Goal: Task Accomplishment & Management: Complete application form

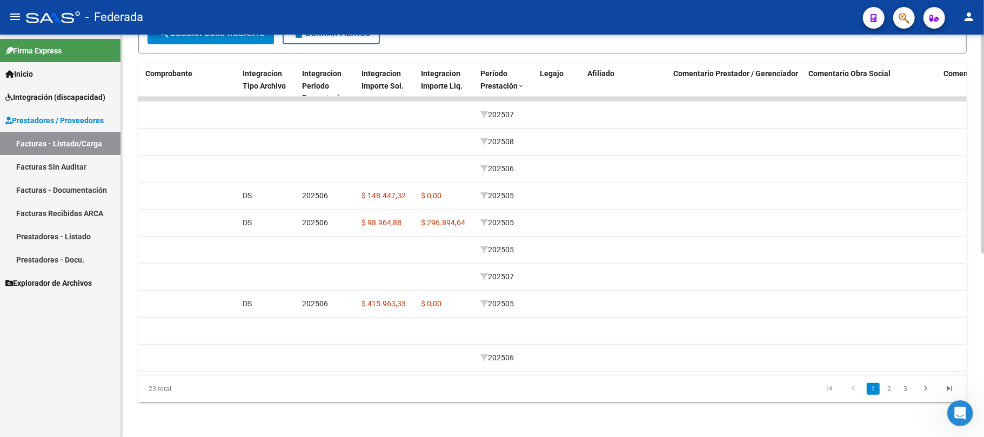
scroll to position [0, 1159]
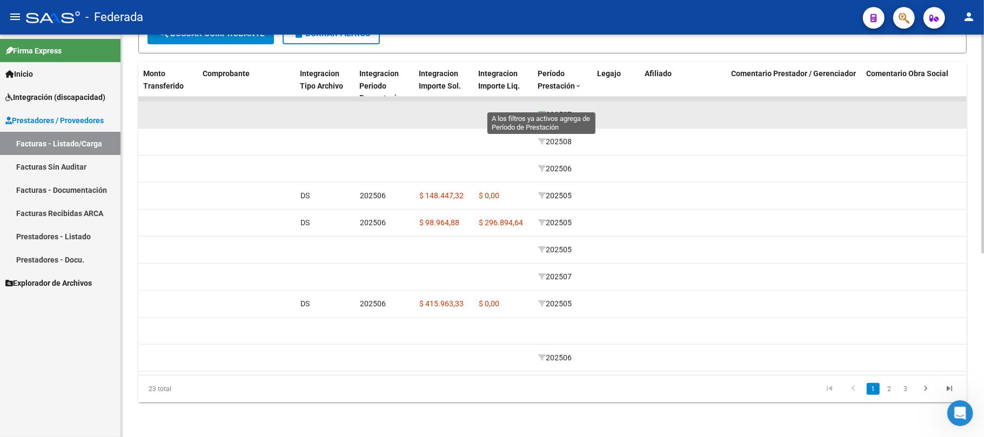
click at [540, 111] on icon at bounding box center [542, 115] width 8 height 8
type input "202507"
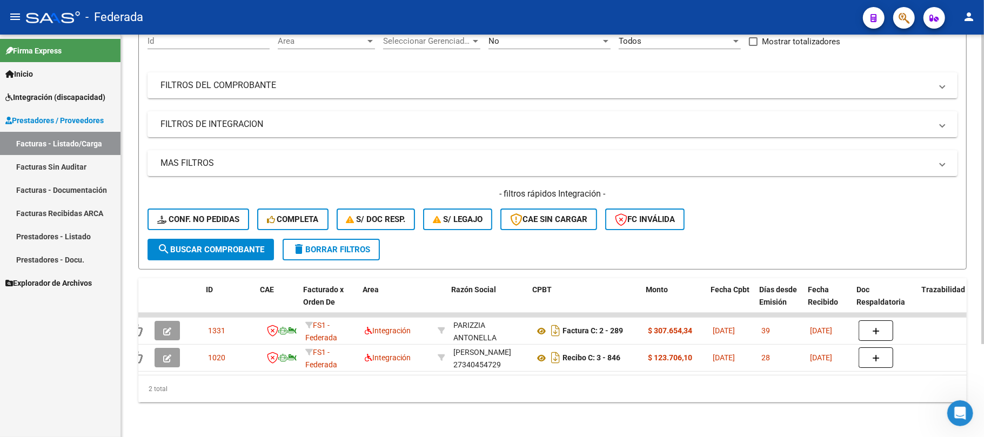
scroll to position [0, 210]
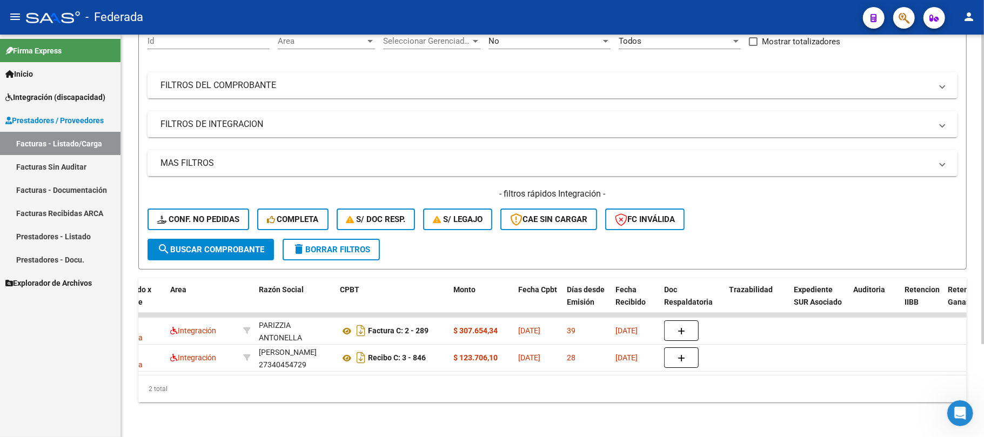
click at [294, 243] on mat-icon "delete" at bounding box center [298, 249] width 13 height 13
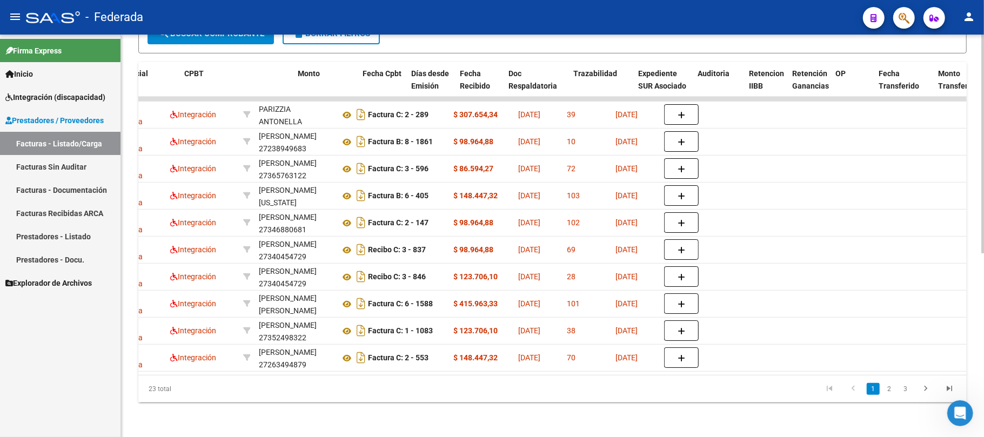
scroll to position [0, 1054]
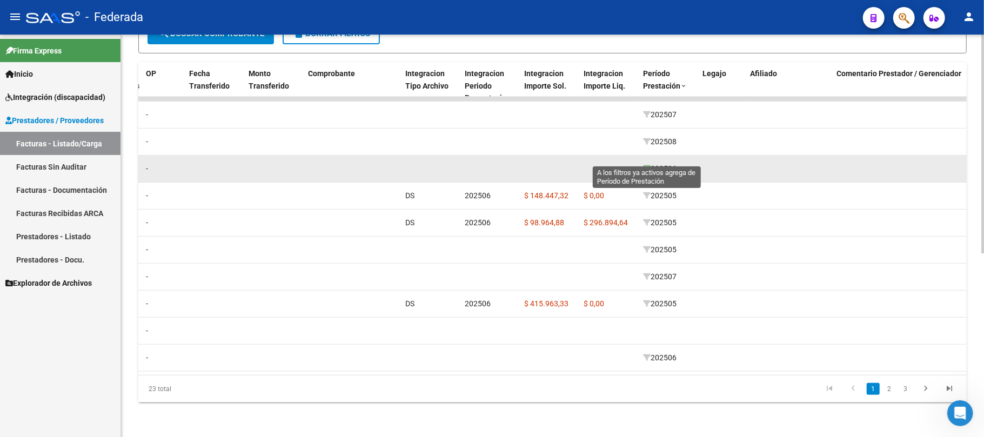
click at [645, 165] on icon at bounding box center [647, 169] width 8 height 8
type input "202506"
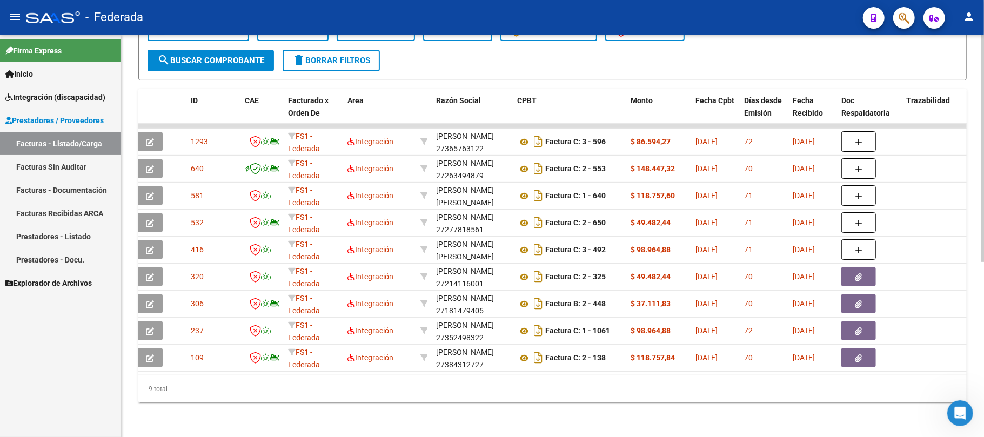
scroll to position [0, 0]
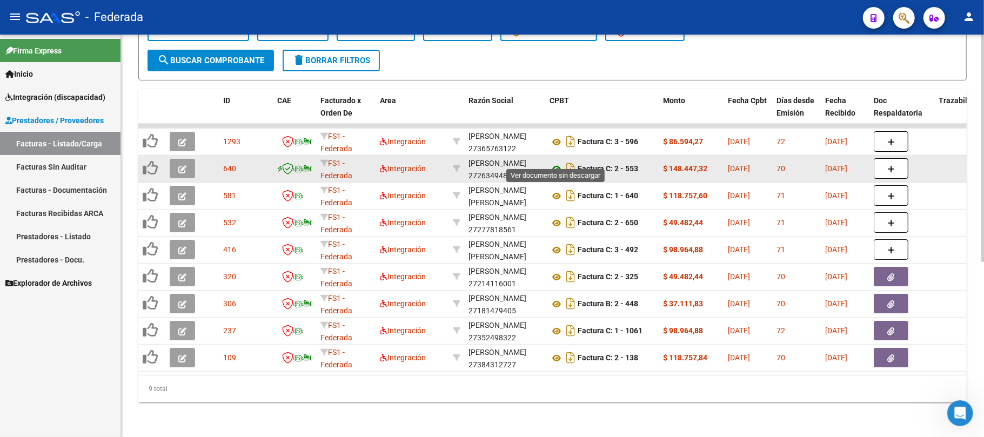
click at [552, 163] on icon at bounding box center [556, 169] width 14 height 13
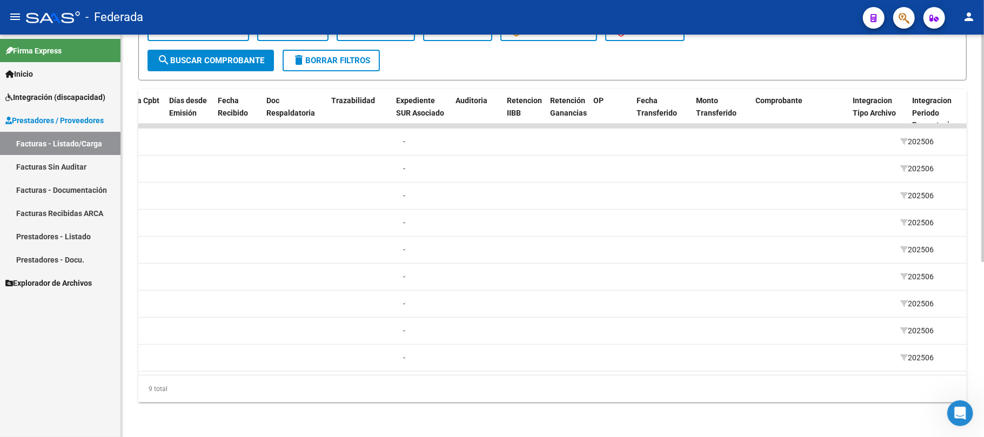
scroll to position [0, 392]
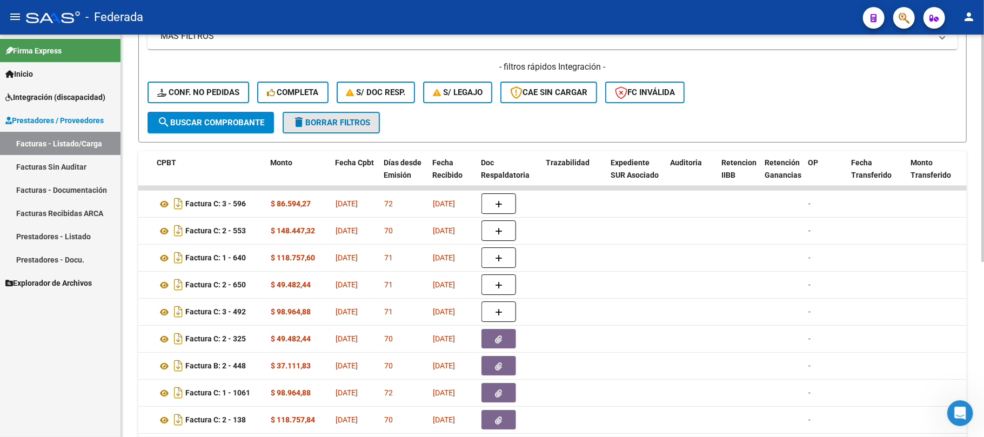
click at [357, 118] on span "delete Borrar Filtros" at bounding box center [331, 123] width 78 height 10
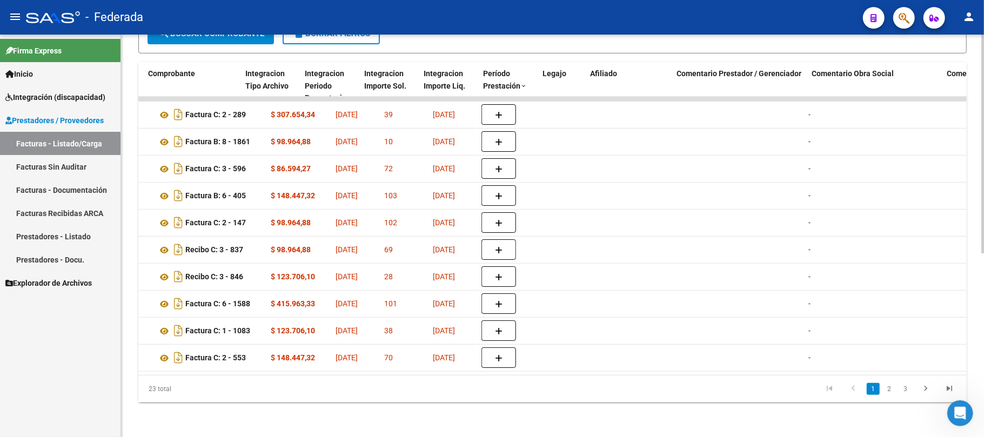
scroll to position [0, 1307]
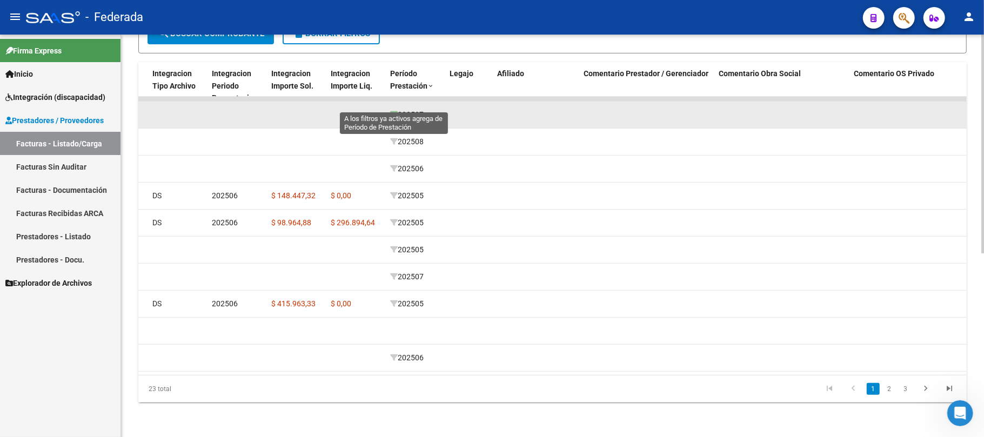
click at [393, 111] on icon at bounding box center [394, 115] width 8 height 8
type input "202507"
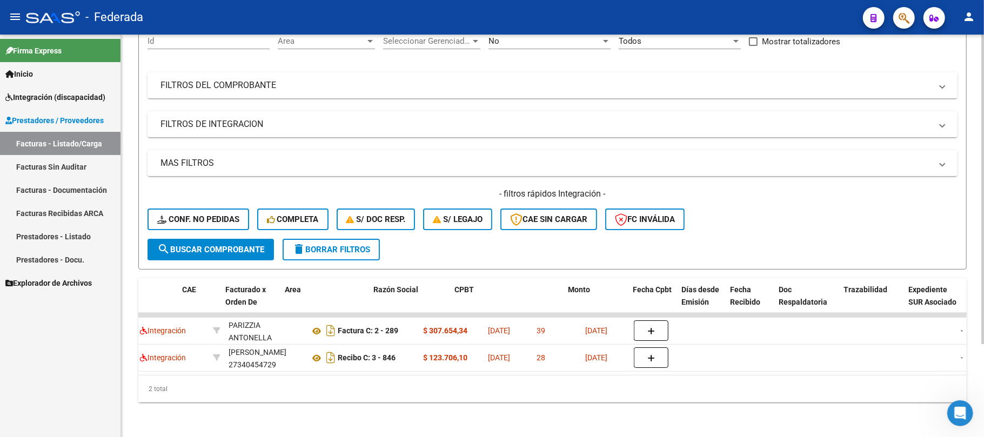
scroll to position [0, 95]
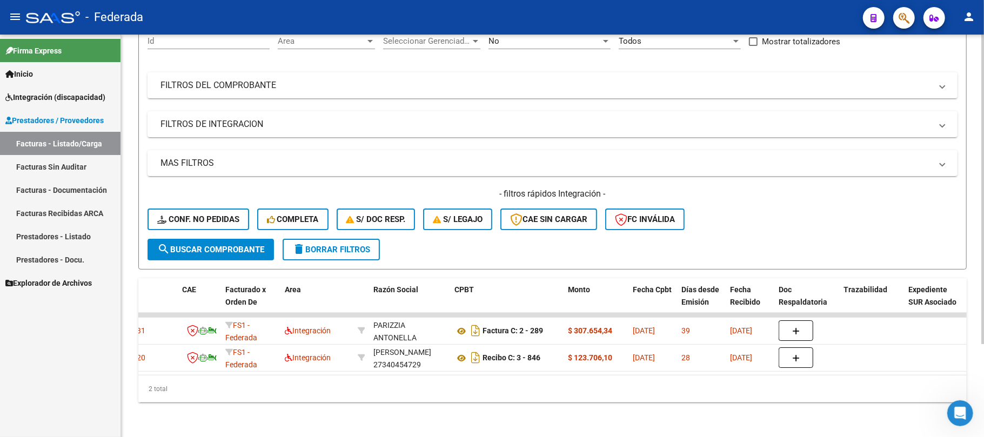
click at [319, 245] on span "delete Borrar Filtros" at bounding box center [331, 250] width 78 height 10
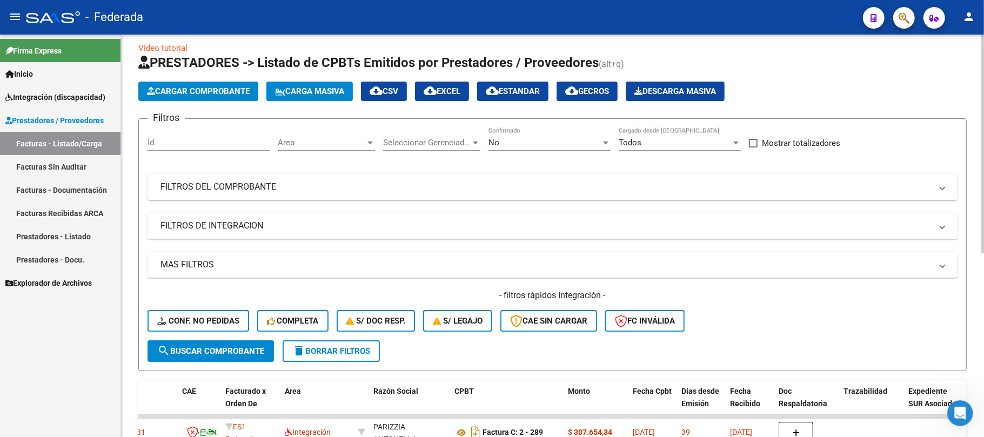
scroll to position [0, 0]
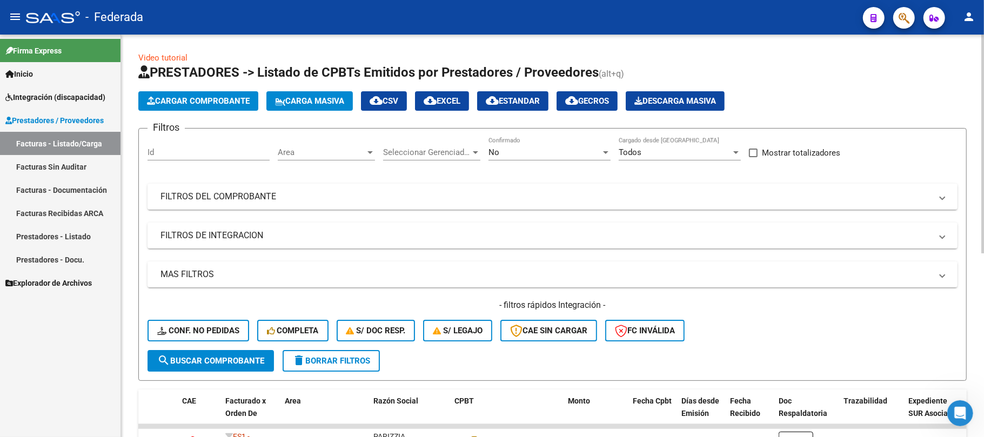
click at [294, 104] on span "Carga Masiva" at bounding box center [309, 101] width 69 height 10
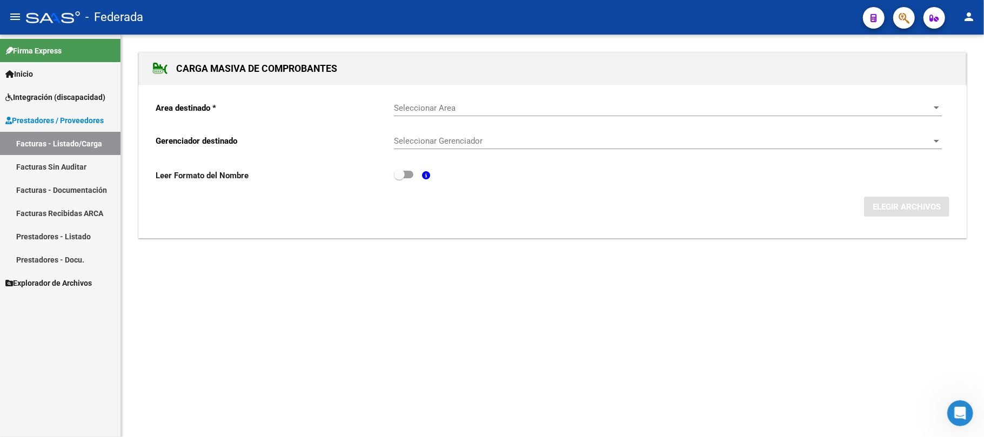
click at [427, 112] on span "Seleccionar Area" at bounding box center [663, 108] width 538 height 10
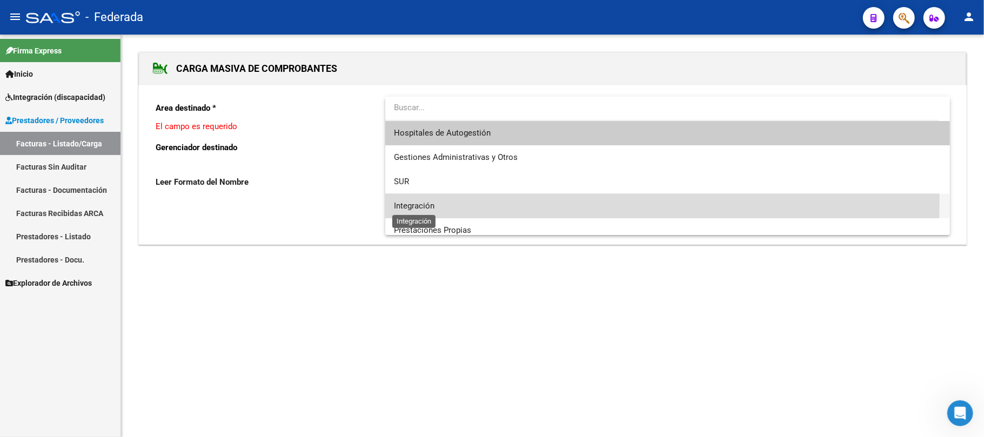
click at [413, 201] on span "Integración" at bounding box center [414, 206] width 41 height 10
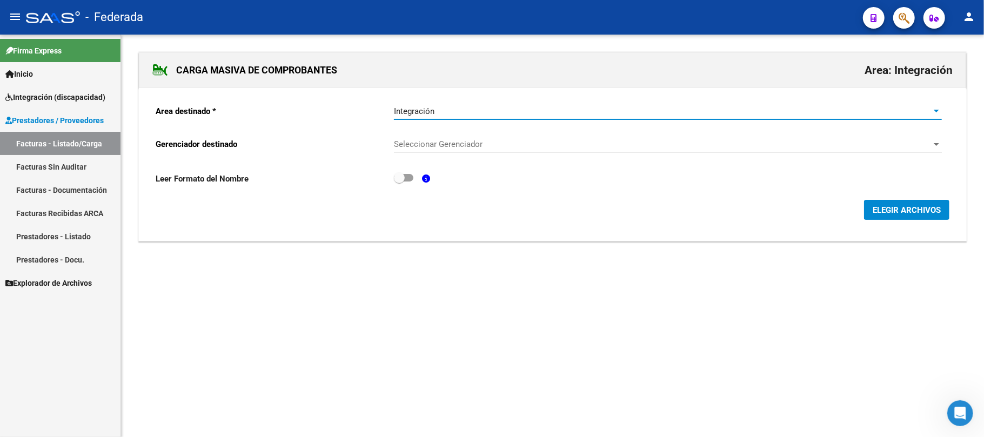
click at [430, 145] on span "Seleccionar Gerenciador" at bounding box center [663, 144] width 538 height 10
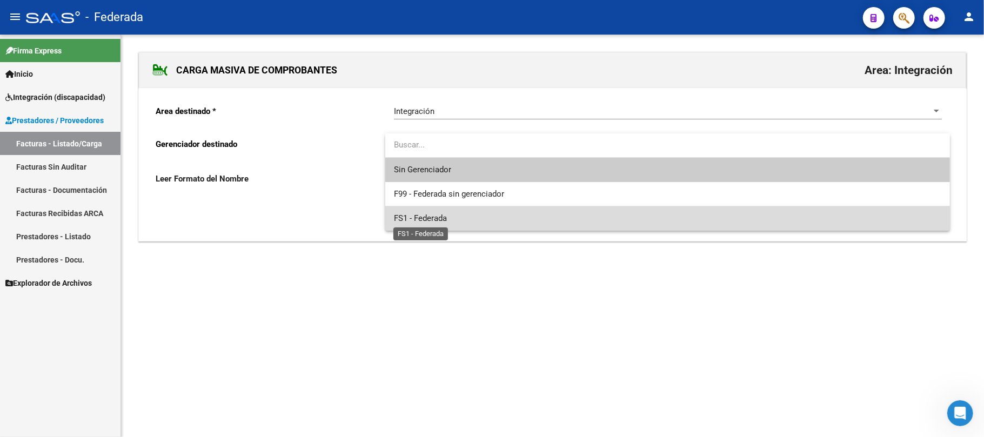
click at [420, 219] on span "FS1 - Federada" at bounding box center [420, 218] width 53 height 10
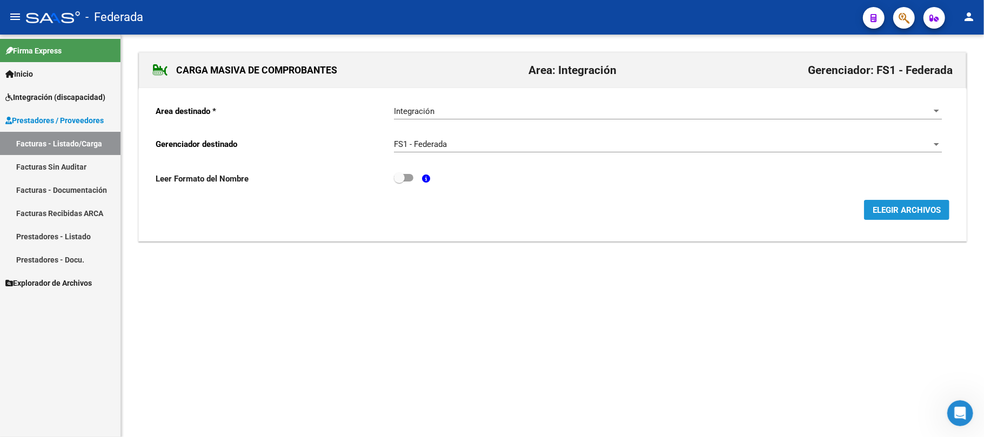
click at [897, 214] on span "ELEGIR ARCHIVOS" at bounding box center [906, 210] width 68 height 10
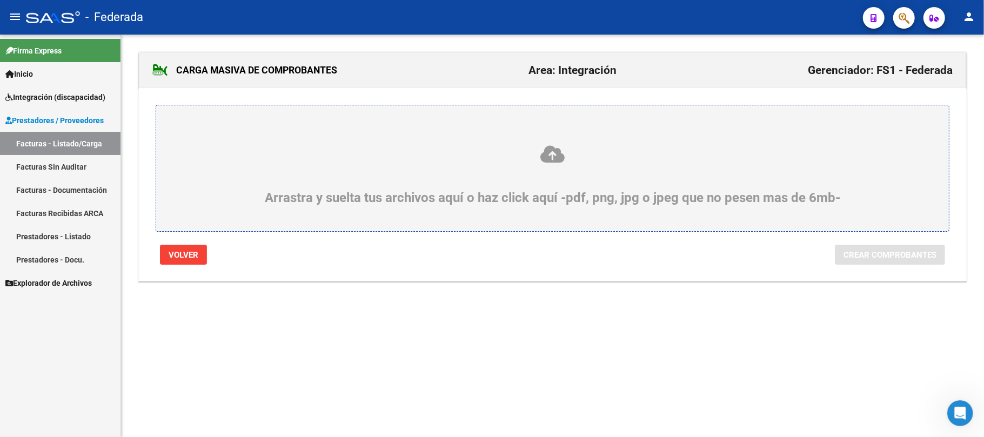
click at [547, 156] on icon at bounding box center [552, 154] width 741 height 20
click at [0, 0] on input "Arrastra y suelta tus archivos aquí o haz click aquí -pdf, png, jpg o jpeg que …" at bounding box center [0, 0] width 0 height 0
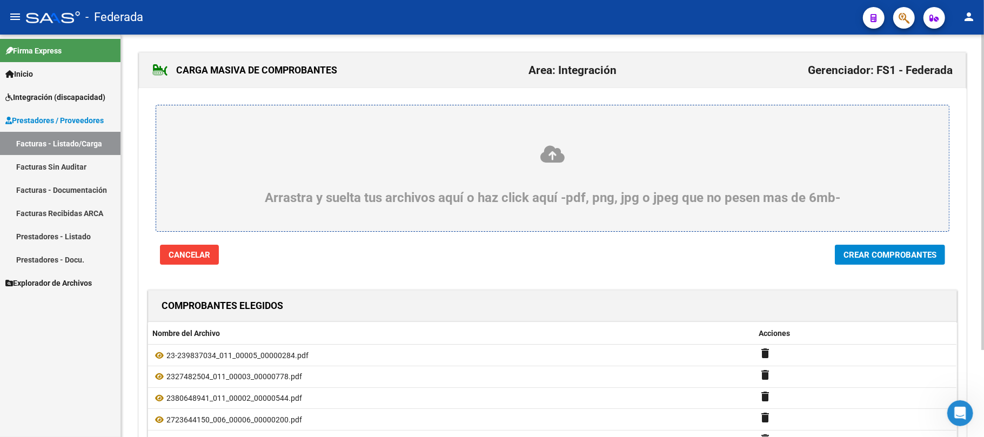
click at [892, 256] on span "Crear Comprobantes" at bounding box center [889, 255] width 93 height 10
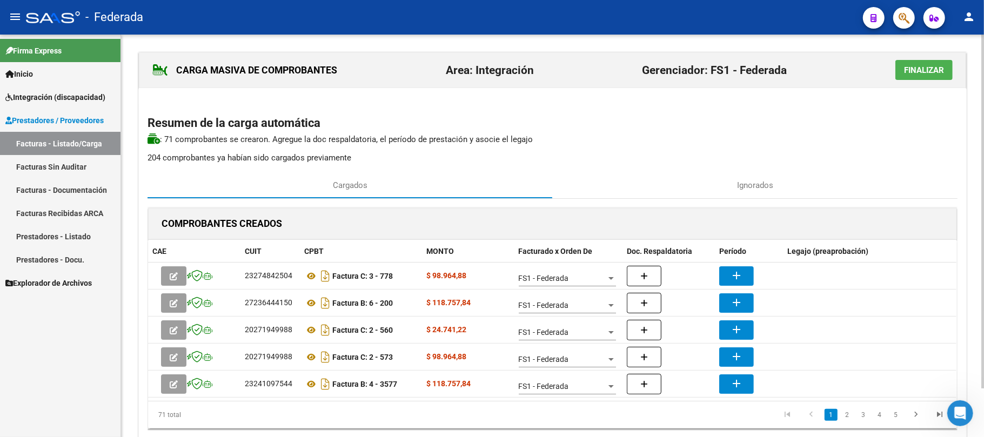
click at [417, 147] on div "Resumen de la carga automática : 71 comprobantes se crearon. Agregue la doc res…" at bounding box center [552, 138] width 810 height 51
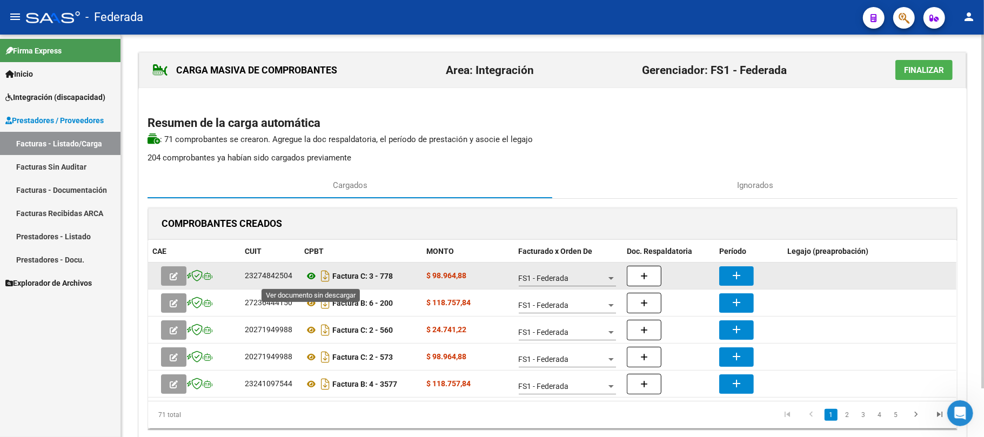
click at [310, 275] on icon at bounding box center [311, 276] width 14 height 13
click at [309, 277] on icon at bounding box center [311, 276] width 14 height 13
click at [741, 275] on mat-icon "add" at bounding box center [736, 275] width 13 height 13
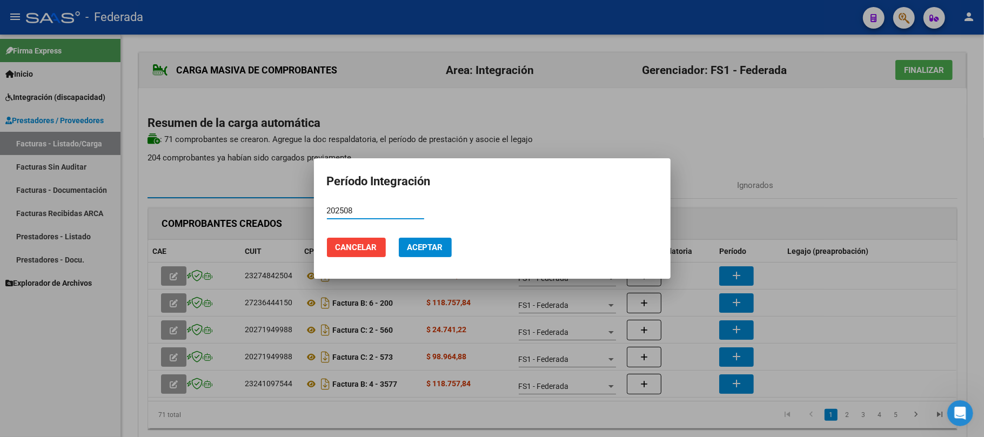
type input "202508"
click at [443, 247] on span "Aceptar" at bounding box center [425, 248] width 36 height 10
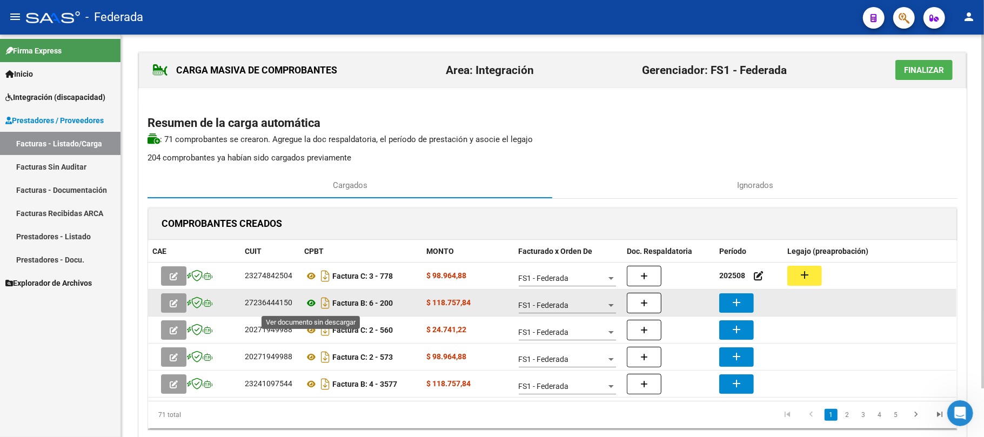
click at [307, 303] on icon at bounding box center [311, 303] width 14 height 13
click at [732, 306] on mat-icon "add" at bounding box center [736, 302] width 13 height 13
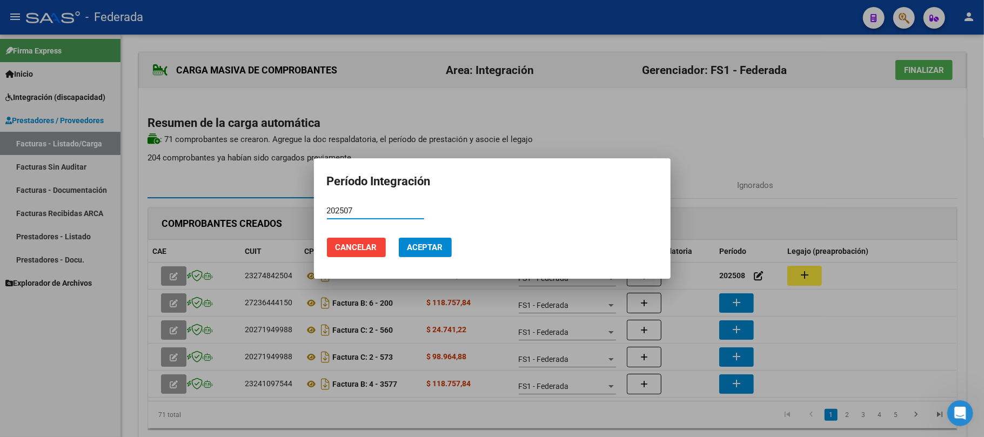
type input "202507"
click at [429, 248] on span "Aceptar" at bounding box center [425, 248] width 36 height 10
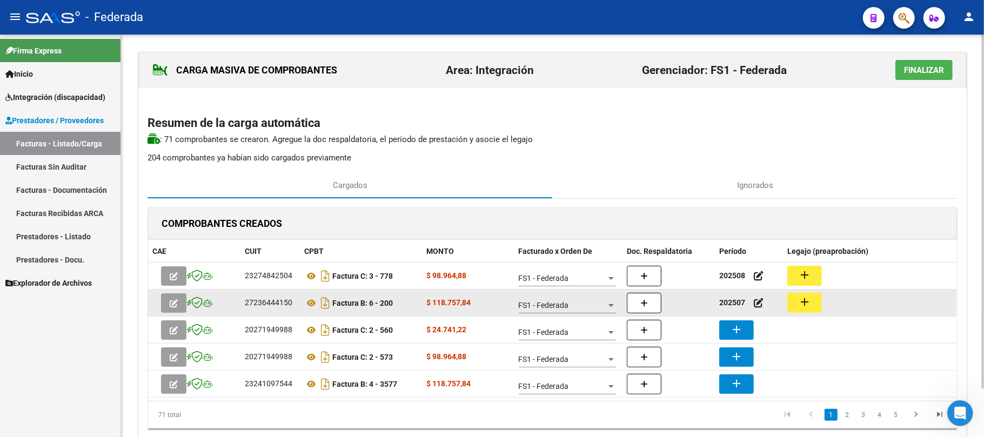
click at [795, 301] on button "add" at bounding box center [804, 303] width 35 height 20
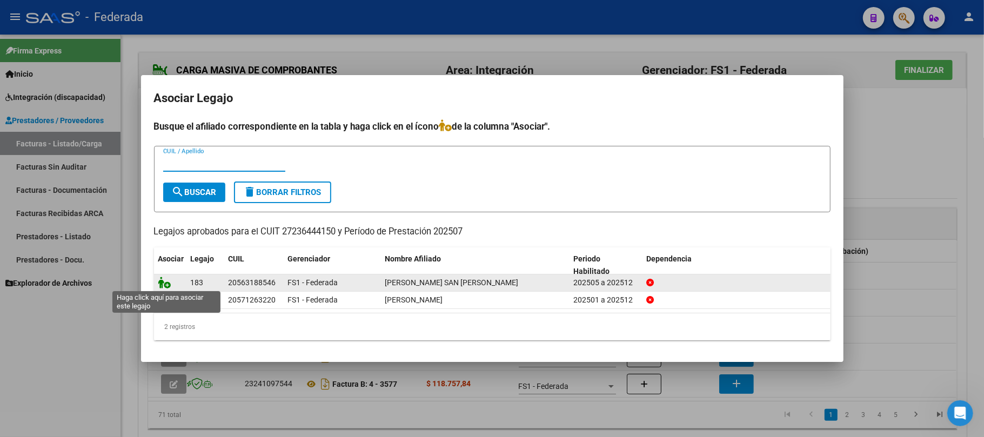
click at [163, 281] on icon at bounding box center [164, 283] width 13 height 12
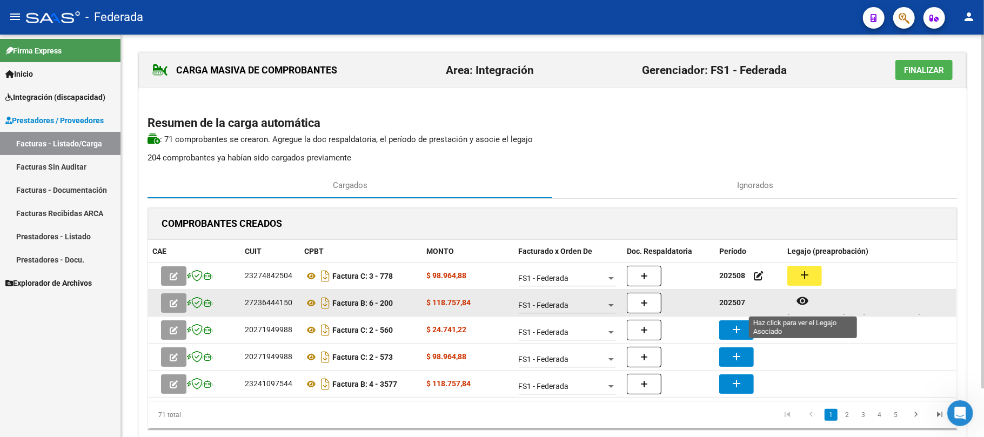
scroll to position [9, 0]
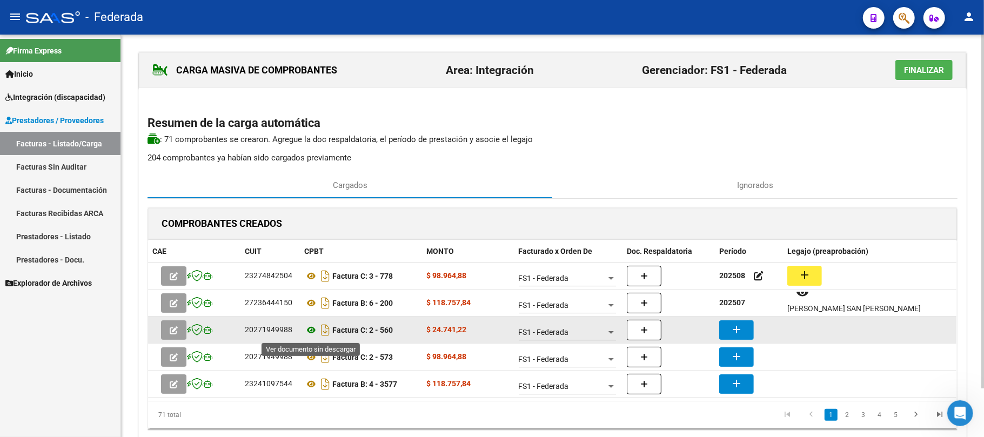
click at [309, 331] on icon at bounding box center [311, 330] width 14 height 13
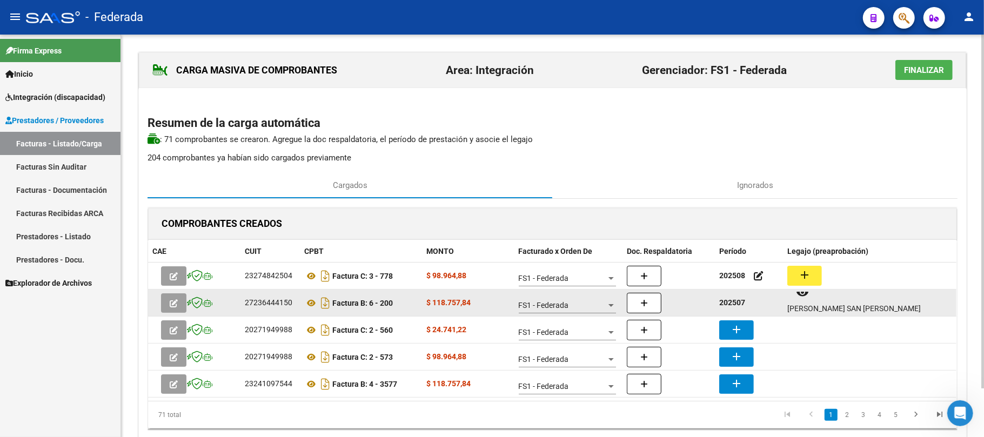
click at [737, 304] on strong "202507" at bounding box center [732, 302] width 26 height 9
copy strong "202507"
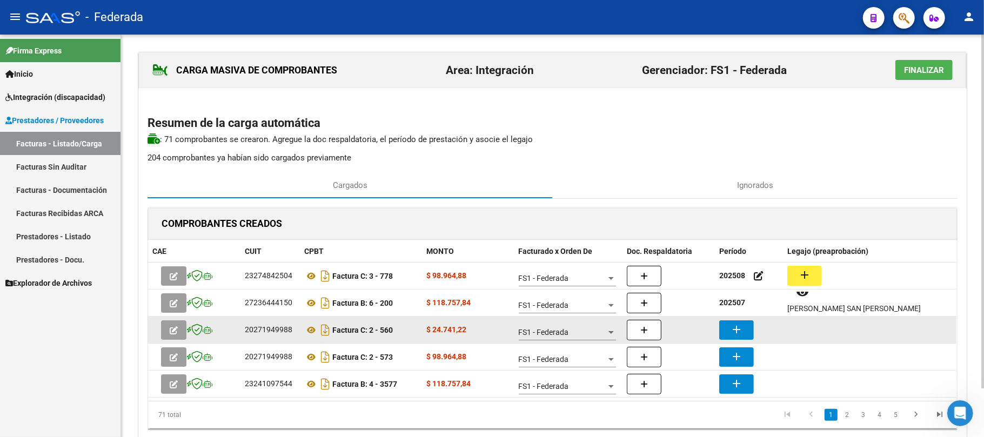
click at [735, 330] on mat-icon "add" at bounding box center [736, 329] width 13 height 13
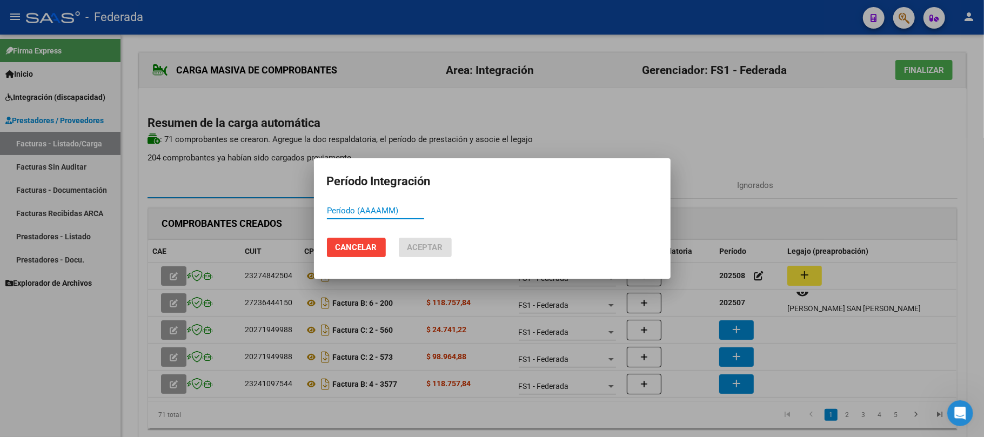
paste input "202507"
type input "202507"
click at [451, 243] on button "Aceptar" at bounding box center [425, 247] width 53 height 19
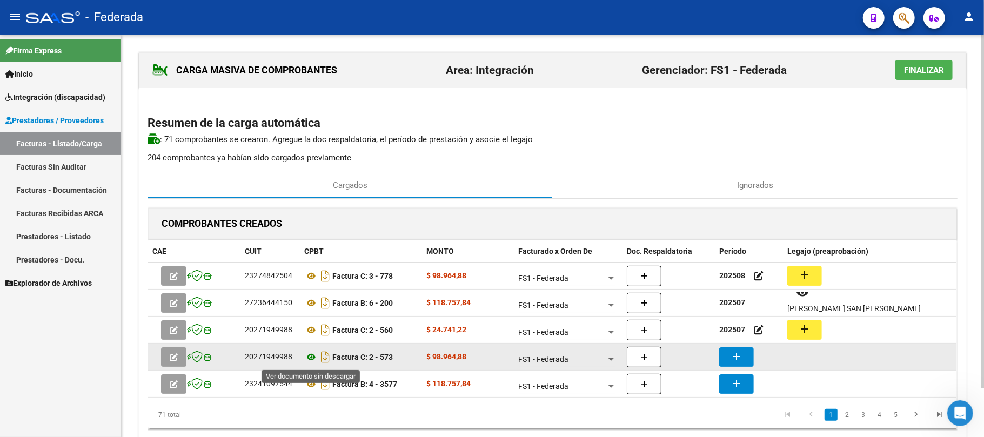
click at [308, 359] on icon at bounding box center [311, 357] width 14 height 13
click at [310, 354] on icon at bounding box center [311, 357] width 14 height 13
click at [737, 357] on mat-icon "add" at bounding box center [736, 356] width 13 height 13
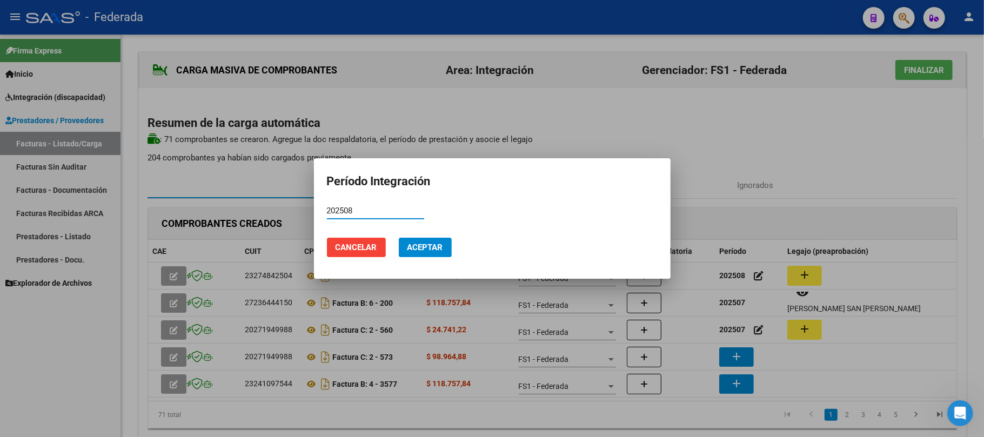
type input "202508"
click at [416, 247] on span "Aceptar" at bounding box center [425, 248] width 36 height 10
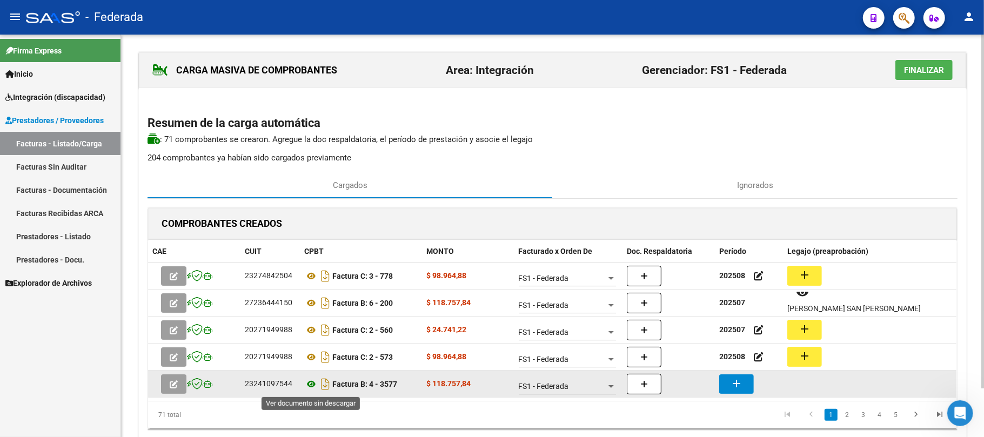
click at [314, 386] on icon at bounding box center [311, 384] width 14 height 13
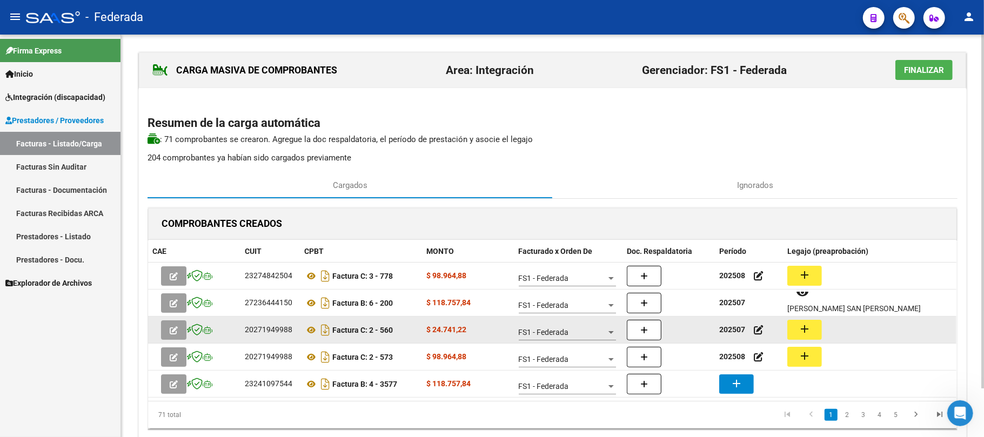
click at [733, 327] on strong "202507" at bounding box center [732, 329] width 26 height 9
copy strong "202507"
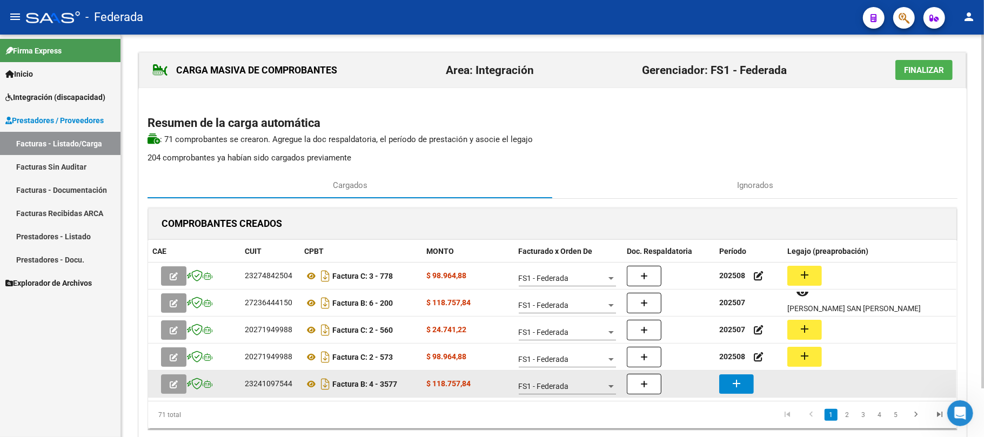
click at [744, 388] on button "add" at bounding box center [736, 383] width 35 height 19
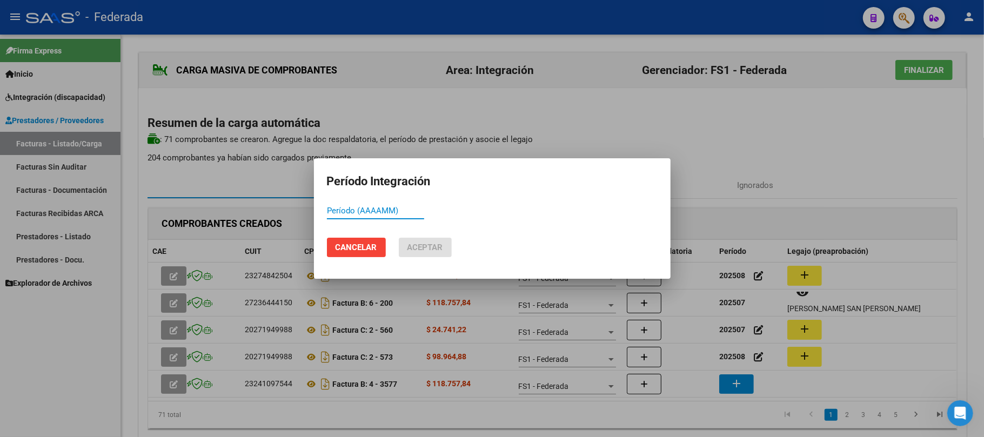
paste input "202507"
type input "202507"
click at [440, 260] on mat-dialog-actions "Cancelar Aceptar" at bounding box center [492, 247] width 331 height 37
click at [435, 248] on span "Aceptar" at bounding box center [425, 248] width 36 height 10
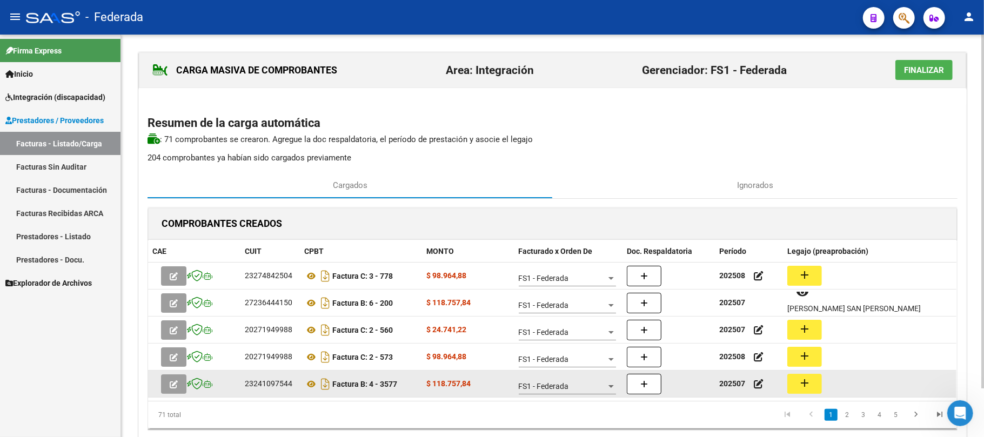
click at [799, 379] on mat-icon "add" at bounding box center [804, 382] width 13 height 13
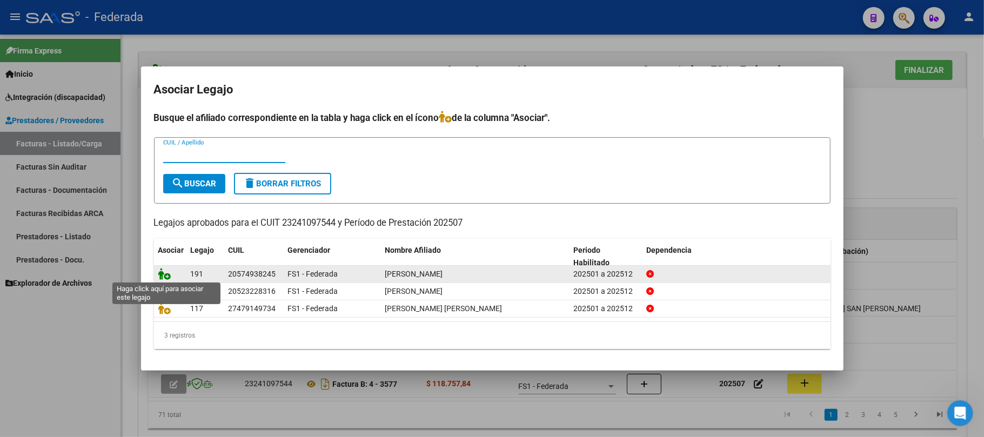
click at [165, 275] on icon at bounding box center [164, 274] width 13 height 12
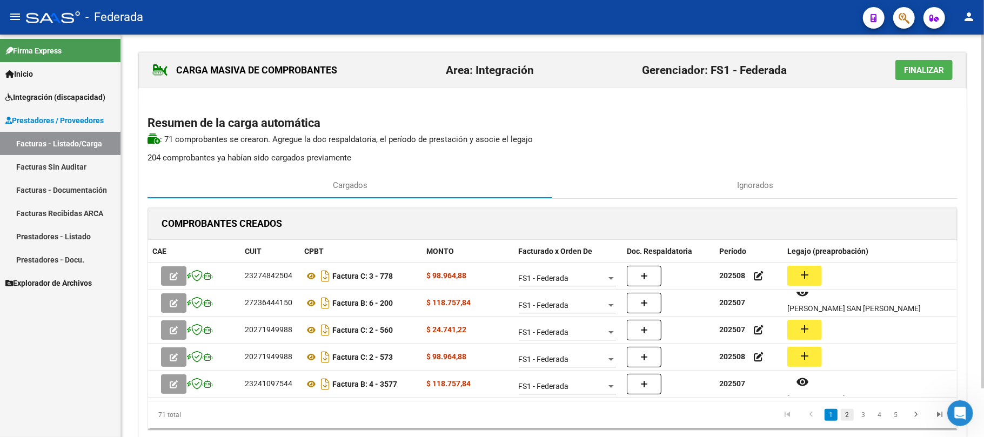
click at [845, 415] on link "2" at bounding box center [847, 415] width 13 height 12
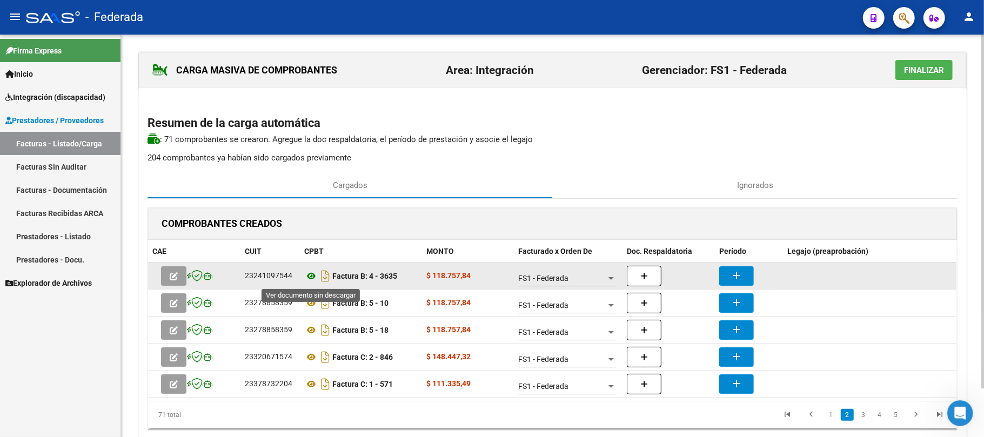
click at [310, 274] on icon at bounding box center [311, 276] width 14 height 13
click at [730, 277] on mat-icon "add" at bounding box center [736, 275] width 13 height 13
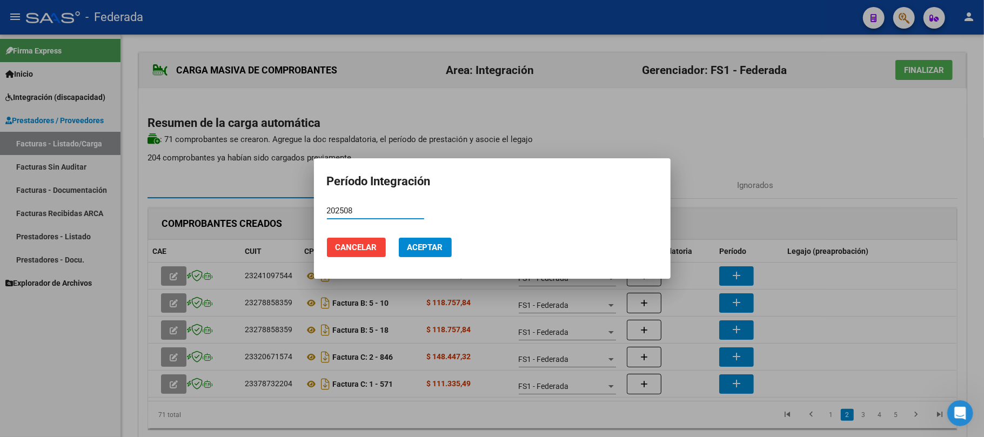
type input "202508"
click at [427, 246] on span "Aceptar" at bounding box center [425, 248] width 36 height 10
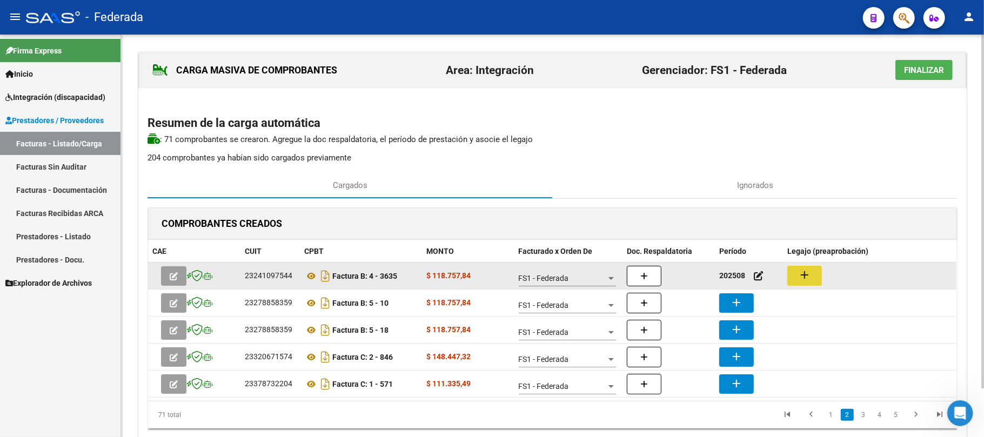
click at [806, 275] on mat-icon "add" at bounding box center [804, 274] width 13 height 13
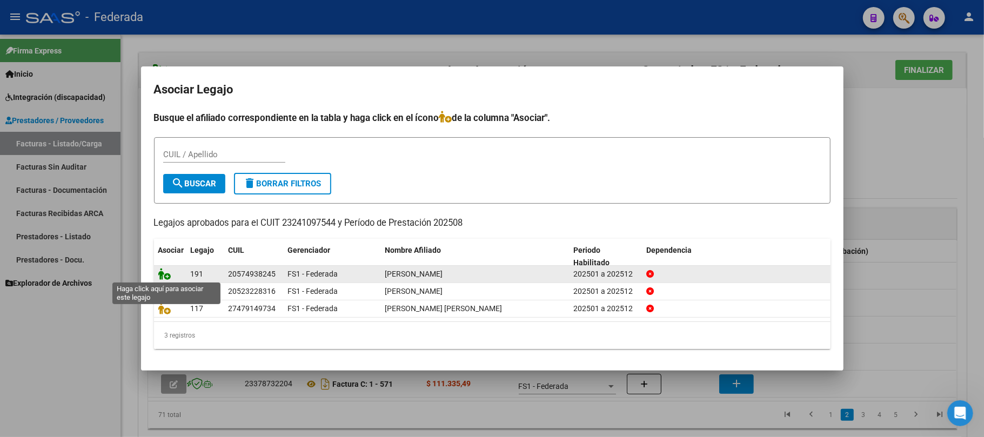
click at [158, 273] on icon at bounding box center [164, 274] width 13 height 12
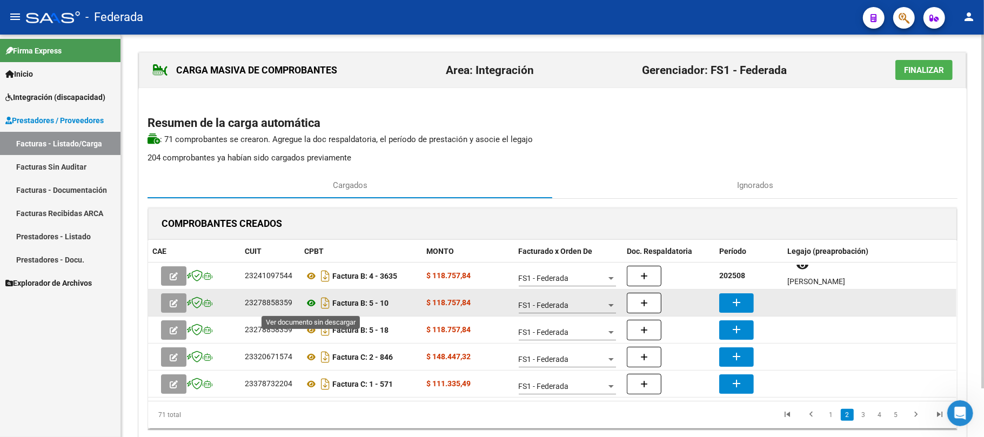
click at [309, 301] on icon at bounding box center [311, 303] width 14 height 13
click at [735, 309] on mat-icon "add" at bounding box center [736, 302] width 13 height 13
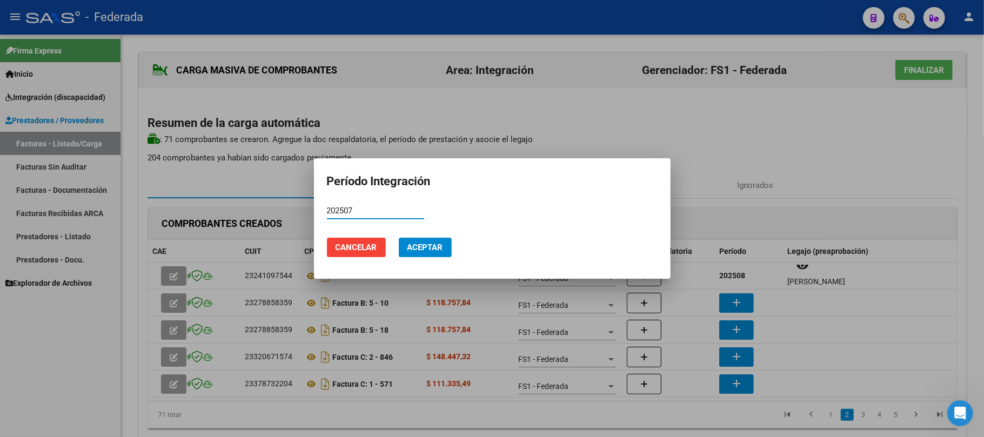
type input "202507"
click at [416, 251] on span "Aceptar" at bounding box center [425, 248] width 36 height 10
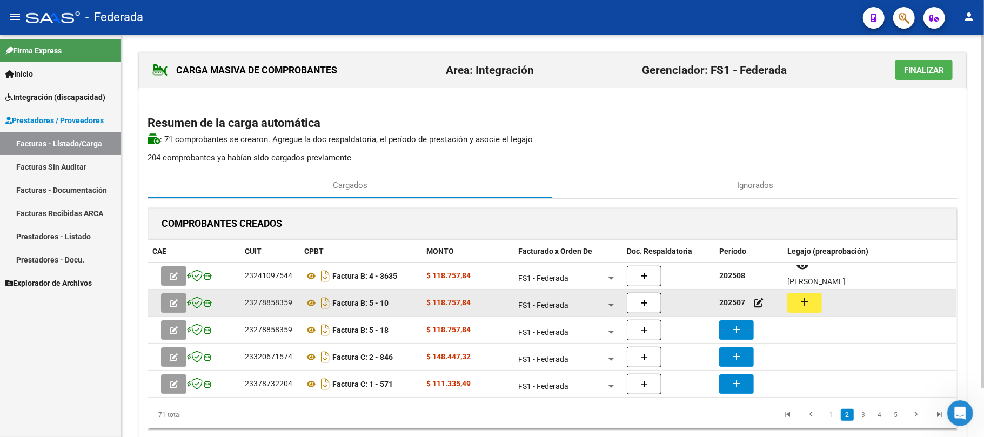
click at [813, 305] on button "add" at bounding box center [804, 303] width 35 height 20
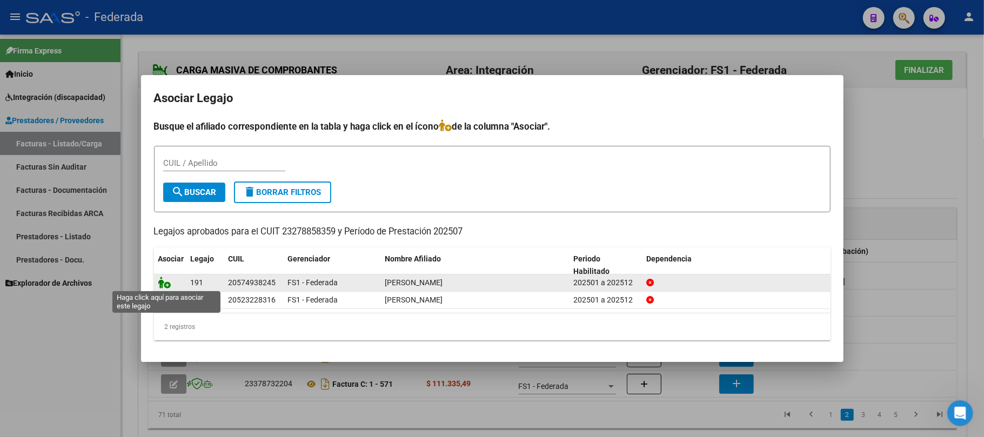
click at [164, 284] on icon at bounding box center [164, 283] width 13 height 12
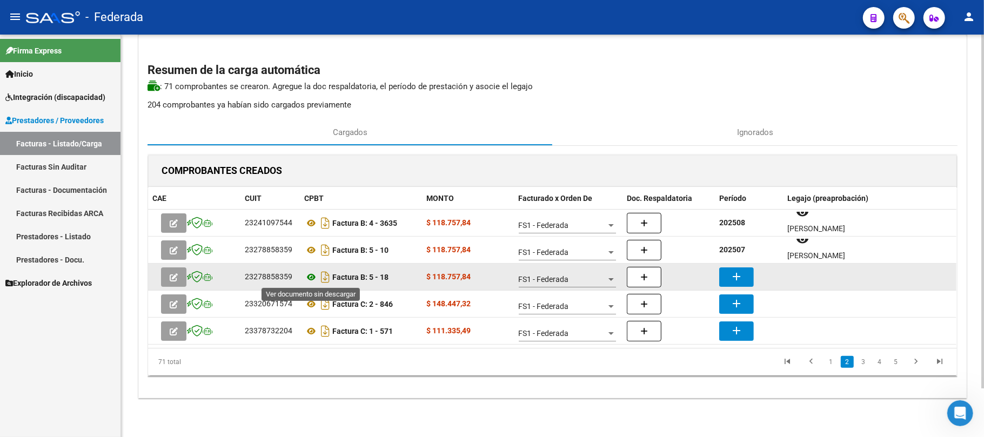
click at [309, 278] on icon at bounding box center [311, 277] width 14 height 13
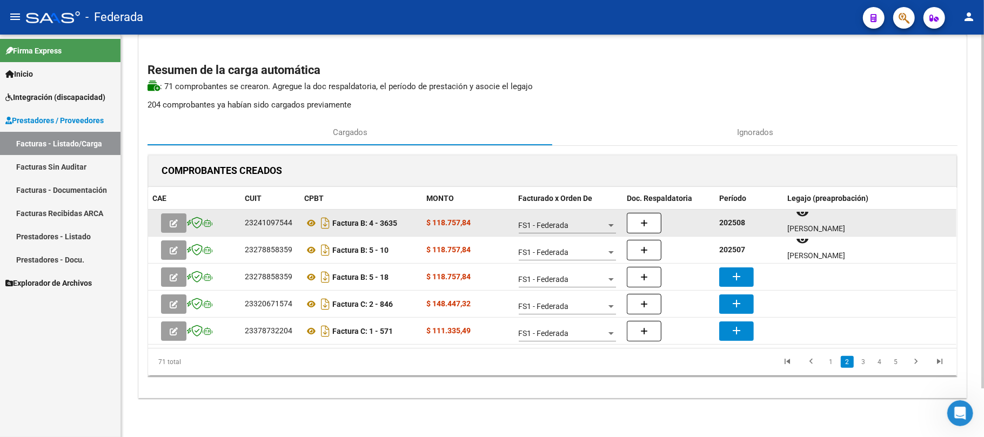
click at [731, 225] on strong "202508" at bounding box center [732, 222] width 26 height 9
copy strong "202508"
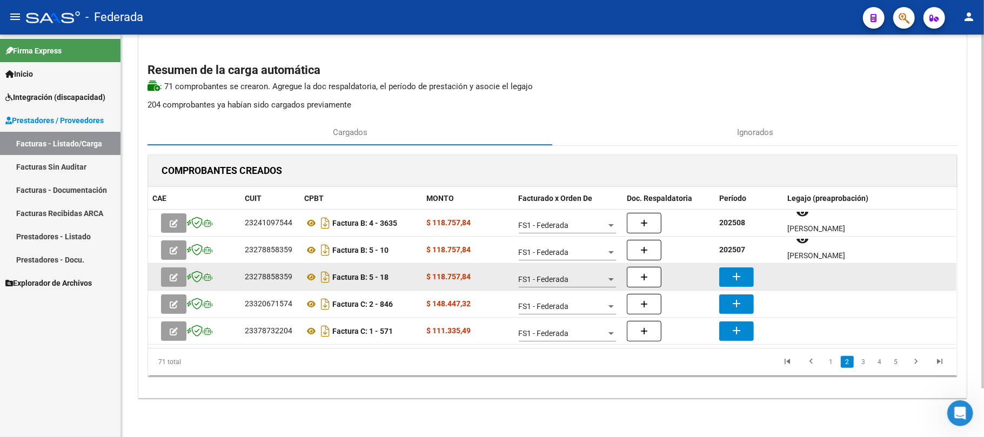
click at [737, 273] on mat-icon "add" at bounding box center [736, 276] width 13 height 13
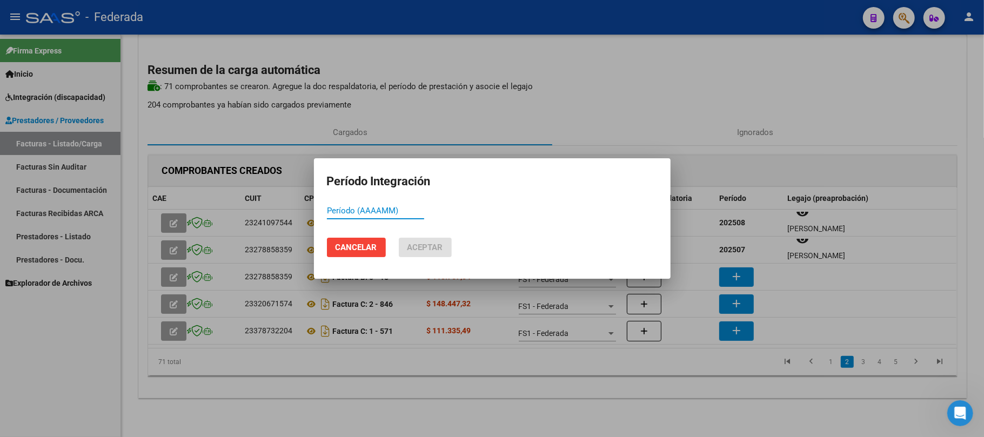
paste input "202508"
type input "202508"
click at [433, 240] on button "Aceptar" at bounding box center [425, 247] width 53 height 19
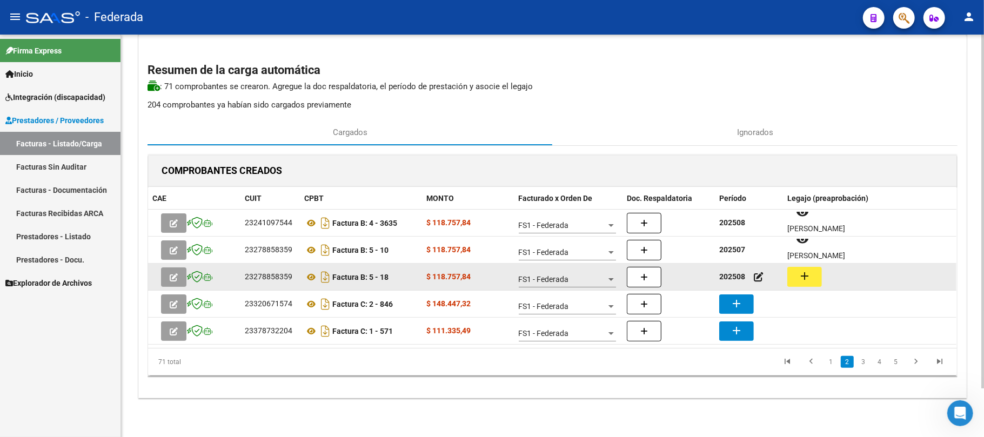
click at [808, 273] on mat-icon "add" at bounding box center [804, 276] width 13 height 13
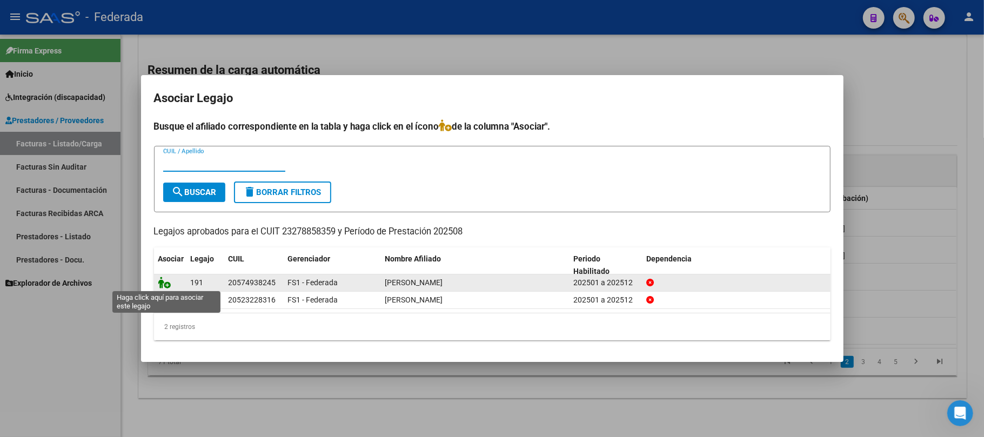
click at [161, 283] on icon at bounding box center [164, 283] width 13 height 12
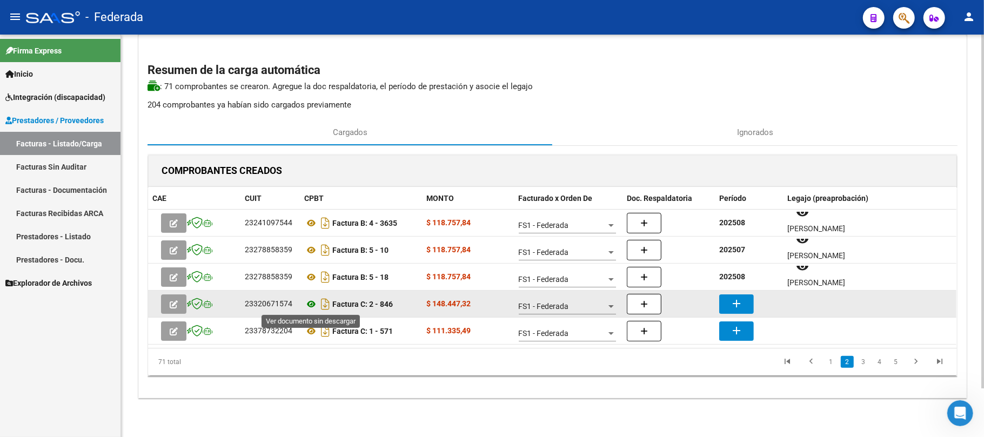
click at [311, 301] on icon at bounding box center [311, 304] width 14 height 13
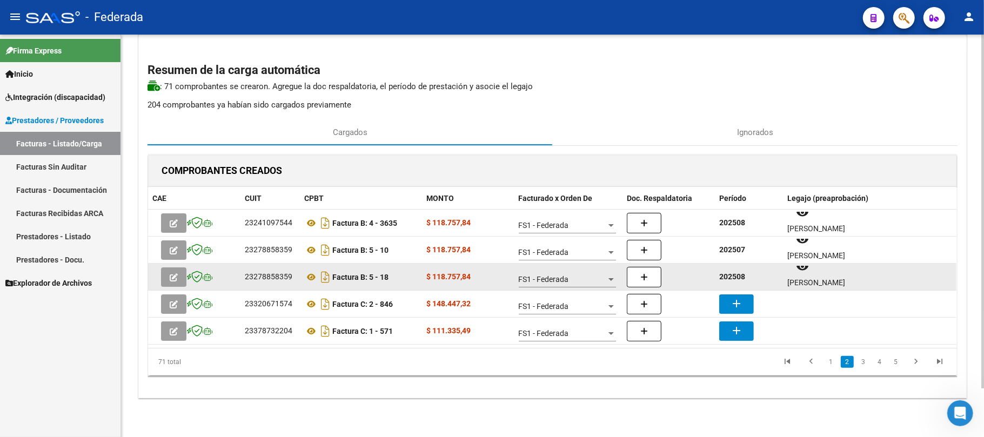
click at [722, 274] on strong "202508" at bounding box center [732, 276] width 26 height 9
copy strong "202508"
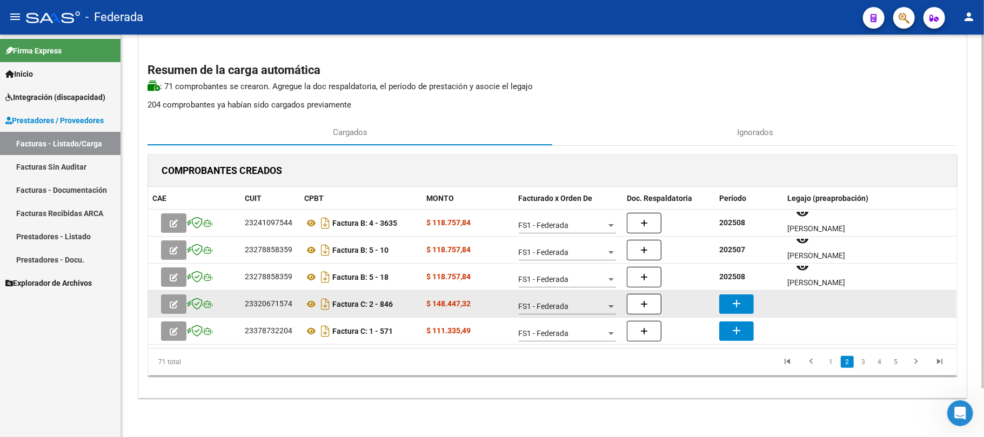
click at [724, 307] on button "add" at bounding box center [736, 303] width 35 height 19
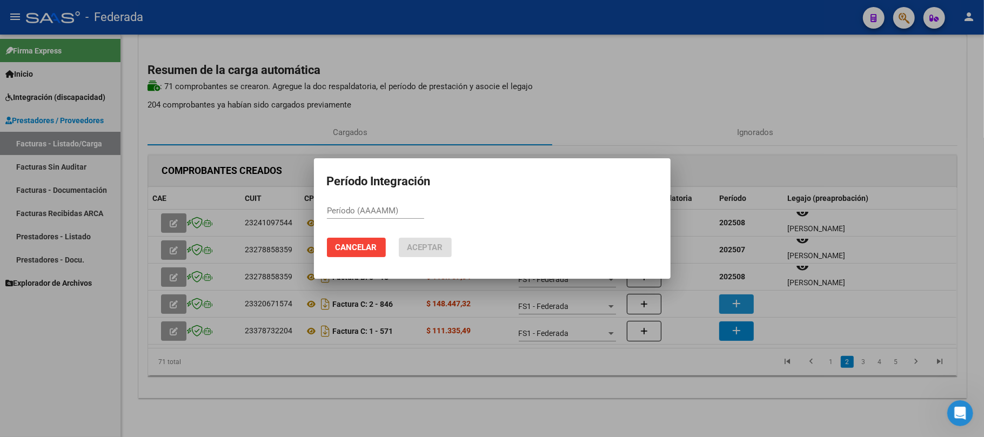
paste input "202508"
type input "202508"
click at [418, 245] on span "Aceptar" at bounding box center [425, 248] width 36 height 10
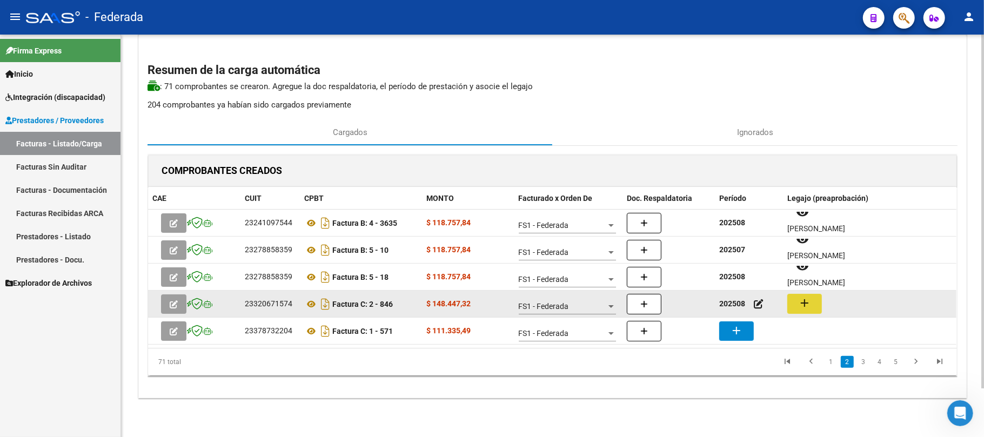
click at [798, 307] on mat-icon "add" at bounding box center [804, 303] width 13 height 13
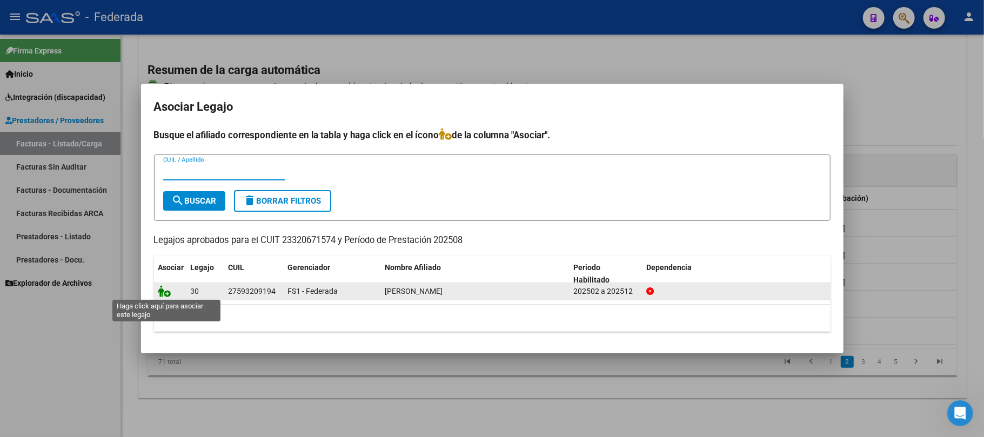
click at [159, 291] on icon at bounding box center [164, 291] width 13 height 12
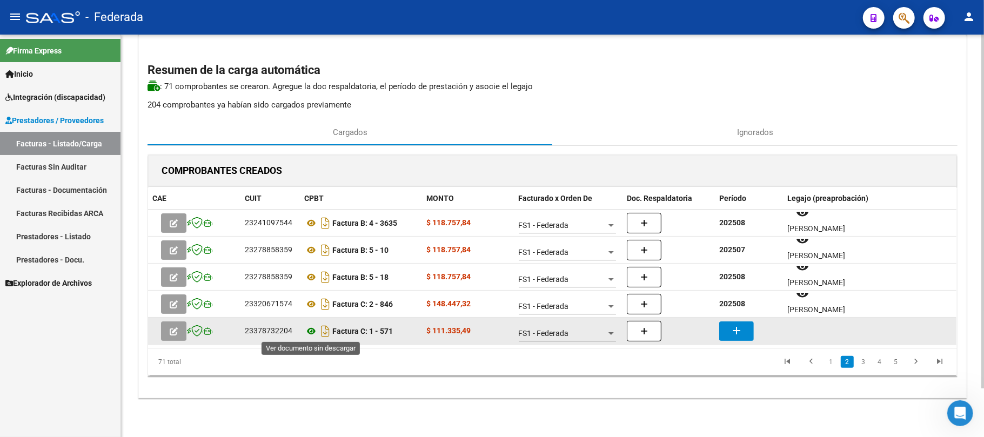
click at [313, 327] on icon at bounding box center [311, 331] width 14 height 13
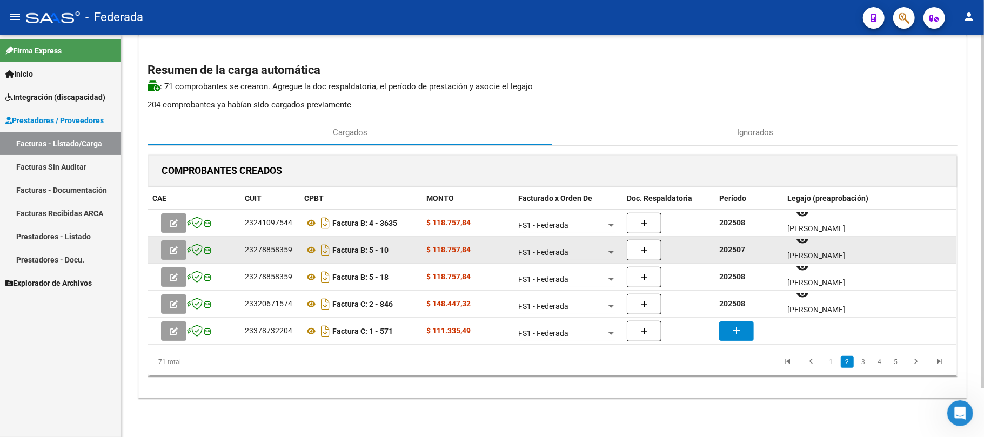
click at [732, 244] on div "202507" at bounding box center [748, 250] width 59 height 12
click at [731, 253] on strong "202507" at bounding box center [732, 249] width 26 height 9
copy strong "202507"
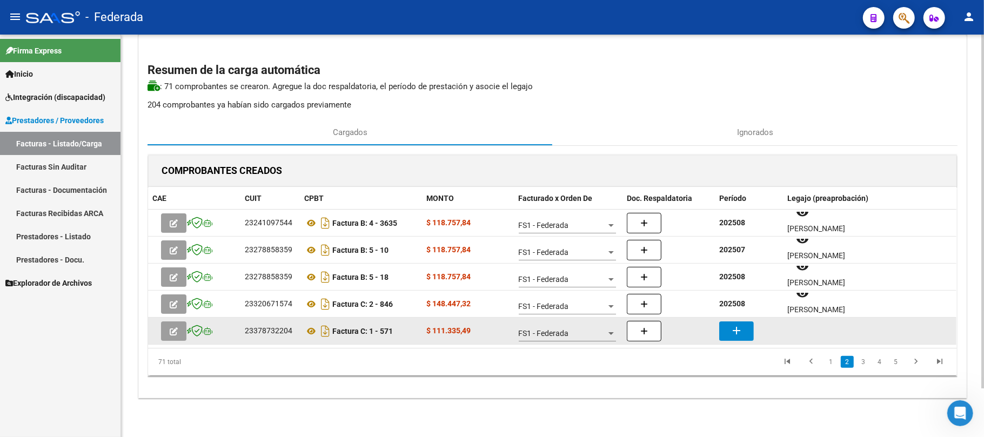
click at [739, 326] on mat-icon "add" at bounding box center [736, 330] width 13 height 13
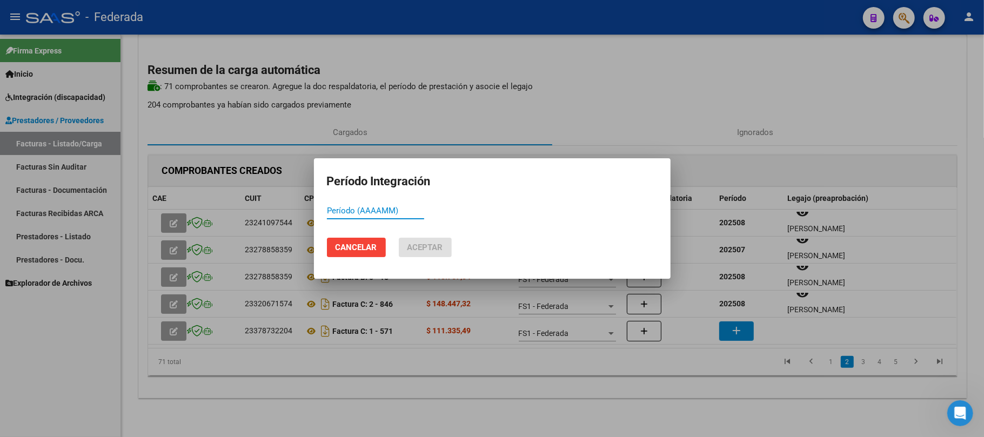
paste input "202507"
type input "202507"
click at [435, 244] on span "Aceptar" at bounding box center [425, 248] width 36 height 10
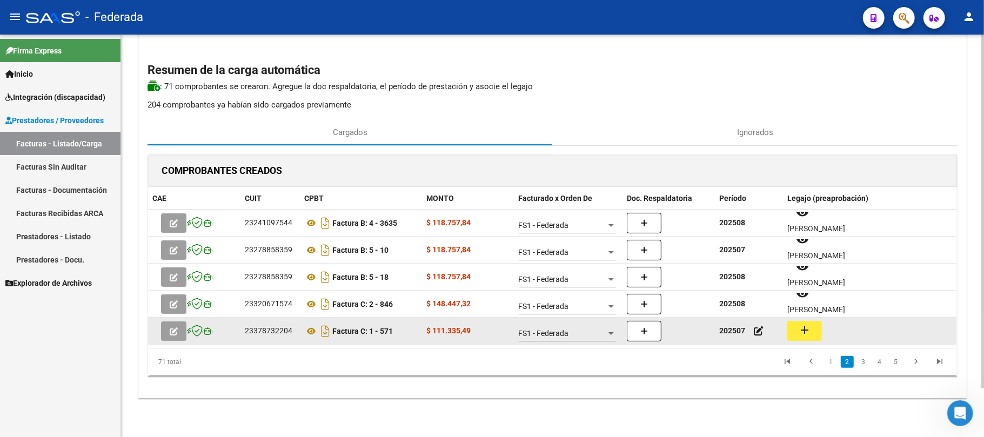
click at [796, 329] on button "add" at bounding box center [804, 331] width 35 height 20
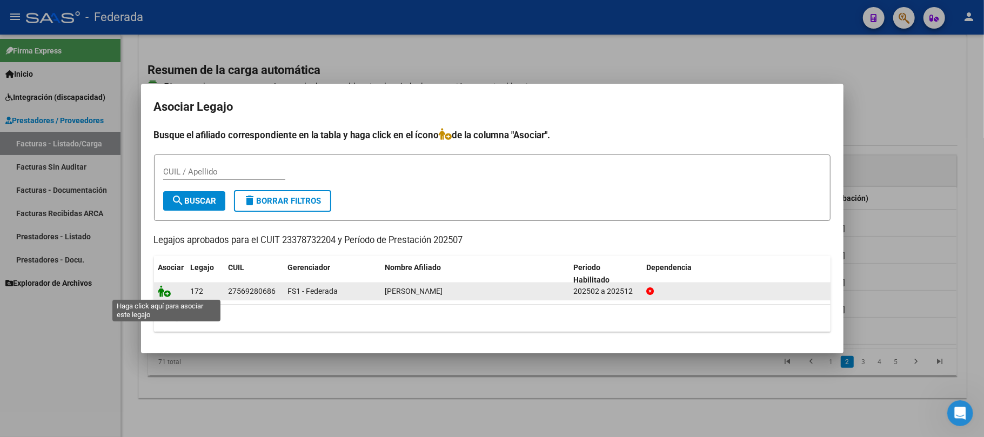
click at [164, 293] on icon at bounding box center [164, 291] width 13 height 12
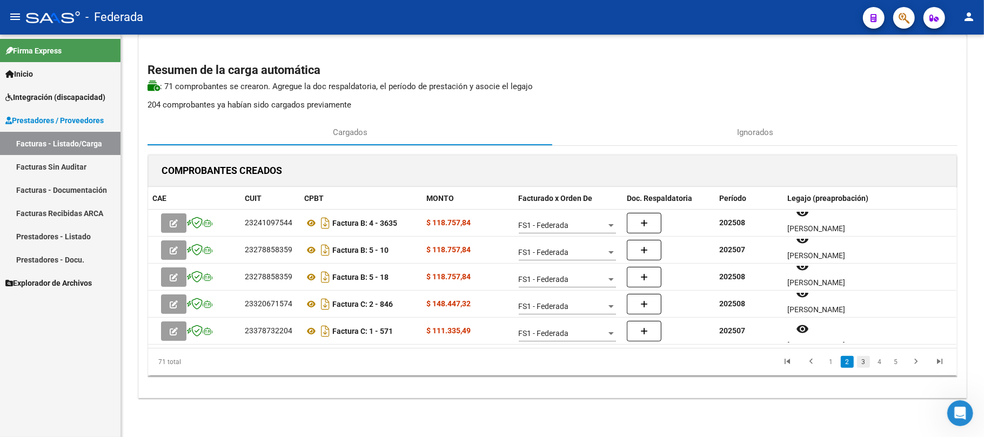
click at [865, 359] on link "3" at bounding box center [863, 362] width 13 height 12
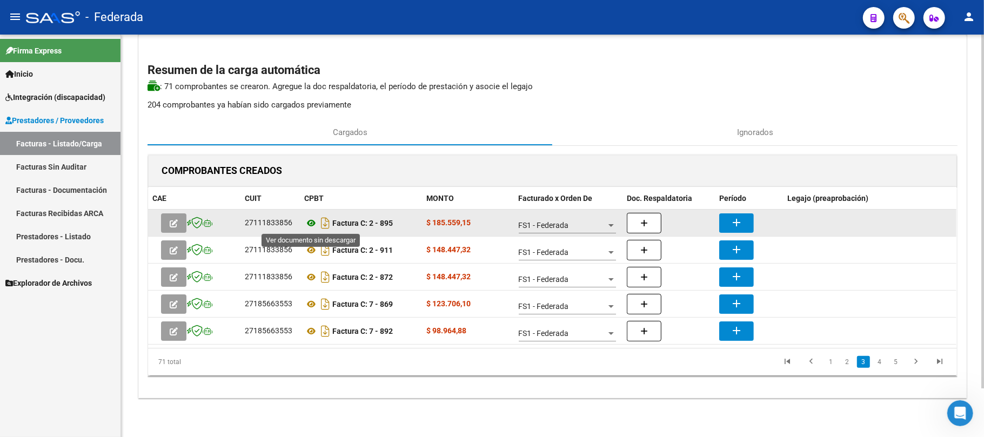
click at [308, 225] on icon at bounding box center [311, 223] width 14 height 13
click at [720, 223] on button "add" at bounding box center [736, 222] width 35 height 19
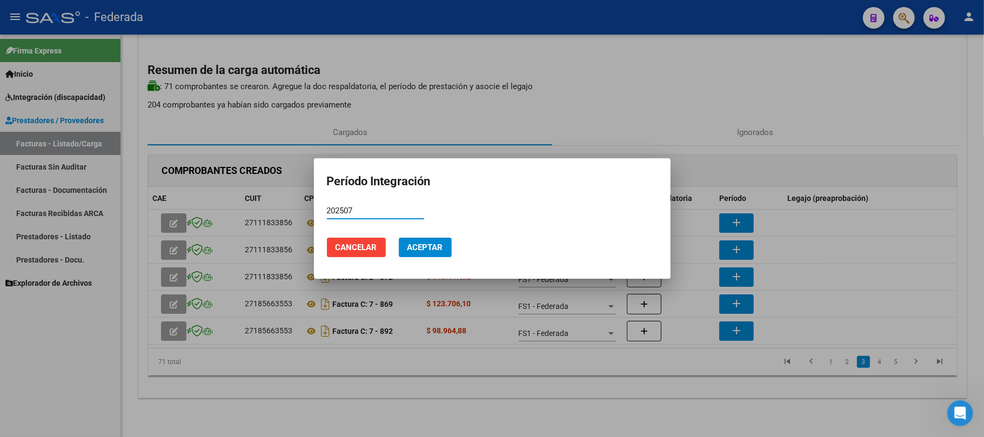
type input "202507"
click at [442, 253] on button "Aceptar" at bounding box center [425, 247] width 53 height 19
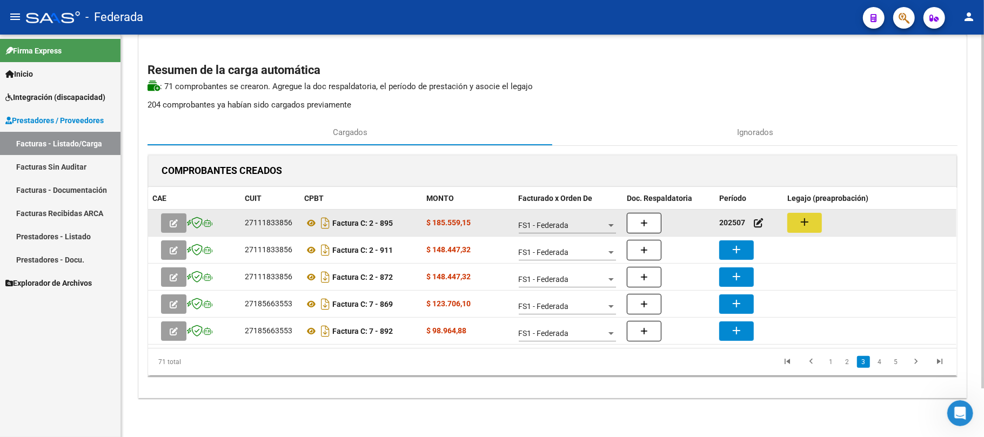
click at [798, 226] on mat-icon "add" at bounding box center [804, 222] width 13 height 13
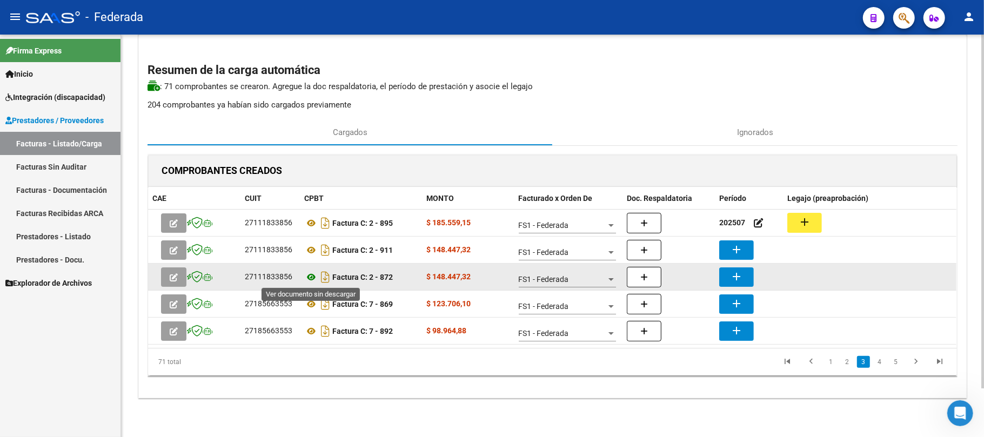
click at [314, 275] on icon at bounding box center [311, 277] width 14 height 13
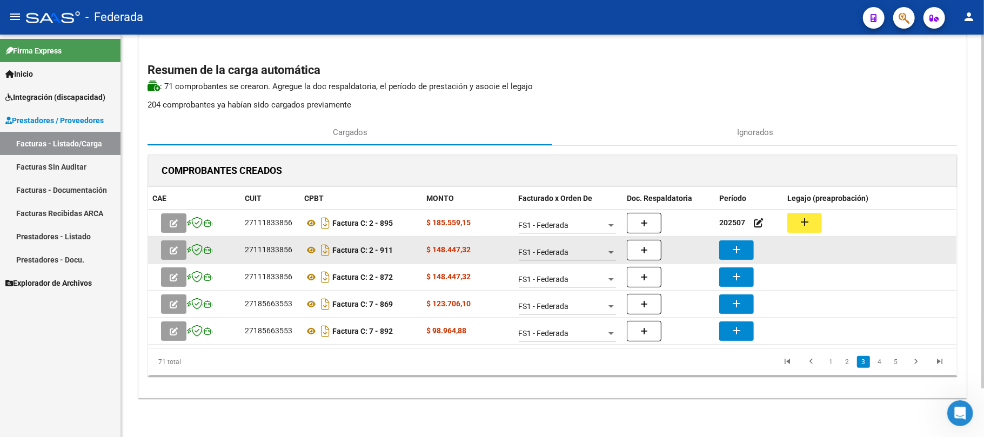
click at [732, 250] on mat-icon "add" at bounding box center [736, 249] width 13 height 13
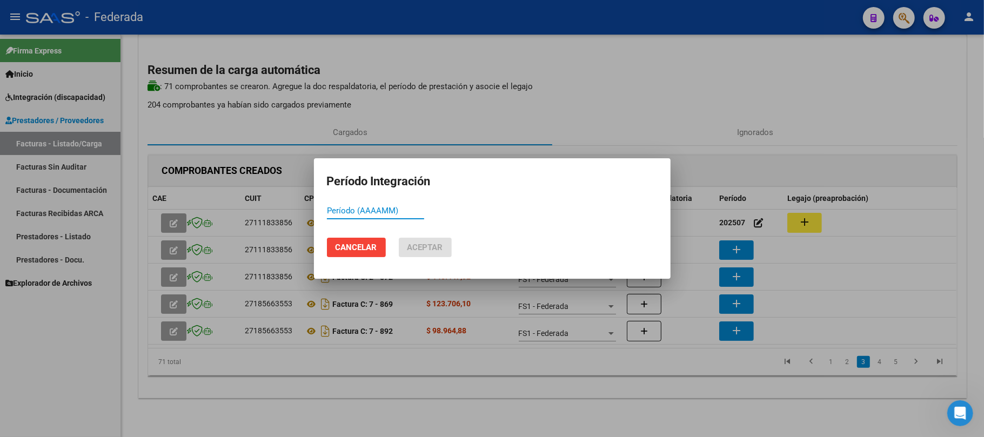
click at [361, 247] on span "Cancelar" at bounding box center [356, 248] width 42 height 10
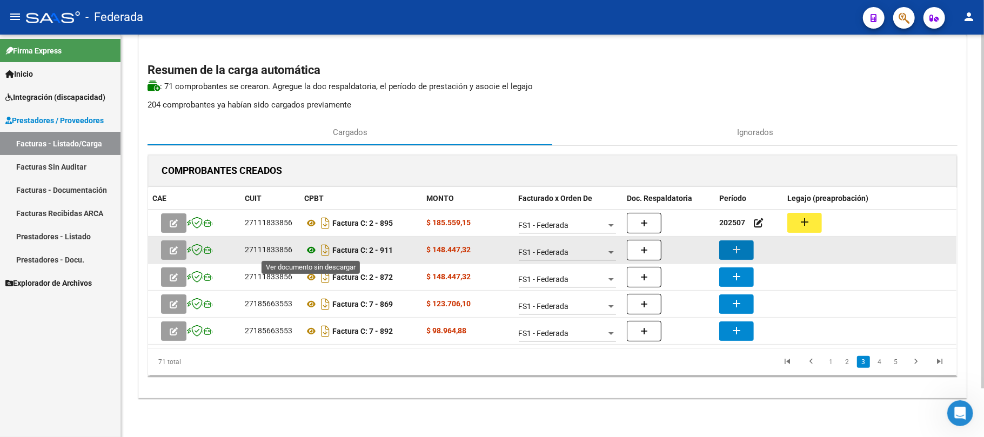
click at [310, 250] on icon at bounding box center [311, 250] width 14 height 13
click at [750, 253] on button "add" at bounding box center [736, 249] width 35 height 19
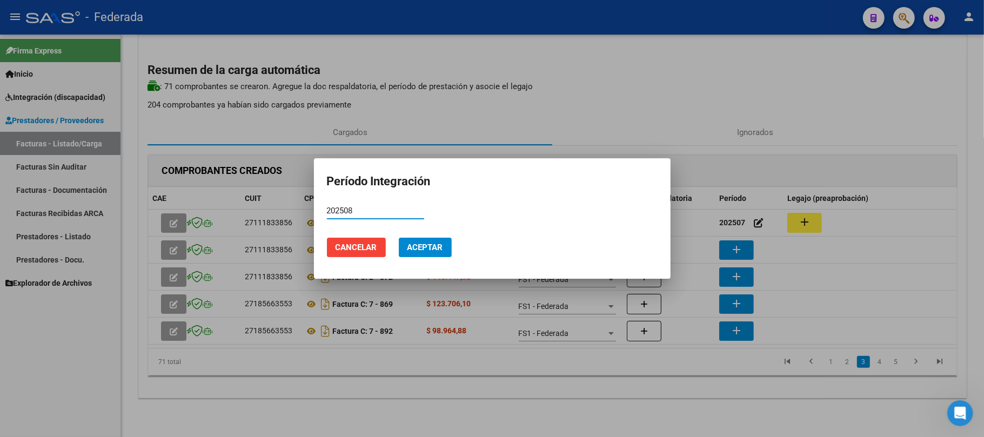
type input "202508"
click at [435, 243] on span "Aceptar" at bounding box center [425, 248] width 36 height 10
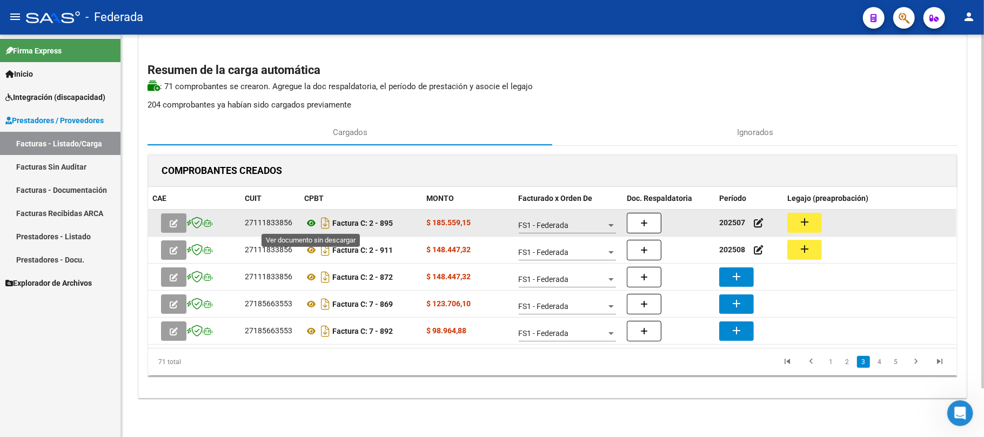
click at [312, 220] on icon at bounding box center [311, 223] width 14 height 13
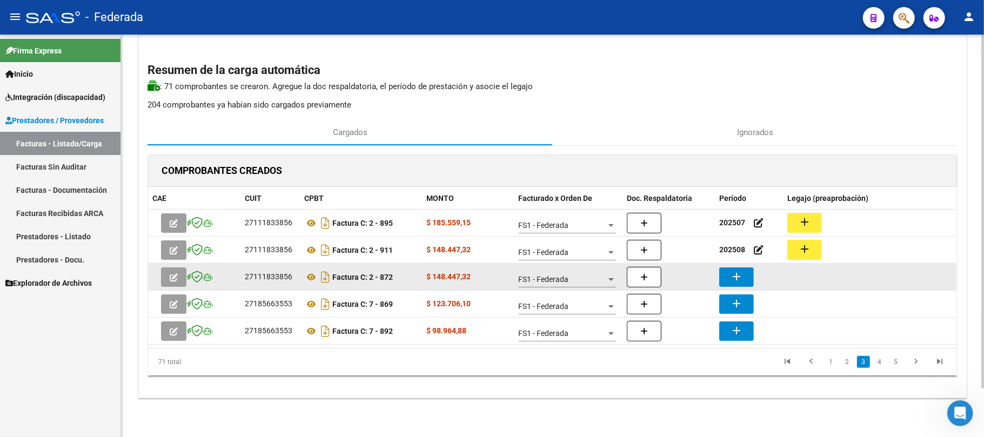
click at [733, 272] on mat-icon "add" at bounding box center [736, 276] width 13 height 13
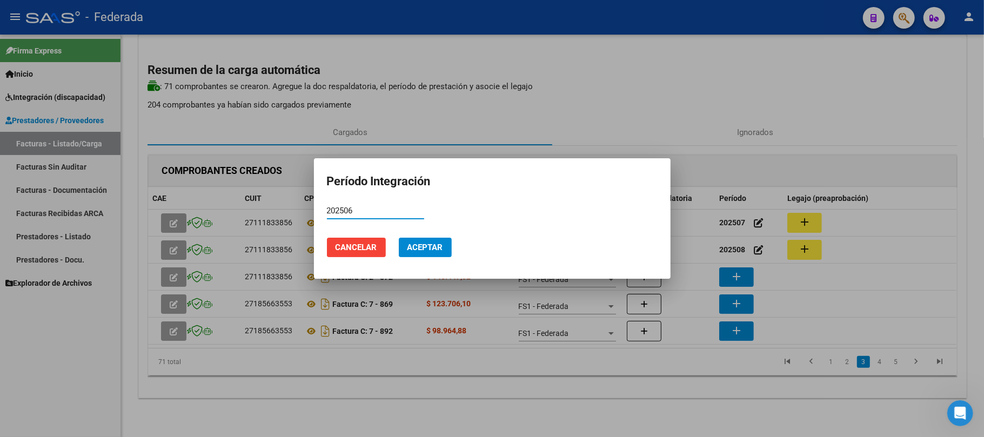
type input "202506"
click at [430, 245] on span "Aceptar" at bounding box center [425, 248] width 36 height 10
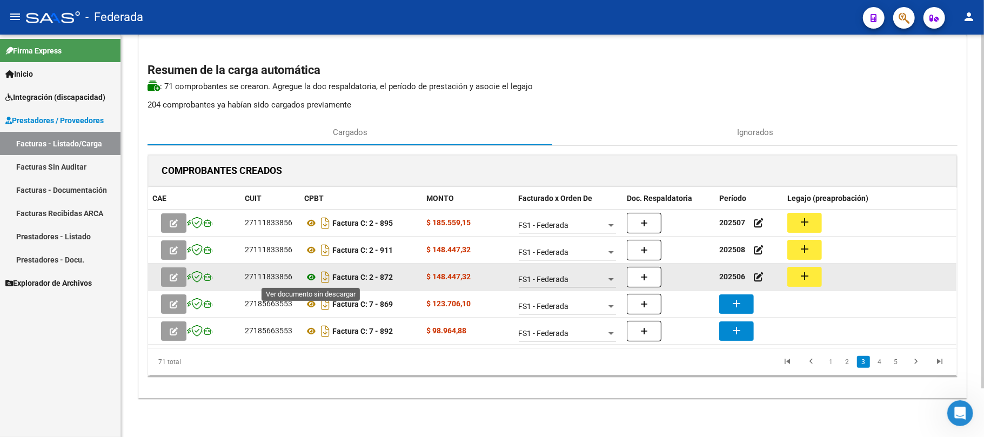
click at [310, 277] on icon at bounding box center [311, 277] width 14 height 13
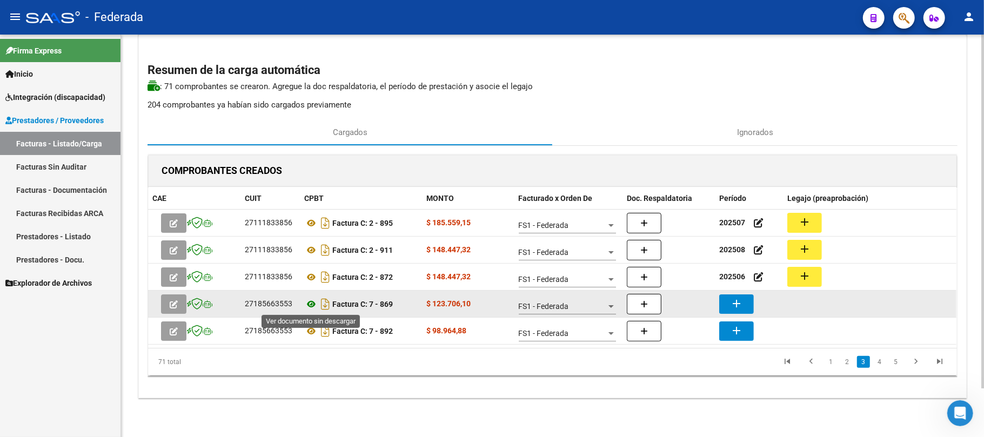
click at [310, 307] on icon at bounding box center [311, 304] width 14 height 13
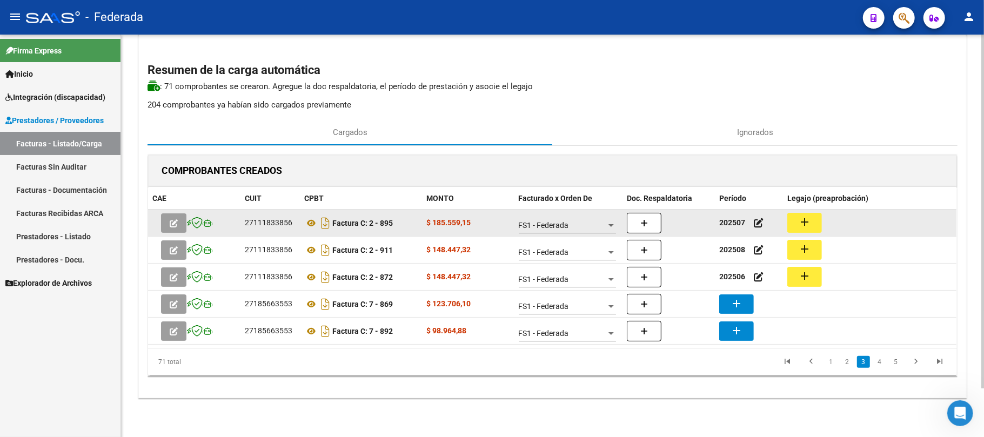
click at [738, 220] on strong "202507" at bounding box center [732, 222] width 26 height 9
copy strong "202507"
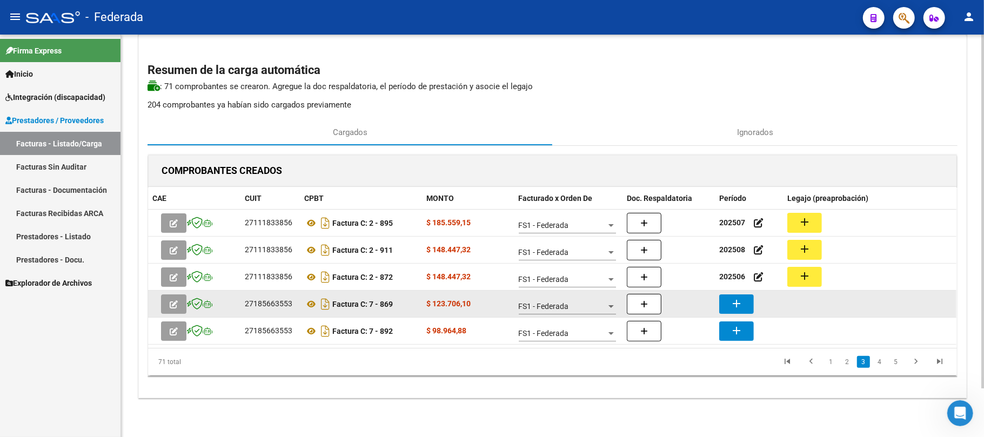
click at [742, 299] on mat-icon "add" at bounding box center [736, 303] width 13 height 13
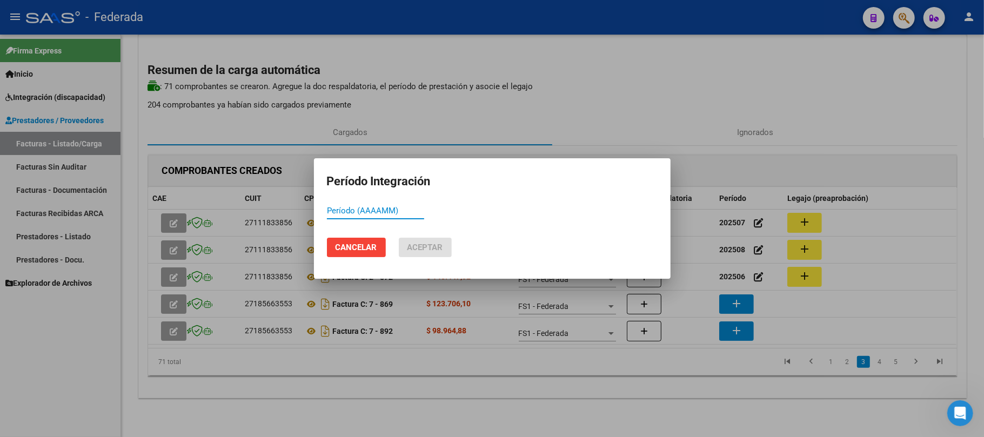
paste input "202507"
type input "202507"
click at [413, 248] on span "Aceptar" at bounding box center [425, 248] width 36 height 10
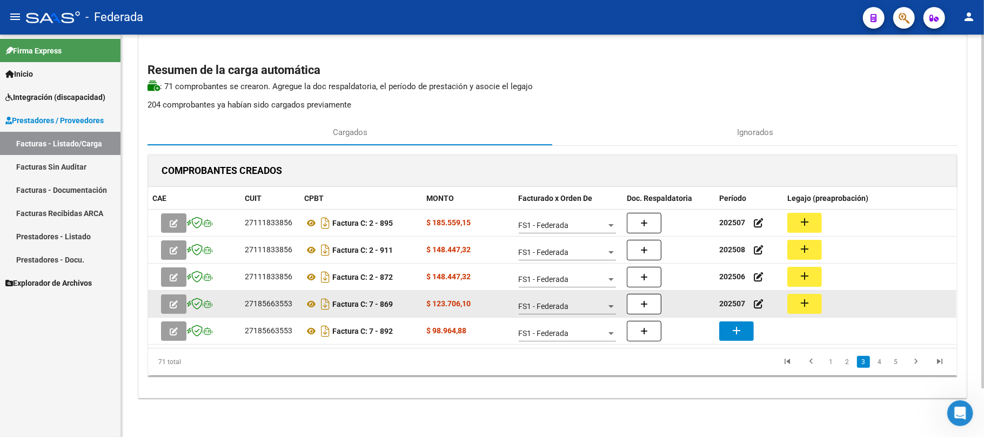
click at [799, 302] on mat-icon "add" at bounding box center [804, 303] width 13 height 13
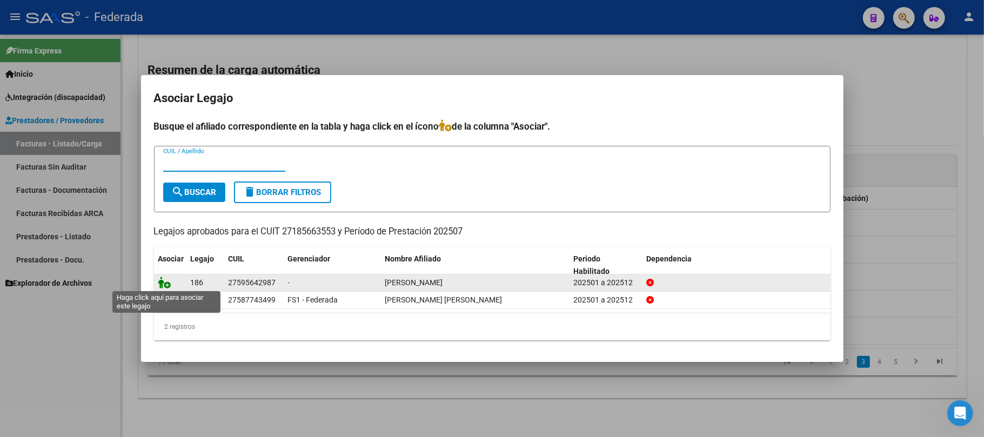
click at [163, 279] on icon at bounding box center [164, 283] width 13 height 12
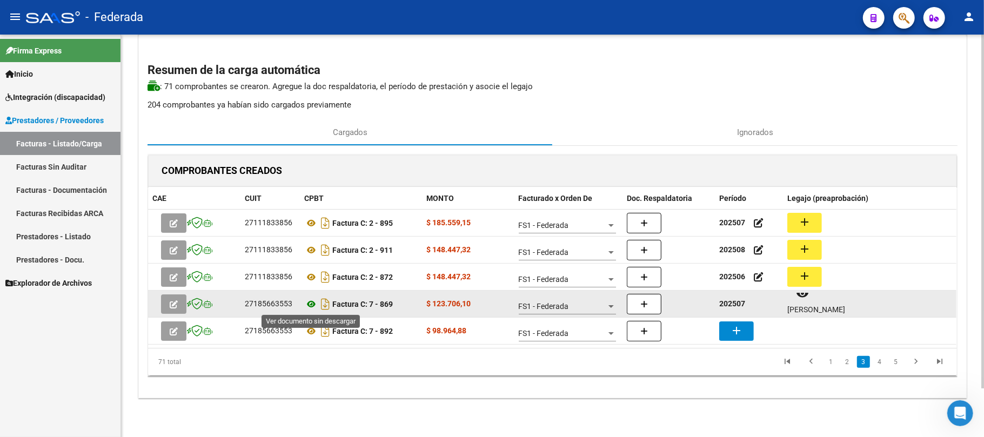
click at [314, 306] on icon at bounding box center [311, 304] width 14 height 13
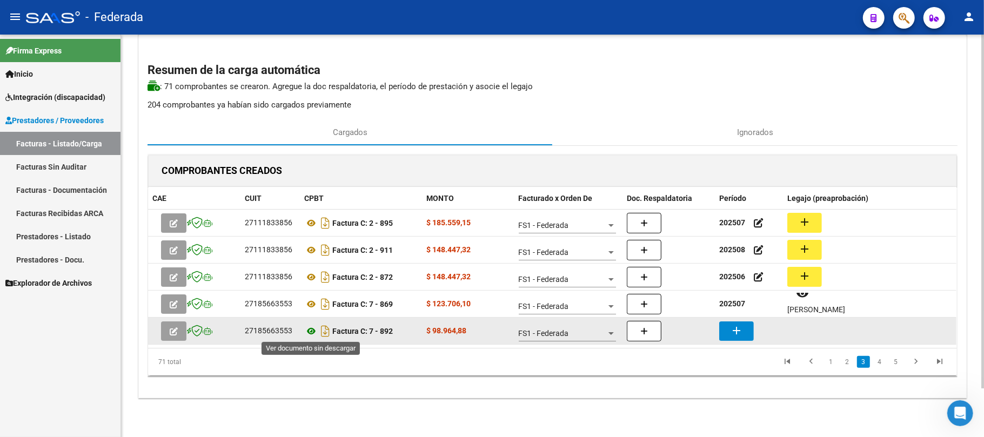
click at [310, 331] on icon at bounding box center [311, 331] width 14 height 13
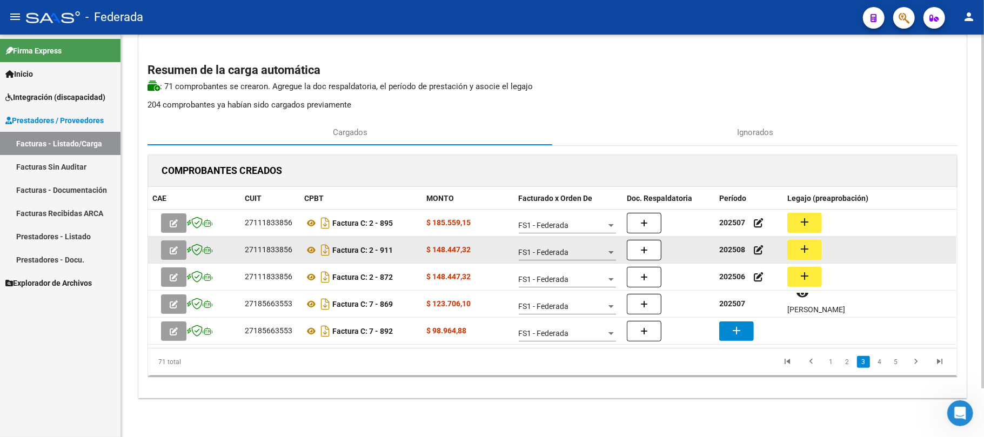
click at [735, 253] on strong "202508" at bounding box center [732, 249] width 26 height 9
copy strong "202508"
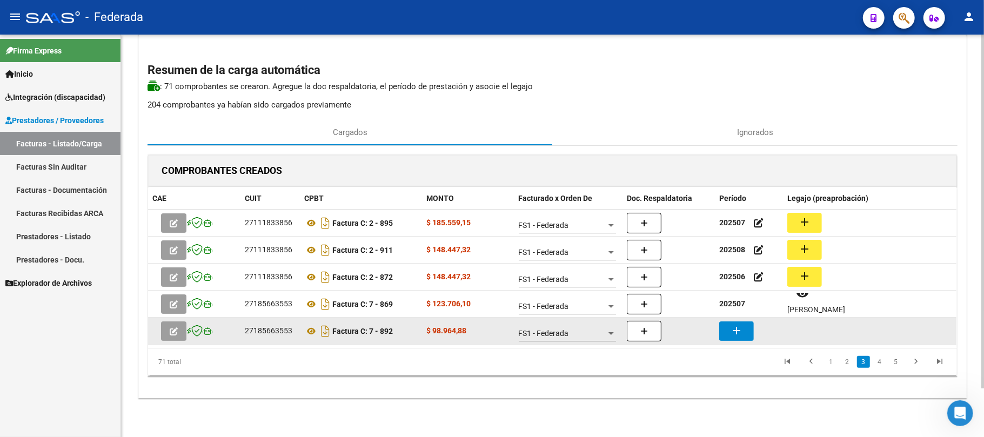
click at [743, 328] on button "add" at bounding box center [736, 330] width 35 height 19
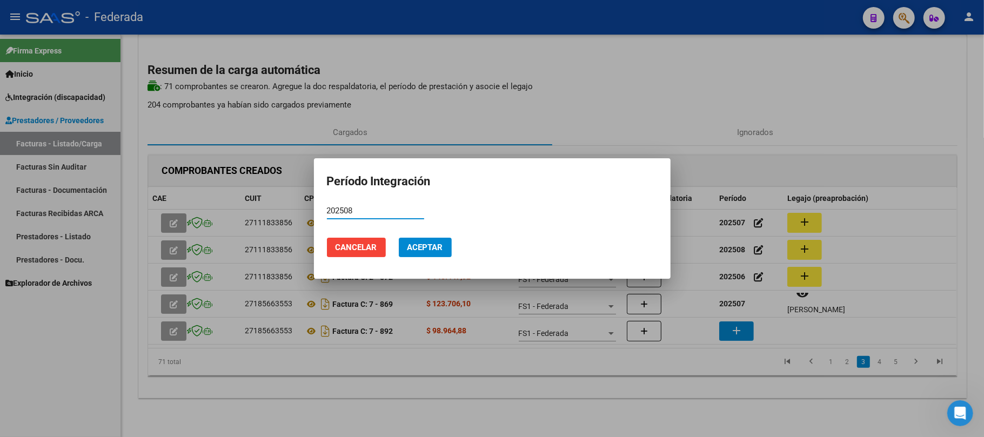
type input "202508"
click at [442, 247] on span "Aceptar" at bounding box center [425, 248] width 36 height 10
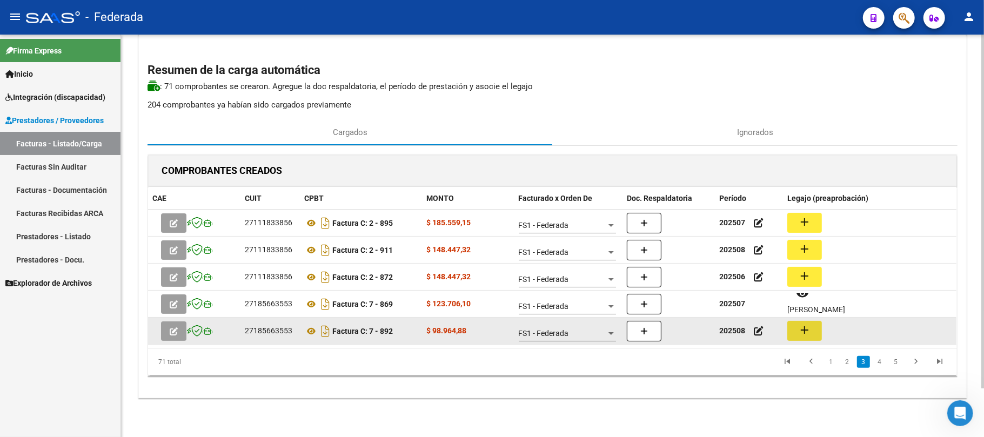
click at [797, 335] on button "add" at bounding box center [804, 331] width 35 height 20
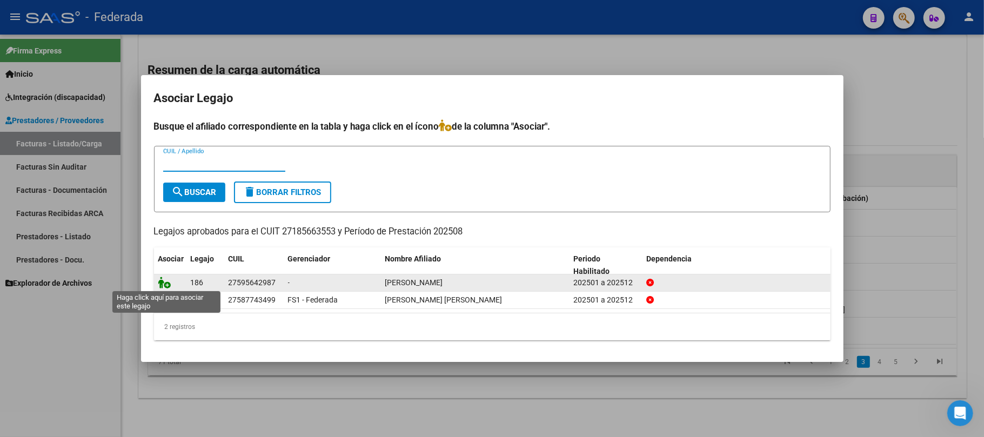
click at [170, 282] on icon at bounding box center [164, 283] width 13 height 12
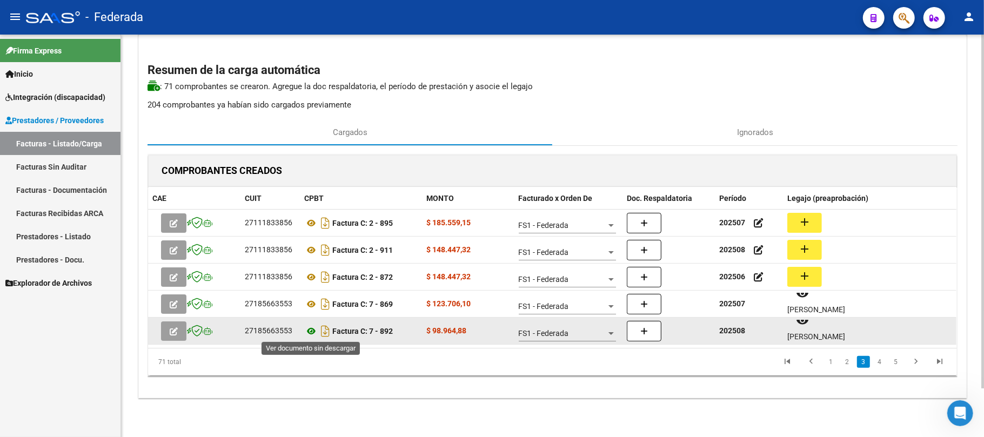
click at [309, 331] on icon at bounding box center [311, 331] width 14 height 13
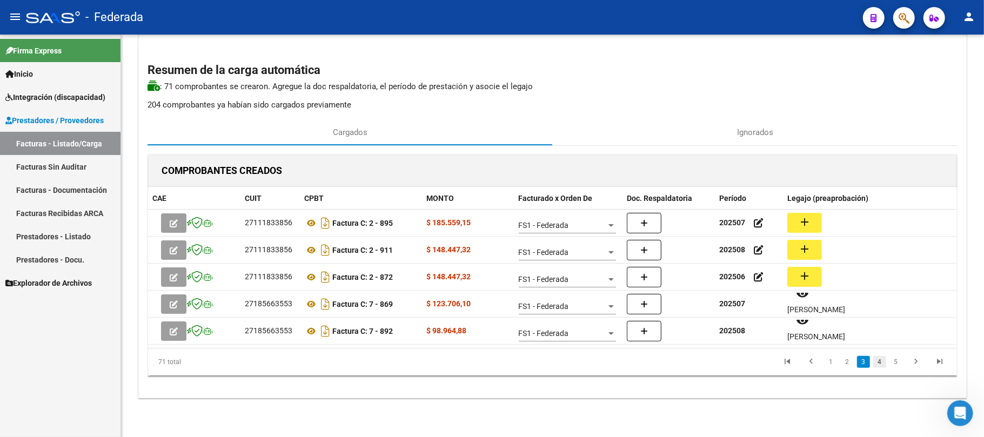
click at [877, 359] on link "4" at bounding box center [879, 362] width 13 height 12
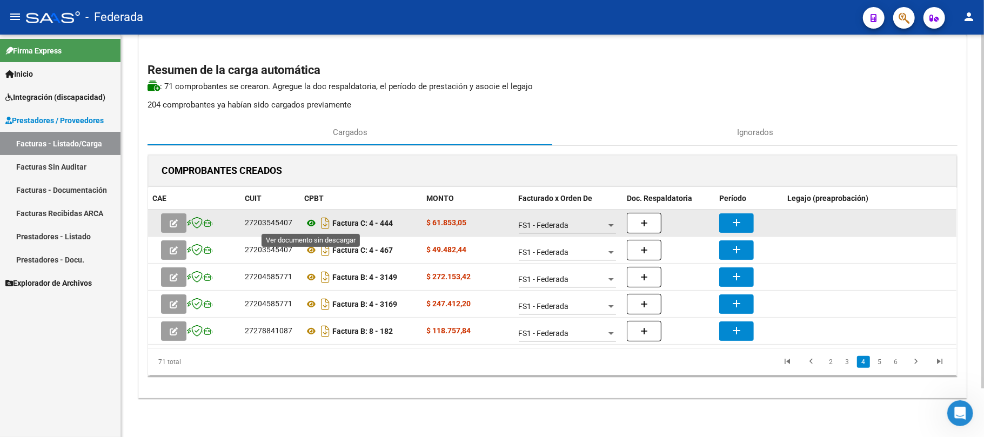
click at [310, 221] on icon at bounding box center [311, 223] width 14 height 13
click at [734, 213] on button "add" at bounding box center [736, 222] width 35 height 19
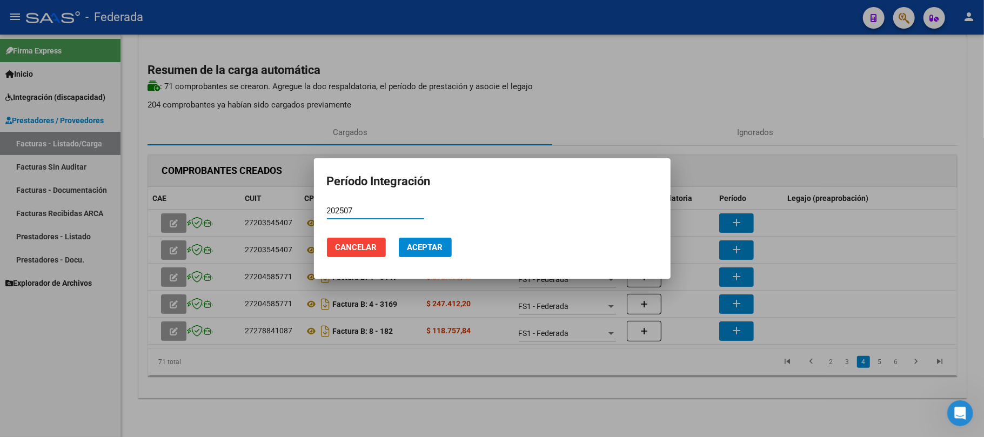
type input "202507"
click at [426, 241] on button "Aceptar" at bounding box center [425, 247] width 53 height 19
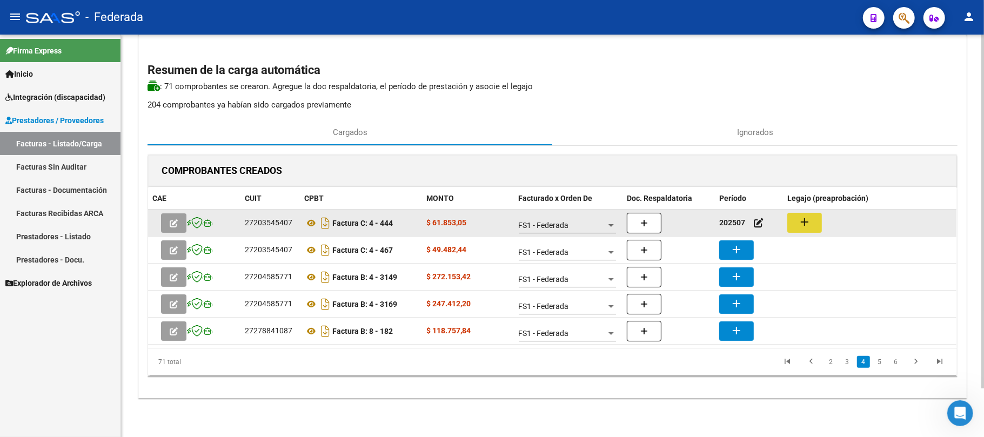
click at [817, 228] on button "add" at bounding box center [804, 223] width 35 height 20
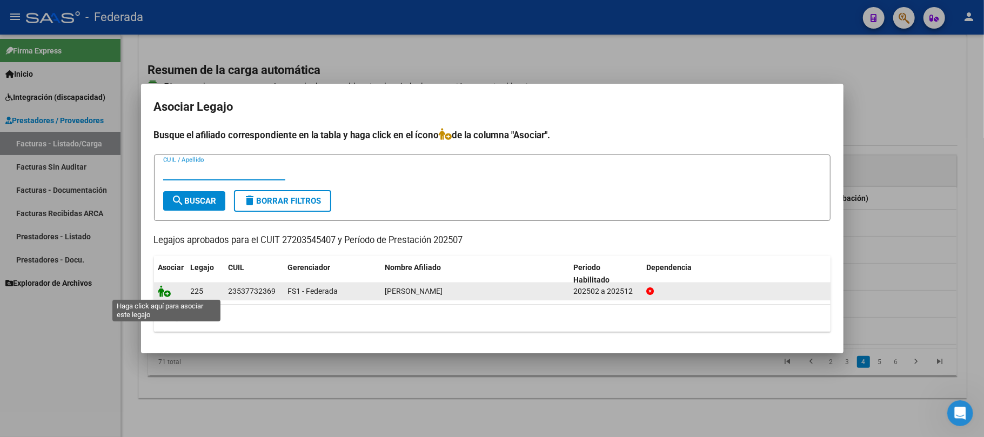
click at [167, 292] on icon at bounding box center [164, 291] width 13 height 12
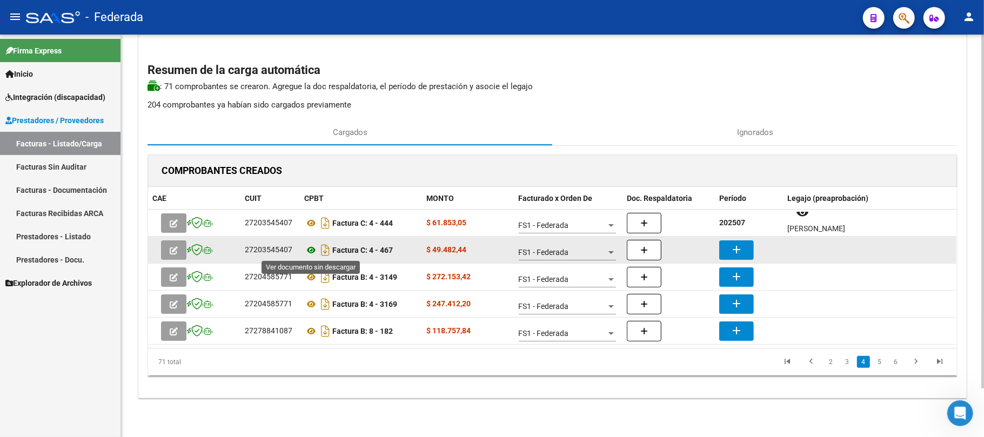
click at [312, 251] on icon at bounding box center [311, 250] width 14 height 13
click at [724, 243] on button "add" at bounding box center [736, 249] width 35 height 19
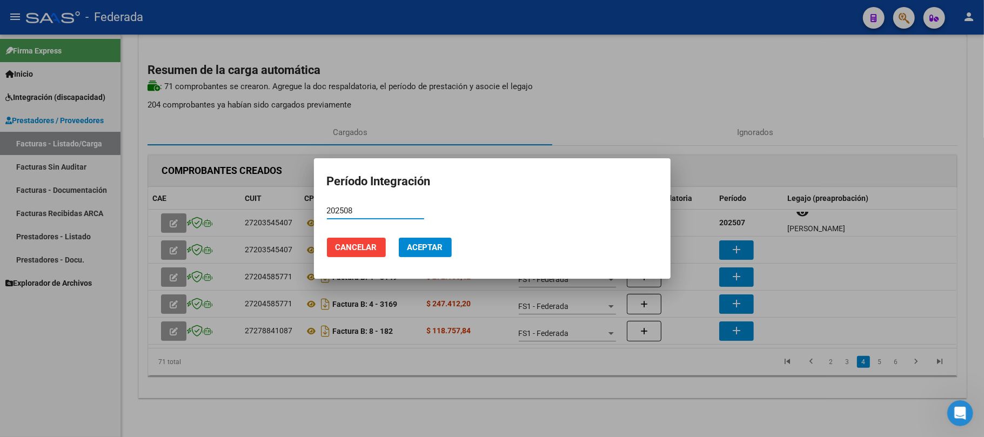
type input "202508"
click at [421, 243] on span "Aceptar" at bounding box center [425, 248] width 36 height 10
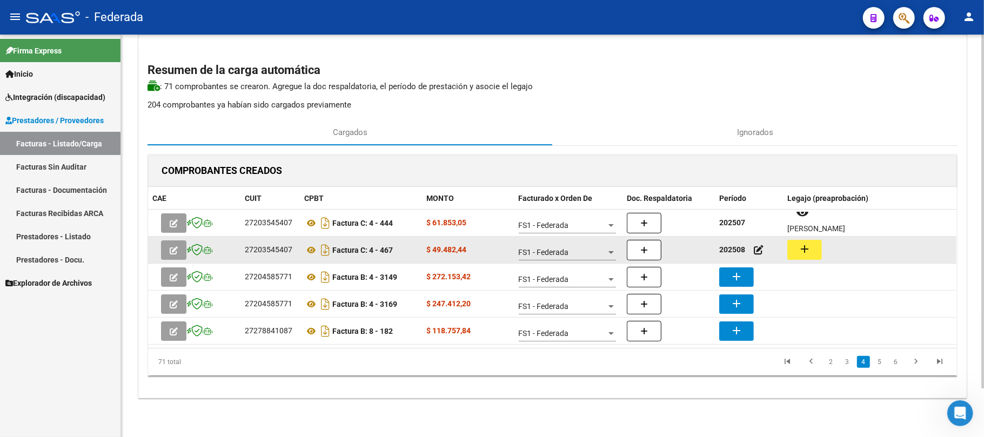
click at [802, 255] on button "add" at bounding box center [804, 250] width 35 height 20
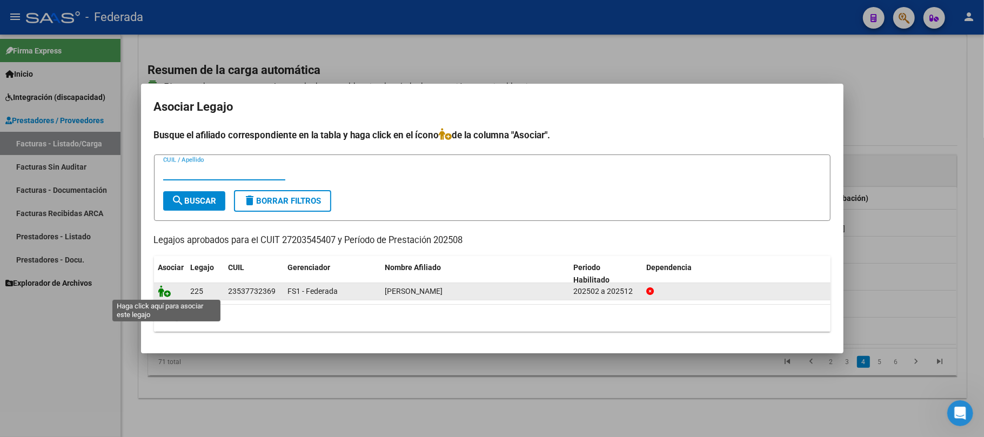
click at [162, 292] on icon at bounding box center [164, 291] width 13 height 12
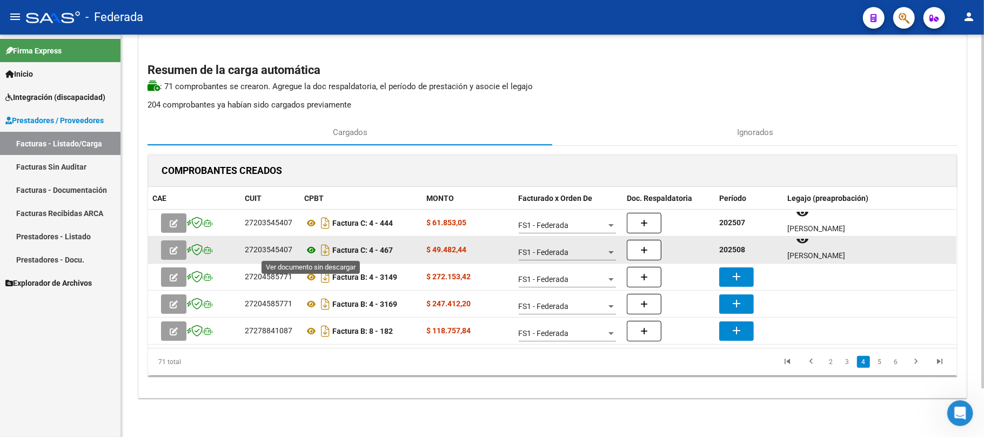
click at [310, 248] on icon at bounding box center [311, 250] width 14 height 13
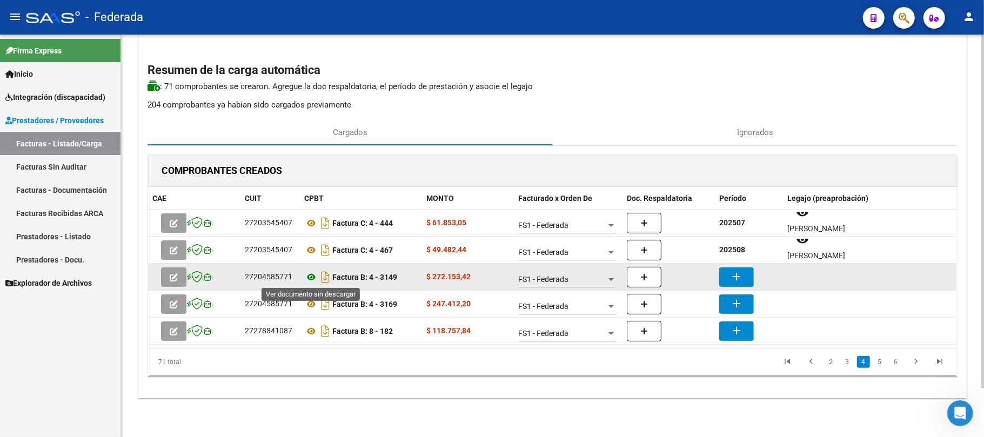
click at [307, 275] on icon at bounding box center [311, 277] width 14 height 13
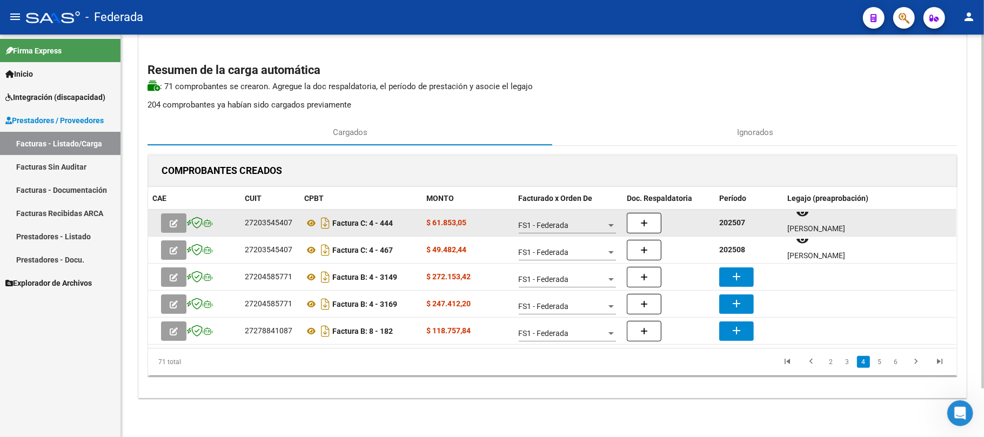
click at [739, 220] on strong "202507" at bounding box center [732, 222] width 26 height 9
copy strong "202507"
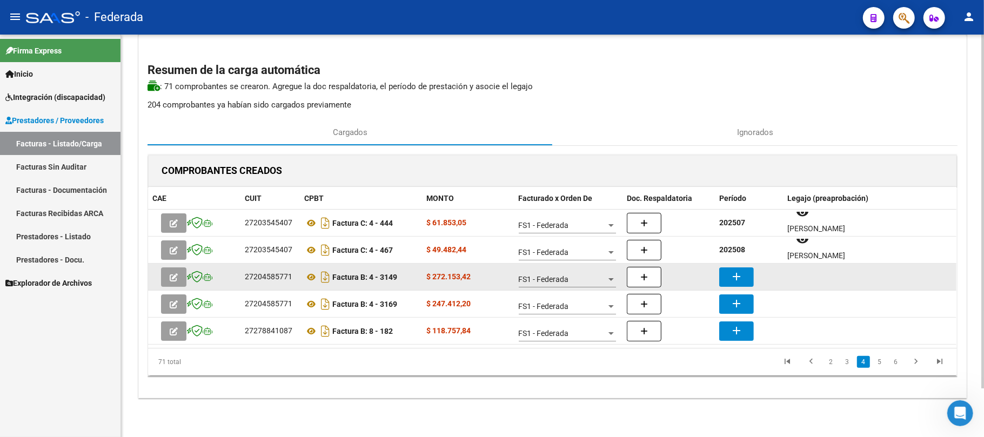
click at [739, 273] on mat-icon "add" at bounding box center [736, 276] width 13 height 13
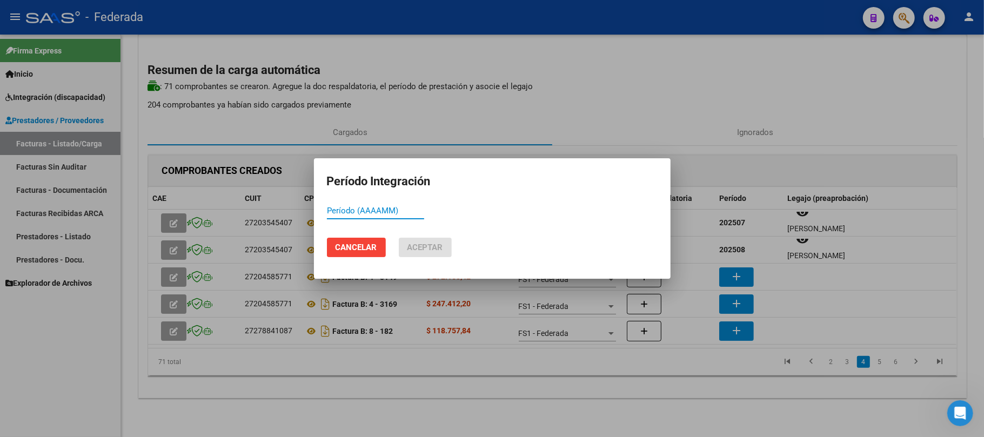
paste input "202507"
type input "202507"
click at [440, 247] on span "Aceptar" at bounding box center [425, 248] width 36 height 10
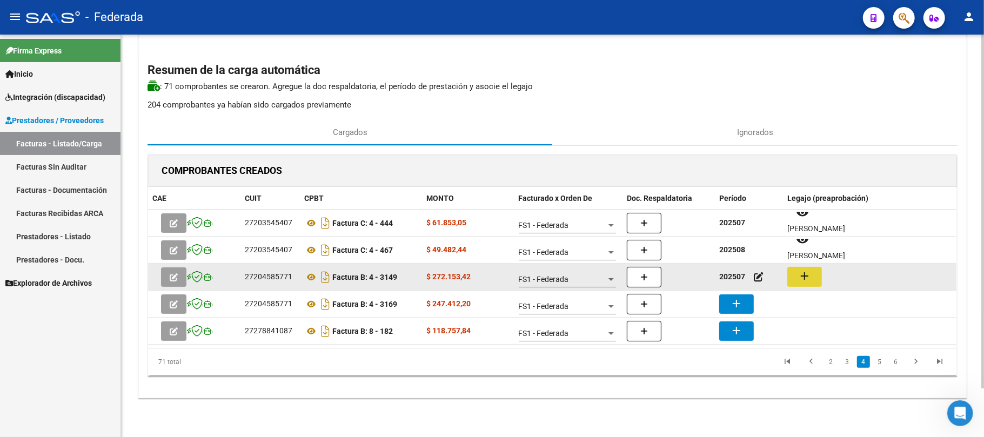
click at [807, 274] on mat-icon "add" at bounding box center [804, 276] width 13 height 13
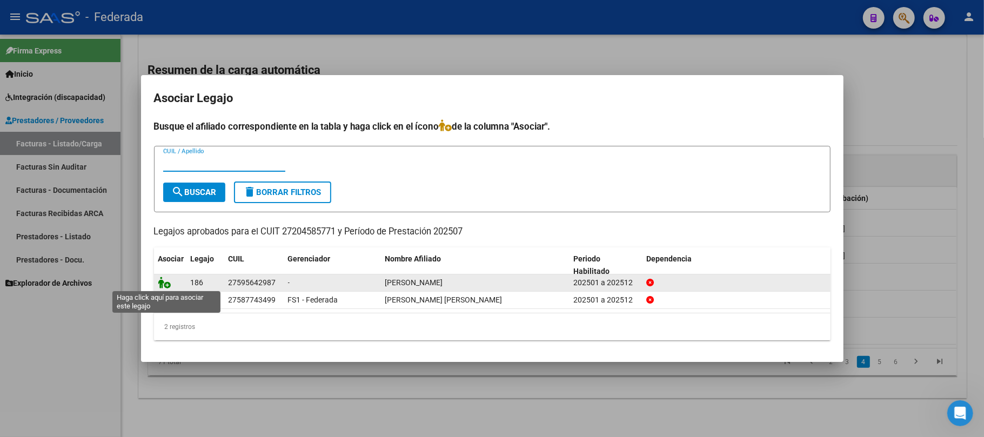
click at [158, 284] on icon at bounding box center [164, 283] width 13 height 12
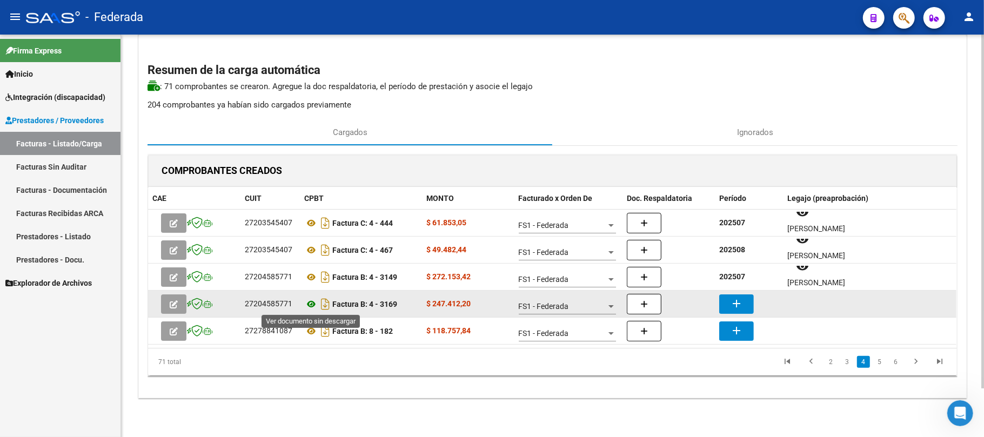
click at [310, 298] on icon at bounding box center [311, 304] width 14 height 13
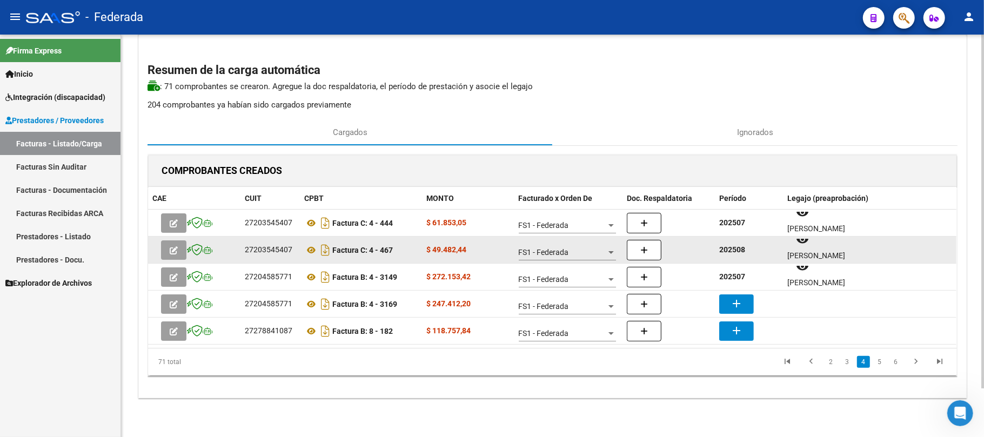
click at [737, 248] on strong "202508" at bounding box center [732, 249] width 26 height 9
copy strong "202508"
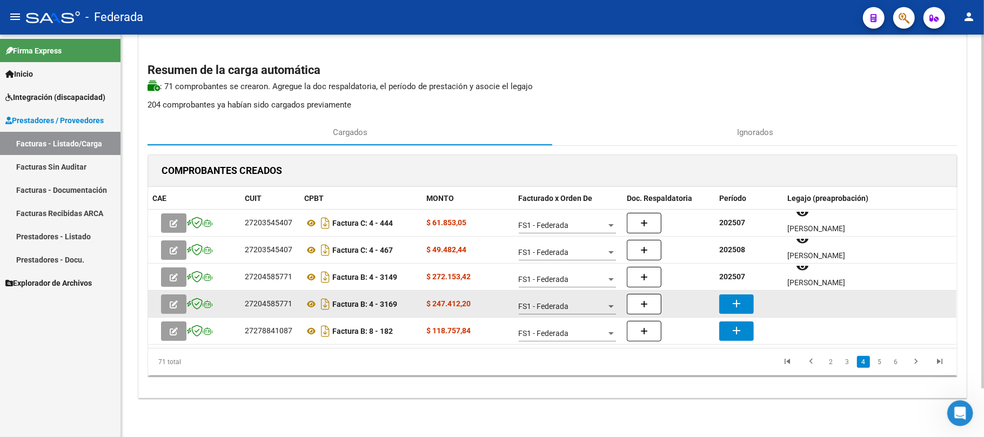
click at [735, 305] on mat-icon "add" at bounding box center [736, 303] width 13 height 13
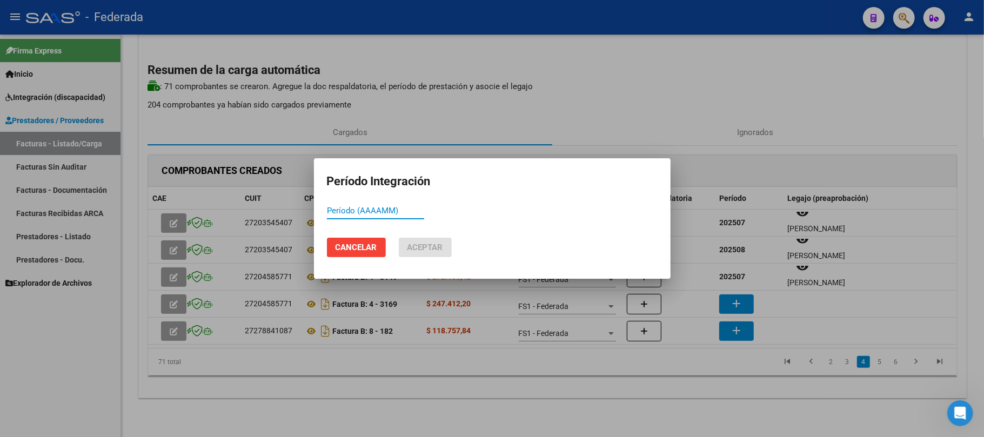
paste input "202508"
type input "202508"
click at [454, 253] on mat-dialog-actions "Cancelar Aceptar" at bounding box center [492, 247] width 331 height 37
click at [445, 250] on button "Aceptar" at bounding box center [425, 247] width 53 height 19
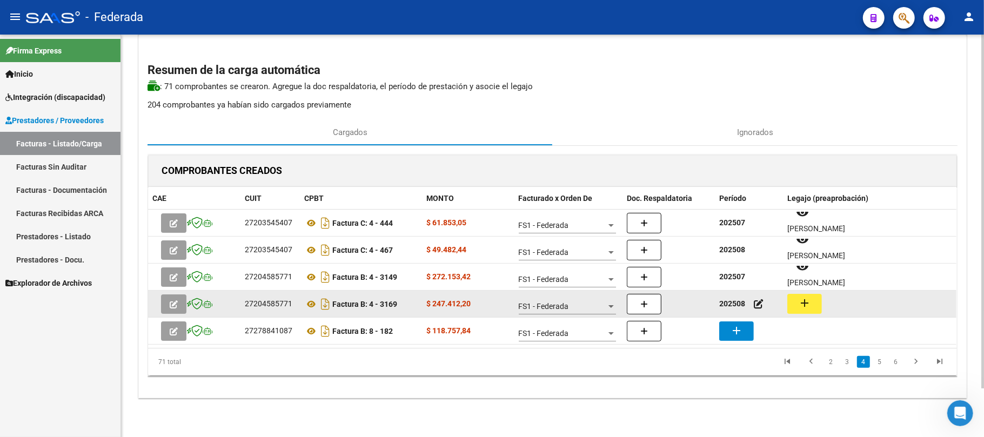
click at [803, 298] on mat-icon "add" at bounding box center [804, 303] width 13 height 13
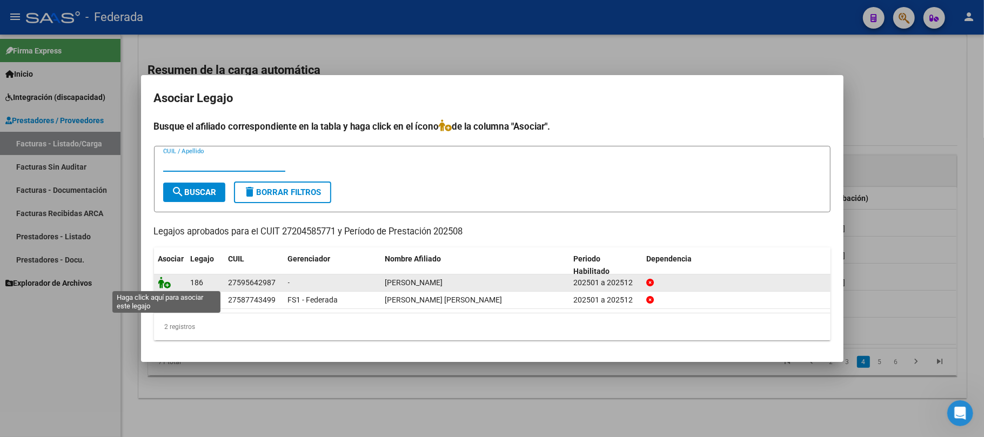
click at [164, 284] on icon at bounding box center [164, 283] width 13 height 12
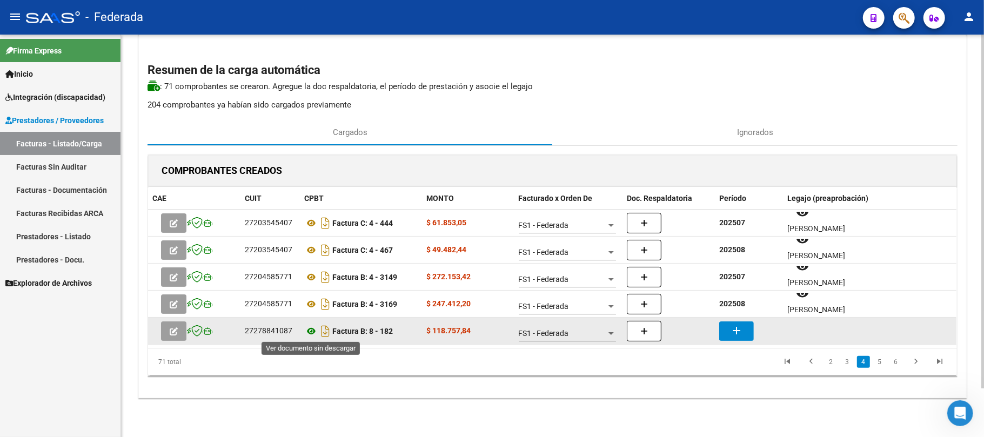
click at [310, 331] on icon at bounding box center [311, 331] width 14 height 13
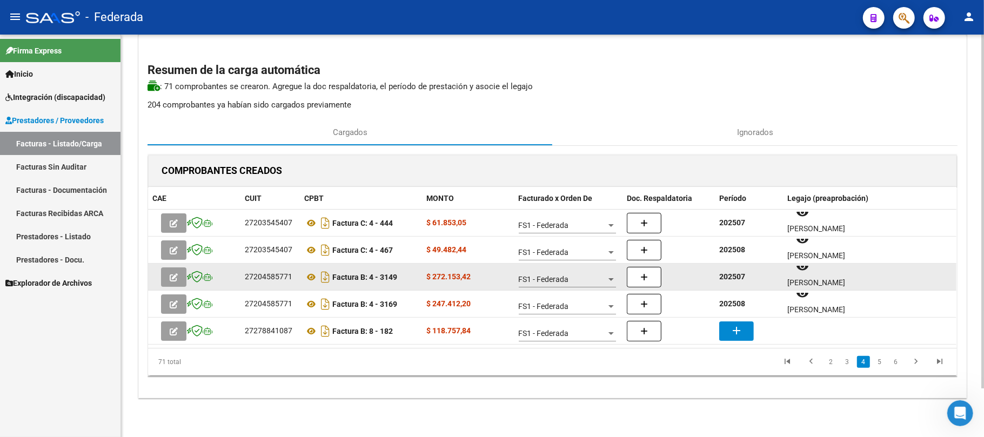
click at [739, 273] on strong "202507" at bounding box center [732, 276] width 26 height 9
copy strong "202507"
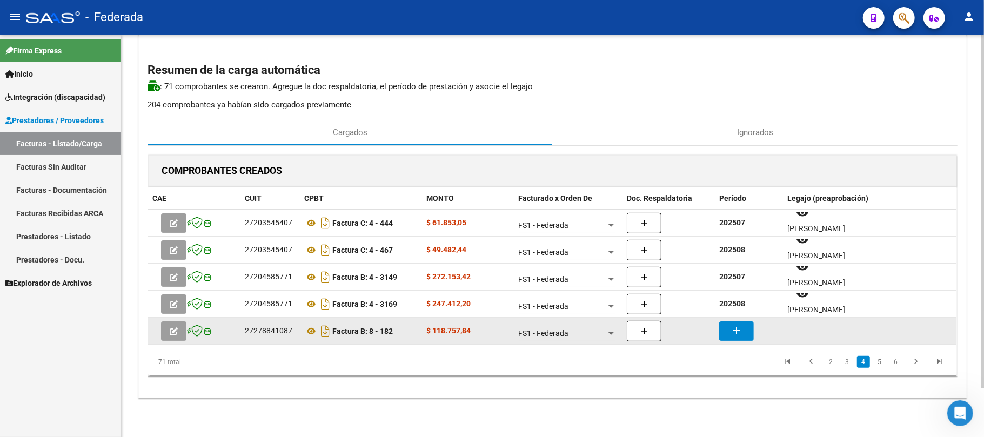
click at [731, 330] on mat-icon "add" at bounding box center [736, 330] width 13 height 13
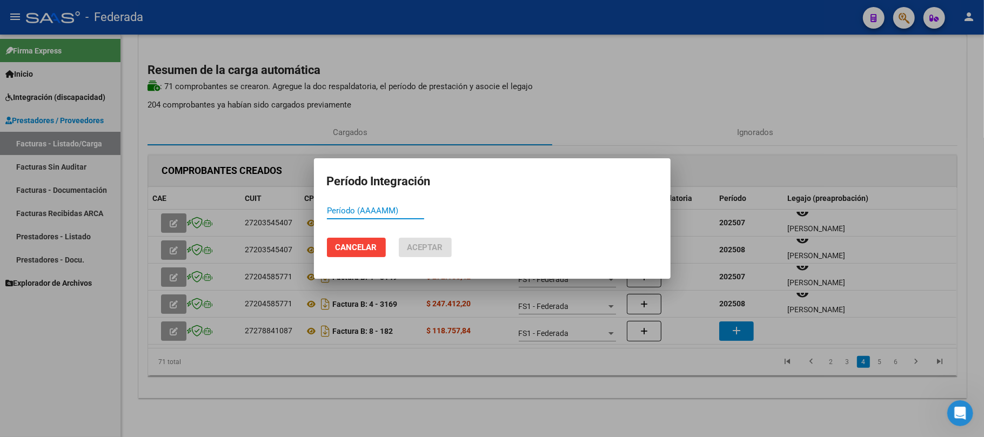
paste input "202507"
type input "202507"
click at [441, 245] on span "Aceptar" at bounding box center [425, 248] width 36 height 10
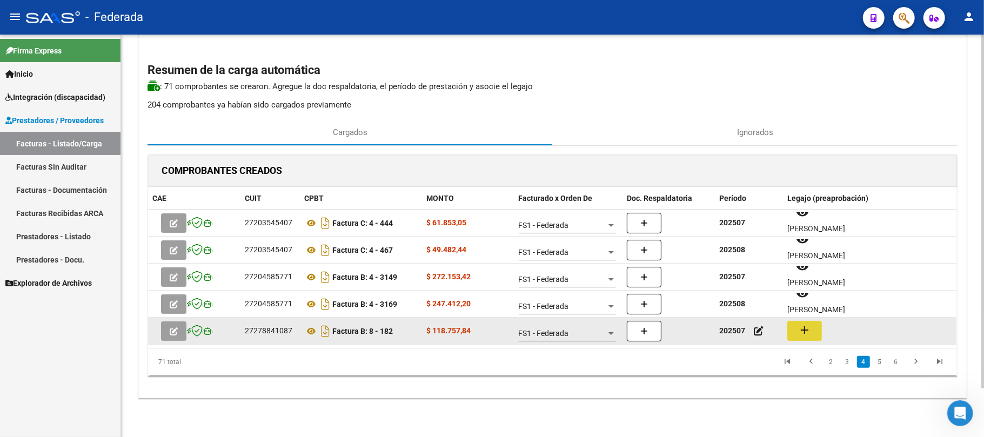
click at [791, 334] on button "add" at bounding box center [804, 331] width 35 height 20
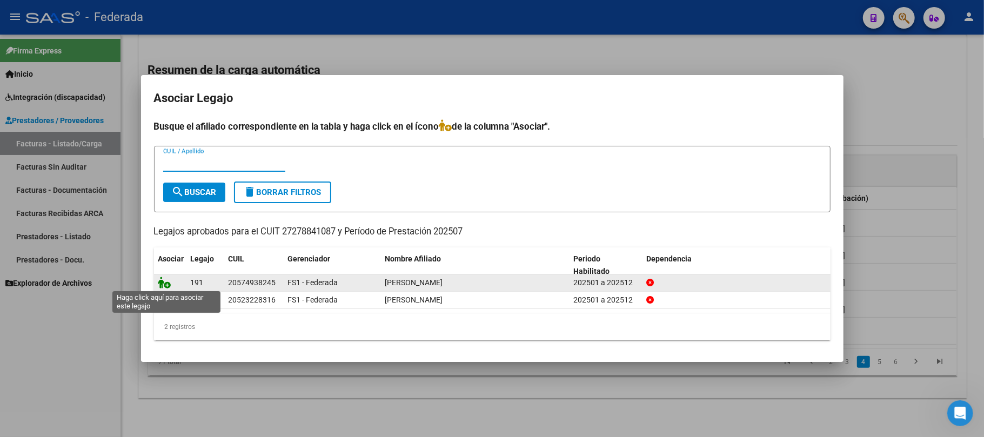
click at [169, 282] on icon at bounding box center [164, 283] width 13 height 12
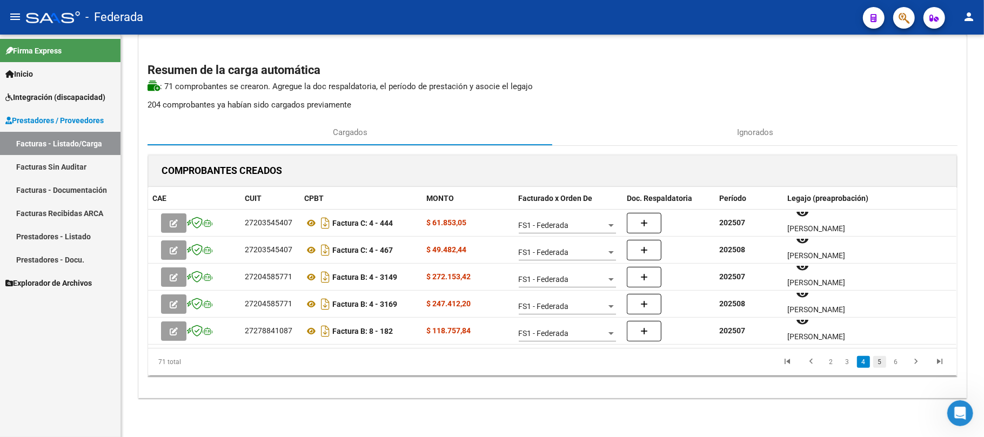
click at [880, 359] on link "5" at bounding box center [879, 362] width 13 height 12
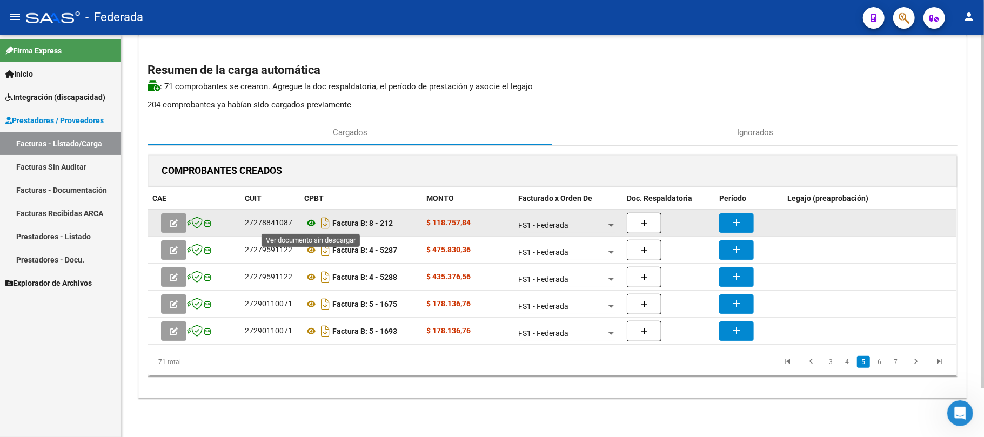
click at [310, 225] on icon at bounding box center [311, 223] width 14 height 13
click at [739, 226] on mat-icon "add" at bounding box center [736, 222] width 13 height 13
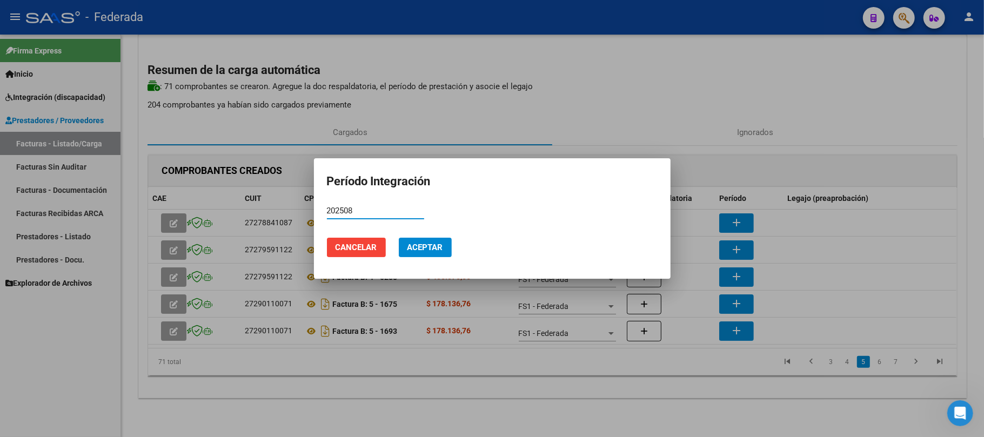
type input "202508"
click at [432, 251] on span "Aceptar" at bounding box center [425, 248] width 36 height 10
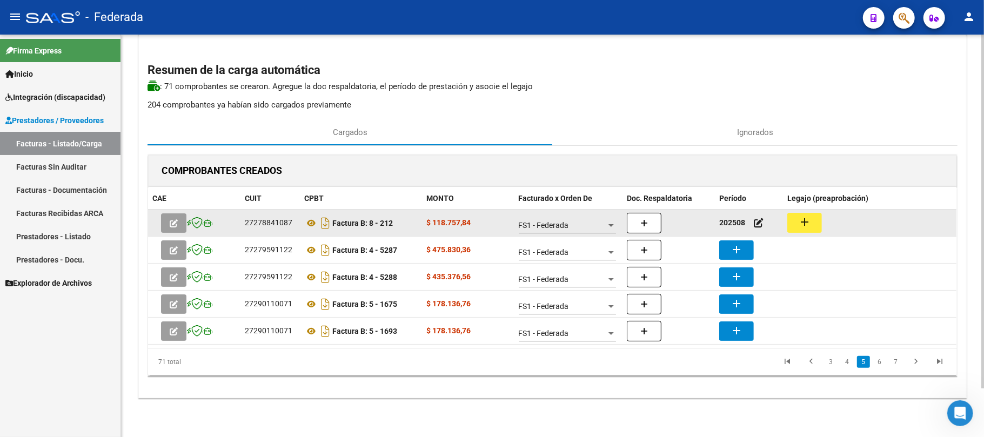
click at [811, 225] on mat-icon "add" at bounding box center [804, 222] width 13 height 13
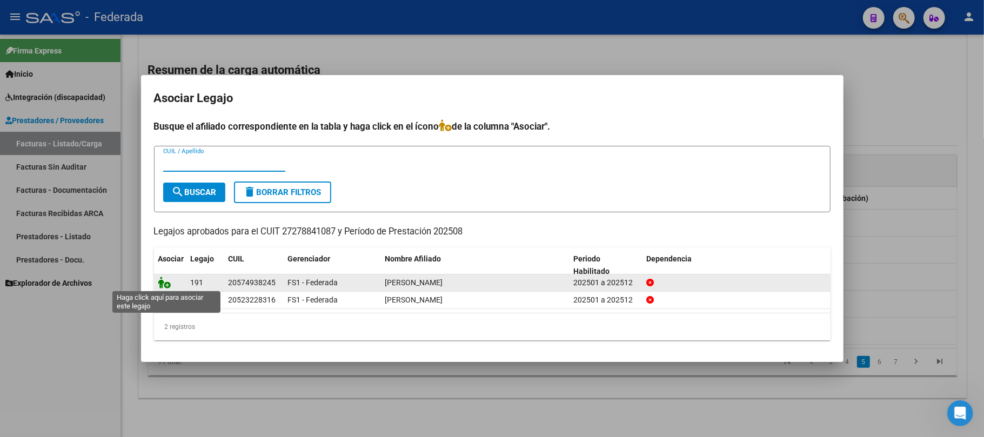
click at [164, 285] on icon at bounding box center [164, 283] width 13 height 12
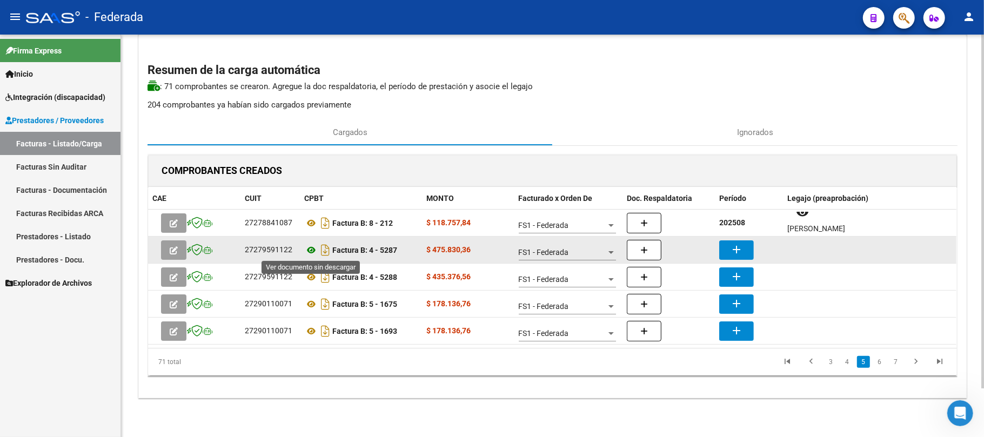
click at [310, 251] on icon at bounding box center [311, 250] width 14 height 13
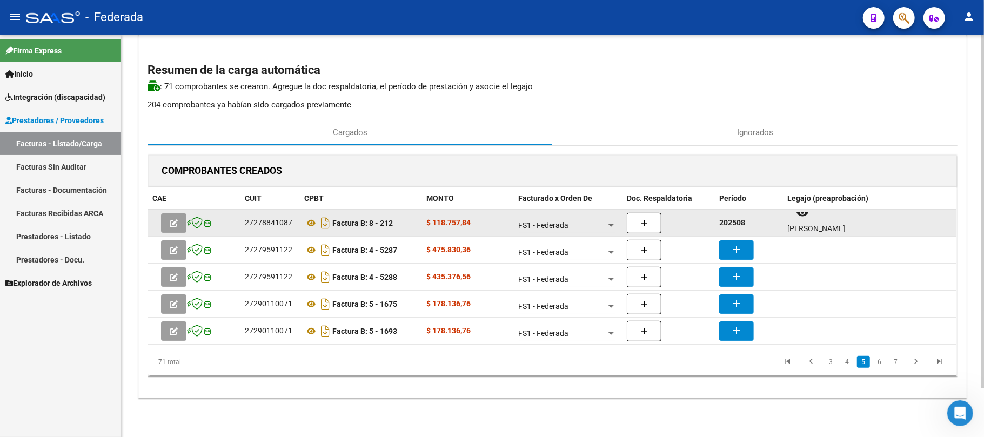
click at [734, 224] on strong "202508" at bounding box center [732, 222] width 26 height 9
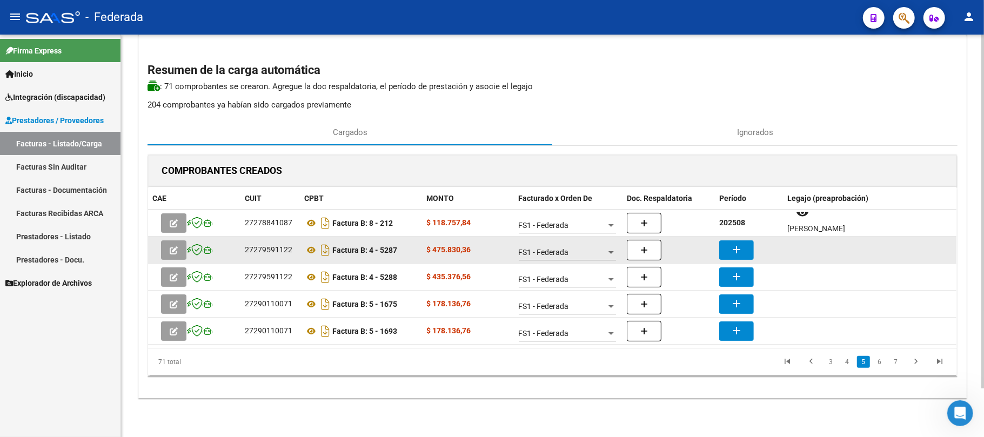
click at [737, 243] on mat-icon "add" at bounding box center [736, 249] width 13 height 13
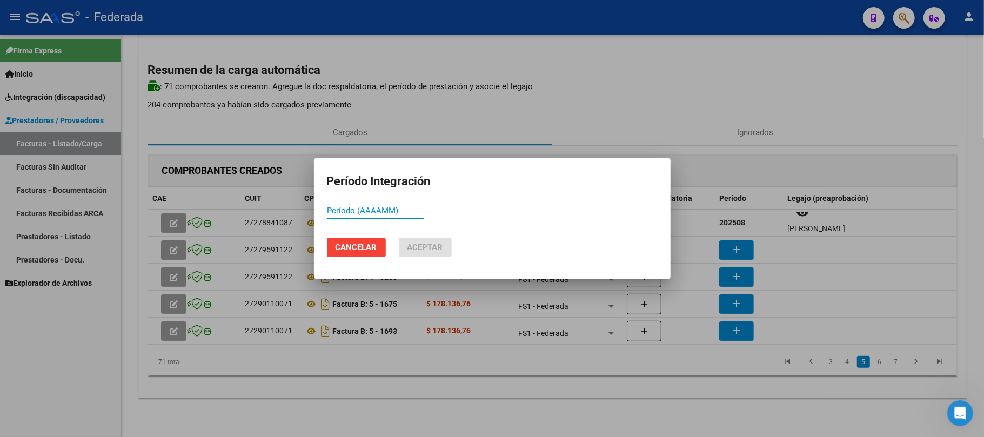
paste input "202508"
type input "202508"
click at [426, 238] on button "Aceptar" at bounding box center [425, 247] width 53 height 19
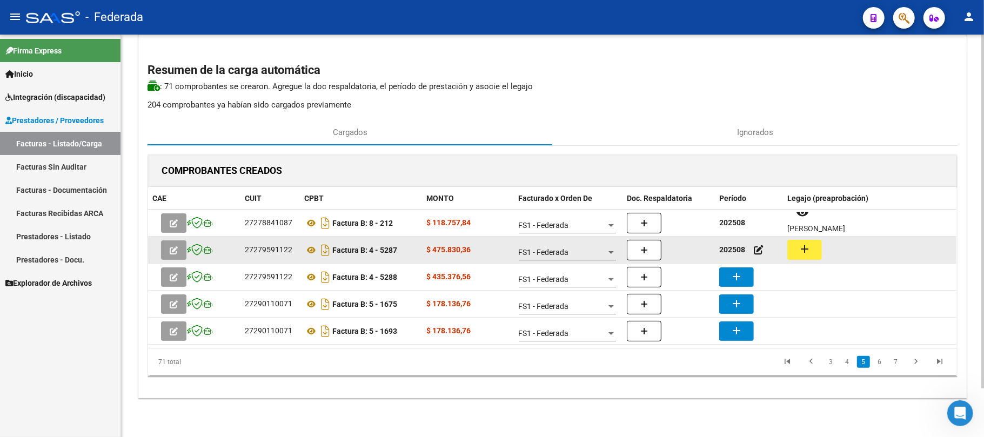
click at [809, 253] on mat-icon "add" at bounding box center [804, 249] width 13 height 13
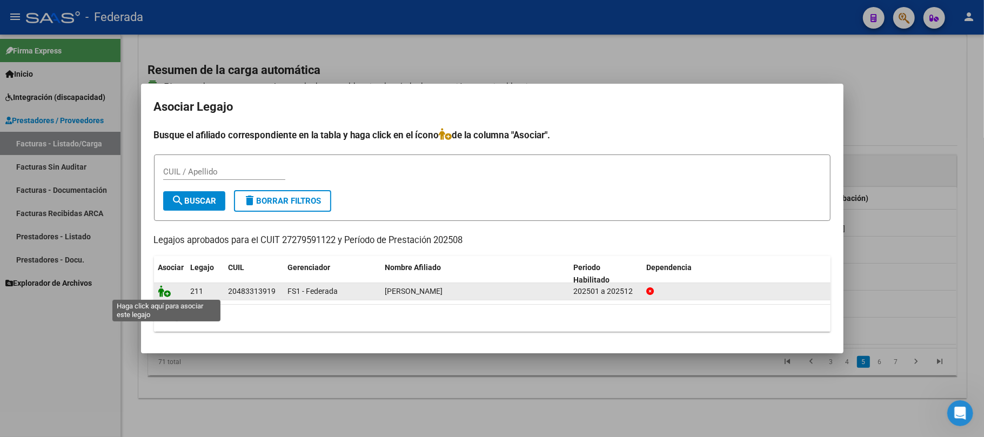
click at [163, 292] on icon at bounding box center [164, 291] width 13 height 12
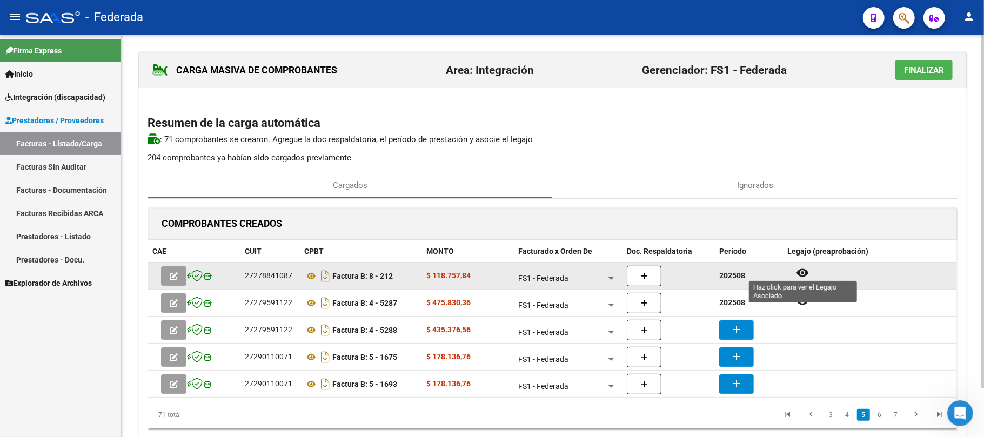
scroll to position [0, 0]
click at [307, 274] on icon at bounding box center [311, 276] width 14 height 13
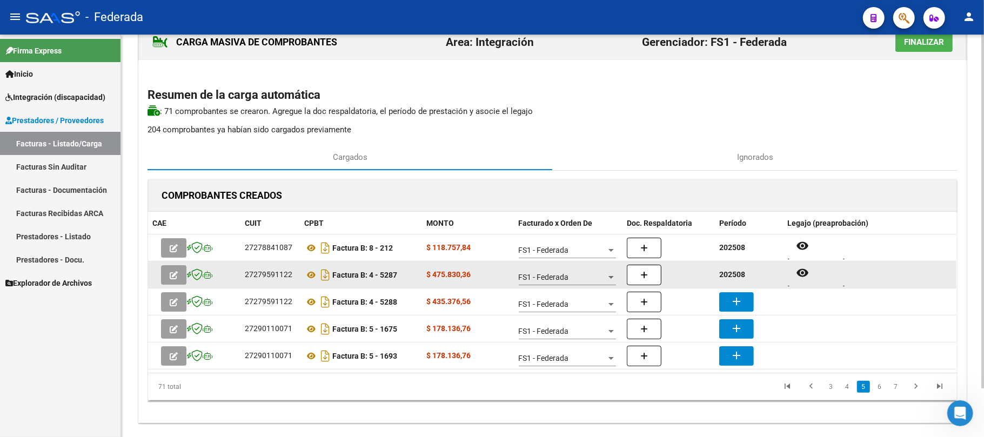
scroll to position [55, 0]
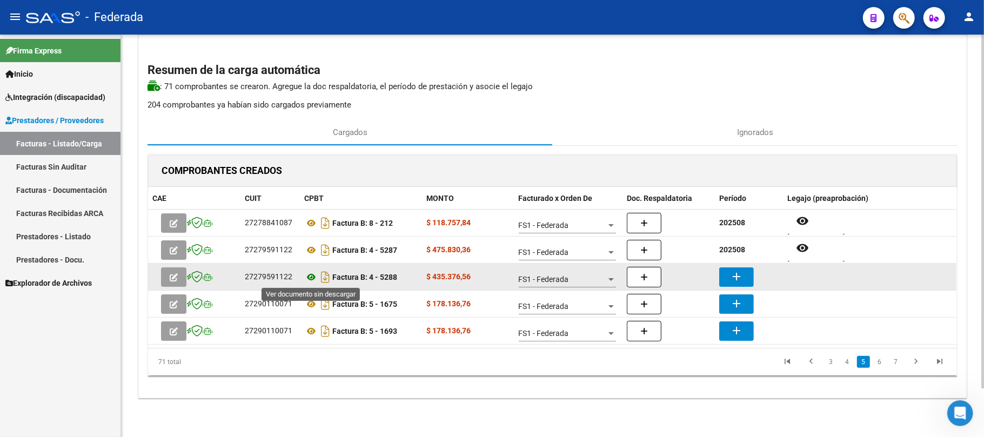
click at [310, 281] on icon at bounding box center [311, 277] width 14 height 13
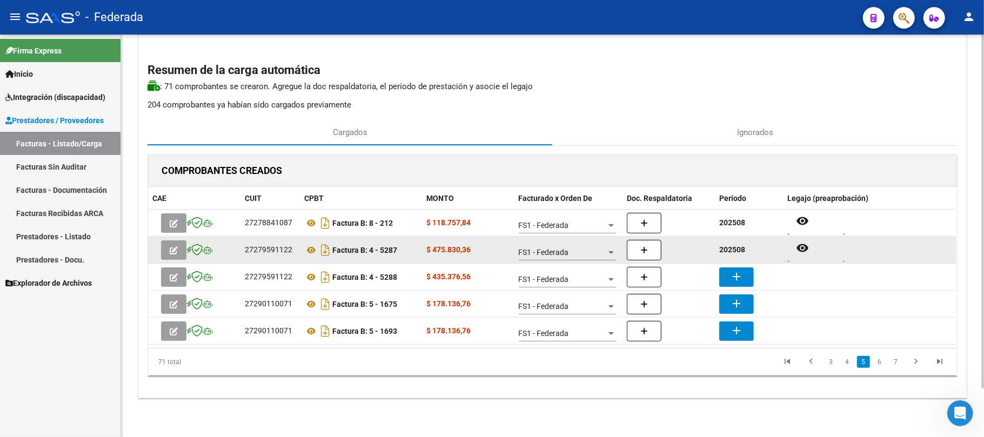
click at [740, 244] on div "202508" at bounding box center [748, 250] width 59 height 12
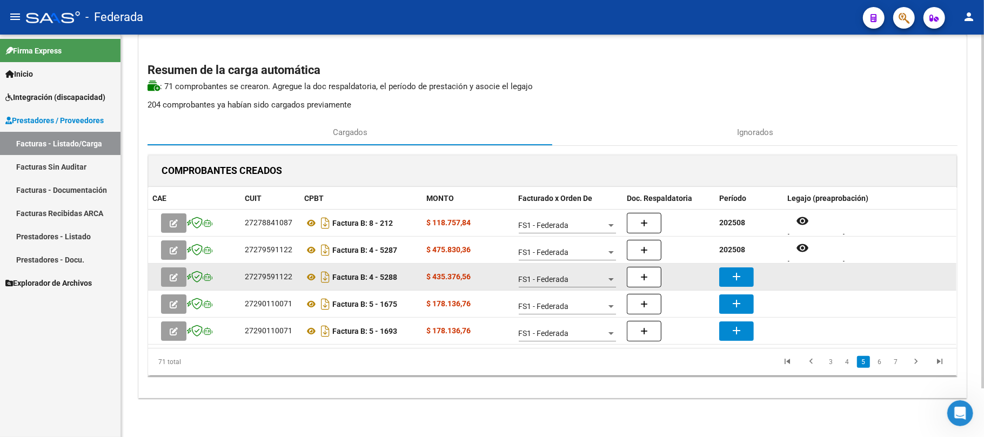
click at [740, 277] on mat-icon "add" at bounding box center [736, 276] width 13 height 13
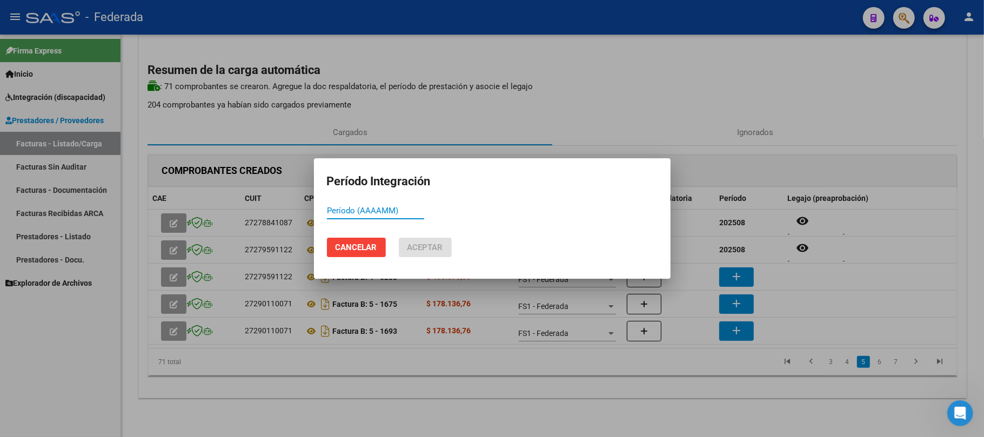
paste input "202508"
type input "202508"
click at [436, 245] on span "Aceptar" at bounding box center [425, 248] width 36 height 10
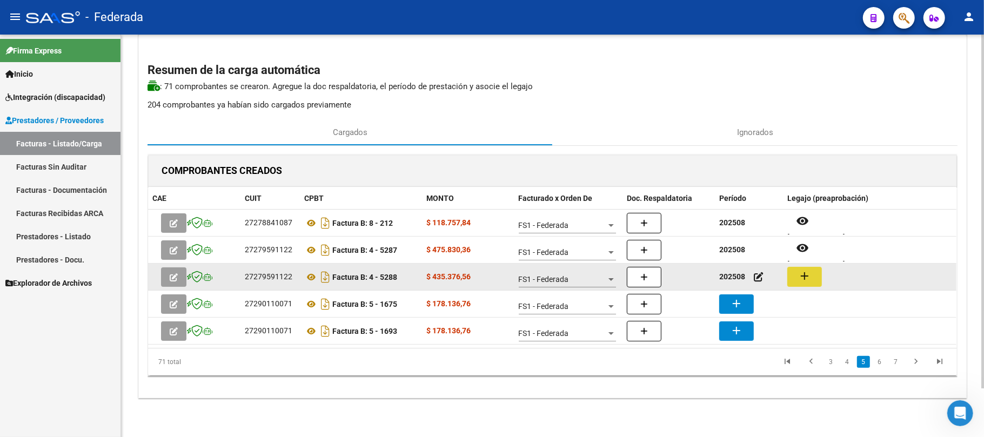
click at [792, 280] on button "add" at bounding box center [804, 277] width 35 height 20
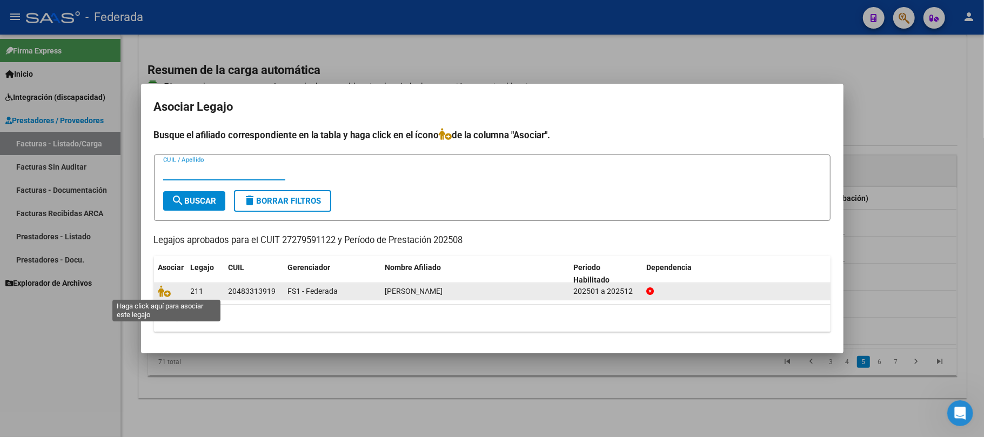
click at [156, 292] on datatable-body-cell at bounding box center [170, 291] width 32 height 17
click at [163, 294] on icon at bounding box center [164, 291] width 13 height 12
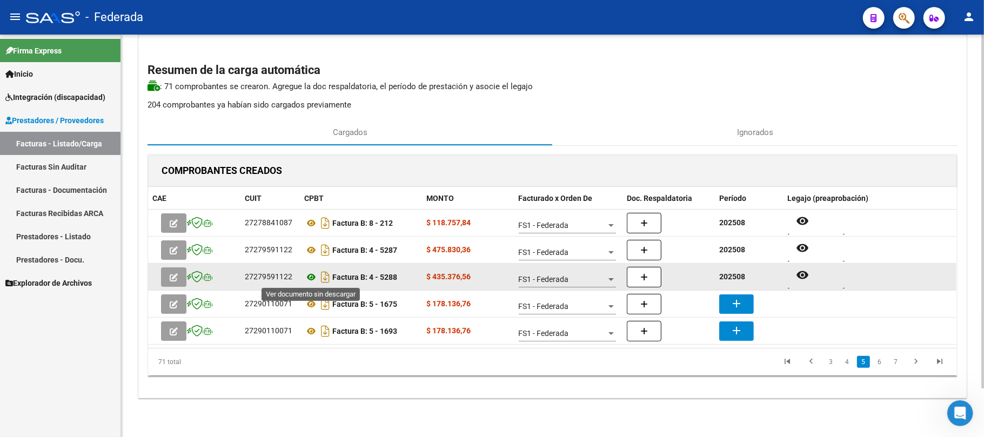
click at [314, 274] on icon at bounding box center [311, 277] width 14 height 13
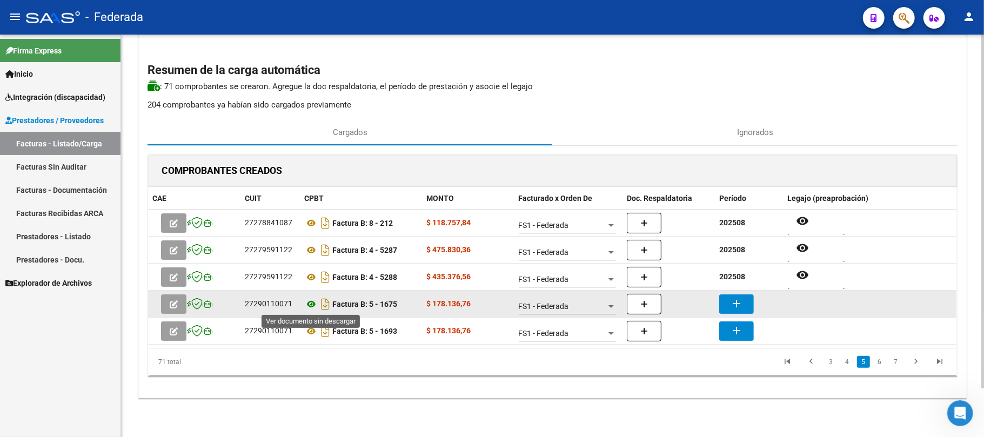
click at [311, 301] on icon at bounding box center [311, 304] width 14 height 13
click at [723, 301] on button "add" at bounding box center [736, 303] width 35 height 19
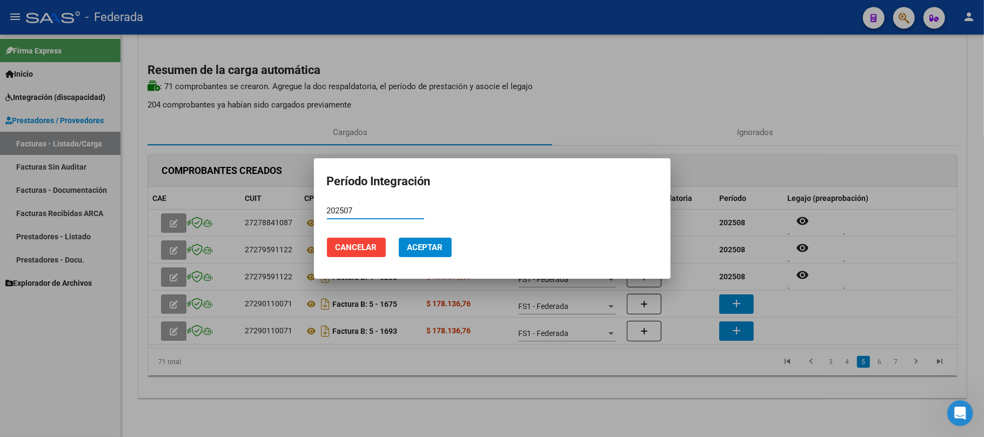
type input "202507"
click at [413, 251] on span "Aceptar" at bounding box center [425, 248] width 36 height 10
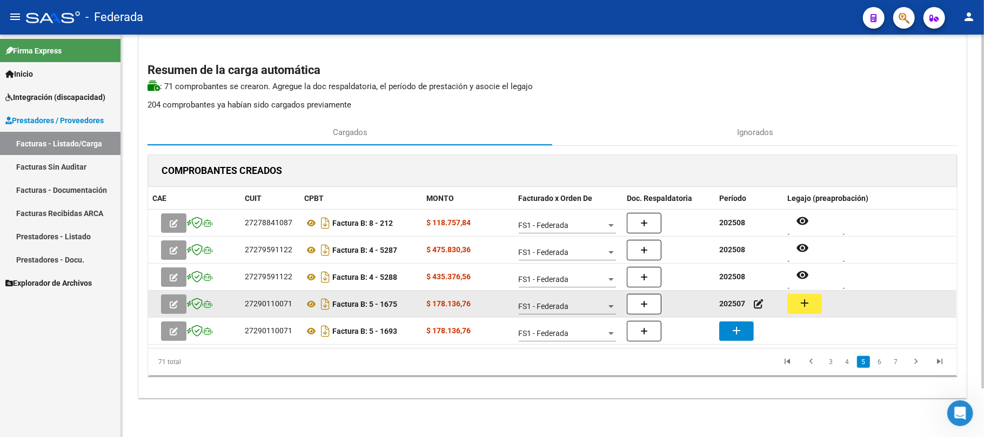
click at [805, 294] on button "add" at bounding box center [804, 304] width 35 height 20
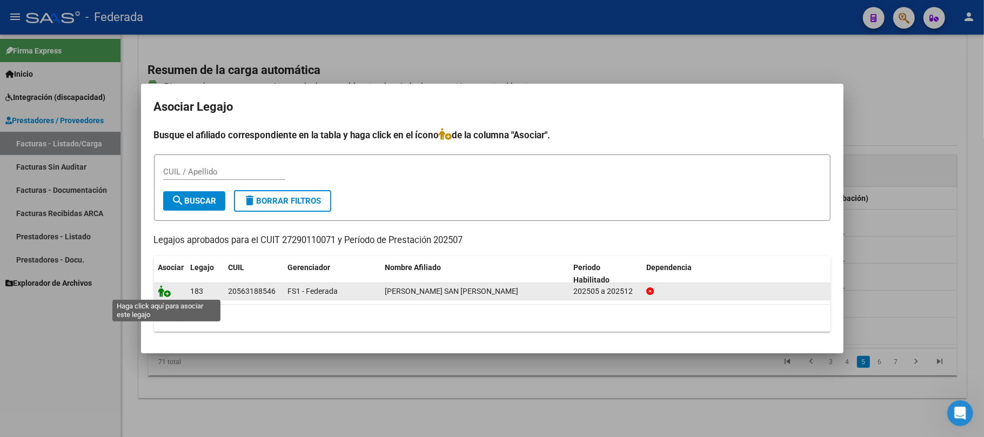
click at [165, 295] on icon at bounding box center [164, 291] width 13 height 12
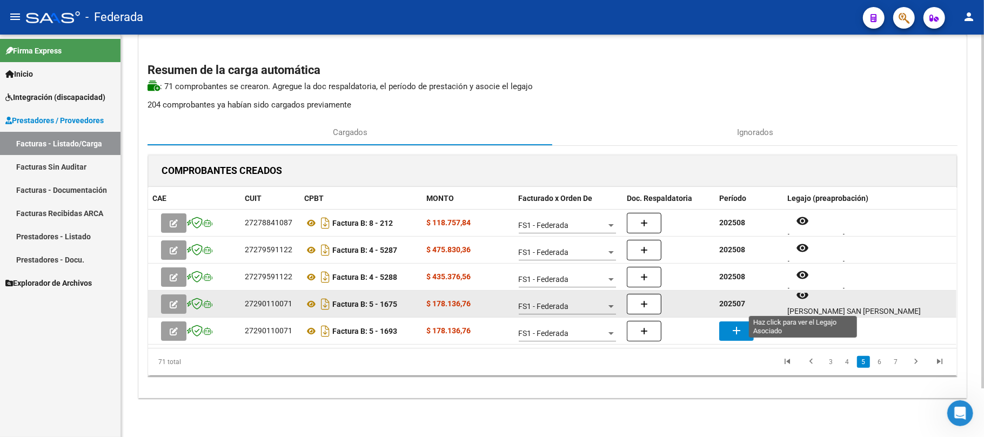
scroll to position [9, 0]
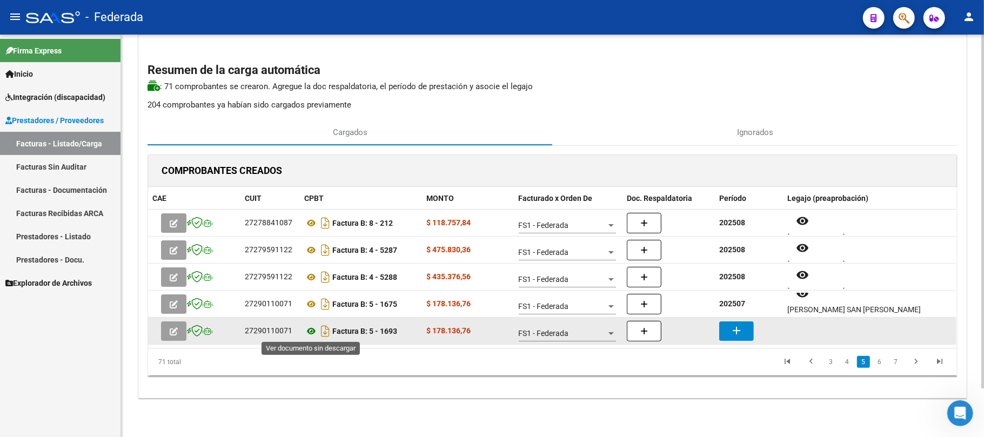
click at [311, 334] on icon at bounding box center [311, 331] width 14 height 13
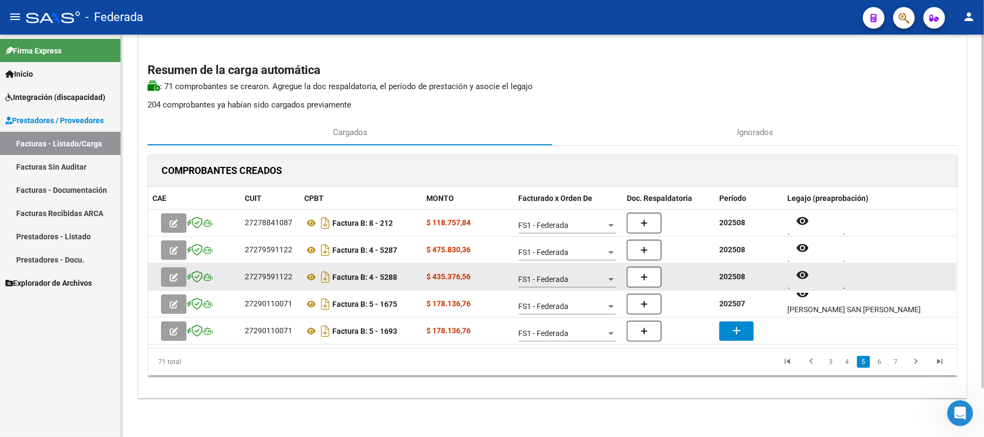
click at [735, 277] on strong "202508" at bounding box center [732, 276] width 26 height 9
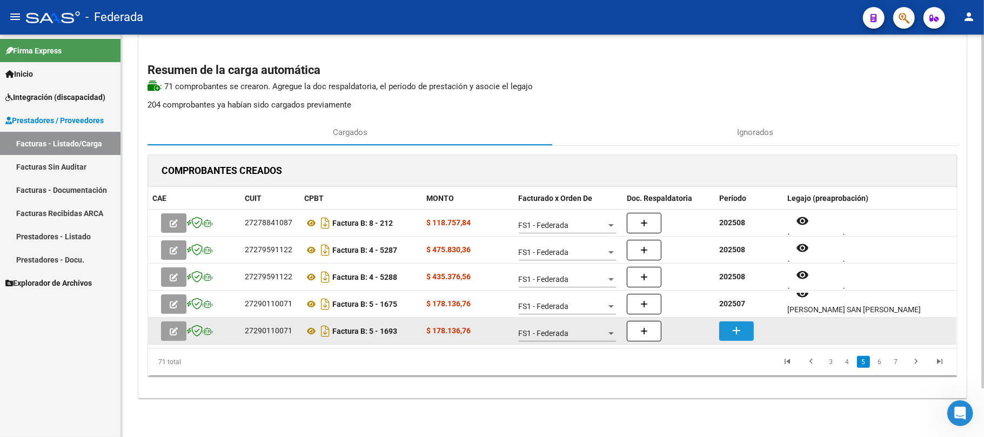
click at [741, 331] on mat-icon "add" at bounding box center [736, 330] width 13 height 13
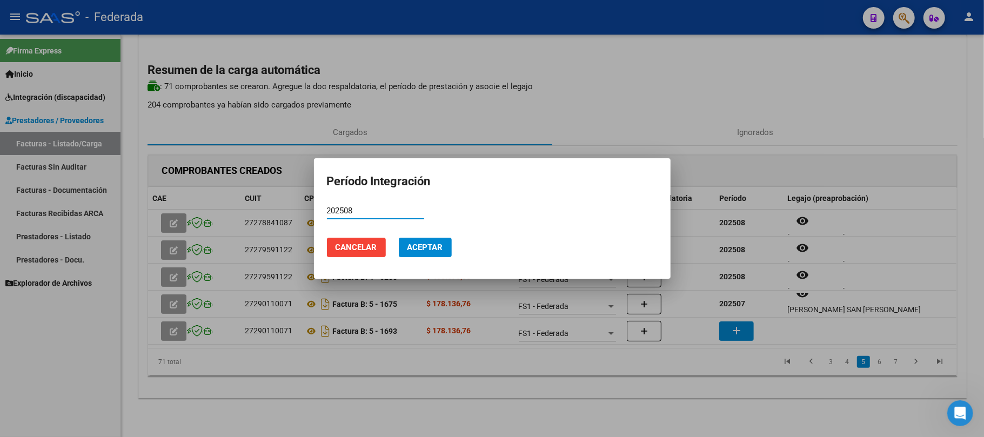
type input "202508"
click at [447, 247] on button "Aceptar" at bounding box center [425, 247] width 53 height 19
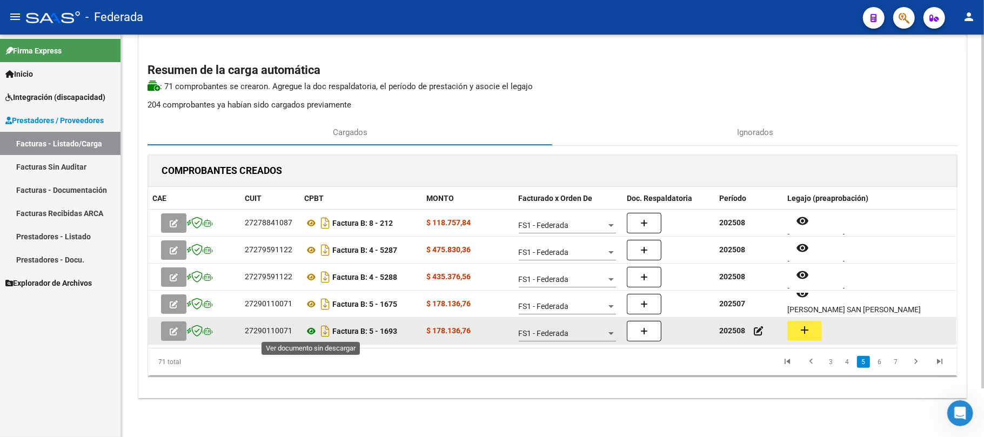
click at [310, 329] on icon at bounding box center [311, 331] width 14 height 13
click at [311, 333] on icon at bounding box center [311, 331] width 14 height 13
click at [800, 331] on mat-icon "add" at bounding box center [804, 330] width 13 height 13
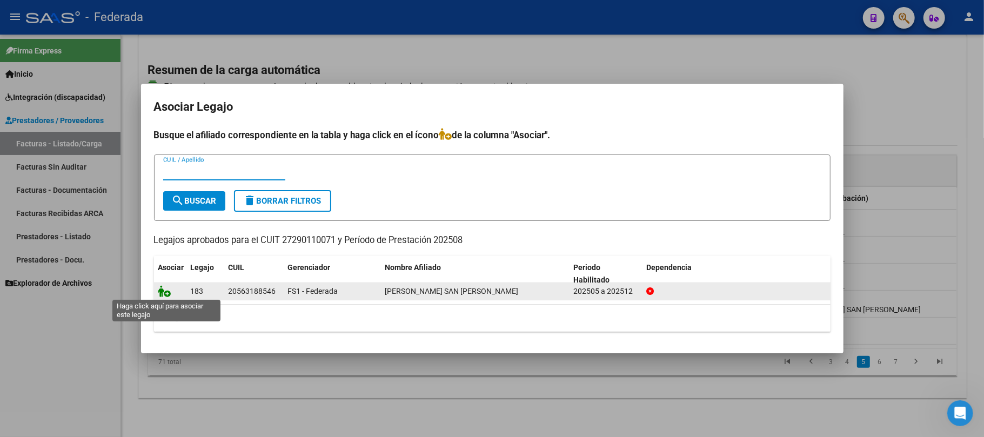
click at [160, 294] on icon at bounding box center [164, 291] width 13 height 12
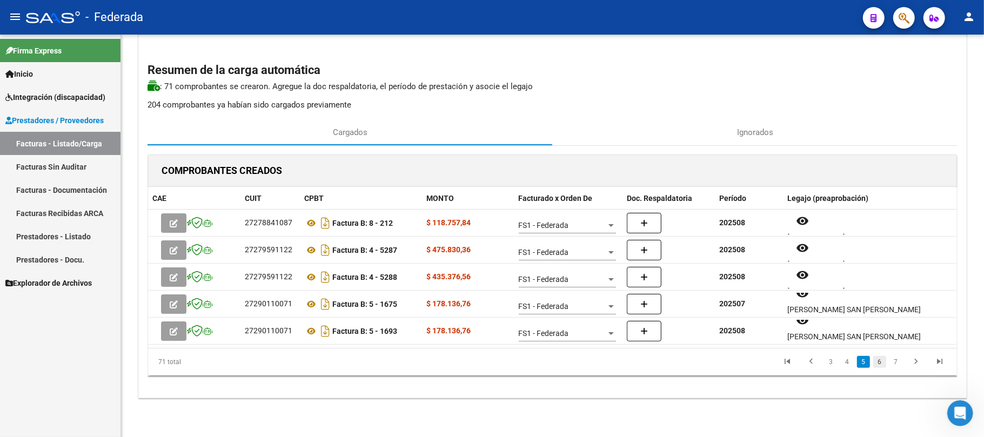
click at [876, 363] on link "6" at bounding box center [879, 362] width 13 height 12
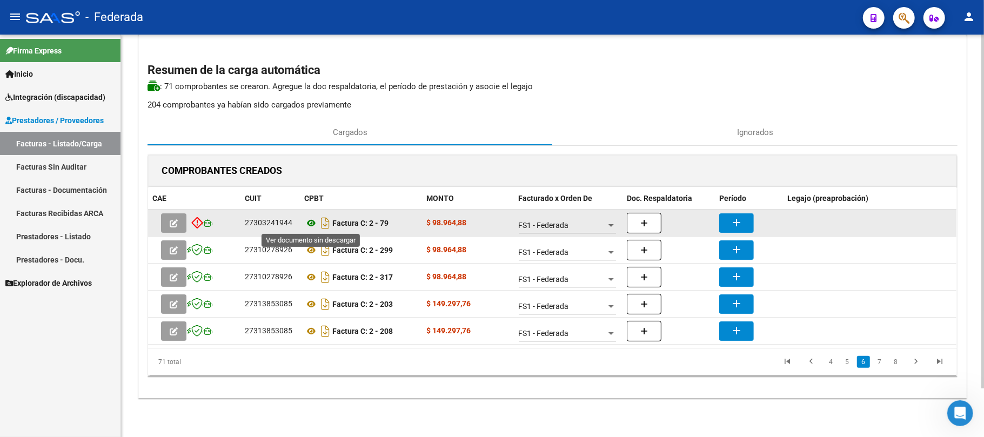
click at [311, 219] on icon at bounding box center [311, 223] width 14 height 13
click at [739, 219] on mat-icon "add" at bounding box center [736, 222] width 13 height 13
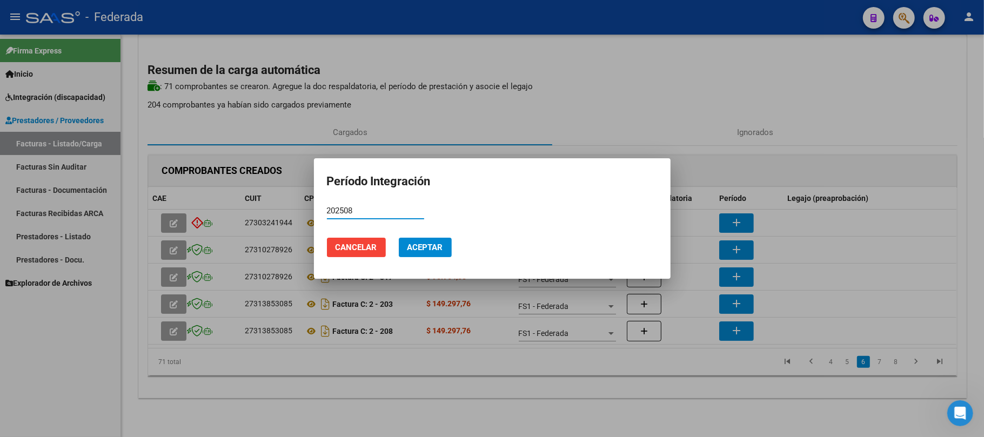
type input "202508"
click at [422, 245] on span "Aceptar" at bounding box center [425, 248] width 36 height 10
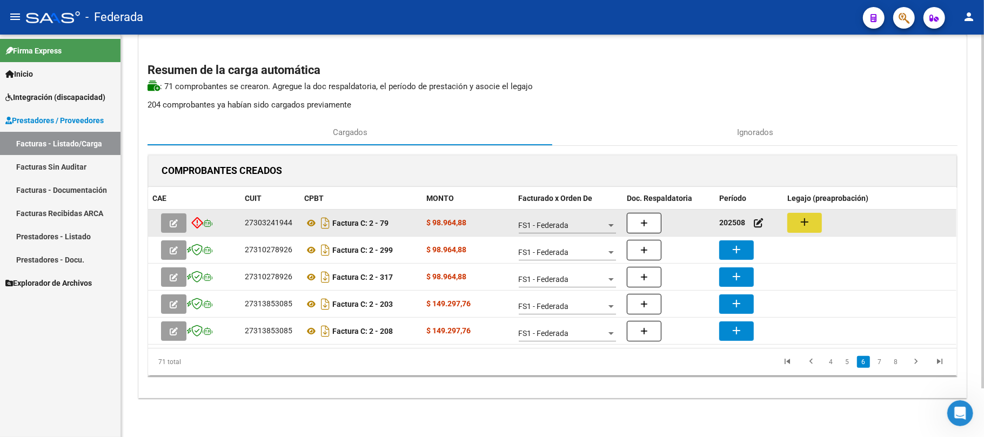
click at [806, 223] on mat-icon "add" at bounding box center [804, 222] width 13 height 13
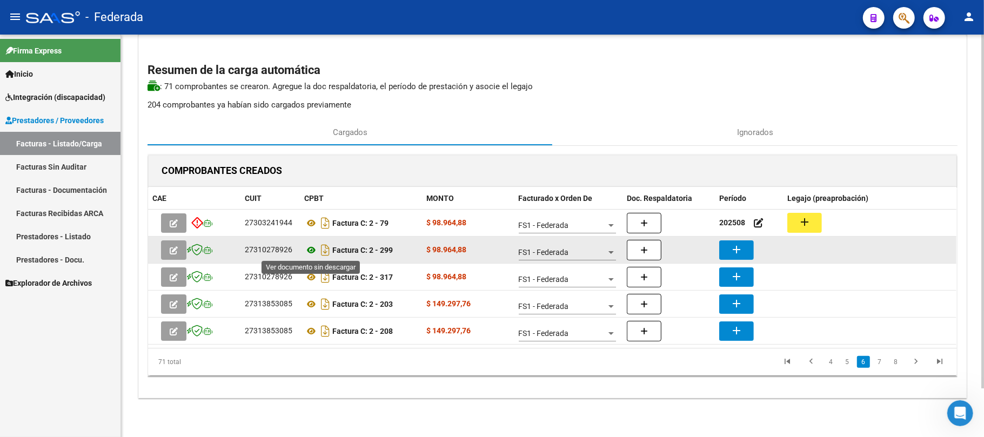
click at [311, 249] on icon at bounding box center [311, 250] width 14 height 13
click at [729, 246] on button "add" at bounding box center [736, 249] width 35 height 19
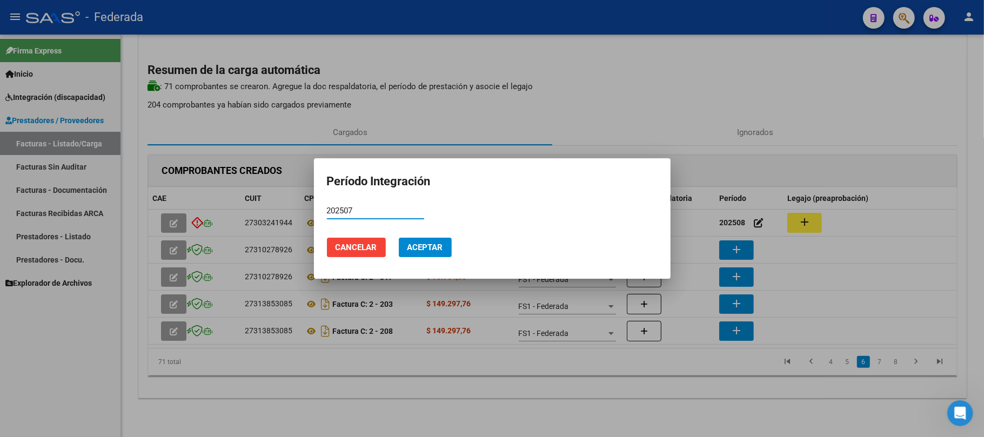
type input "202507"
click at [440, 250] on span "Aceptar" at bounding box center [425, 248] width 36 height 10
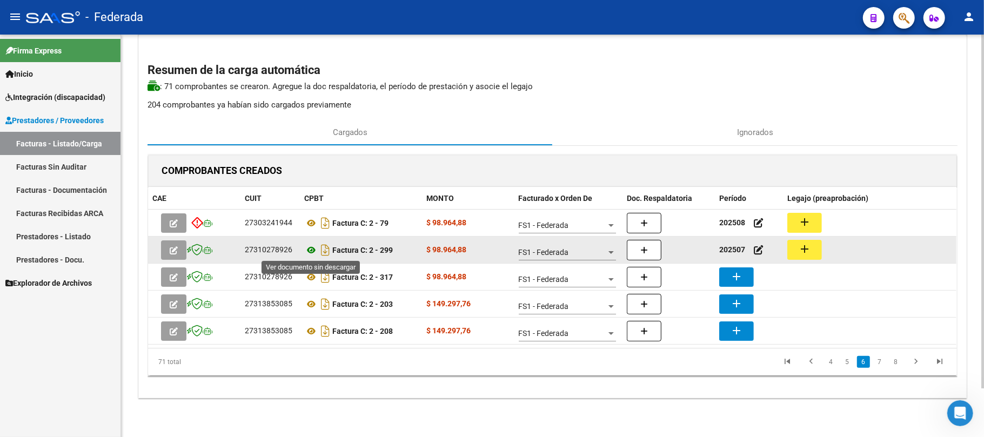
click at [312, 245] on icon at bounding box center [311, 250] width 14 height 13
click at [809, 252] on mat-icon "add" at bounding box center [804, 249] width 13 height 13
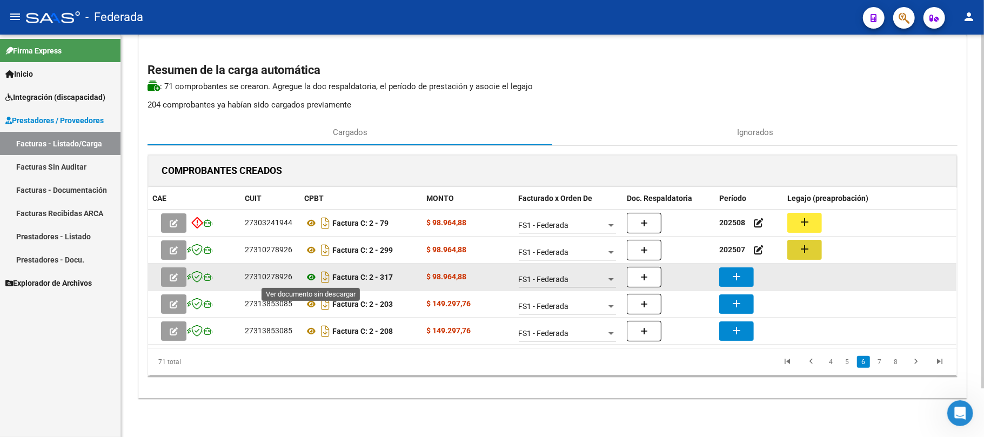
click at [312, 275] on icon at bounding box center [311, 277] width 14 height 13
click at [729, 277] on button "add" at bounding box center [736, 276] width 35 height 19
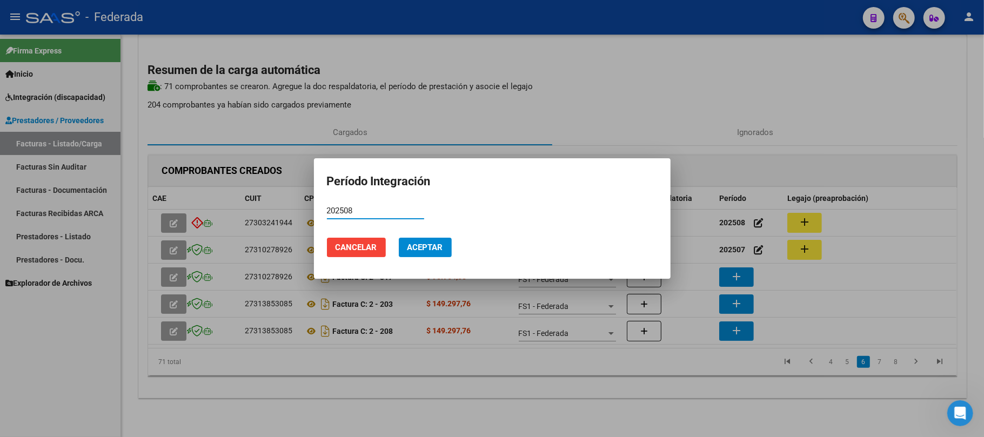
type input "202508"
click at [428, 251] on span "Aceptar" at bounding box center [425, 248] width 36 height 10
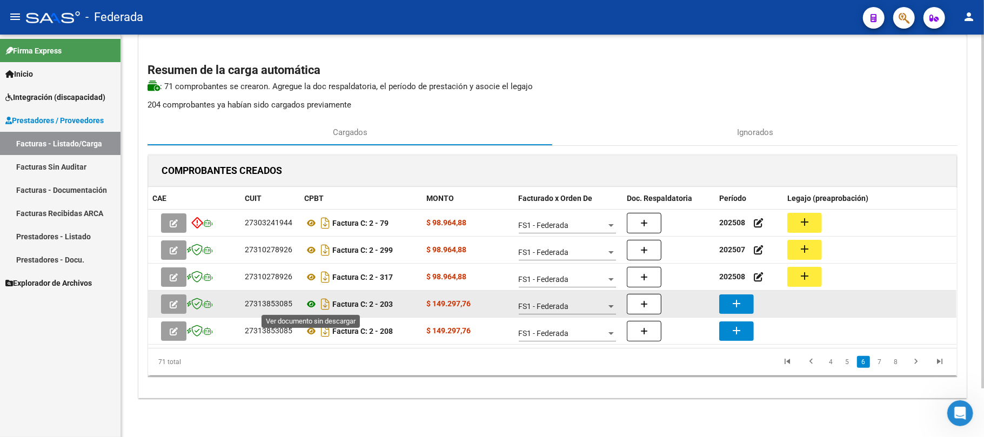
click at [310, 303] on icon at bounding box center [311, 304] width 14 height 13
click at [727, 306] on button "add" at bounding box center [736, 303] width 35 height 19
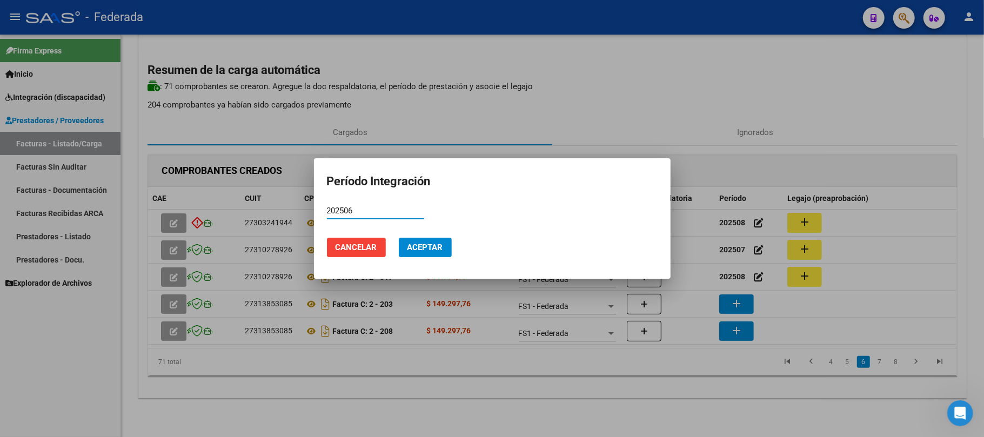
type input "202506"
click at [431, 241] on button "Aceptar" at bounding box center [425, 247] width 53 height 19
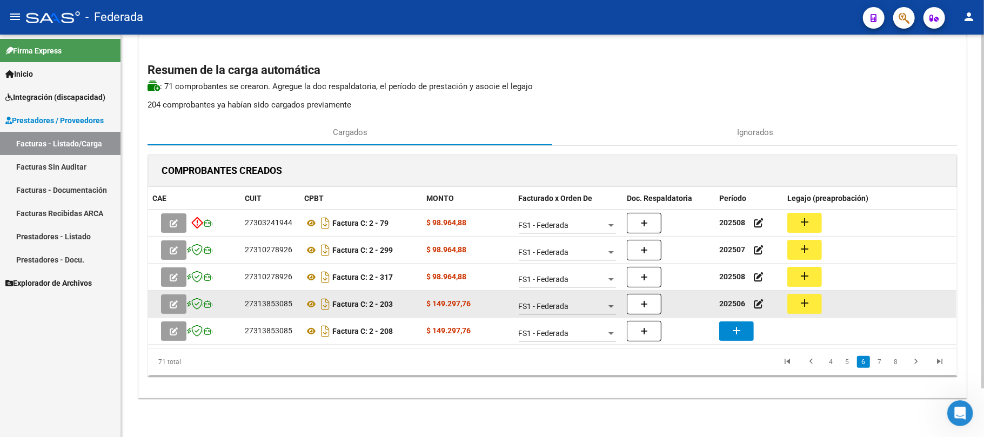
click at [802, 308] on mat-icon "add" at bounding box center [804, 303] width 13 height 13
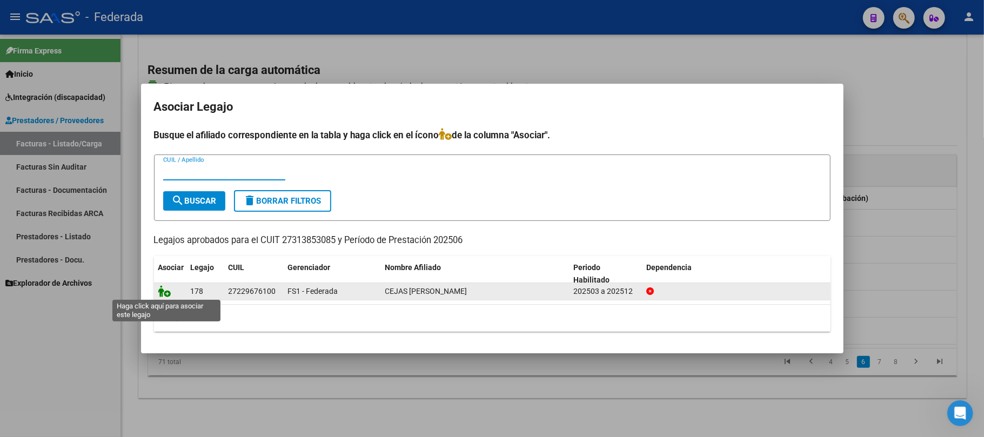
click at [162, 293] on icon at bounding box center [164, 291] width 13 height 12
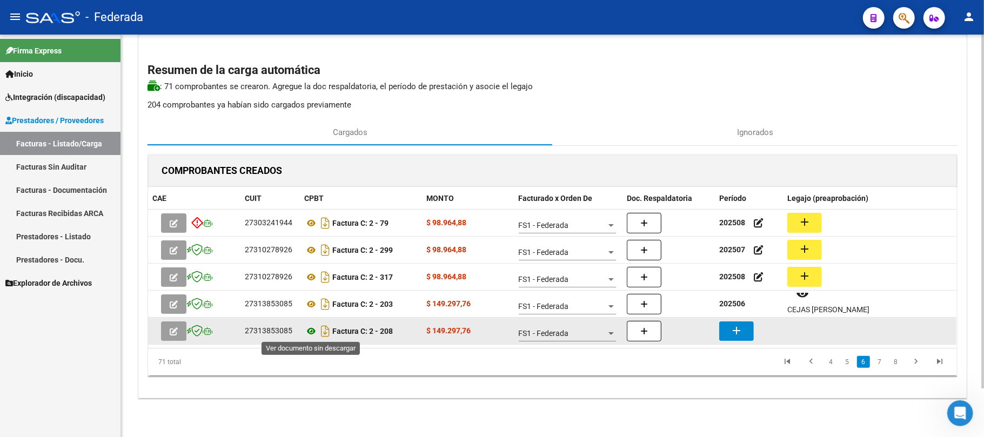
click at [310, 331] on icon at bounding box center [311, 331] width 14 height 13
click at [741, 328] on mat-icon "add" at bounding box center [736, 330] width 13 height 13
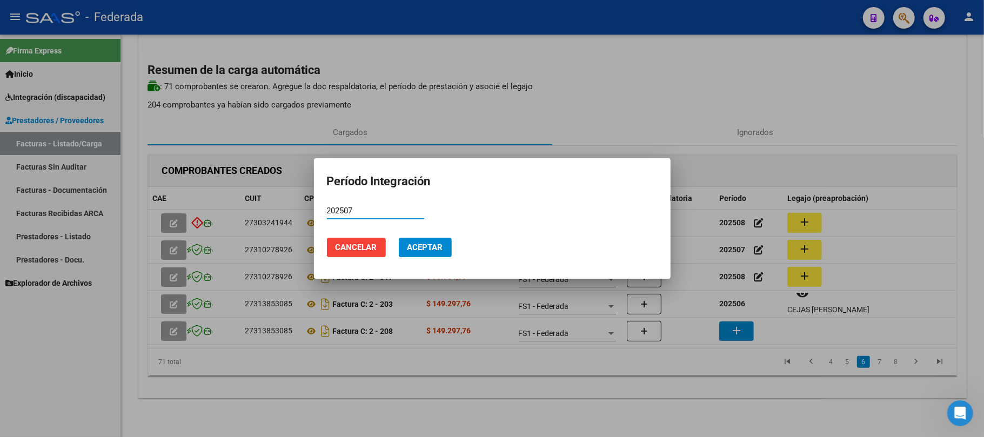
type input "202507"
click at [431, 248] on span "Aceptar" at bounding box center [425, 248] width 36 height 10
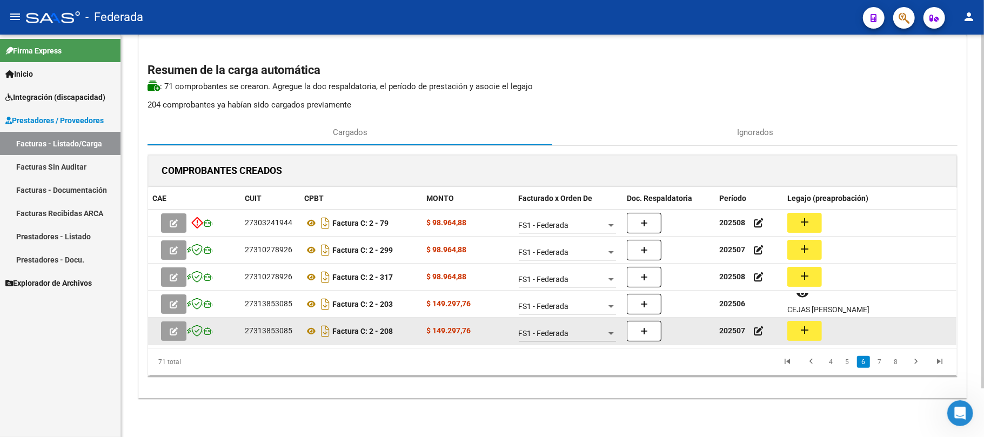
click at [792, 331] on button "add" at bounding box center [804, 331] width 35 height 20
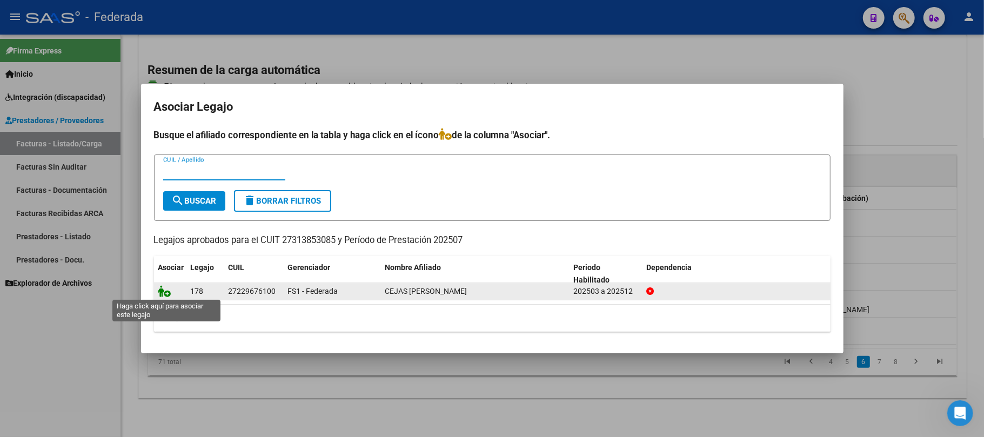
click at [160, 287] on icon at bounding box center [164, 291] width 13 height 12
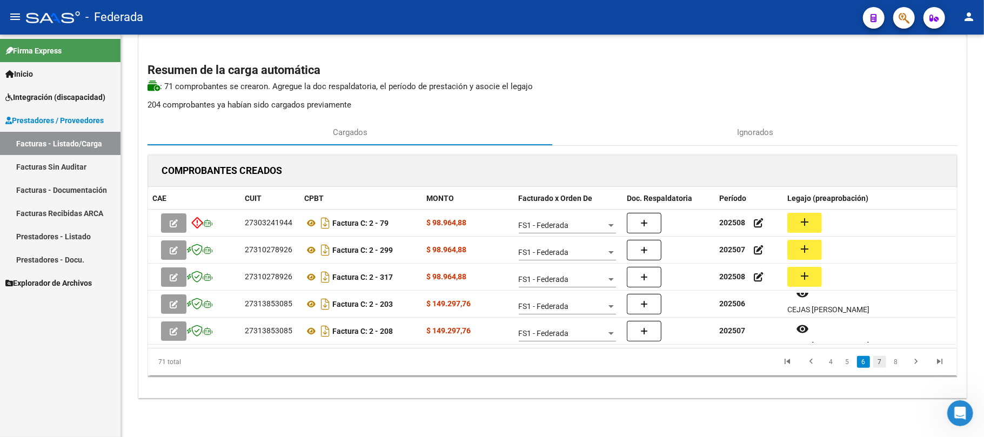
click at [880, 360] on link "7" at bounding box center [879, 362] width 13 height 12
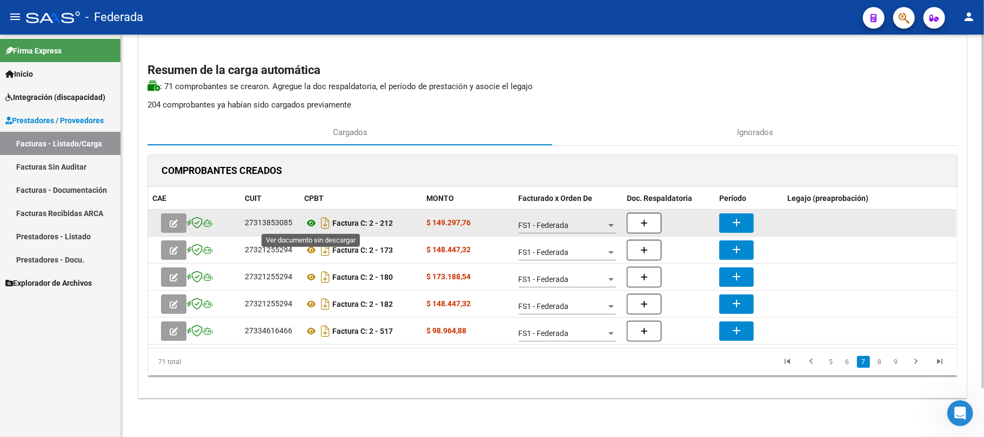
click at [312, 223] on icon at bounding box center [311, 223] width 14 height 13
click at [723, 217] on button "add" at bounding box center [736, 222] width 35 height 19
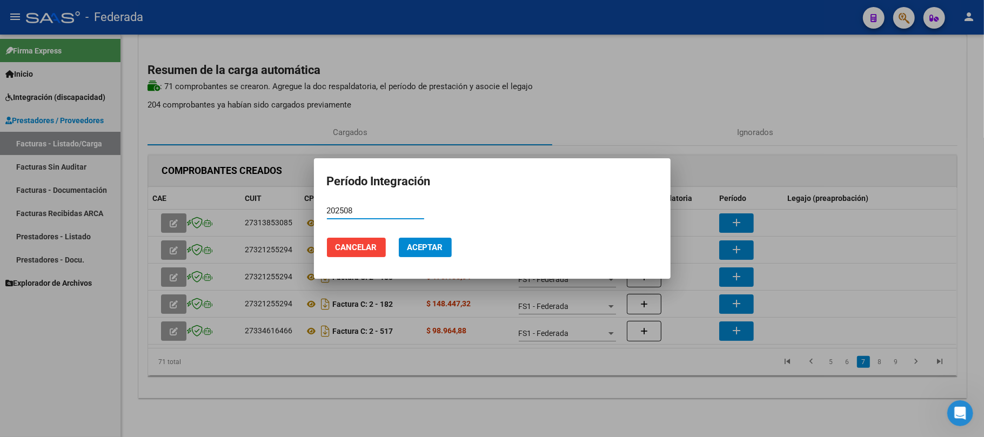
type input "202508"
click at [414, 249] on span "Aceptar" at bounding box center [425, 248] width 36 height 10
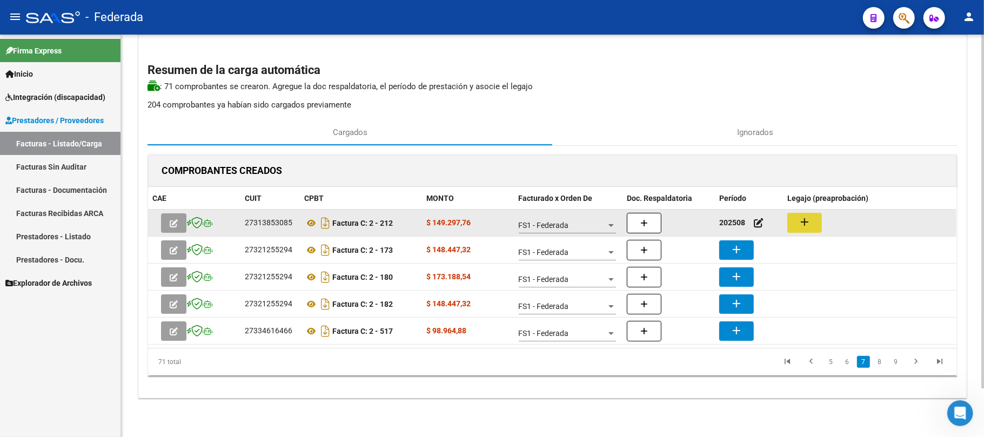
click at [806, 217] on mat-icon "add" at bounding box center [804, 222] width 13 height 13
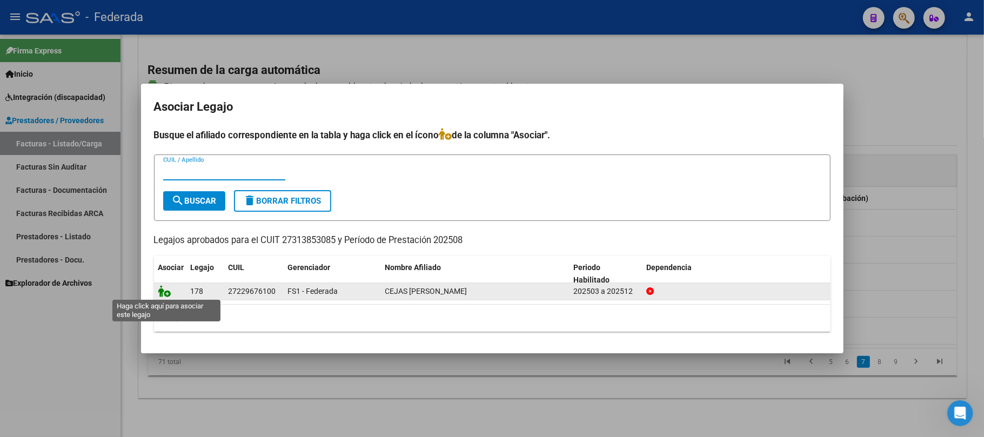
click at [163, 294] on icon at bounding box center [164, 291] width 13 height 12
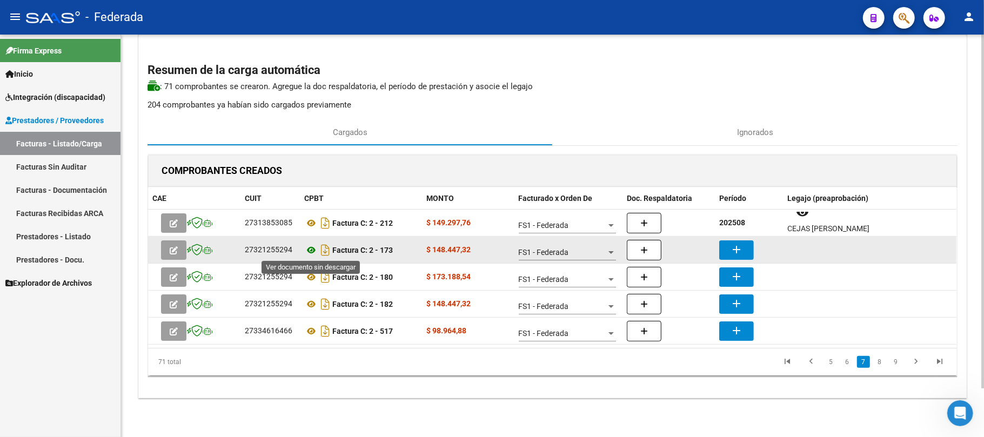
click at [310, 253] on icon at bounding box center [311, 250] width 14 height 13
click at [722, 242] on button "add" at bounding box center [736, 249] width 35 height 19
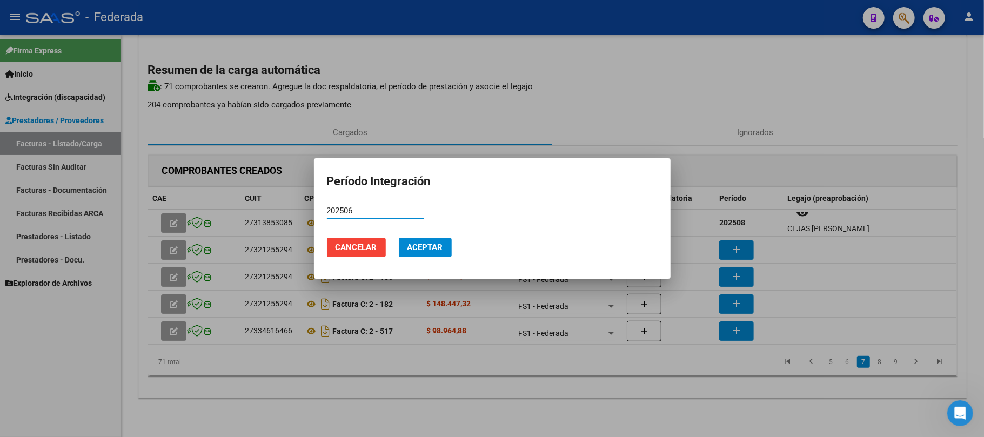
type input "202506"
click at [444, 251] on button "Aceptar" at bounding box center [425, 247] width 53 height 19
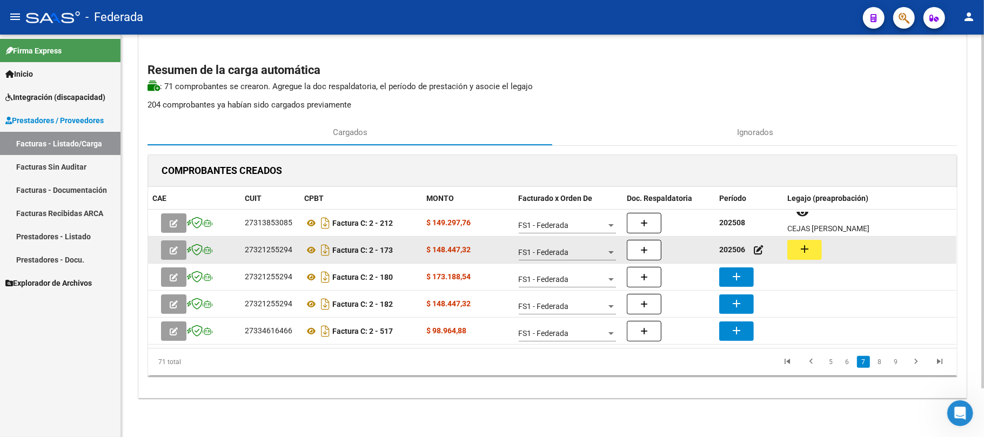
click at [798, 247] on mat-icon "add" at bounding box center [804, 249] width 13 height 13
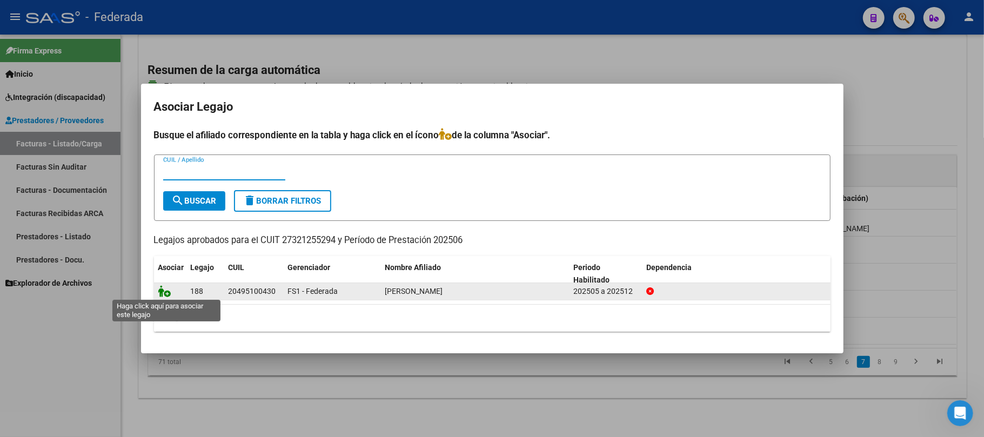
click at [167, 292] on icon at bounding box center [164, 291] width 13 height 12
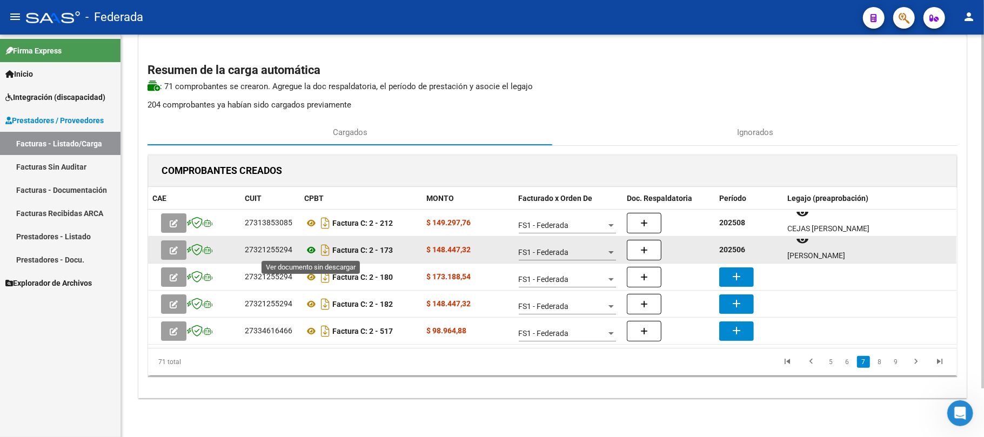
click at [309, 249] on icon at bounding box center [311, 250] width 14 height 13
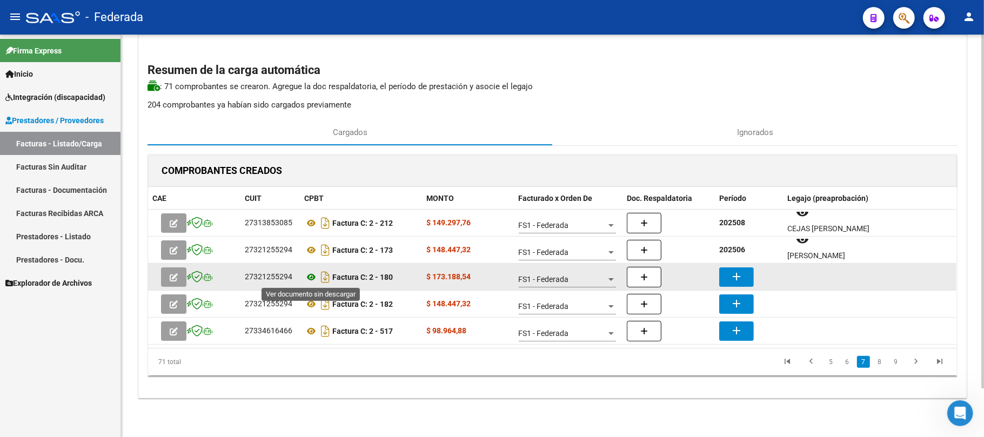
click at [310, 274] on icon at bounding box center [311, 277] width 14 height 13
click at [739, 272] on mat-icon "add" at bounding box center [736, 276] width 13 height 13
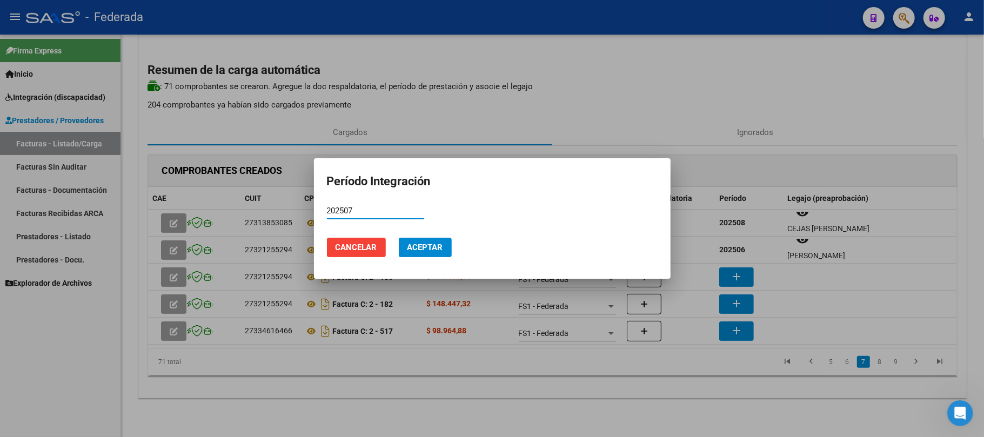
type input "202507"
click at [423, 247] on span "Aceptar" at bounding box center [425, 248] width 36 height 10
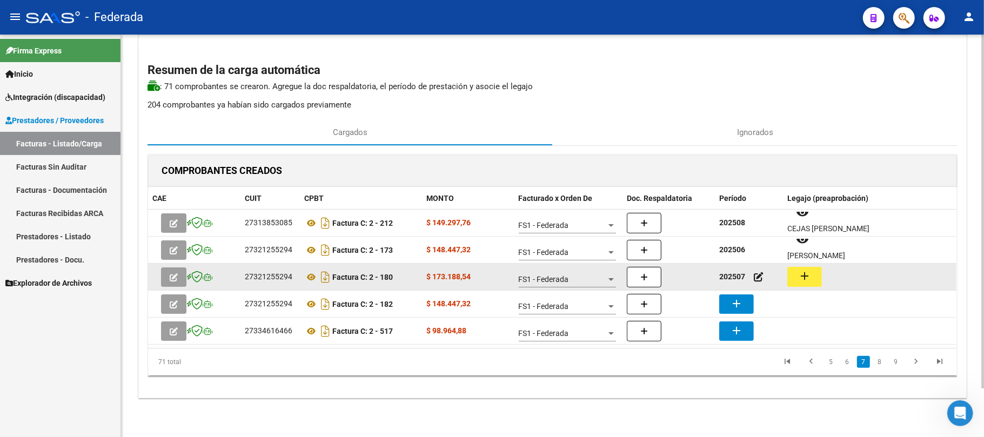
click at [796, 281] on button "add" at bounding box center [804, 277] width 35 height 20
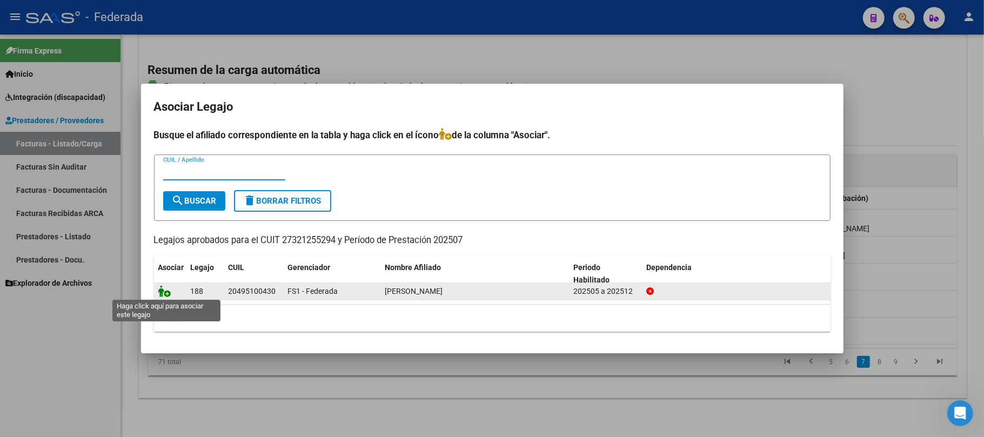
click at [169, 288] on icon at bounding box center [164, 291] width 13 height 12
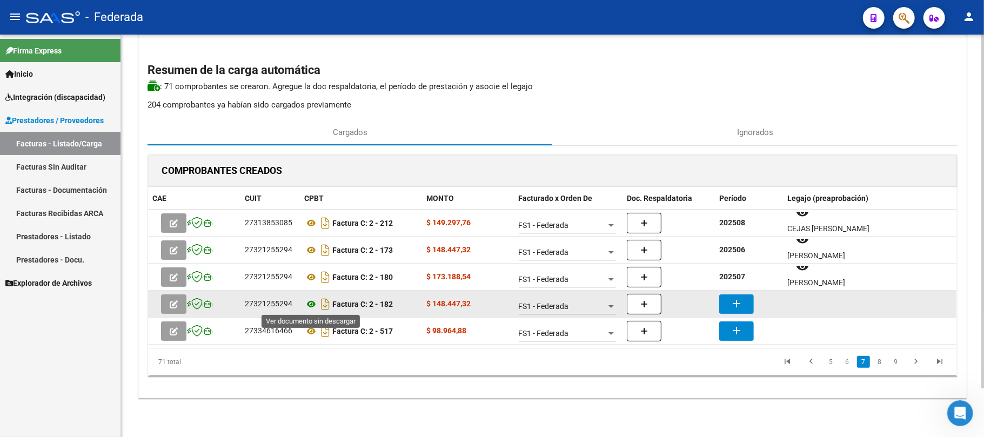
click at [314, 300] on icon at bounding box center [311, 304] width 14 height 13
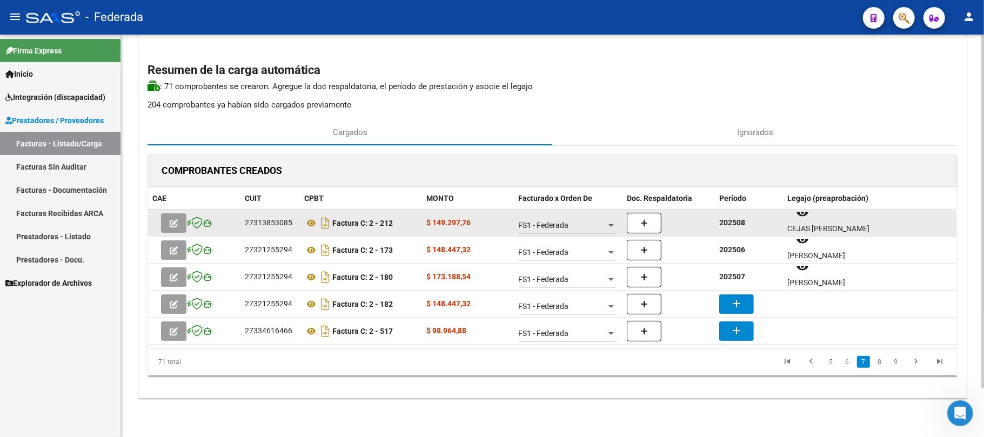
click at [729, 223] on strong "202508" at bounding box center [732, 222] width 26 height 9
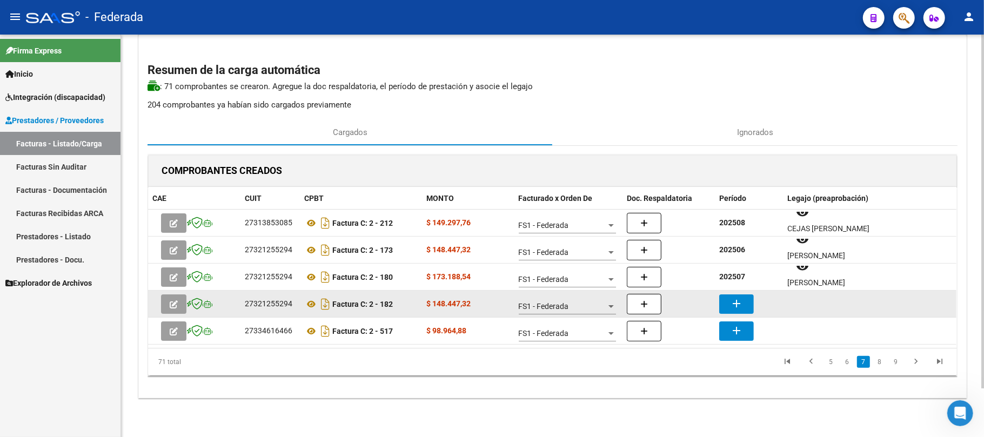
click at [751, 308] on button "add" at bounding box center [736, 303] width 35 height 19
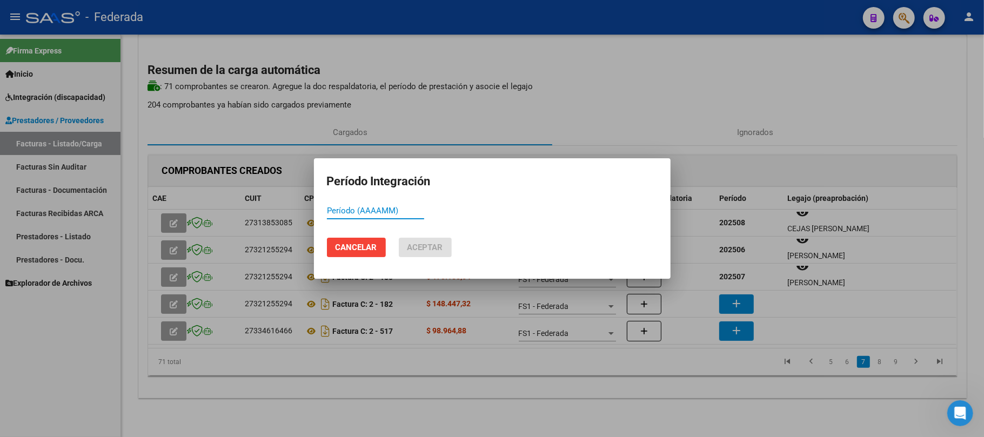
paste input "202508"
type input "202508"
click at [415, 245] on span "Aceptar" at bounding box center [425, 248] width 36 height 10
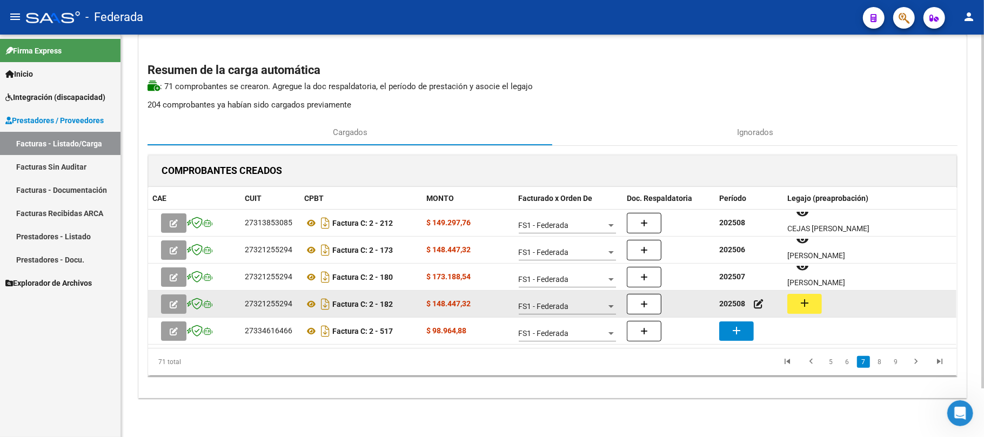
click at [809, 306] on mat-icon "add" at bounding box center [804, 303] width 13 height 13
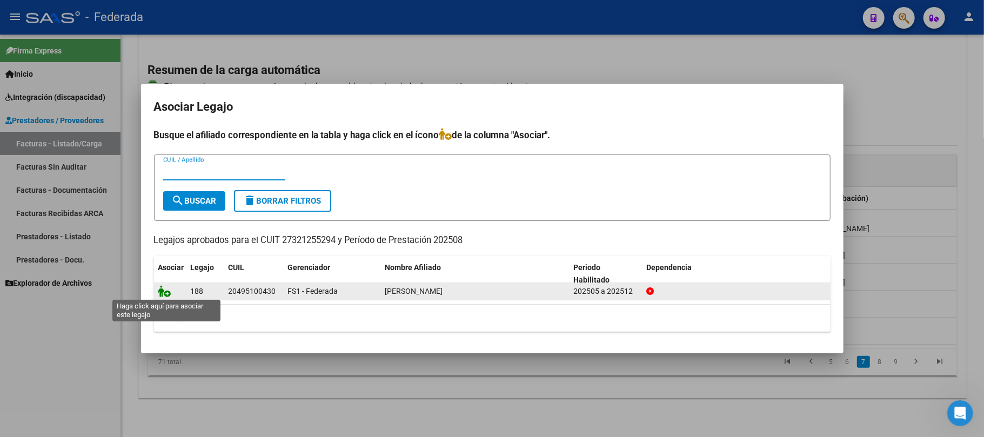
click at [167, 292] on icon at bounding box center [164, 291] width 13 height 12
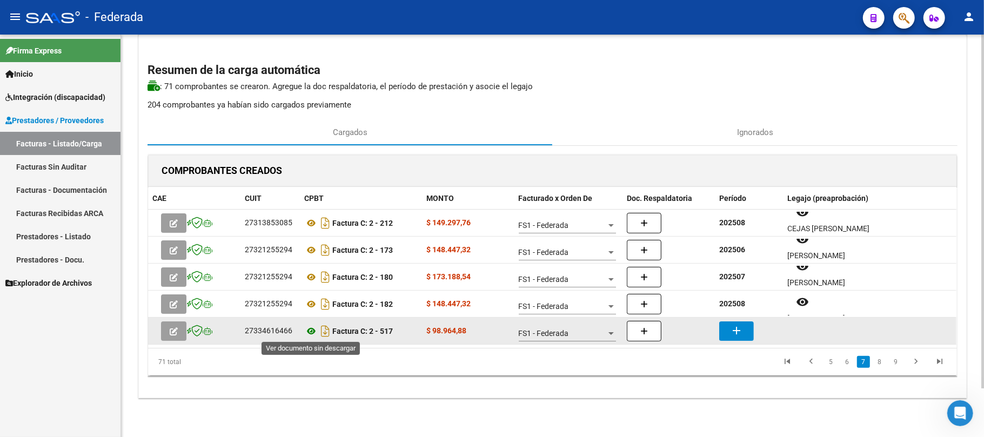
click at [314, 333] on icon at bounding box center [311, 331] width 14 height 13
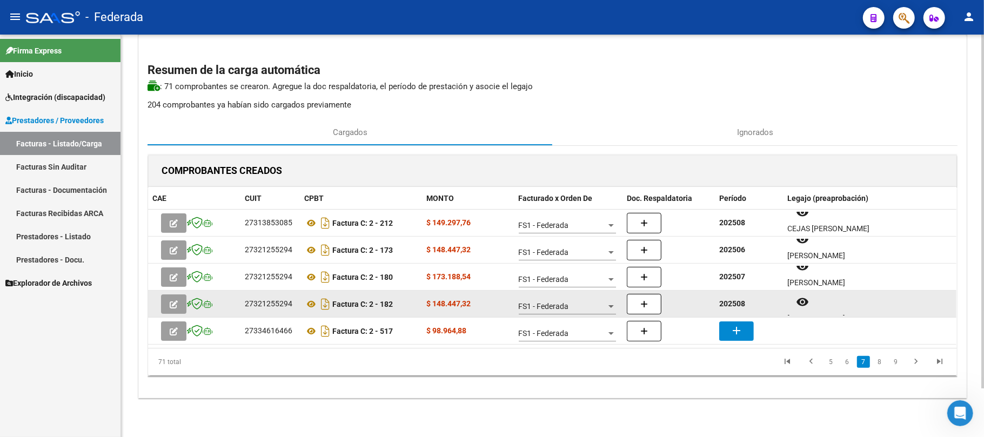
click at [735, 306] on strong "202508" at bounding box center [732, 303] width 26 height 9
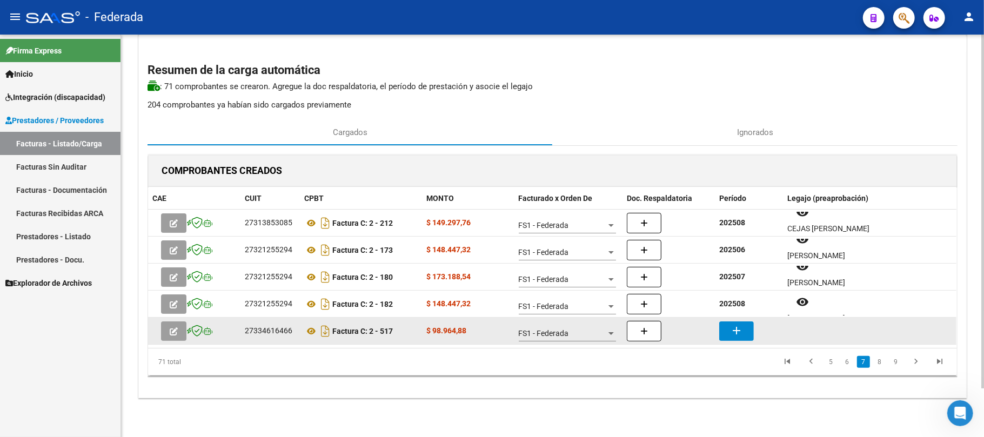
click at [734, 327] on mat-icon "add" at bounding box center [736, 330] width 13 height 13
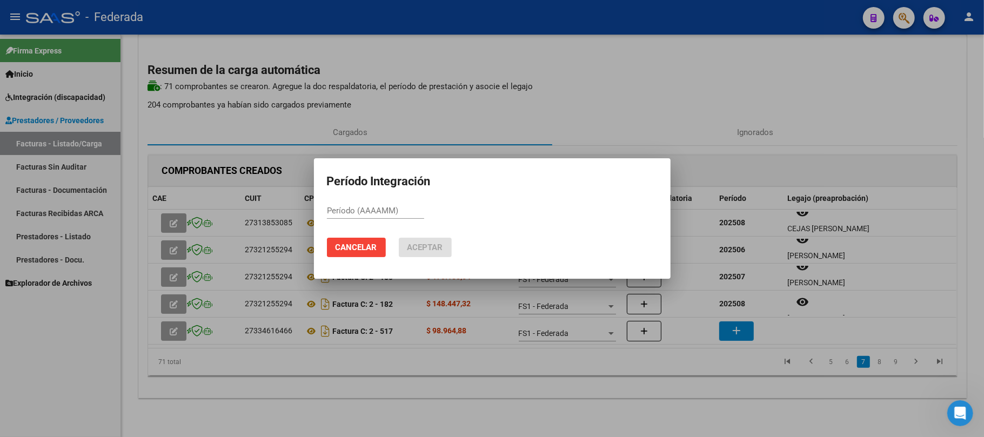
paste input "202508"
type input "202508"
click at [434, 244] on span "Aceptar" at bounding box center [425, 248] width 36 height 10
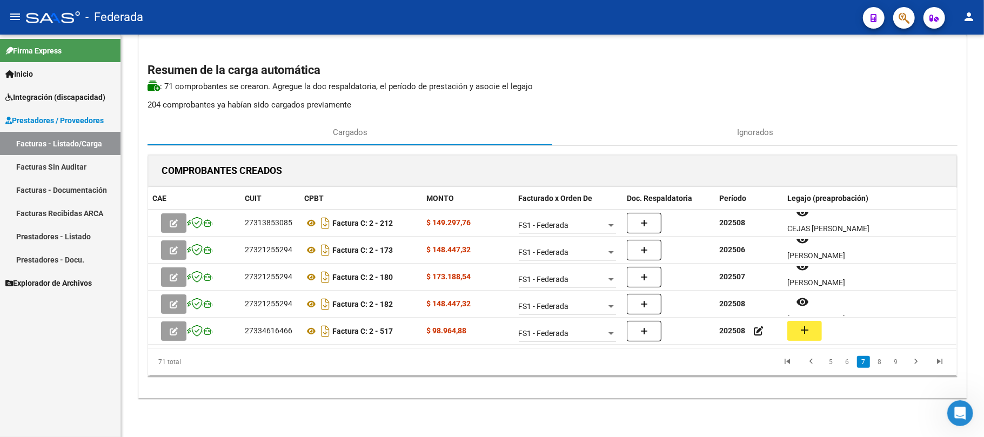
click at [815, 331] on button "add" at bounding box center [804, 331] width 35 height 20
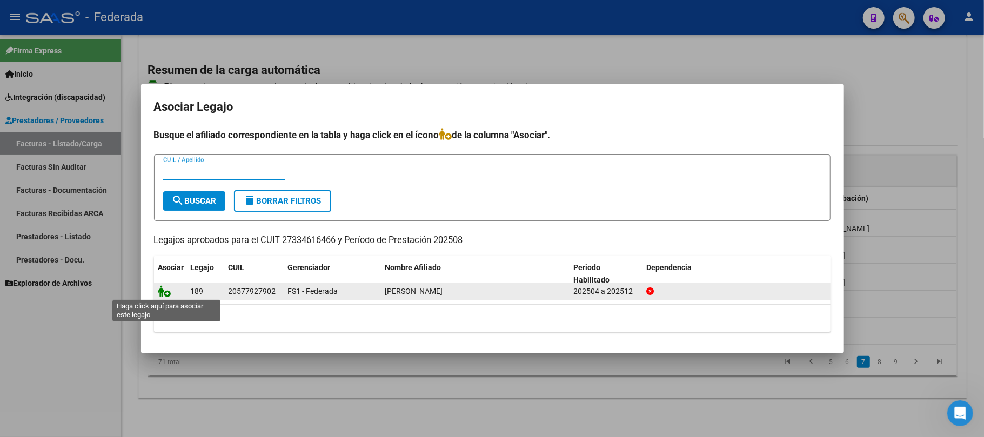
click at [159, 292] on icon at bounding box center [164, 291] width 13 height 12
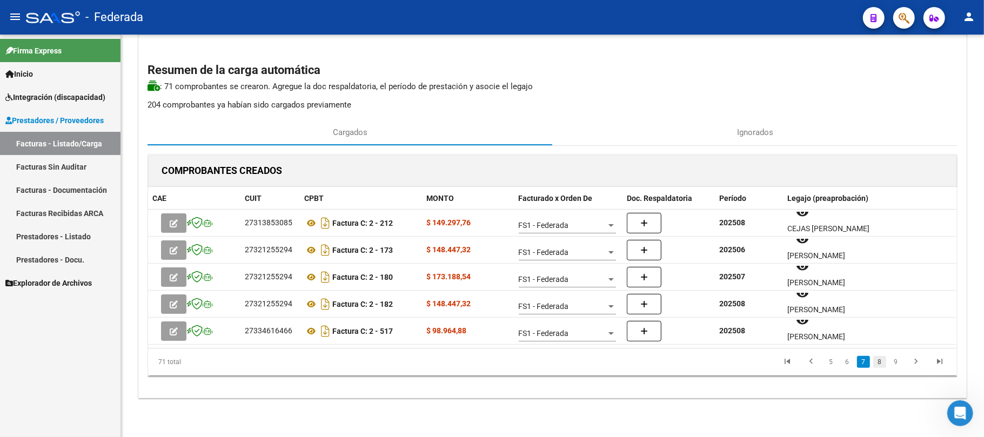
click at [880, 361] on link "8" at bounding box center [879, 362] width 13 height 12
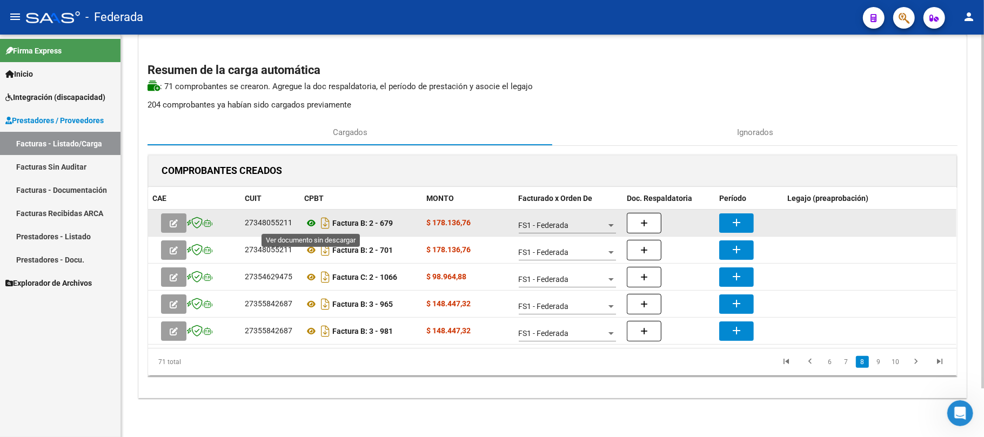
click at [310, 223] on icon at bounding box center [311, 223] width 14 height 13
click at [730, 218] on mat-icon "add" at bounding box center [736, 222] width 13 height 13
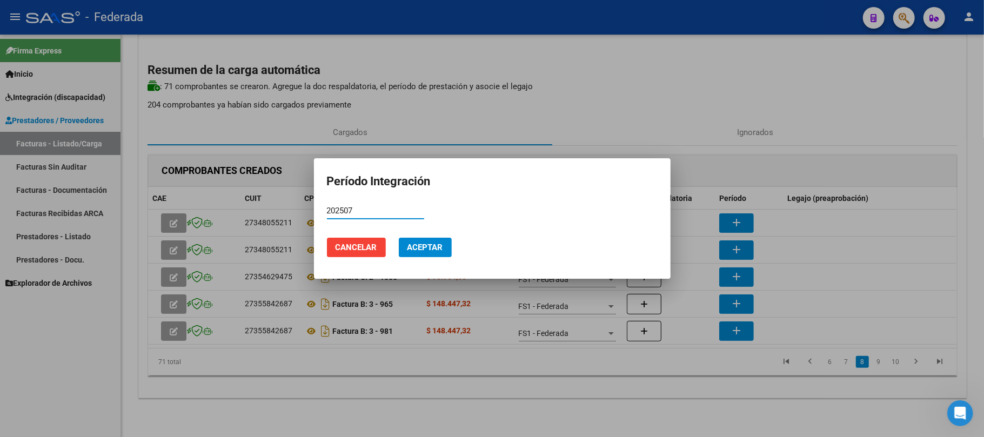
type input "202507"
click at [430, 251] on span "Aceptar" at bounding box center [425, 248] width 36 height 10
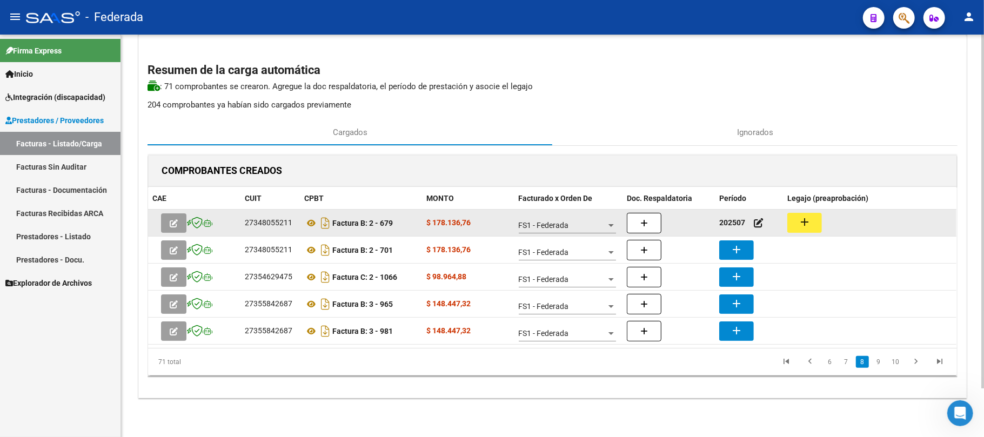
click at [802, 229] on button "add" at bounding box center [804, 223] width 35 height 20
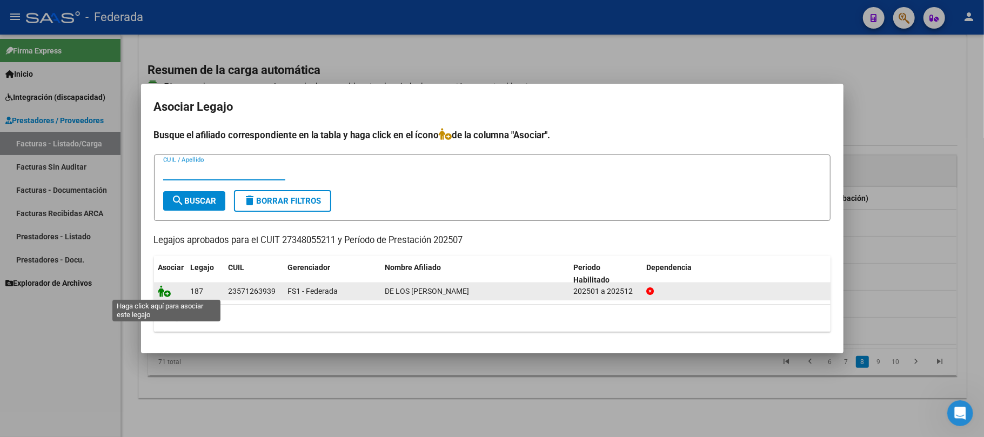
click at [163, 291] on icon at bounding box center [164, 291] width 13 height 12
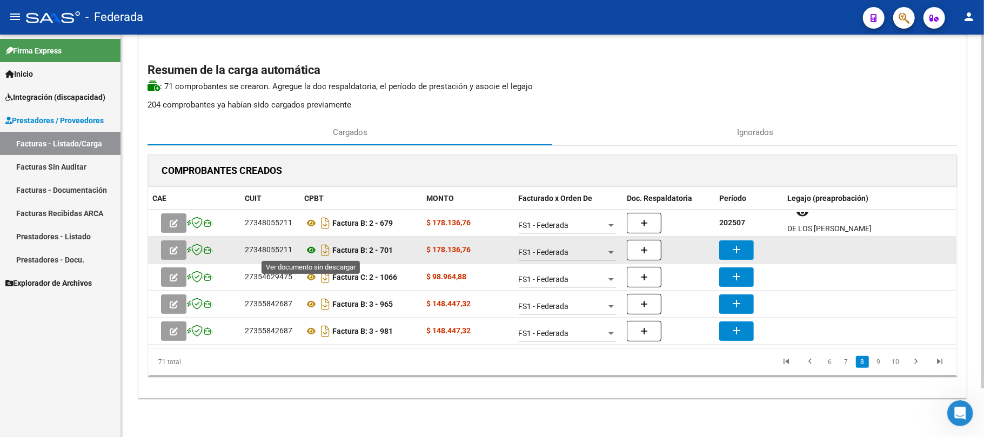
click at [310, 246] on icon at bounding box center [311, 250] width 14 height 13
click at [734, 251] on mat-icon "add" at bounding box center [736, 249] width 13 height 13
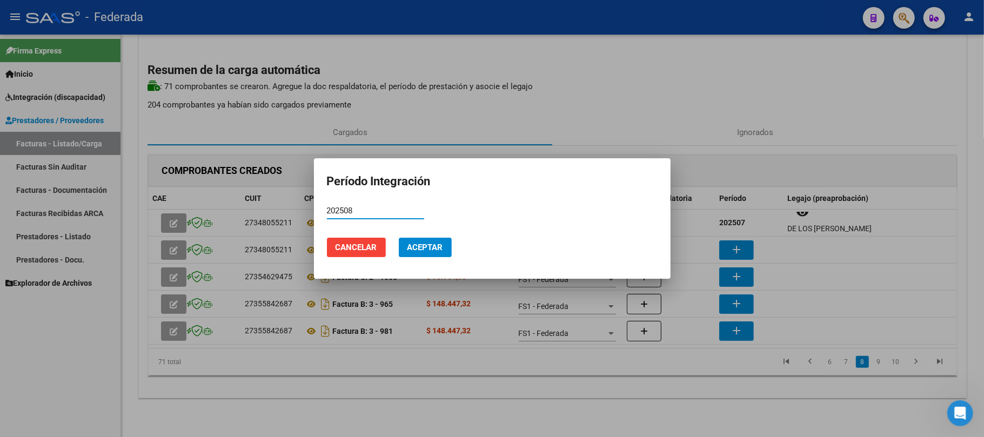
type input "202508"
click at [435, 251] on span "Aceptar" at bounding box center [425, 248] width 36 height 10
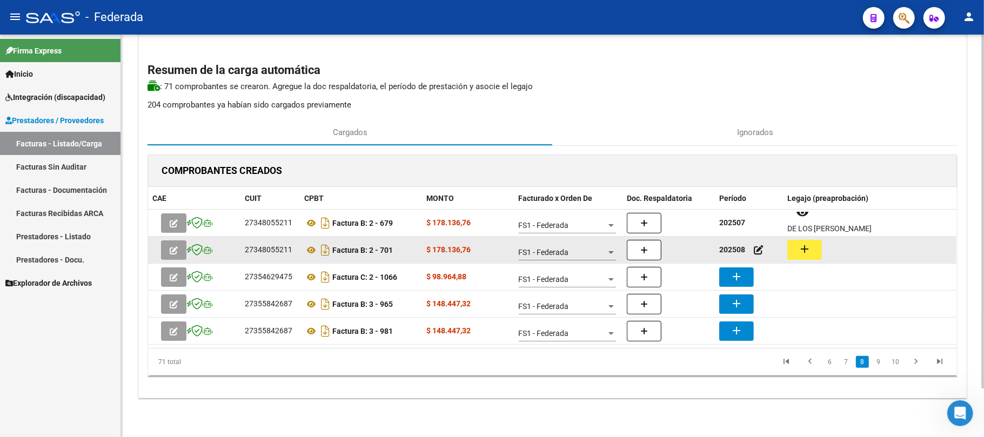
click at [794, 251] on button "add" at bounding box center [804, 250] width 35 height 20
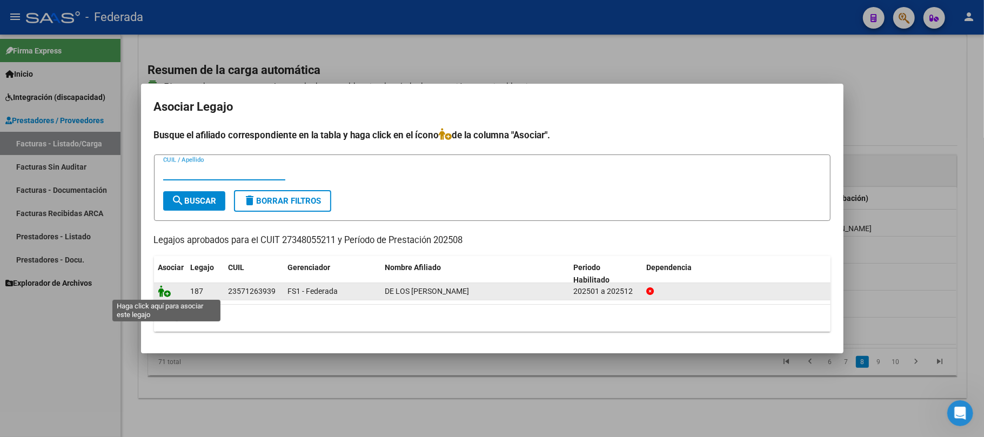
click at [164, 294] on icon at bounding box center [164, 291] width 13 height 12
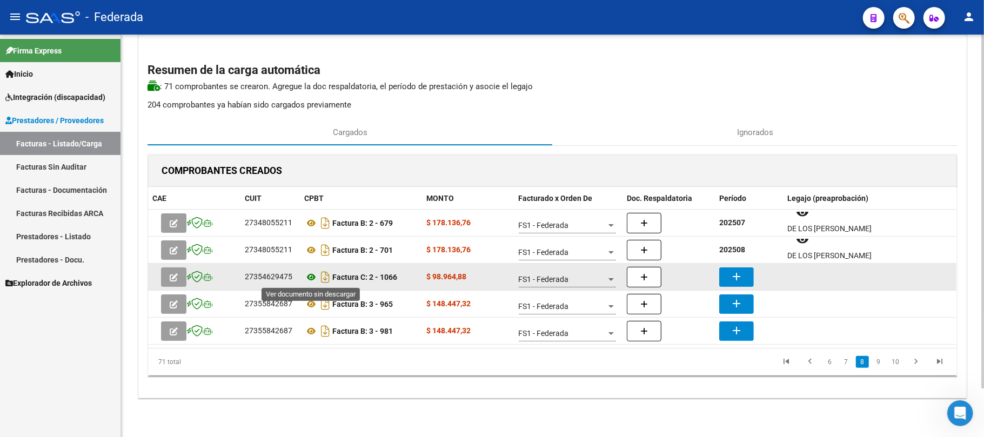
click at [312, 275] on icon at bounding box center [311, 277] width 14 height 13
click at [732, 274] on mat-icon "add" at bounding box center [736, 276] width 13 height 13
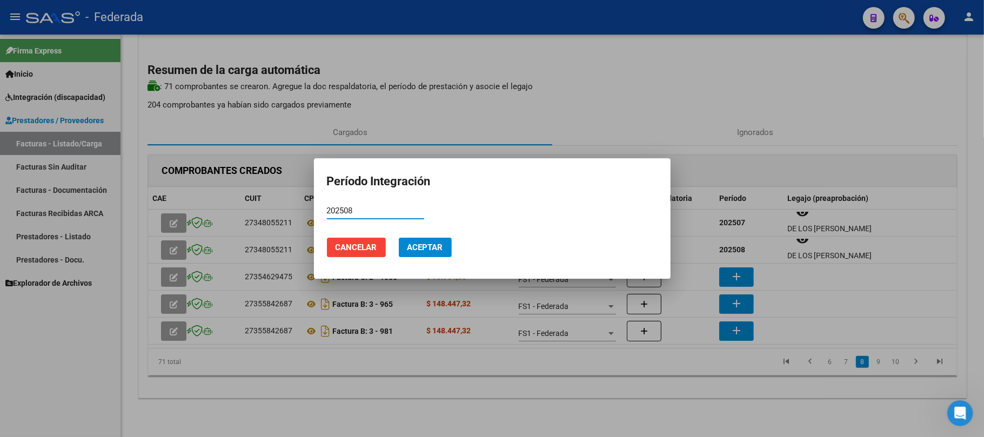
type input "202508"
click at [417, 254] on button "Aceptar" at bounding box center [425, 247] width 53 height 19
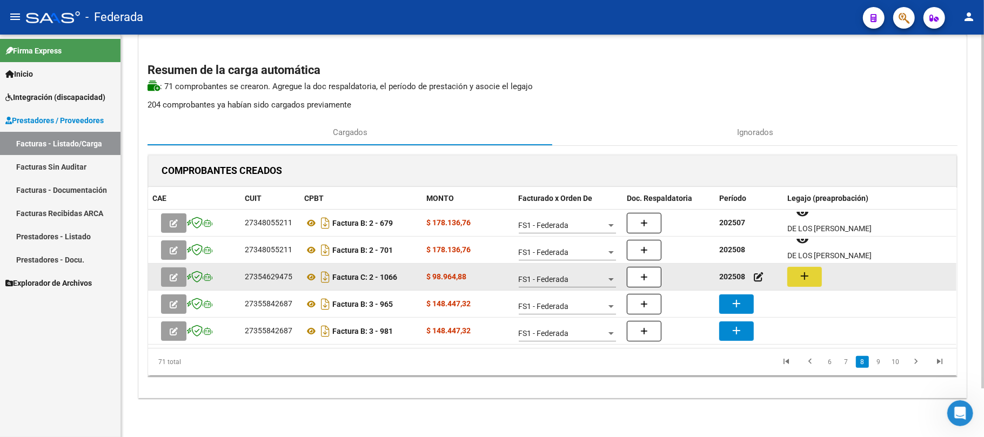
click at [798, 278] on mat-icon "add" at bounding box center [804, 276] width 13 height 13
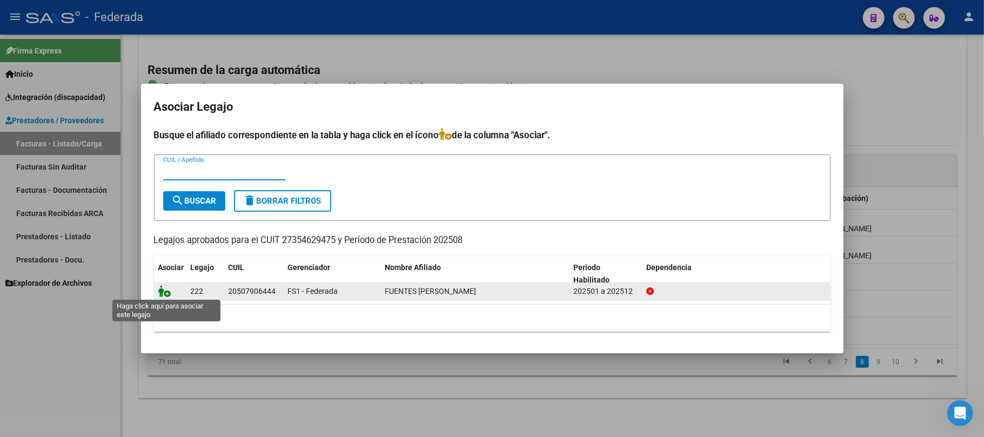
click at [165, 293] on icon at bounding box center [164, 291] width 13 height 12
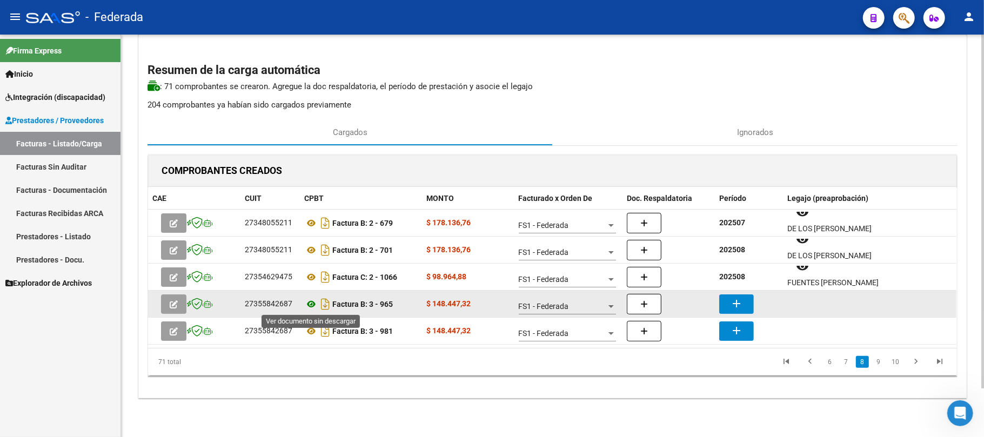
click at [313, 304] on icon at bounding box center [311, 304] width 14 height 13
click at [735, 302] on mat-icon "add" at bounding box center [736, 303] width 13 height 13
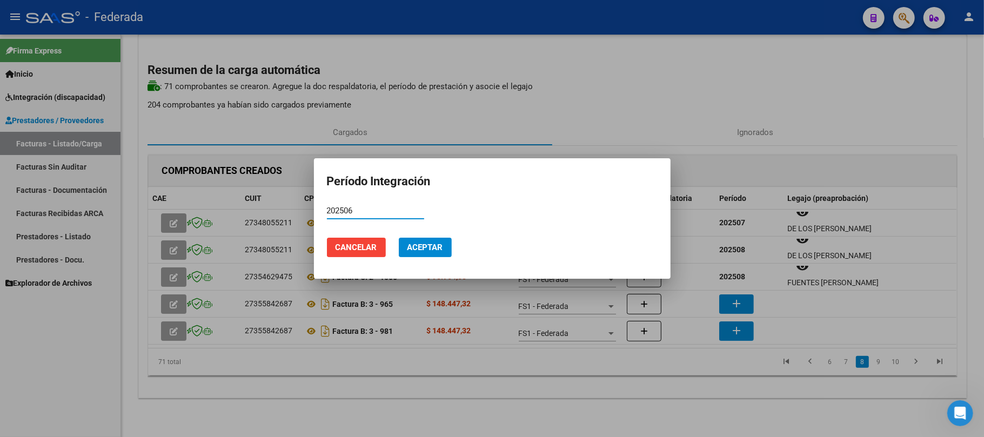
type input "202506"
click at [443, 255] on button "Aceptar" at bounding box center [425, 247] width 53 height 19
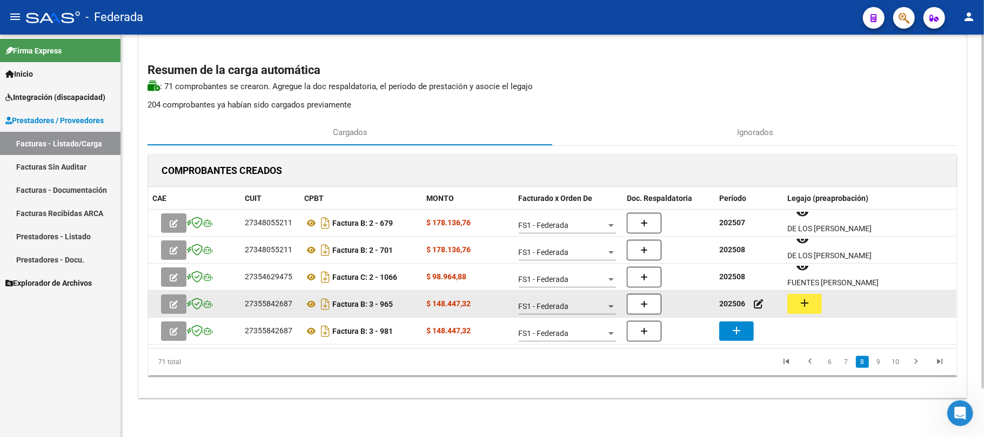
click at [801, 305] on mat-icon "add" at bounding box center [804, 303] width 13 height 13
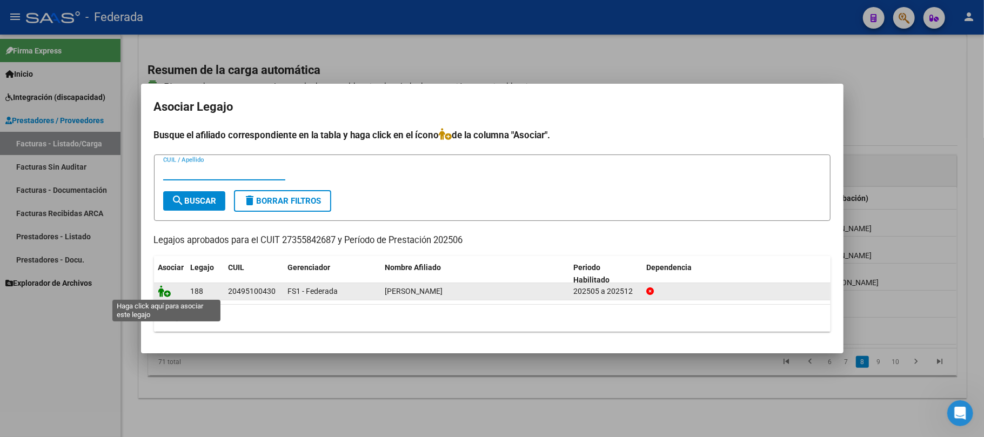
click at [166, 286] on icon at bounding box center [164, 291] width 13 height 12
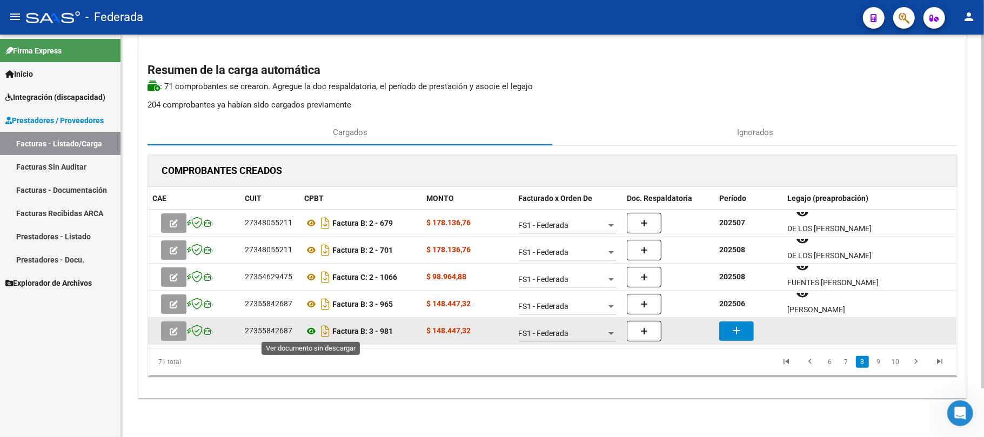
click at [307, 334] on icon at bounding box center [311, 331] width 14 height 13
click at [748, 326] on button "add" at bounding box center [736, 330] width 35 height 19
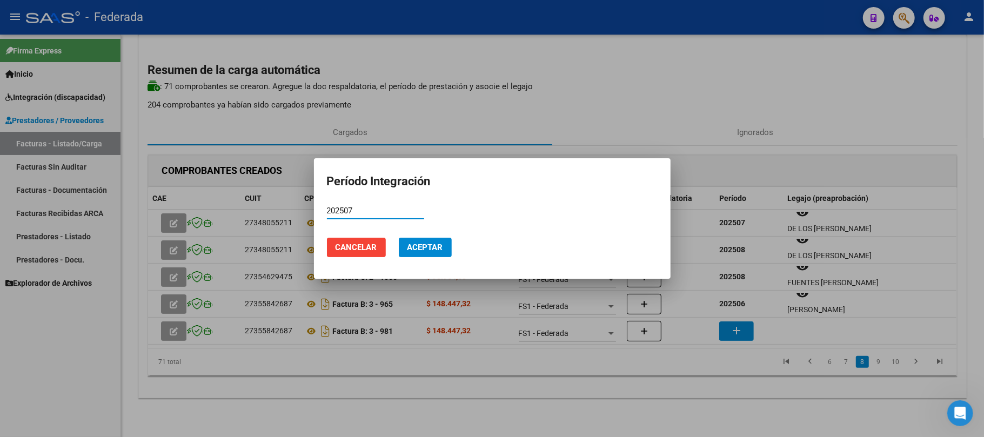
type input "202507"
click at [441, 247] on span "Aceptar" at bounding box center [425, 248] width 36 height 10
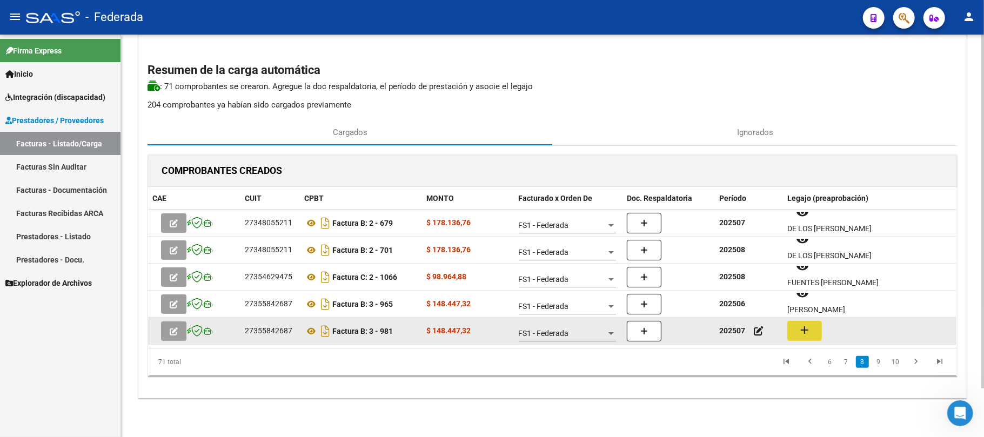
click at [808, 331] on mat-icon "add" at bounding box center [804, 330] width 13 height 13
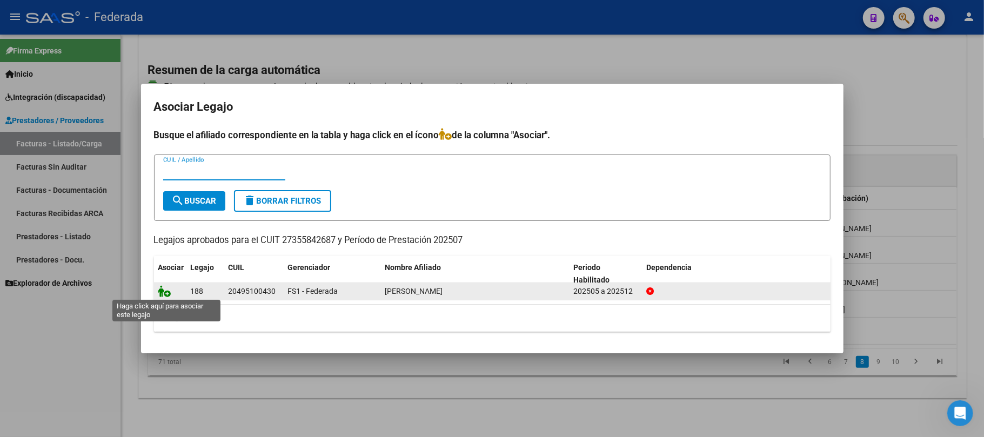
click at [163, 290] on icon at bounding box center [164, 291] width 13 height 12
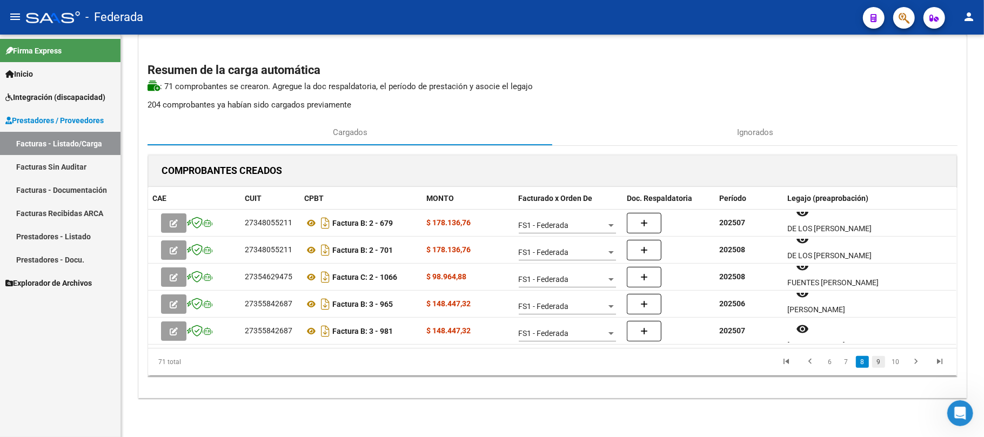
click at [882, 359] on link "9" at bounding box center [878, 362] width 13 height 12
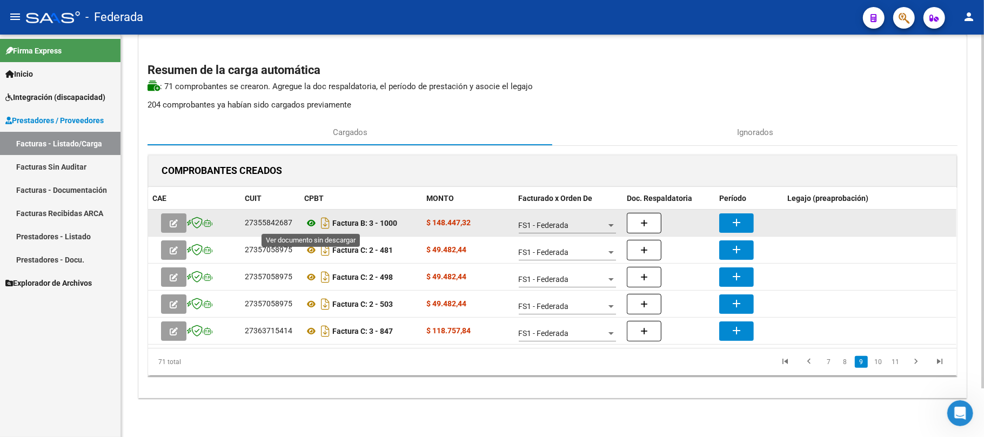
click at [310, 226] on icon at bounding box center [311, 223] width 14 height 13
click at [735, 216] on mat-icon "add" at bounding box center [736, 222] width 13 height 13
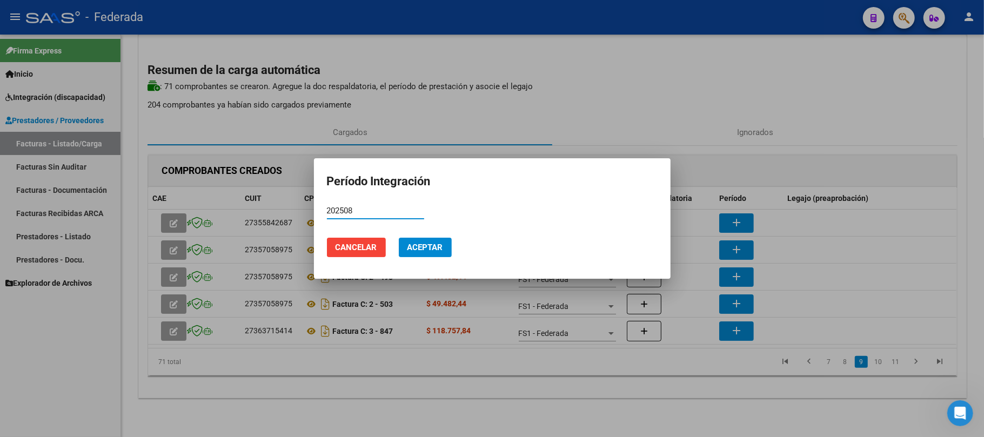
type input "202508"
click at [420, 240] on button "Aceptar" at bounding box center [425, 247] width 53 height 19
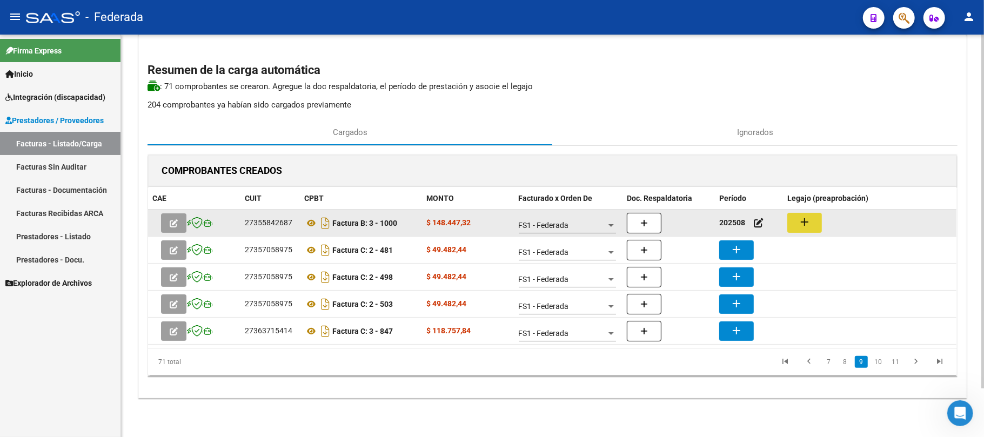
click at [802, 220] on mat-icon "add" at bounding box center [804, 222] width 13 height 13
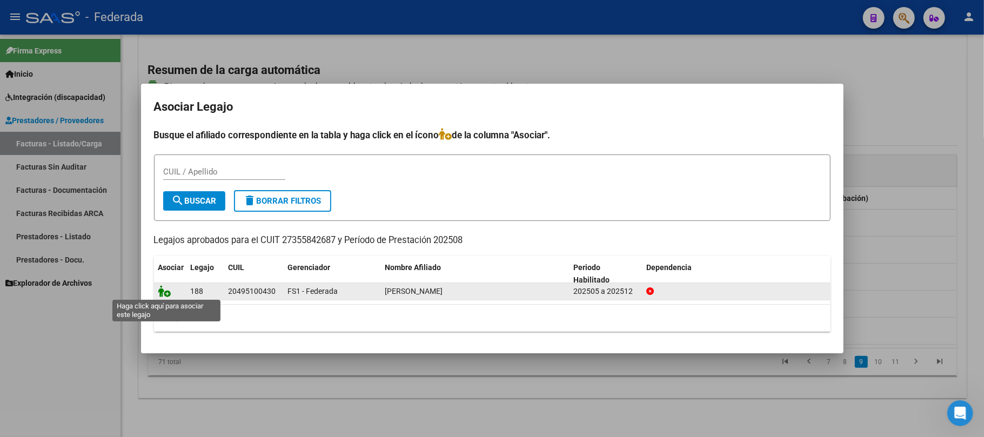
click at [163, 292] on icon at bounding box center [164, 291] width 13 height 12
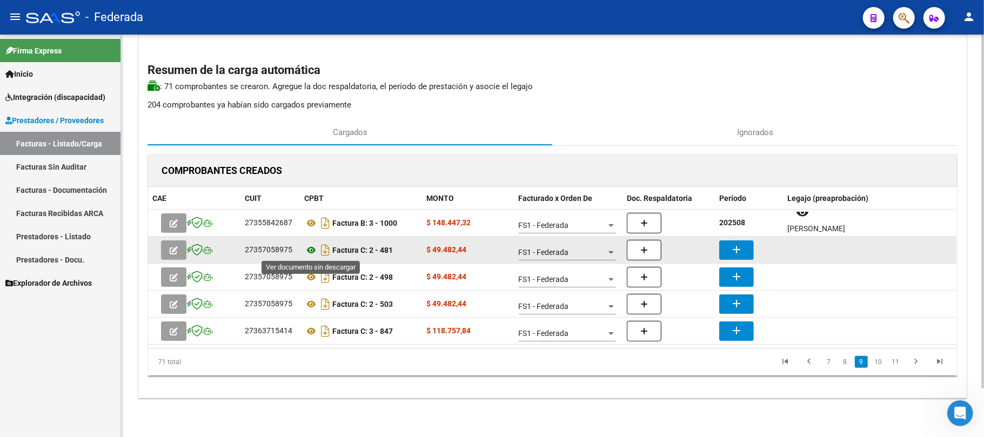
click at [312, 252] on icon at bounding box center [311, 250] width 14 height 13
click at [727, 245] on button "add" at bounding box center [736, 249] width 35 height 19
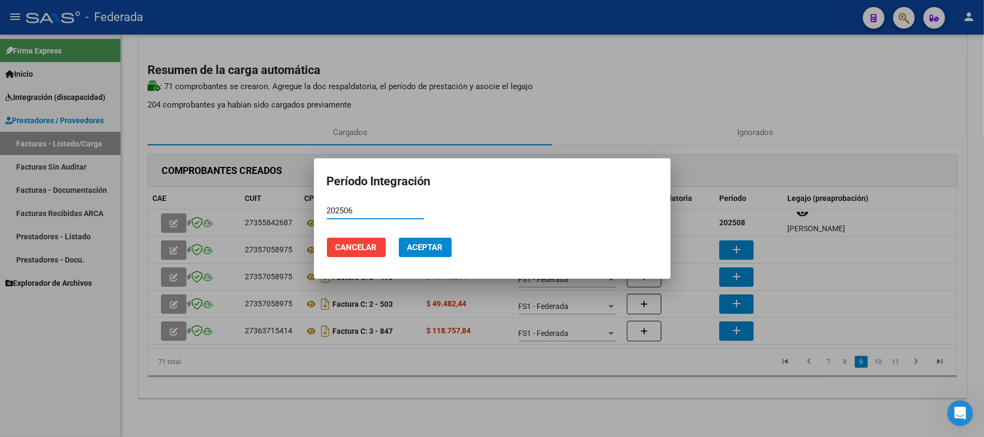
type input "202506"
click at [428, 247] on span "Aceptar" at bounding box center [425, 248] width 36 height 10
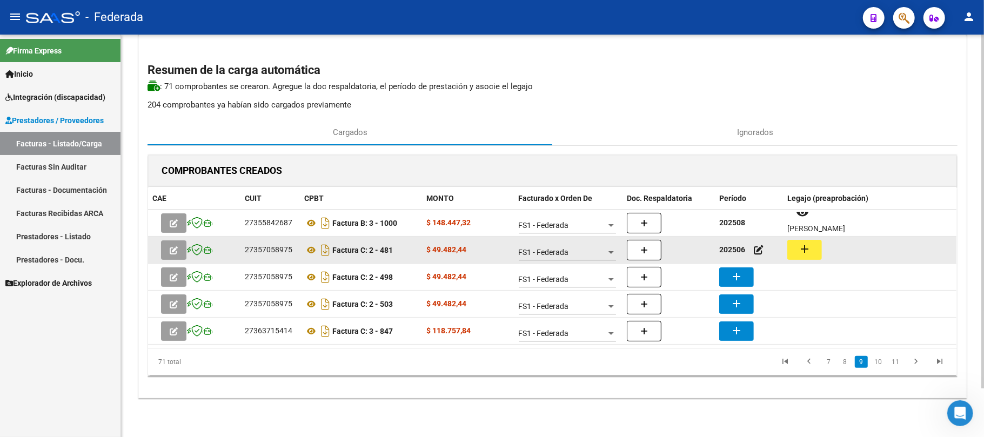
click at [811, 250] on mat-icon "add" at bounding box center [804, 249] width 13 height 13
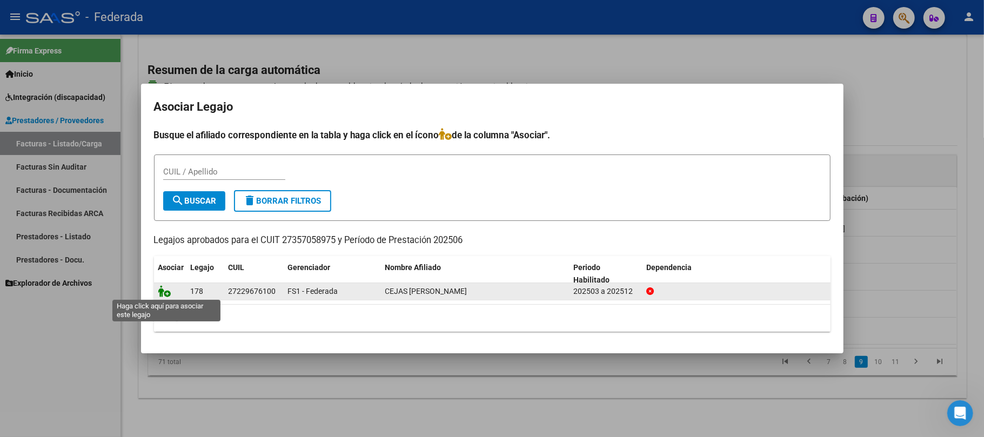
click at [167, 292] on icon at bounding box center [164, 291] width 13 height 12
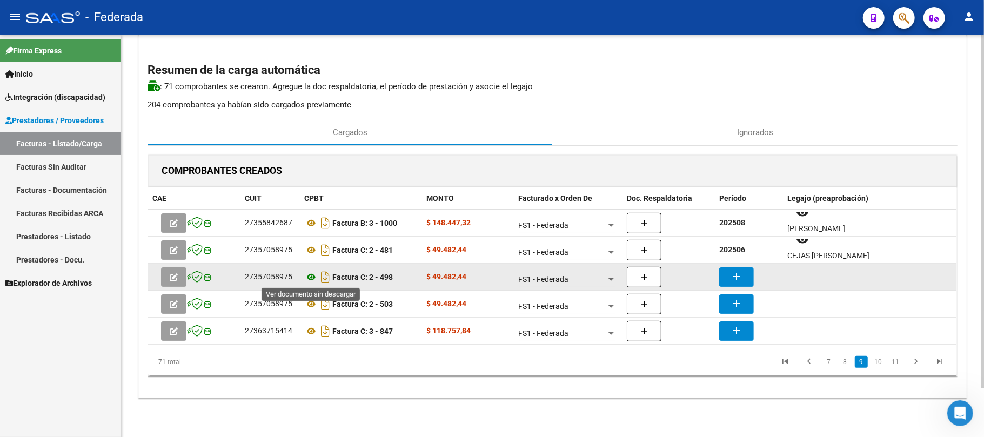
click at [312, 278] on icon at bounding box center [311, 277] width 14 height 13
click at [744, 280] on button "add" at bounding box center [736, 276] width 35 height 19
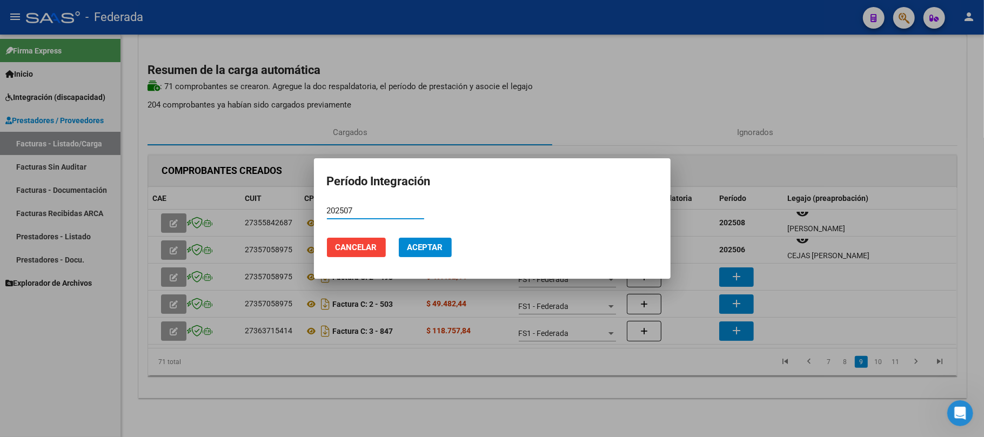
type input "202507"
click at [434, 254] on button "Aceptar" at bounding box center [425, 247] width 53 height 19
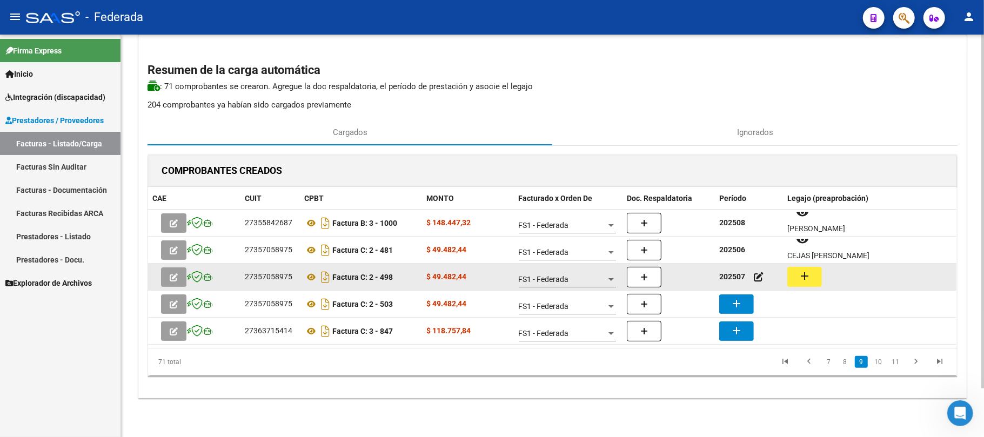
click at [808, 274] on mat-icon "add" at bounding box center [804, 276] width 13 height 13
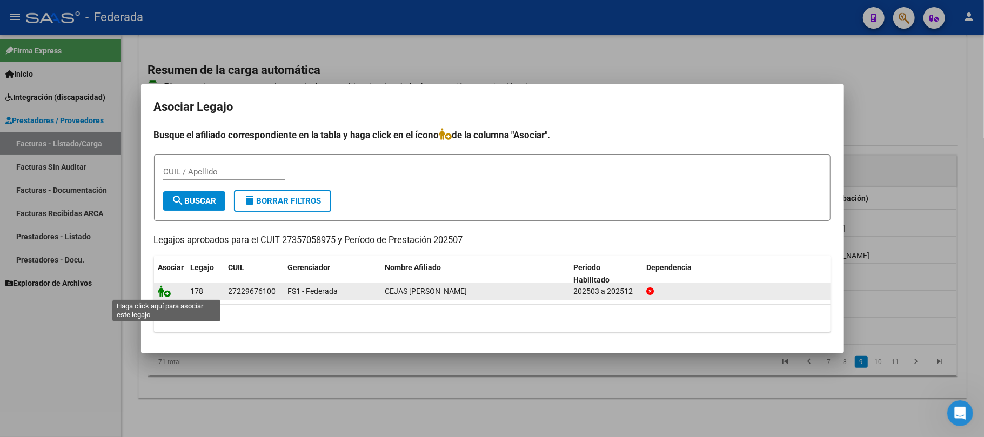
click at [159, 292] on icon at bounding box center [164, 291] width 13 height 12
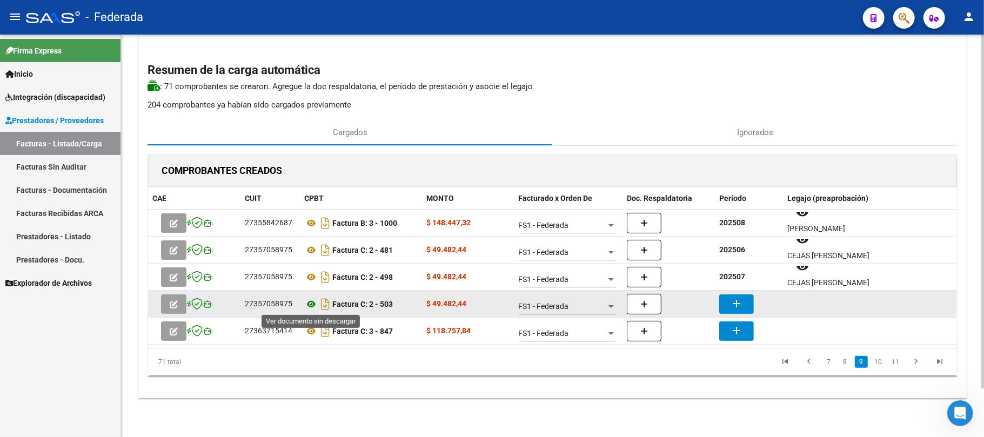
click at [311, 304] on icon at bounding box center [311, 304] width 14 height 13
click at [740, 299] on mat-icon "add" at bounding box center [736, 303] width 13 height 13
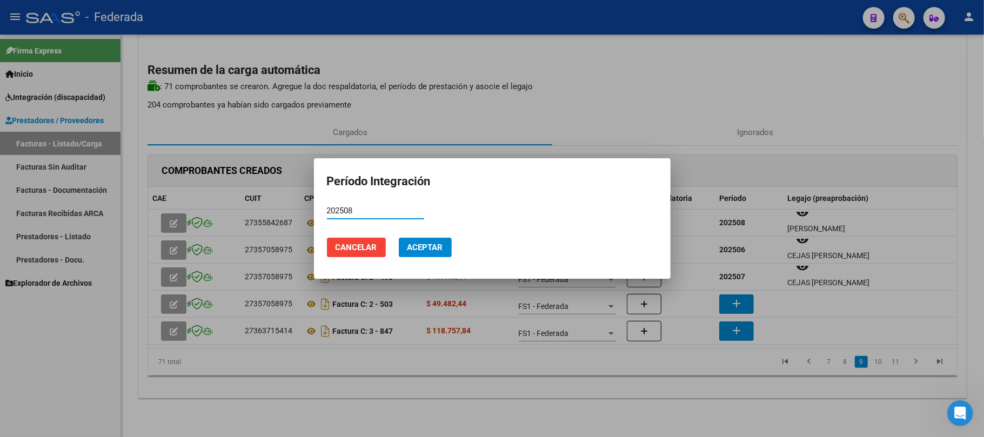
type input "202508"
click at [415, 246] on span "Aceptar" at bounding box center [425, 248] width 36 height 10
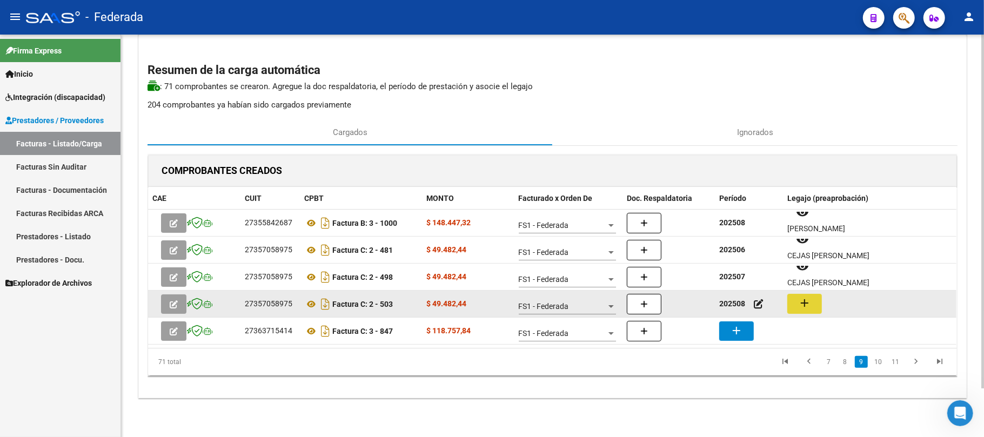
click at [798, 304] on mat-icon "add" at bounding box center [804, 303] width 13 height 13
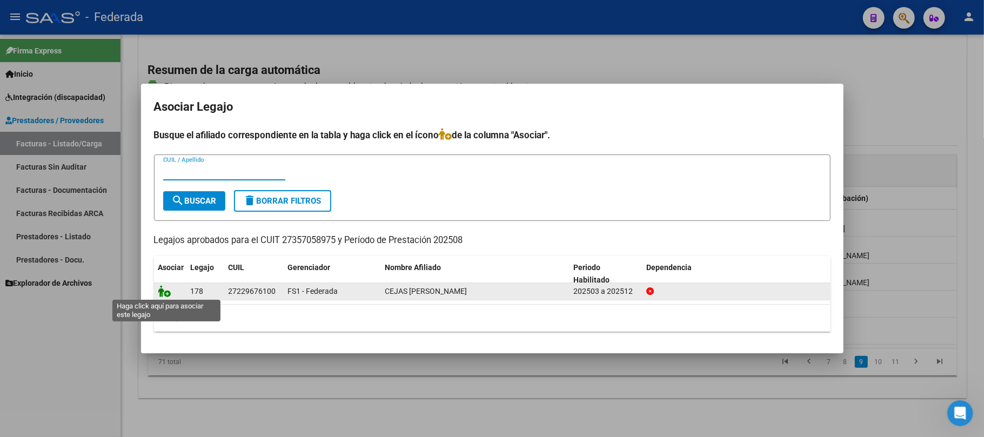
click at [165, 291] on icon at bounding box center [164, 291] width 13 height 12
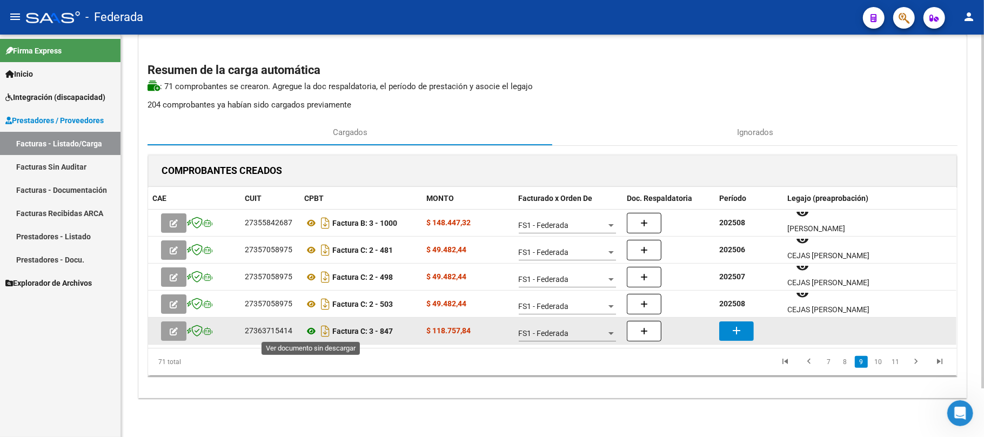
click at [310, 331] on icon at bounding box center [311, 331] width 14 height 13
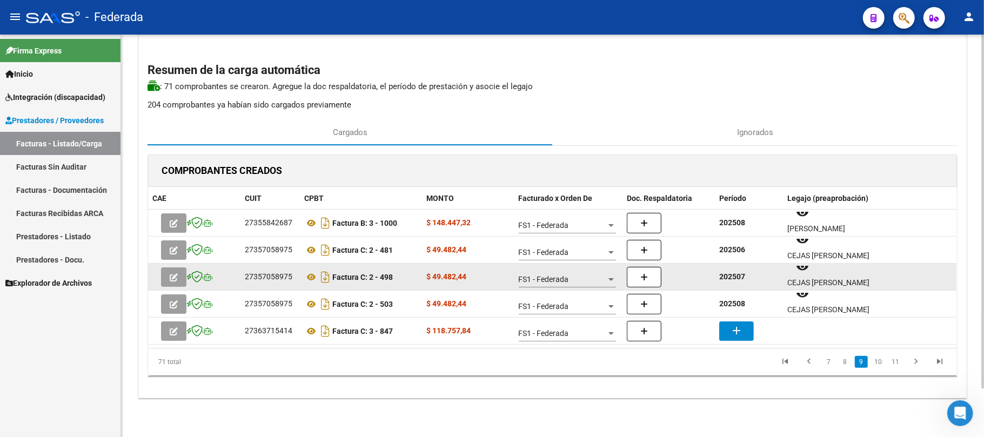
click at [735, 277] on strong "202507" at bounding box center [732, 276] width 26 height 9
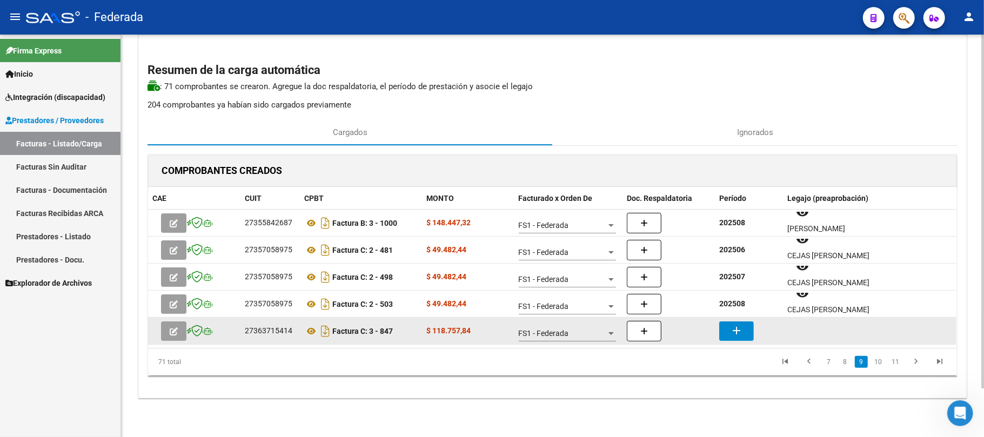
click at [736, 333] on mat-icon "add" at bounding box center [736, 330] width 13 height 13
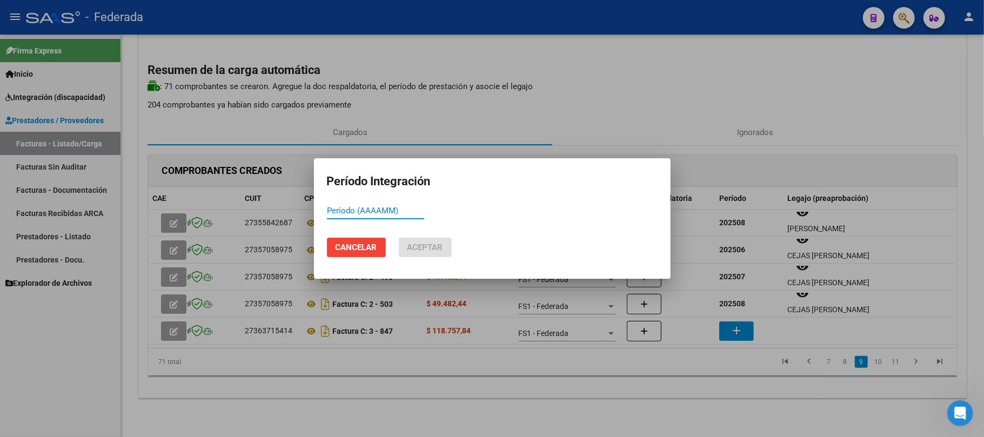
paste input "202507"
type input "202507"
click at [426, 251] on span "Aceptar" at bounding box center [425, 248] width 36 height 10
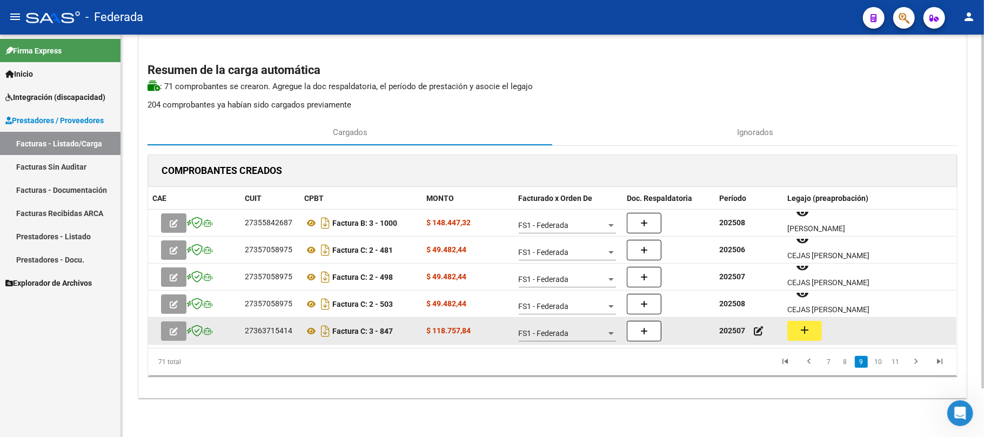
click at [810, 324] on mat-icon "add" at bounding box center [804, 330] width 13 height 13
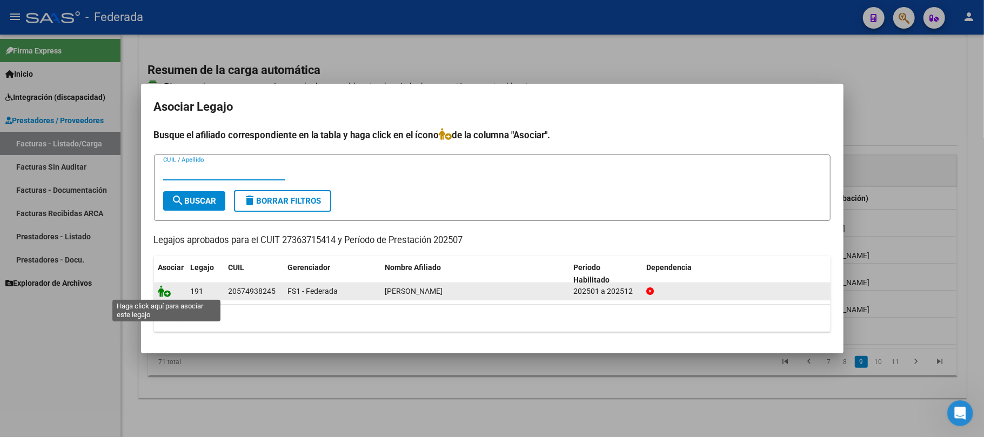
click at [163, 290] on icon at bounding box center [164, 291] width 13 height 12
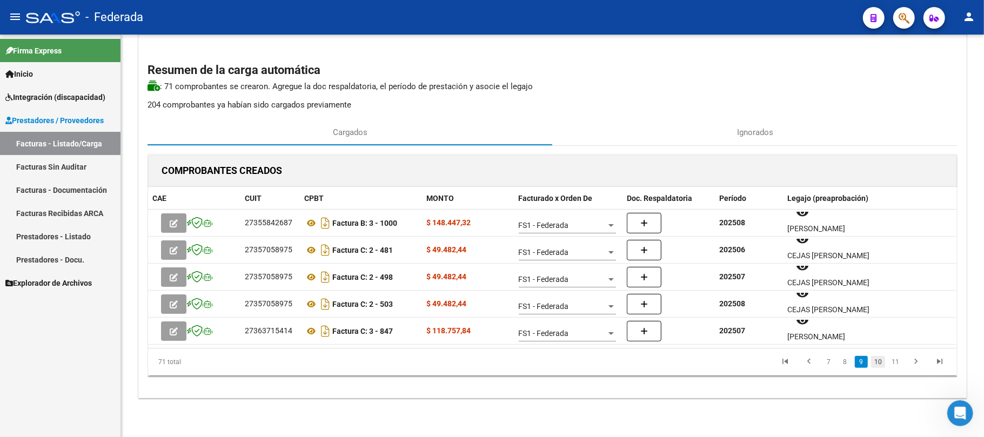
click at [883, 363] on link "10" at bounding box center [878, 362] width 14 height 12
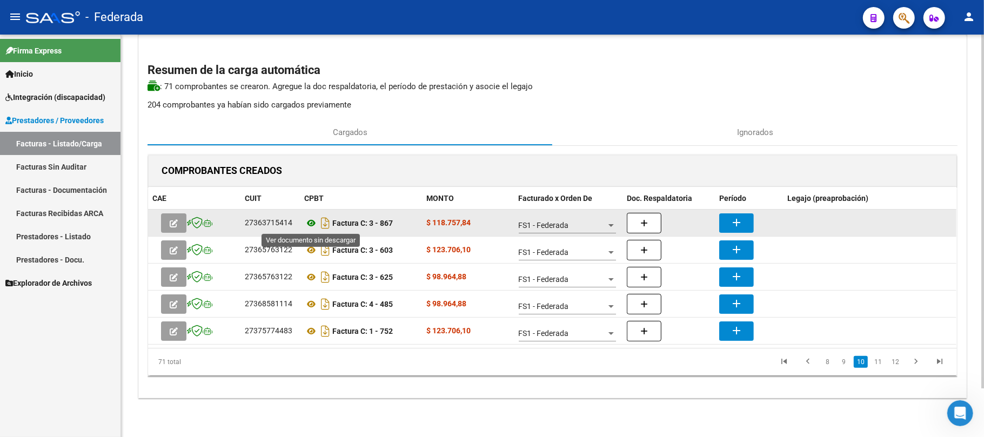
click at [312, 223] on icon at bounding box center [311, 223] width 14 height 13
click at [729, 223] on button "add" at bounding box center [736, 222] width 35 height 19
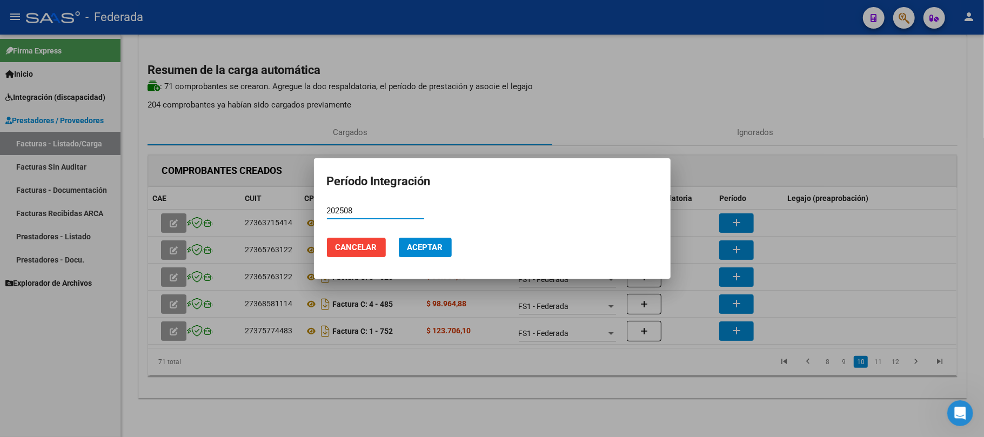
type input "202508"
click at [441, 243] on span "Aceptar" at bounding box center [425, 248] width 36 height 10
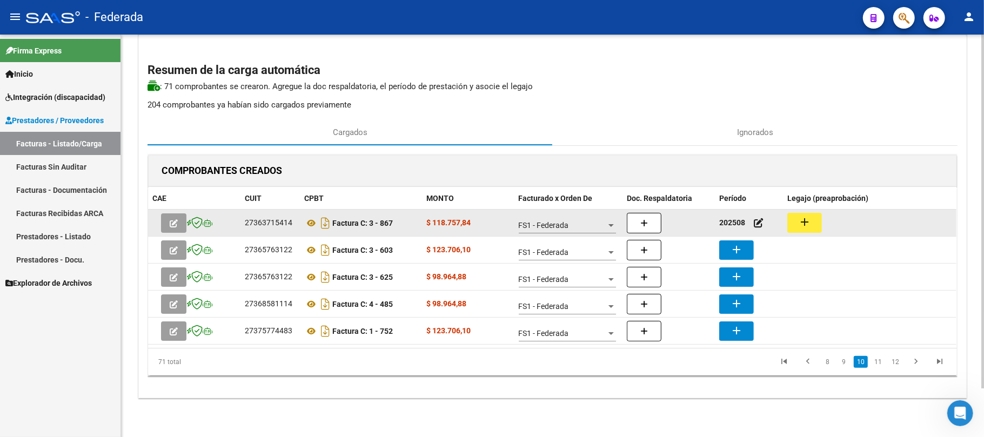
click at [809, 213] on button "add" at bounding box center [804, 223] width 35 height 20
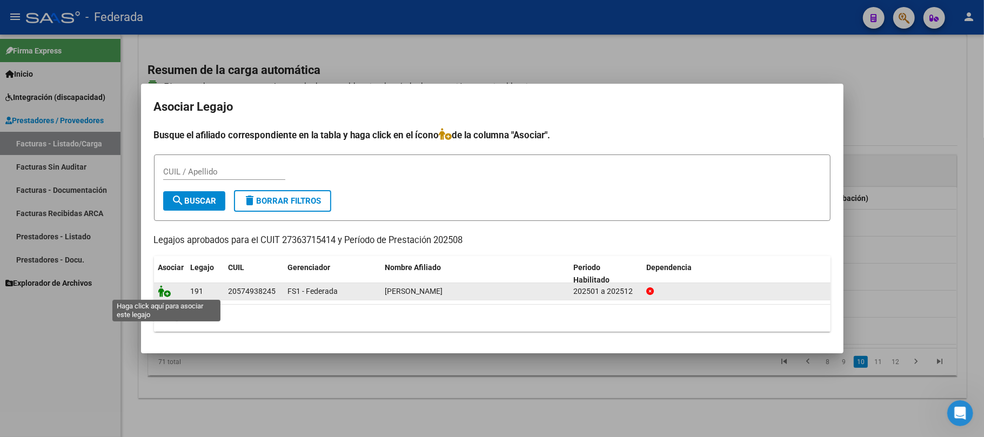
click at [169, 288] on icon at bounding box center [164, 291] width 13 height 12
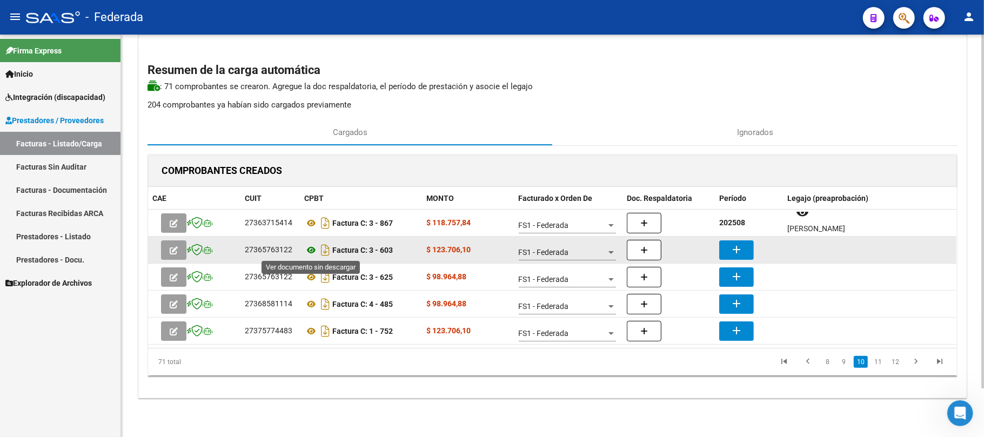
click at [311, 249] on icon at bounding box center [311, 250] width 14 height 13
click at [725, 245] on button "add" at bounding box center [736, 249] width 35 height 19
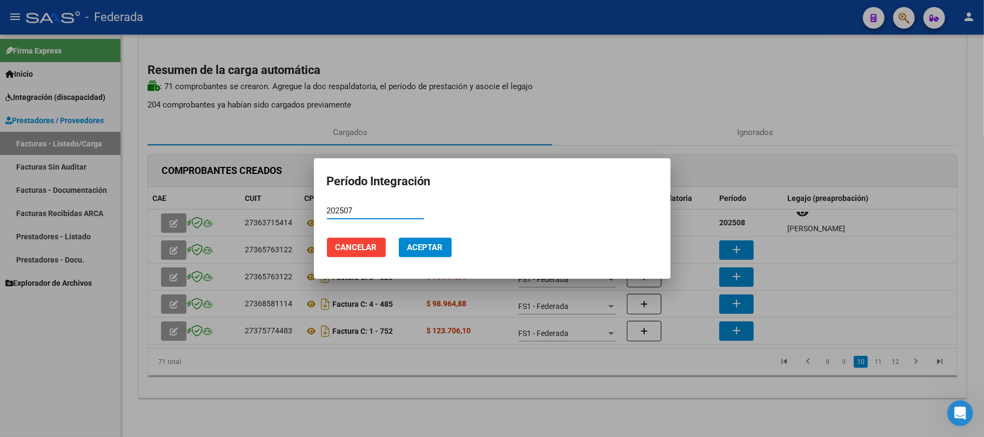
type input "202507"
click at [426, 253] on button "Aceptar" at bounding box center [425, 247] width 53 height 19
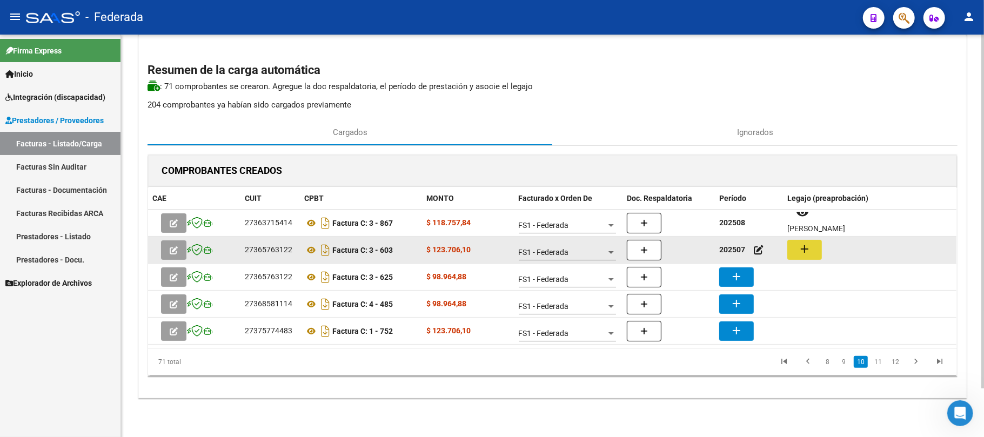
click at [815, 251] on button "add" at bounding box center [804, 250] width 35 height 20
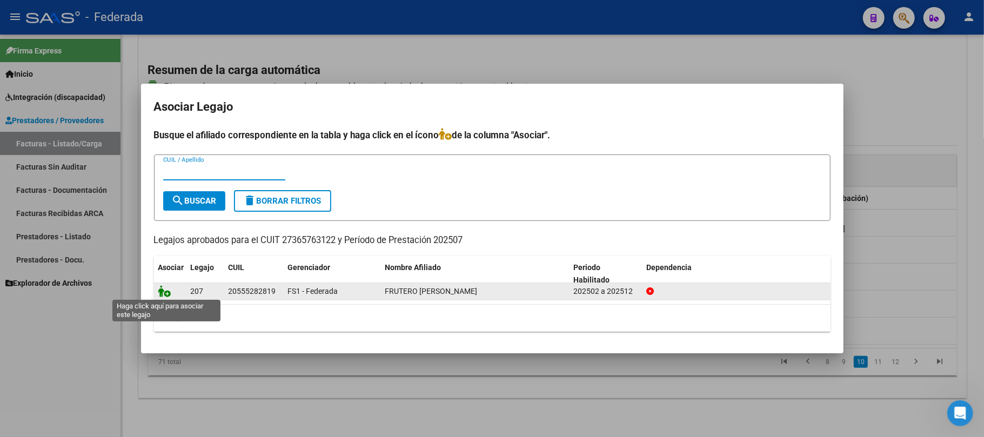
click at [166, 288] on icon at bounding box center [164, 291] width 13 height 12
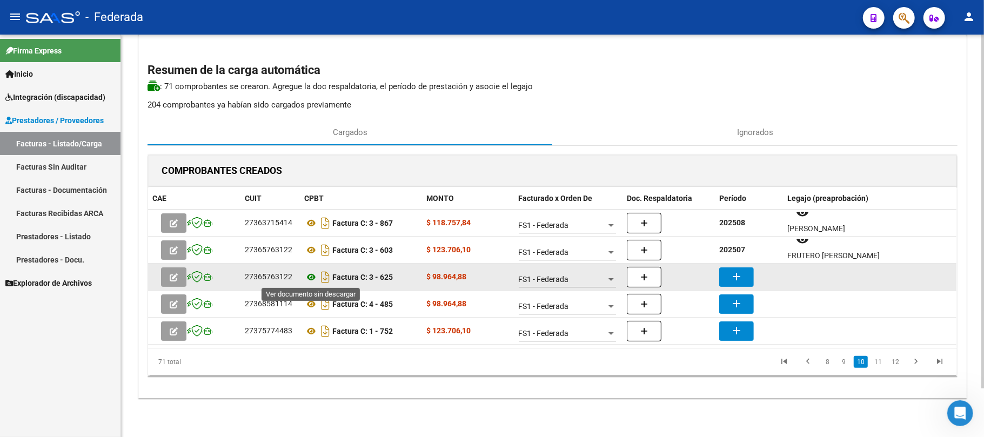
click at [310, 279] on icon at bounding box center [311, 277] width 14 height 13
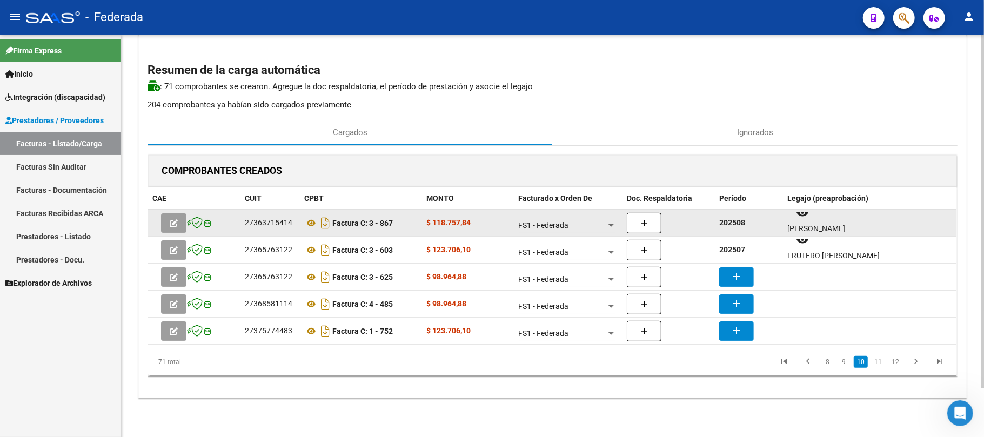
click at [720, 224] on strong "202508" at bounding box center [732, 222] width 26 height 9
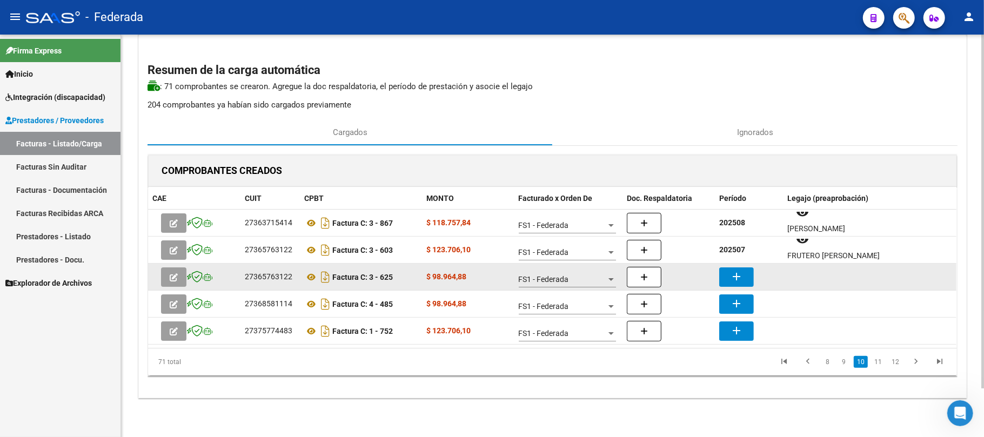
click at [737, 270] on mat-icon "add" at bounding box center [736, 276] width 13 height 13
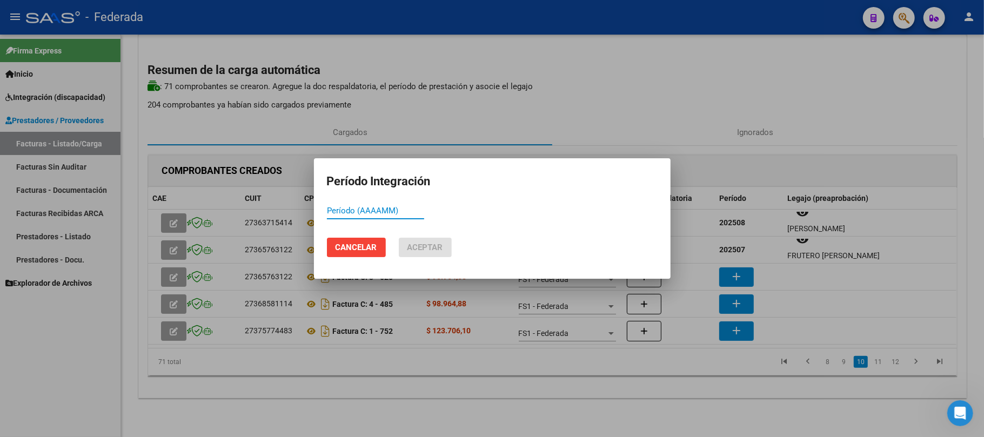
paste input "202508"
type input "202508"
click at [440, 243] on span "Aceptar" at bounding box center [425, 248] width 36 height 10
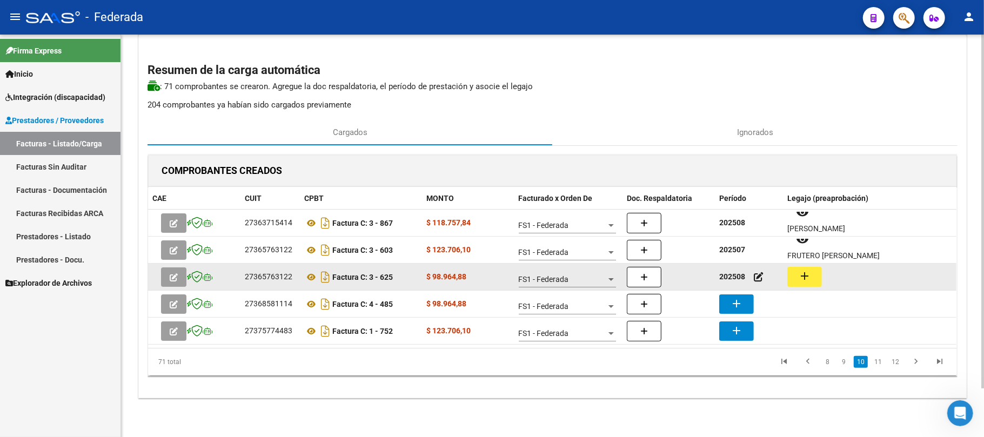
click at [802, 270] on mat-icon "add" at bounding box center [804, 276] width 13 height 13
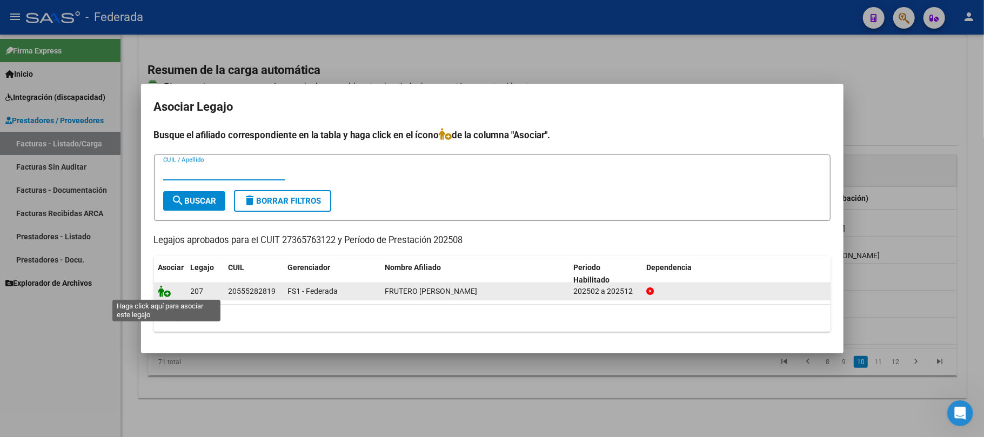
click at [169, 292] on icon at bounding box center [164, 291] width 13 height 12
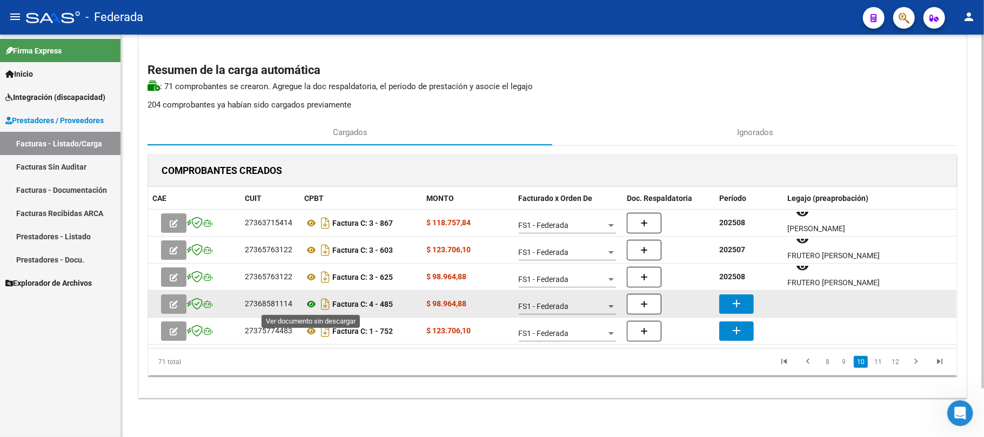
click at [314, 301] on icon at bounding box center [311, 304] width 14 height 13
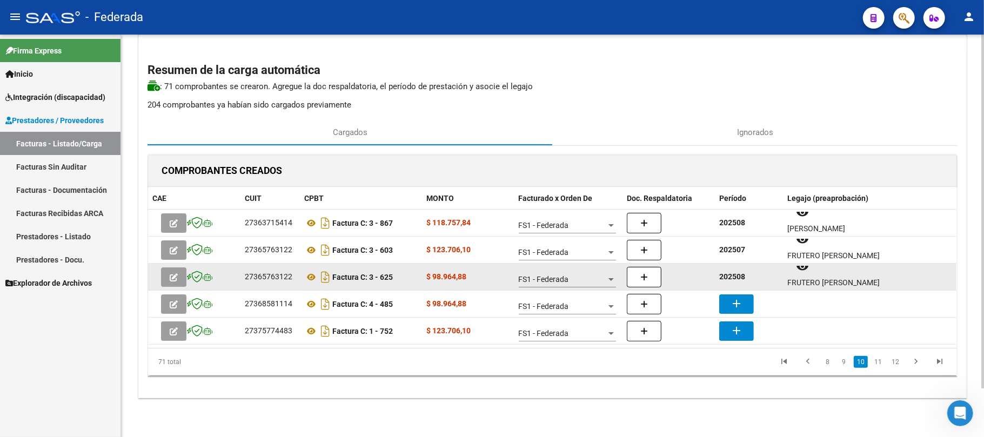
click at [724, 273] on strong "202508" at bounding box center [732, 276] width 26 height 9
click at [725, 273] on strong "202508" at bounding box center [732, 276] width 26 height 9
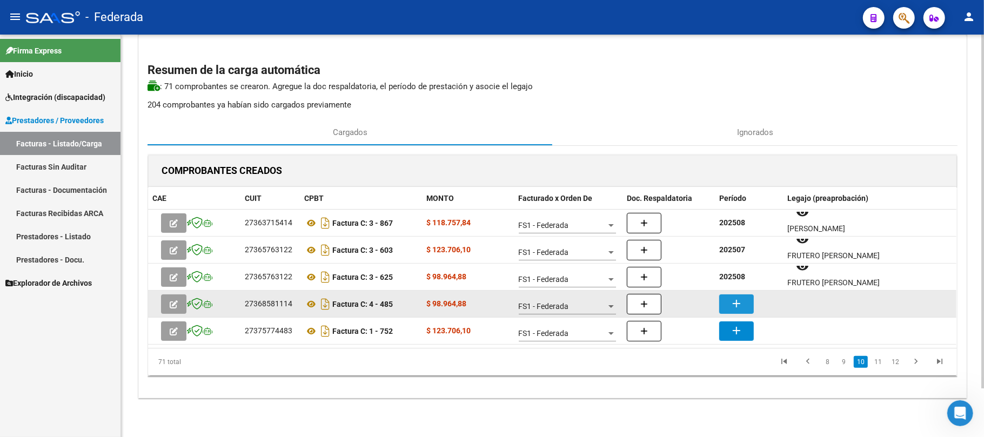
click at [733, 298] on mat-icon "add" at bounding box center [736, 303] width 13 height 13
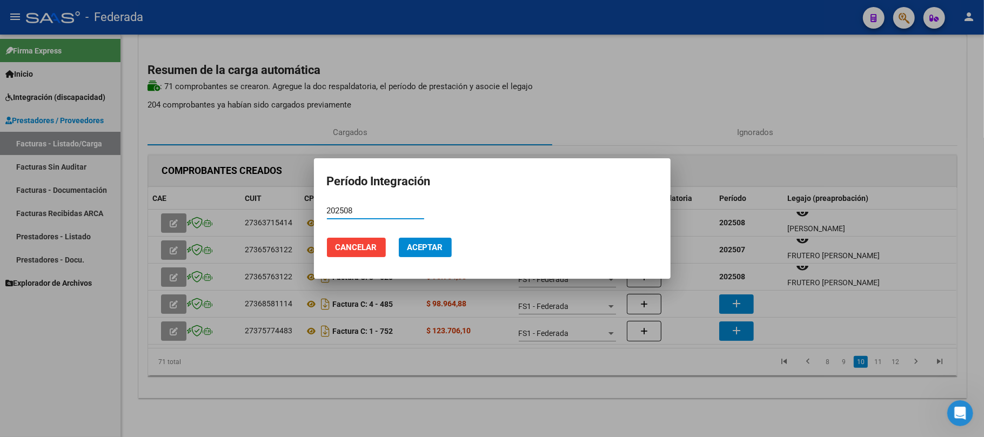
type input "202508"
click at [416, 241] on button "Aceptar" at bounding box center [425, 247] width 53 height 19
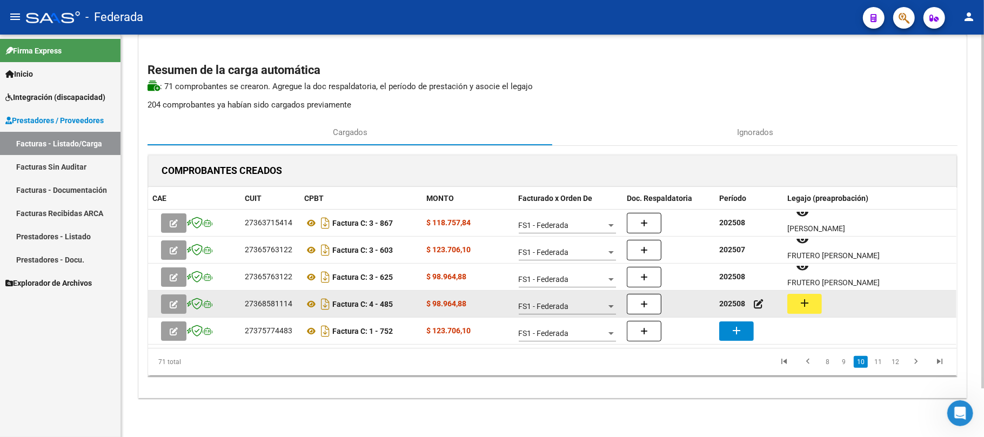
click at [808, 305] on mat-icon "add" at bounding box center [804, 303] width 13 height 13
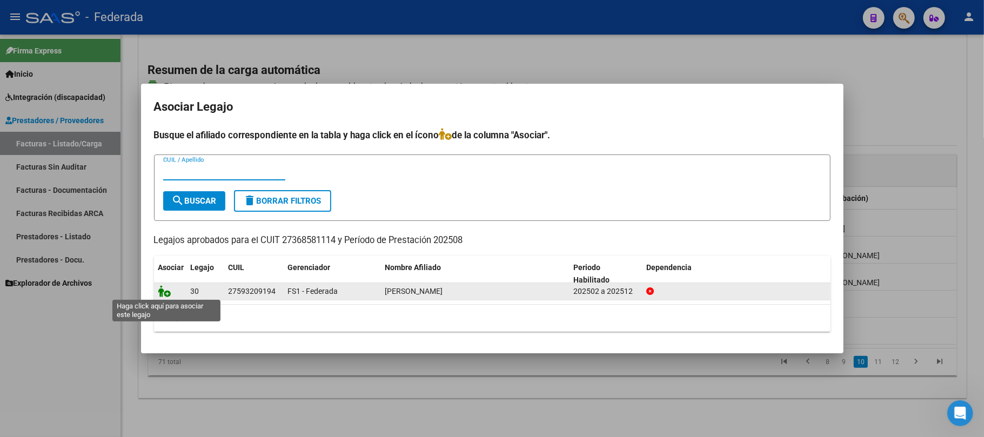
click at [164, 292] on icon at bounding box center [164, 291] width 13 height 12
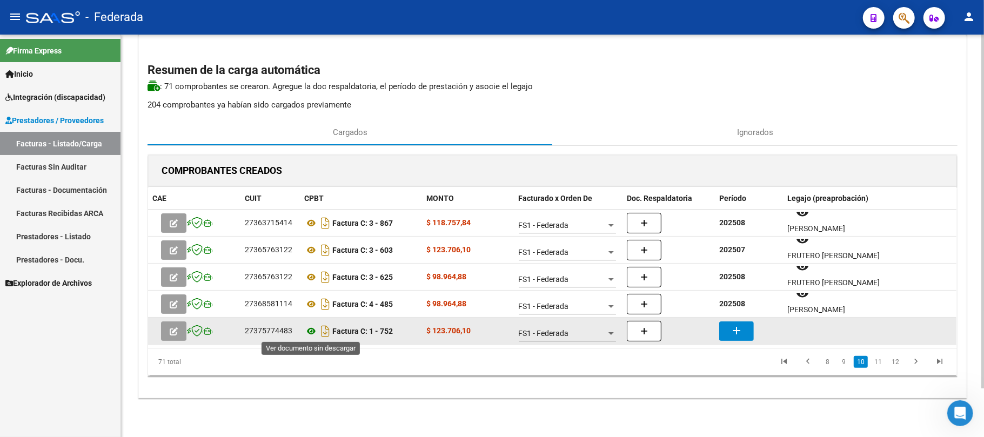
click at [311, 330] on icon at bounding box center [311, 331] width 14 height 13
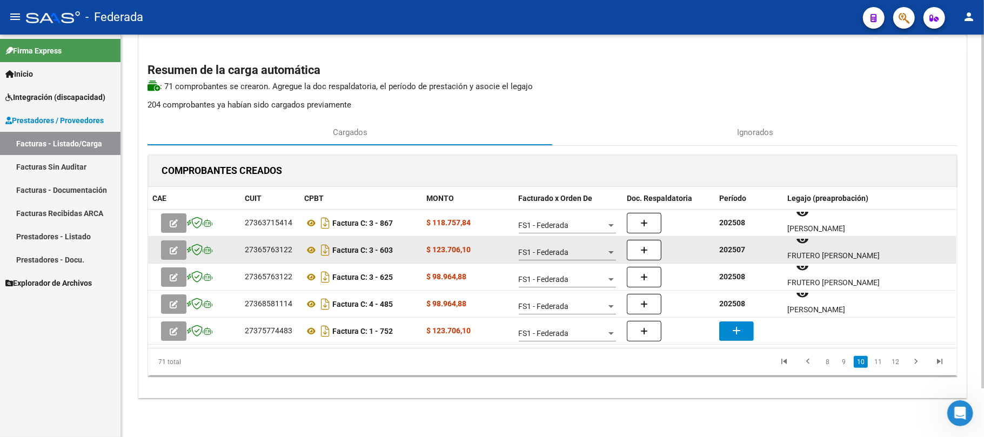
click at [729, 251] on strong "202507" at bounding box center [732, 249] width 26 height 9
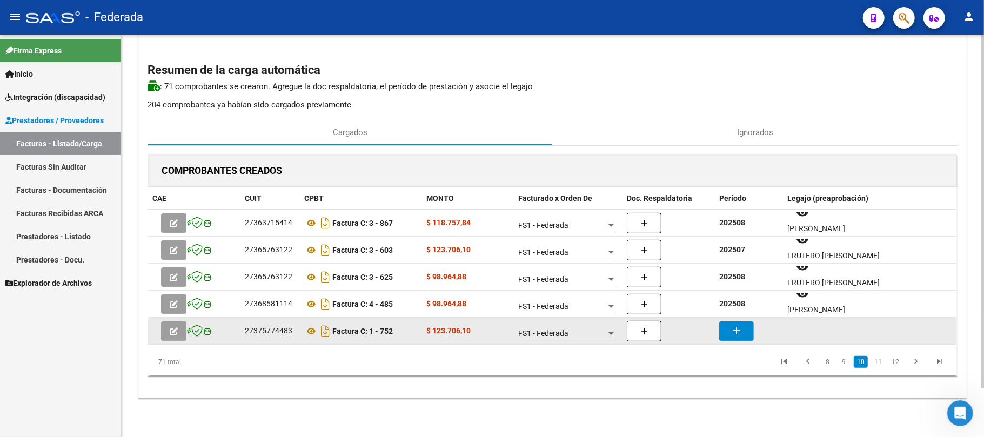
click at [730, 326] on mat-icon "add" at bounding box center [736, 330] width 13 height 13
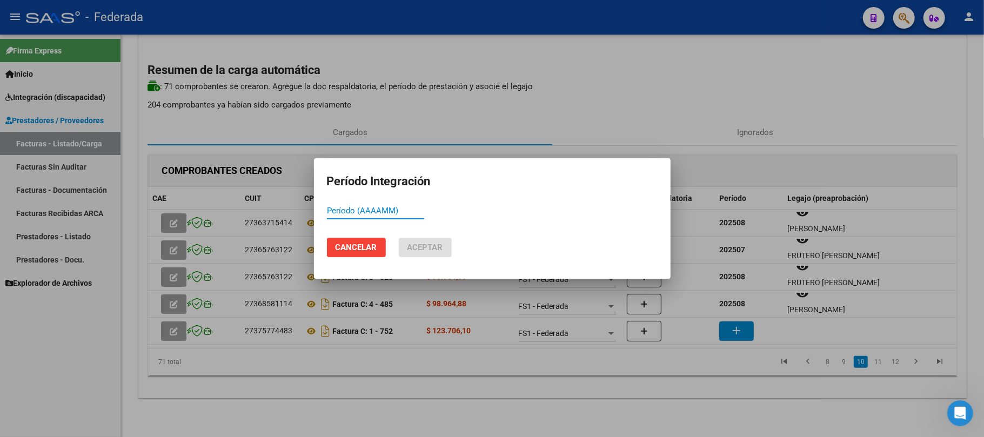
paste input "202507"
type input "202507"
click at [439, 245] on span "Aceptar" at bounding box center [425, 248] width 36 height 10
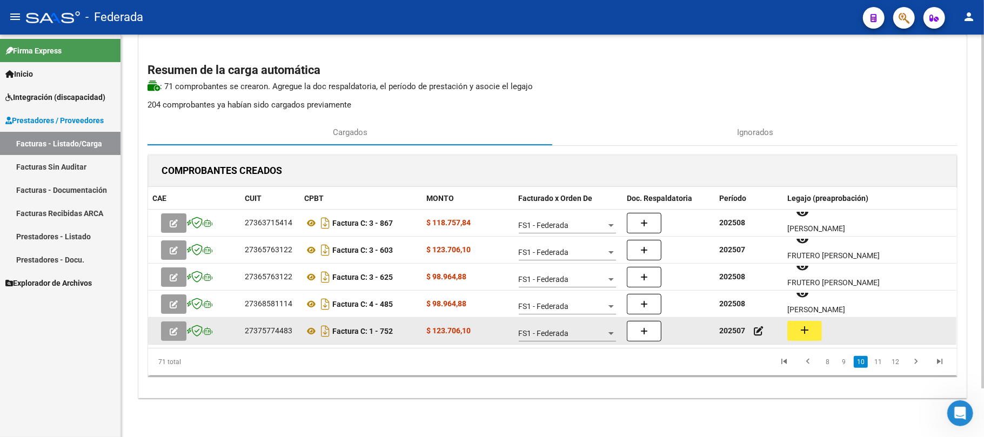
click at [803, 327] on mat-icon "add" at bounding box center [804, 330] width 13 height 13
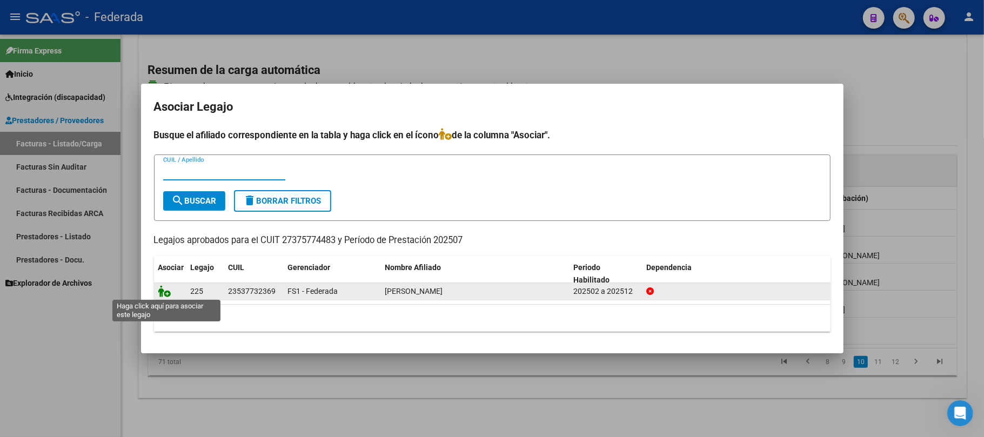
click at [166, 292] on icon at bounding box center [164, 291] width 13 height 12
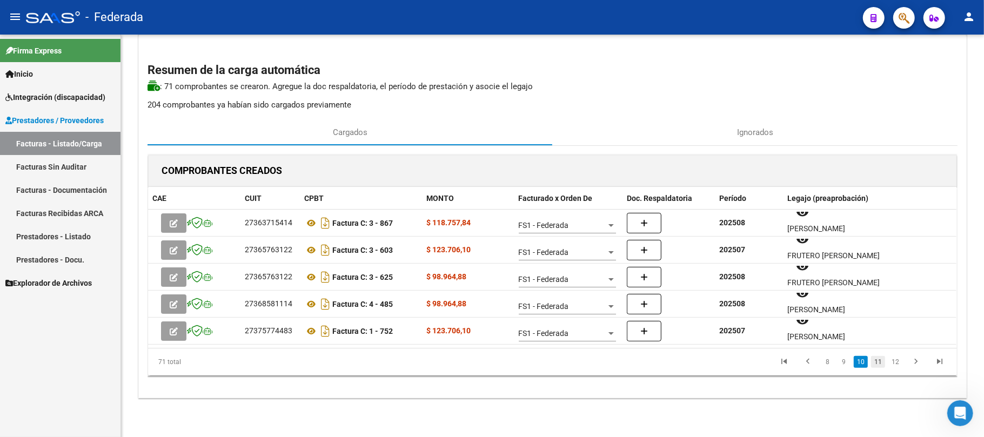
click at [882, 361] on link "11" at bounding box center [878, 362] width 14 height 12
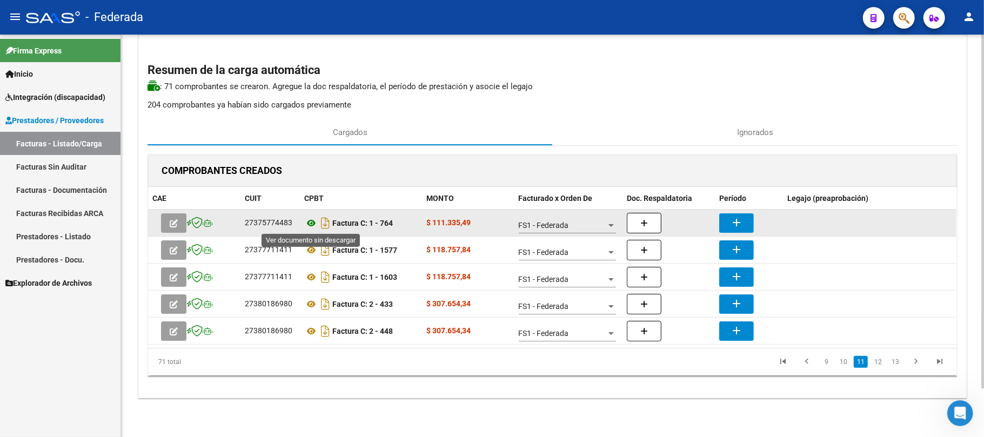
click at [309, 227] on icon at bounding box center [311, 223] width 14 height 13
click at [731, 219] on mat-icon "add" at bounding box center [736, 222] width 13 height 13
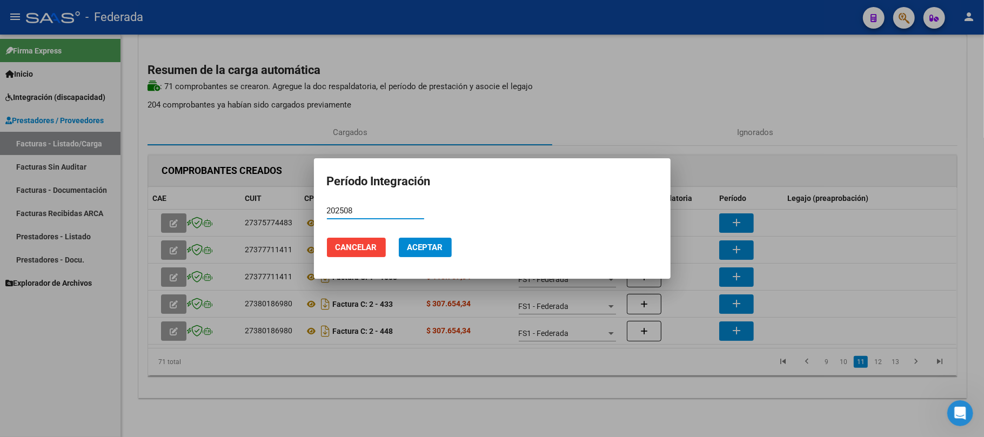
type input "202508"
click at [420, 245] on span "Aceptar" at bounding box center [425, 248] width 36 height 10
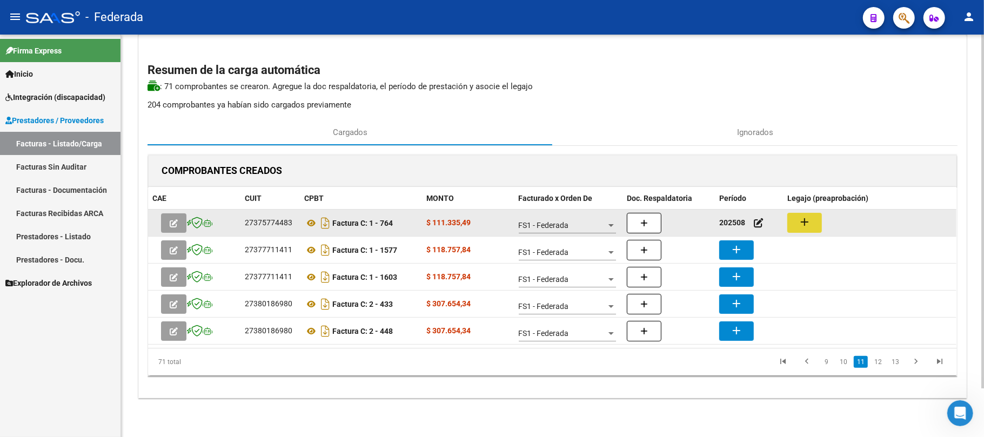
click at [793, 219] on button "add" at bounding box center [804, 223] width 35 height 20
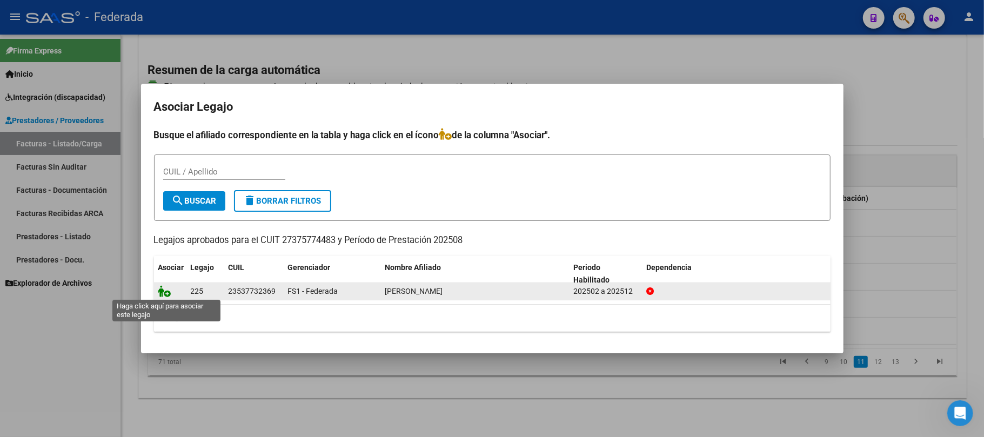
click at [165, 292] on icon at bounding box center [164, 291] width 13 height 12
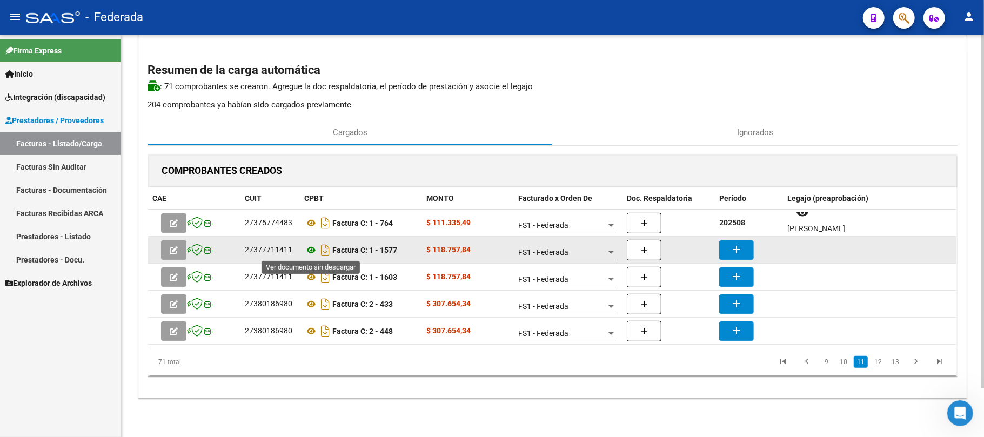
click at [312, 250] on icon at bounding box center [311, 250] width 14 height 13
click at [744, 246] on button "add" at bounding box center [736, 249] width 35 height 19
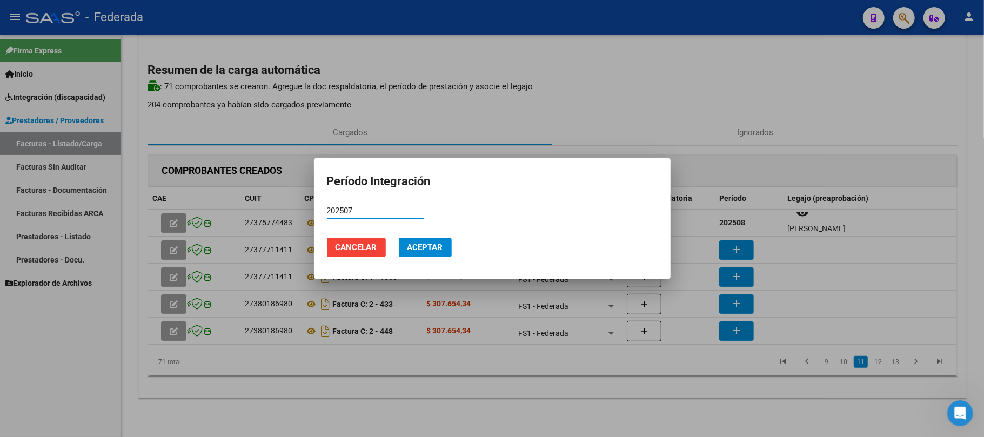
type input "202507"
click at [428, 247] on span "Aceptar" at bounding box center [425, 248] width 36 height 10
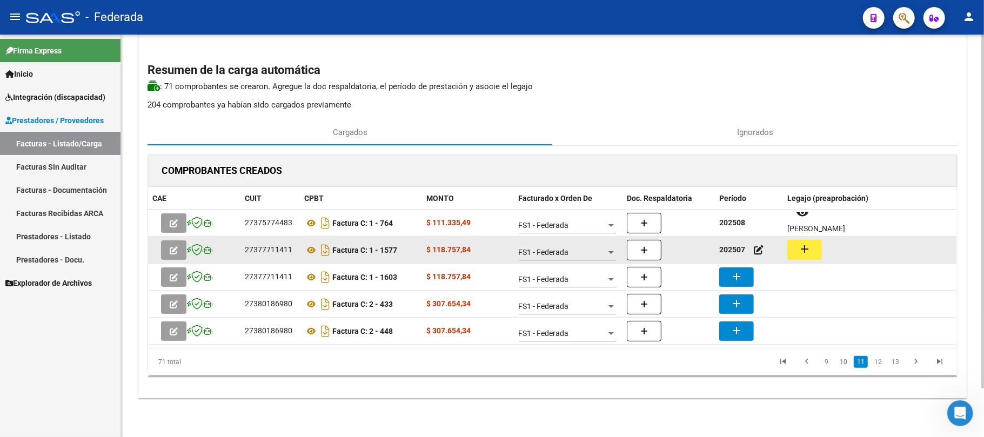
click at [802, 252] on mat-icon "add" at bounding box center [804, 249] width 13 height 13
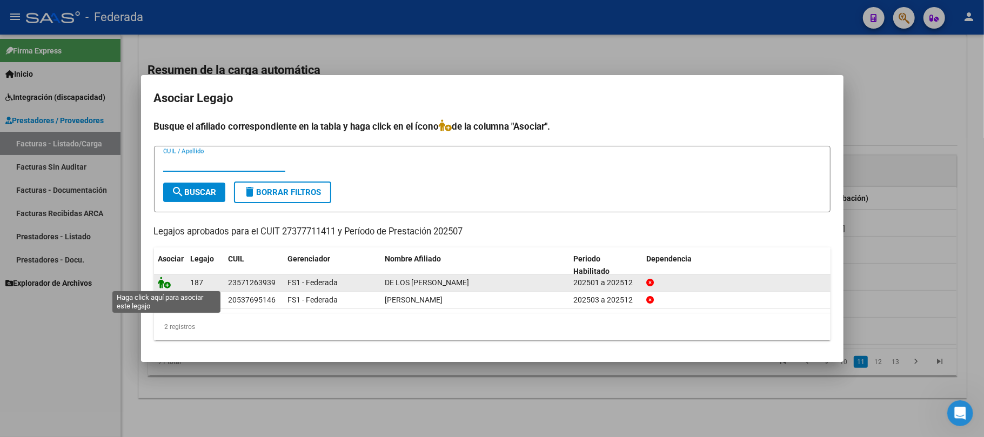
click at [160, 280] on icon at bounding box center [164, 283] width 13 height 12
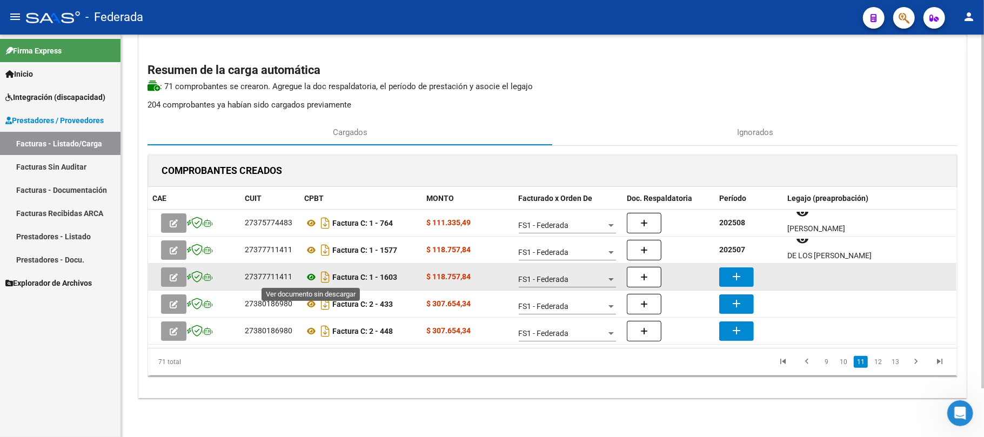
click at [308, 277] on icon at bounding box center [311, 277] width 14 height 13
click at [735, 275] on mat-icon "add" at bounding box center [736, 276] width 13 height 13
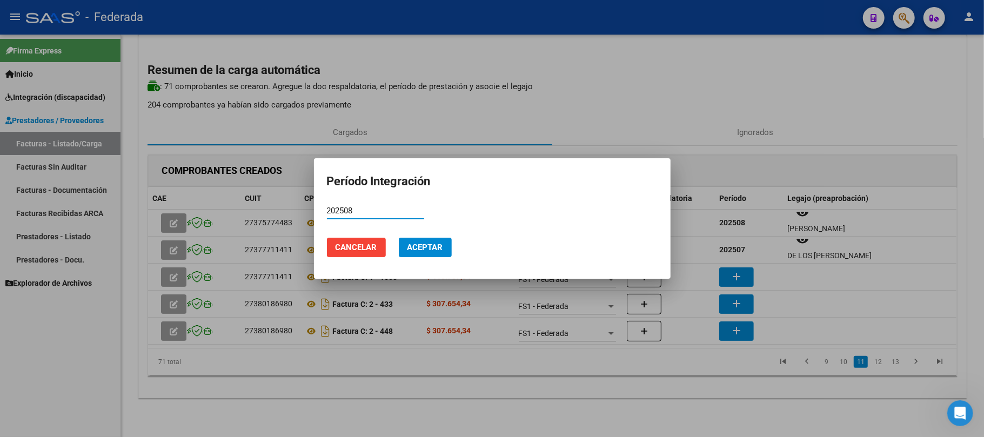
type input "202508"
click at [441, 248] on span "Aceptar" at bounding box center [425, 248] width 36 height 10
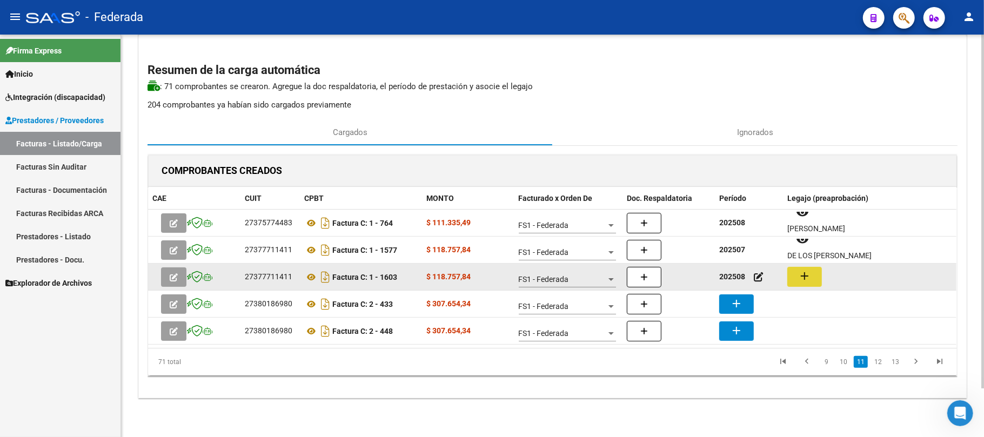
click at [810, 271] on mat-icon "add" at bounding box center [804, 276] width 13 height 13
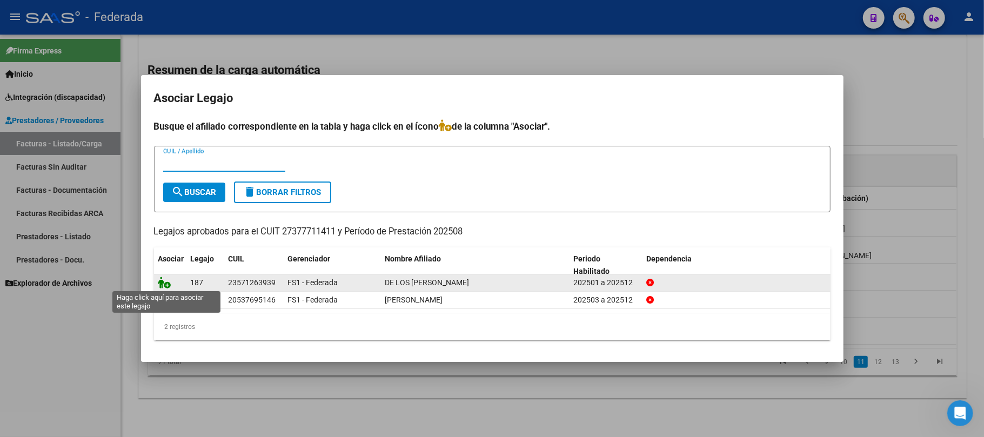
click at [162, 284] on icon at bounding box center [164, 283] width 13 height 12
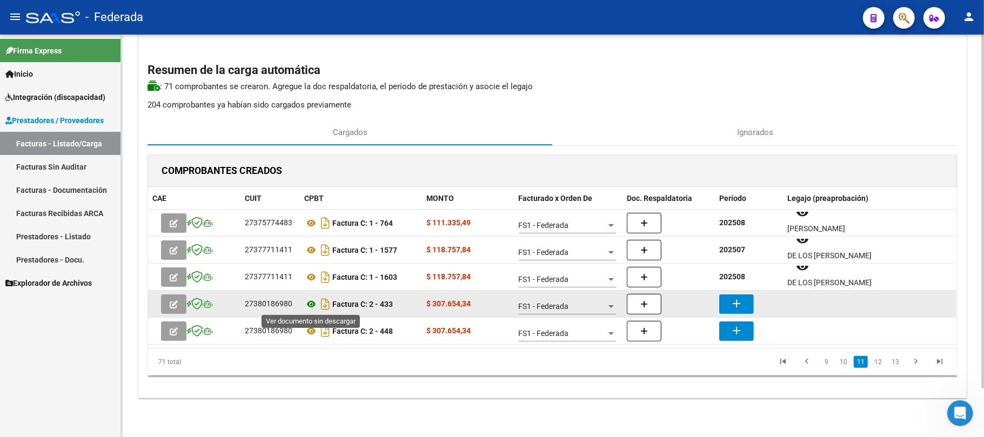
click at [312, 299] on icon at bounding box center [311, 304] width 14 height 13
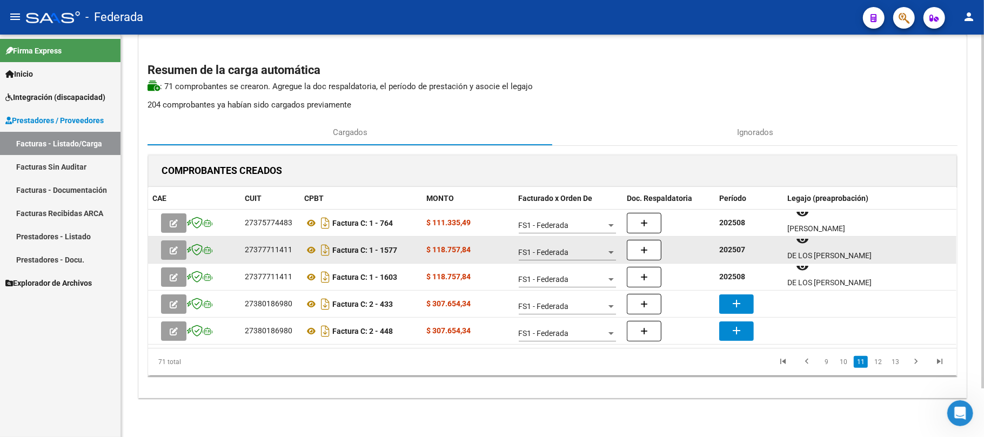
click at [731, 248] on strong "202507" at bounding box center [732, 249] width 26 height 9
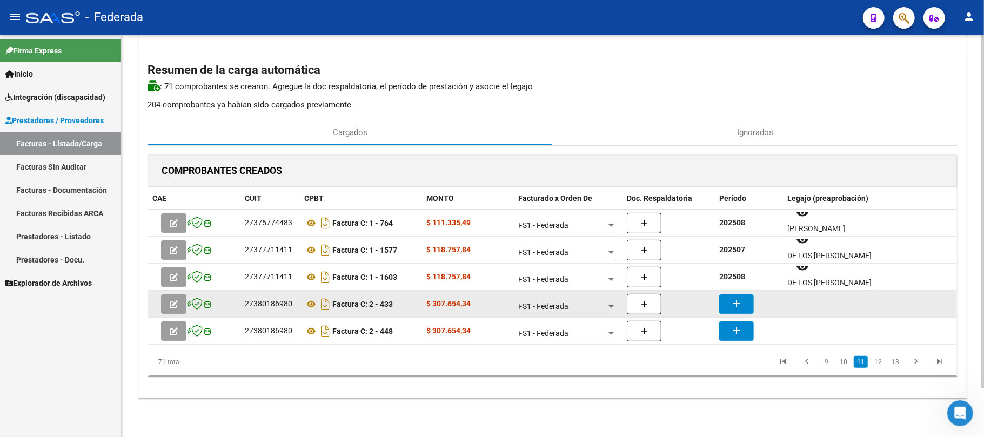
click at [733, 302] on mat-icon "add" at bounding box center [736, 303] width 13 height 13
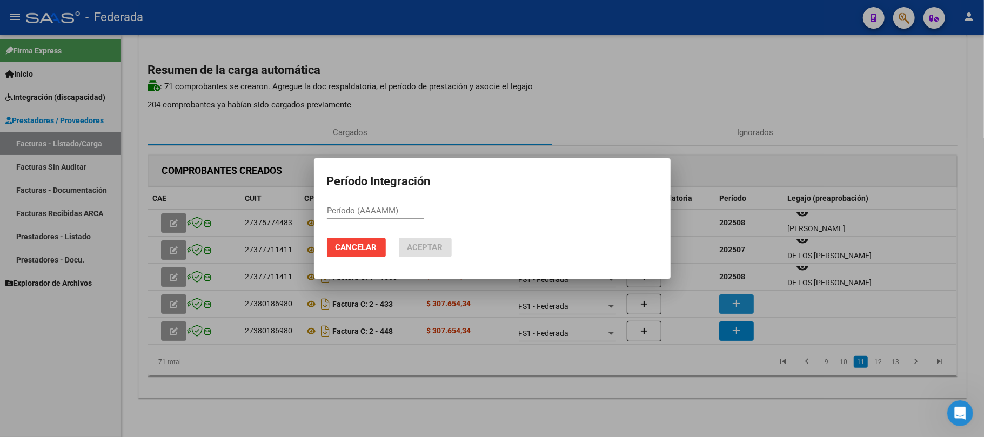
paste input "202507"
type input "202507"
click at [442, 246] on span "Aceptar" at bounding box center [425, 248] width 36 height 10
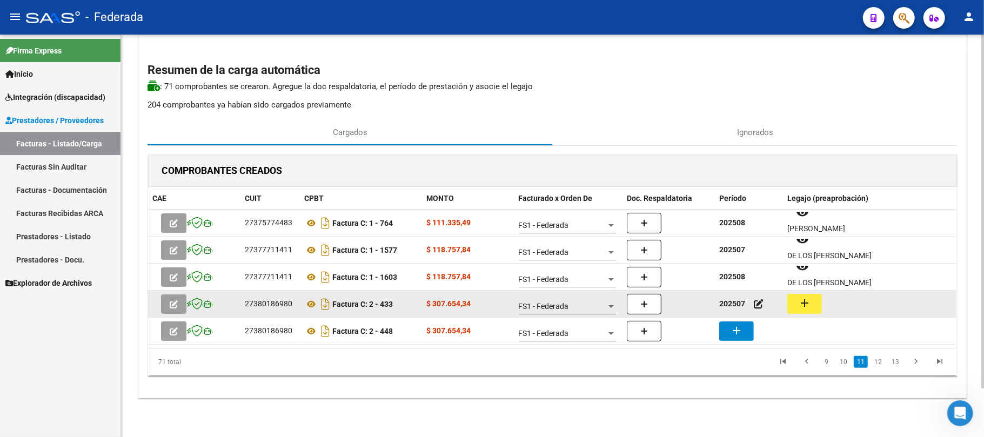
click at [791, 301] on button "add" at bounding box center [804, 304] width 35 height 20
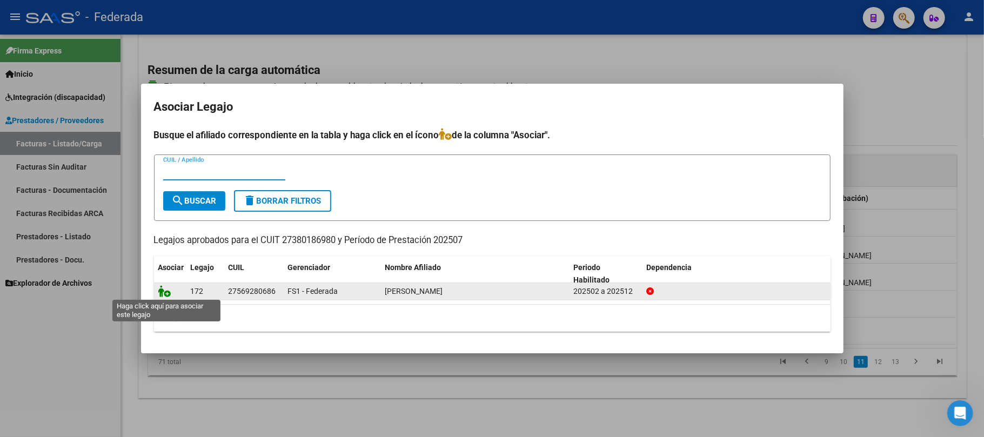
click at [163, 290] on icon at bounding box center [164, 291] width 13 height 12
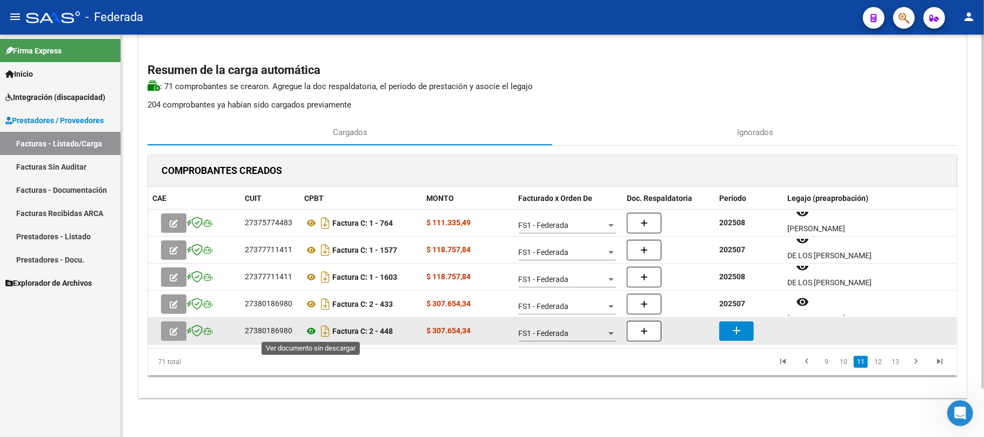
click at [309, 329] on icon at bounding box center [311, 331] width 14 height 13
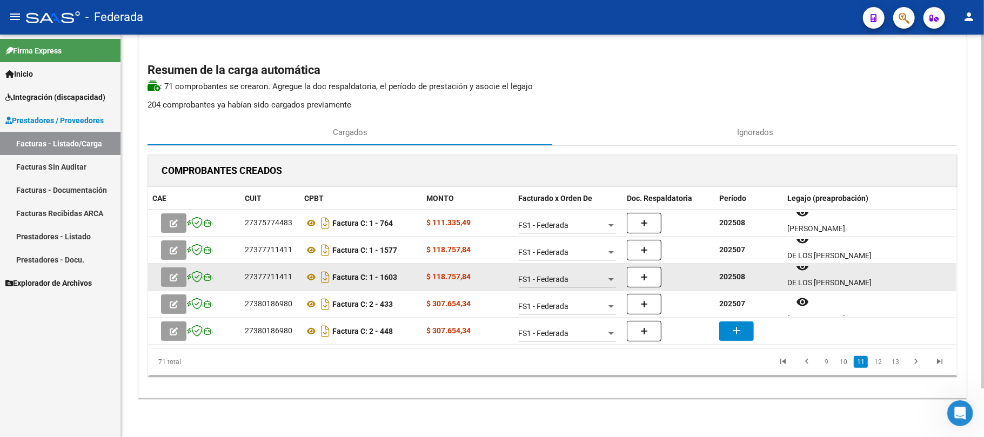
click at [732, 277] on strong "202508" at bounding box center [732, 276] width 26 height 9
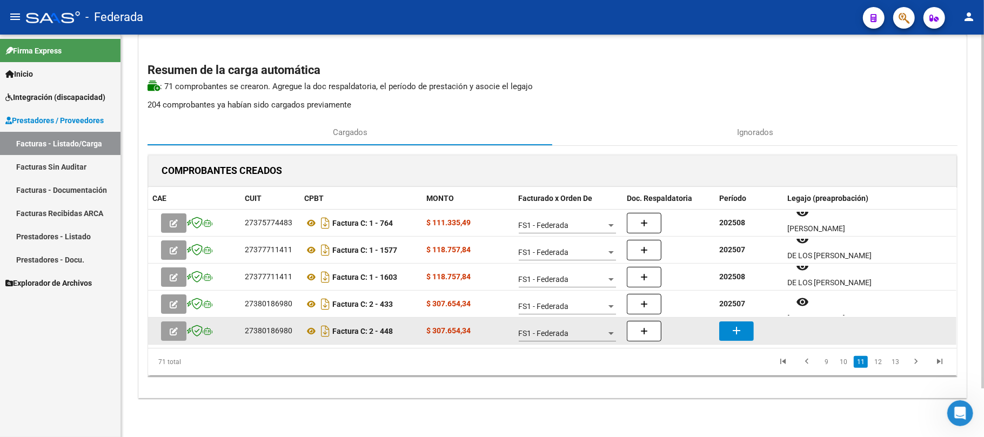
click at [734, 321] on button "add" at bounding box center [736, 330] width 35 height 19
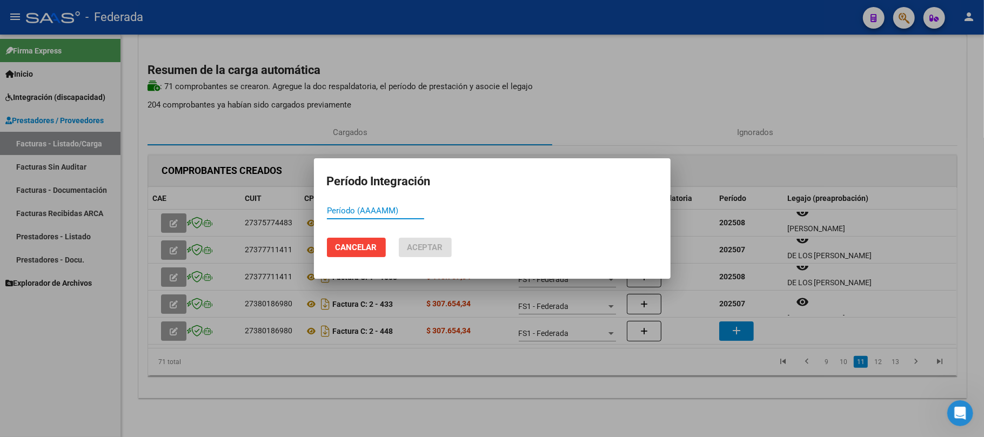
paste input "202508"
type input "202508"
click at [444, 251] on button "Aceptar" at bounding box center [425, 247] width 53 height 19
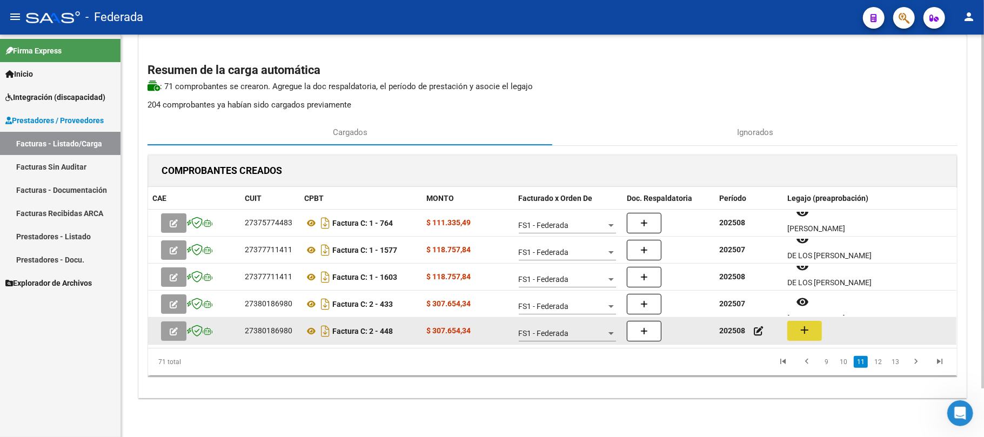
click at [808, 329] on mat-icon "add" at bounding box center [804, 330] width 13 height 13
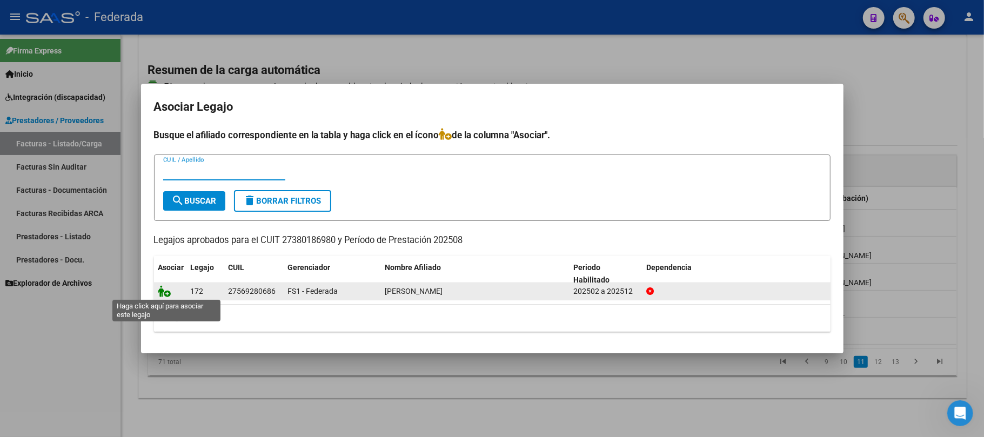
click at [167, 290] on icon at bounding box center [164, 291] width 13 height 12
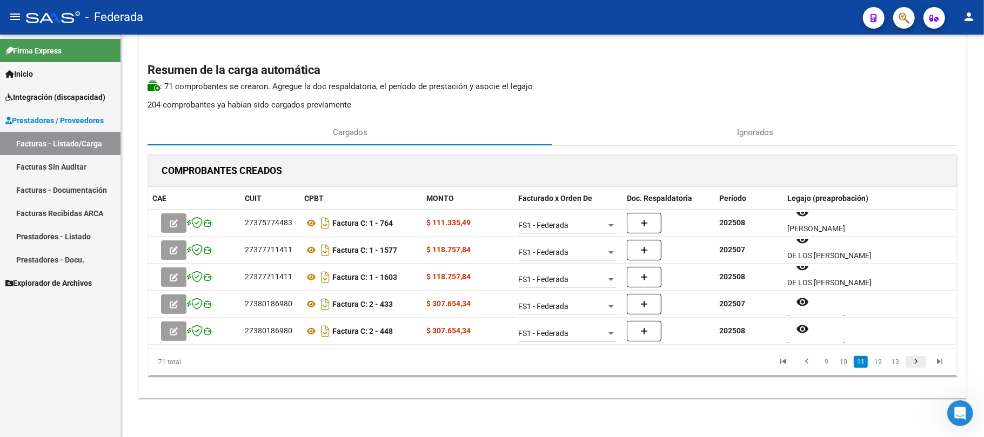
click at [909, 363] on icon "go to next page" at bounding box center [916, 363] width 14 height 13
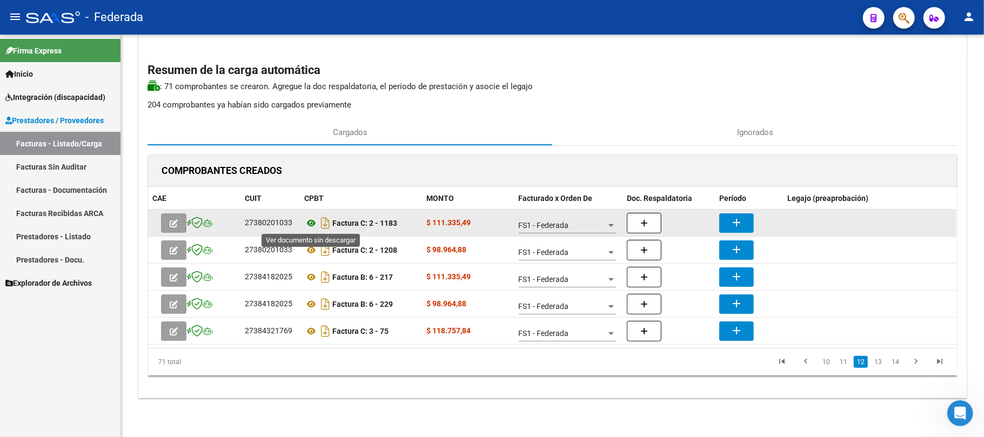
click at [308, 227] on icon at bounding box center [311, 223] width 14 height 13
click at [731, 224] on mat-icon "add" at bounding box center [736, 222] width 13 height 13
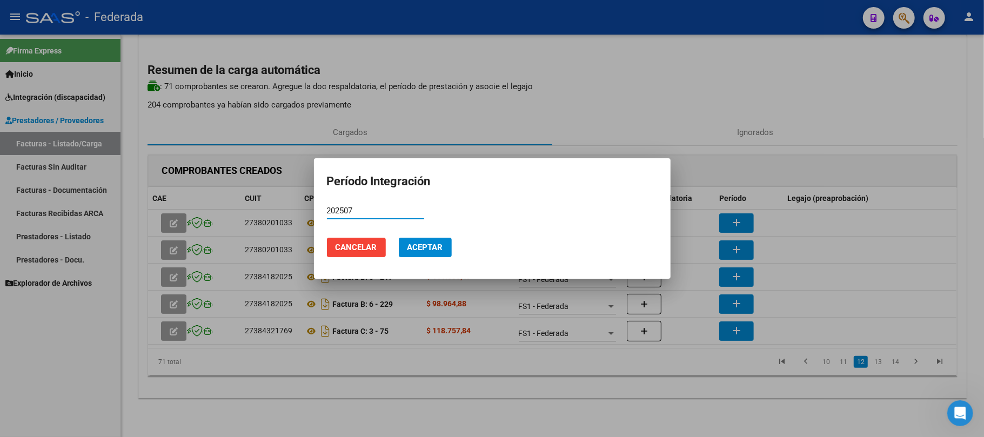
type input "202507"
click at [422, 247] on span "Aceptar" at bounding box center [425, 248] width 36 height 10
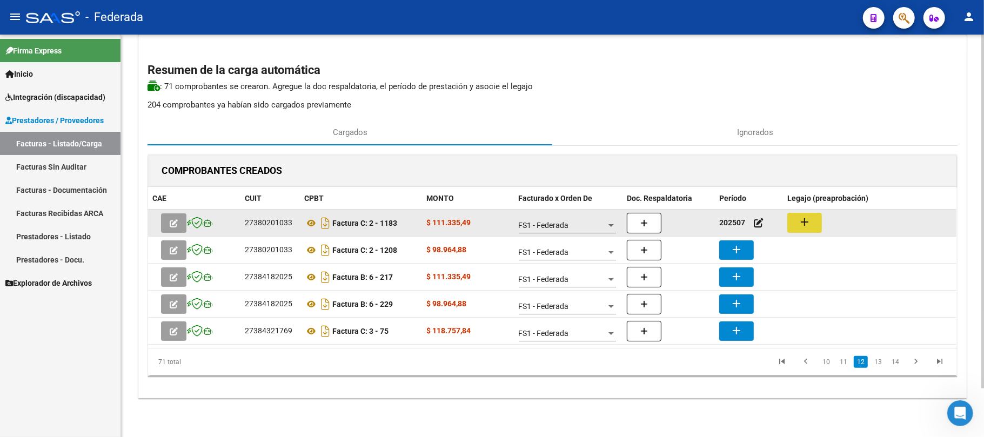
click at [807, 224] on mat-icon "add" at bounding box center [804, 222] width 13 height 13
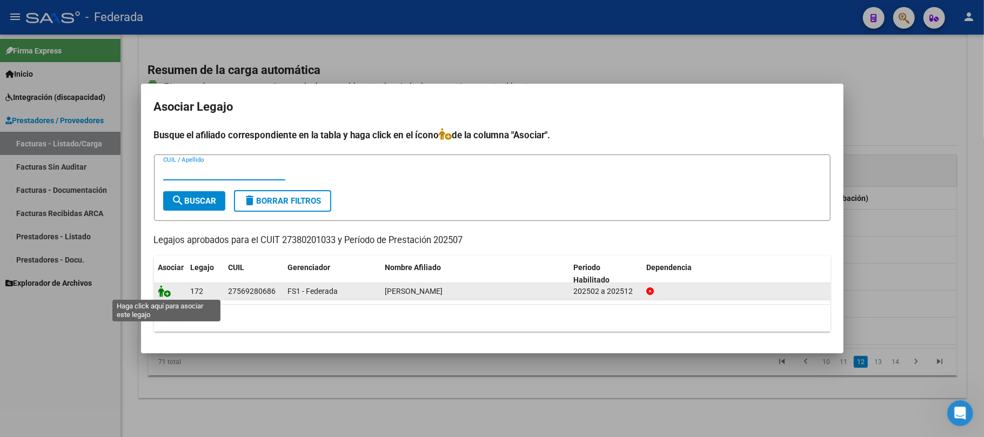
click at [162, 292] on icon at bounding box center [164, 291] width 13 height 12
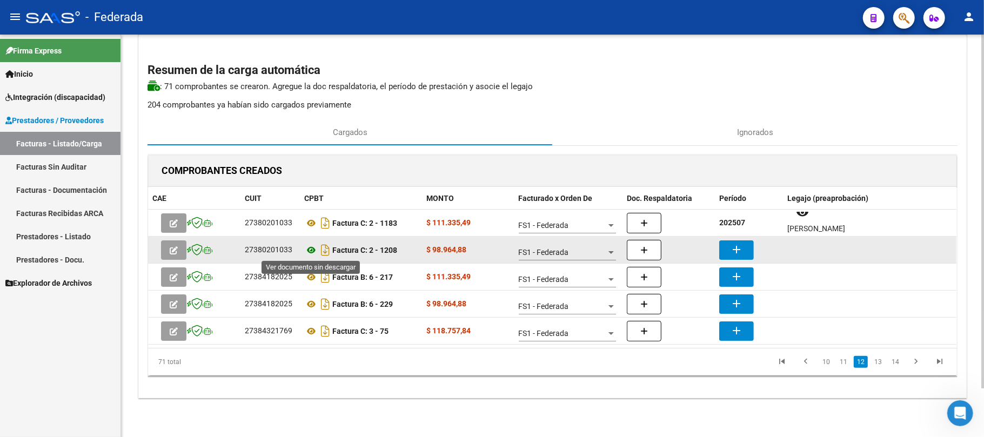
click at [314, 251] on icon at bounding box center [311, 250] width 14 height 13
click at [730, 245] on mat-icon "add" at bounding box center [736, 249] width 13 height 13
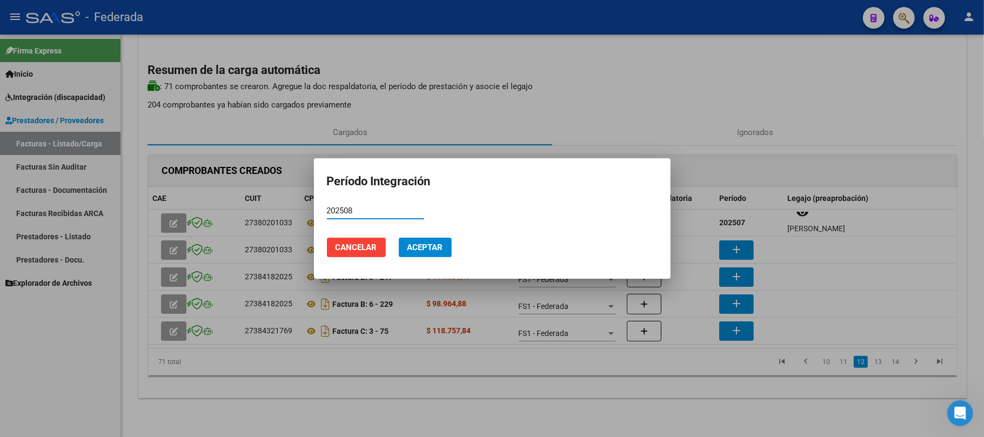
type input "202508"
click at [429, 243] on span "Aceptar" at bounding box center [425, 248] width 36 height 10
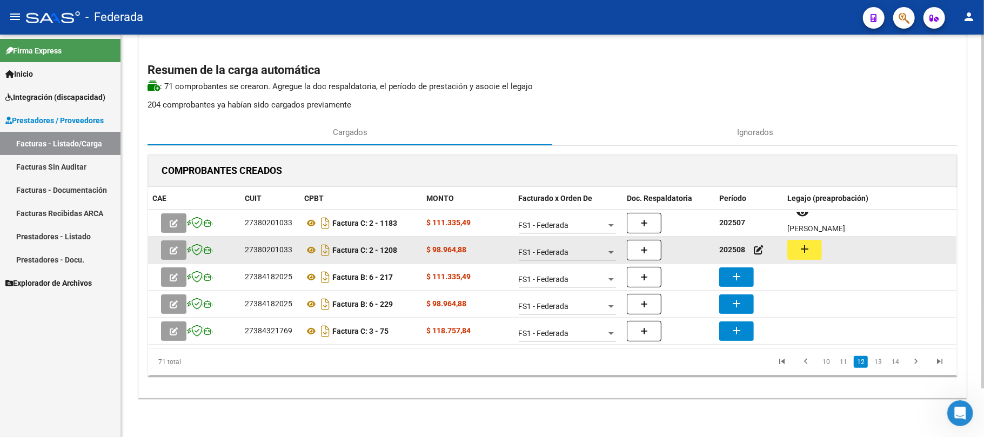
click at [813, 255] on button "add" at bounding box center [804, 250] width 35 height 20
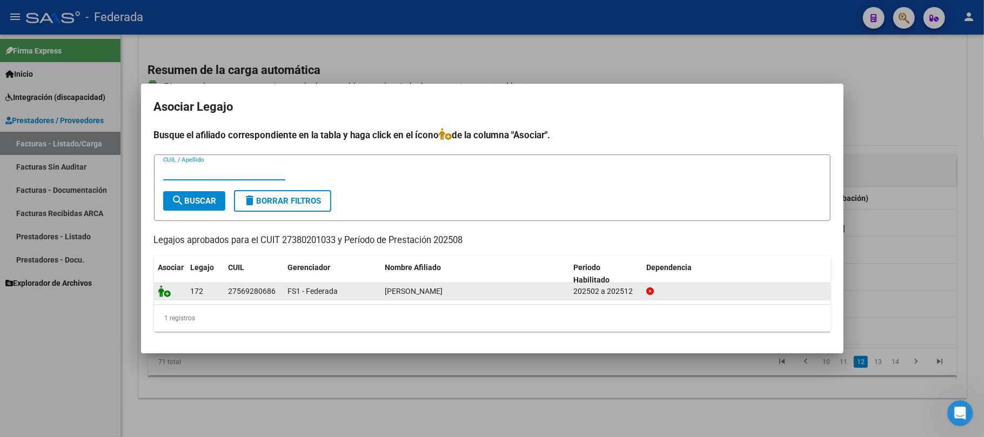
click at [164, 294] on icon at bounding box center [164, 291] width 13 height 12
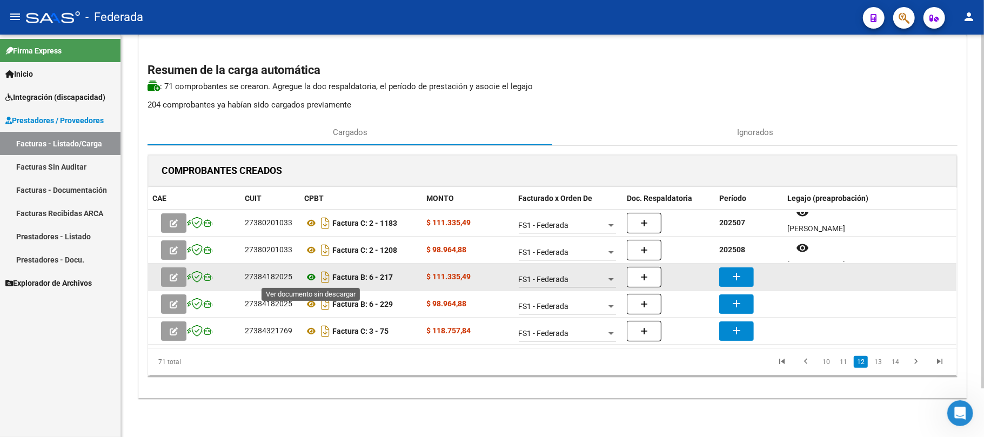
click at [311, 274] on icon at bounding box center [311, 277] width 14 height 13
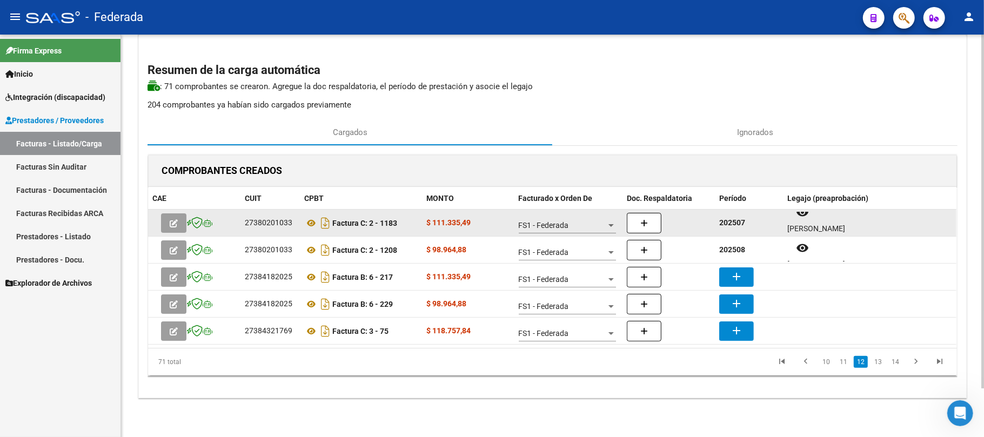
click at [730, 223] on strong "202507" at bounding box center [732, 222] width 26 height 9
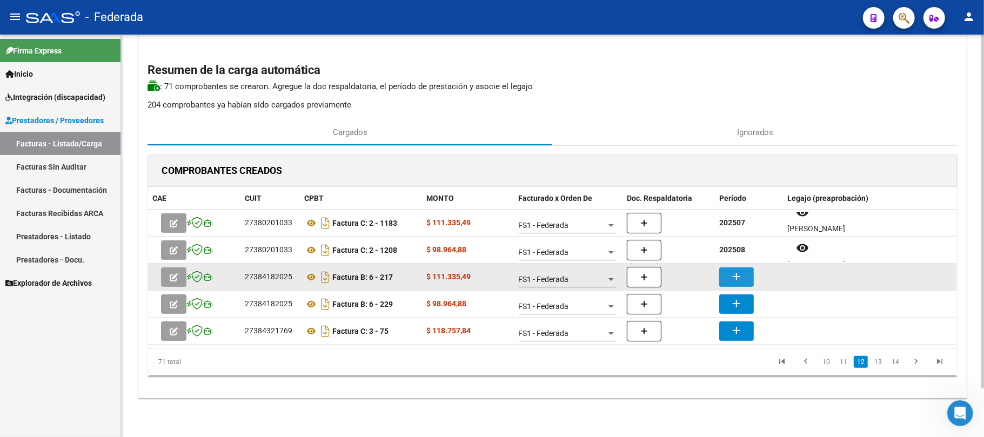
click at [731, 273] on mat-icon "add" at bounding box center [736, 276] width 13 height 13
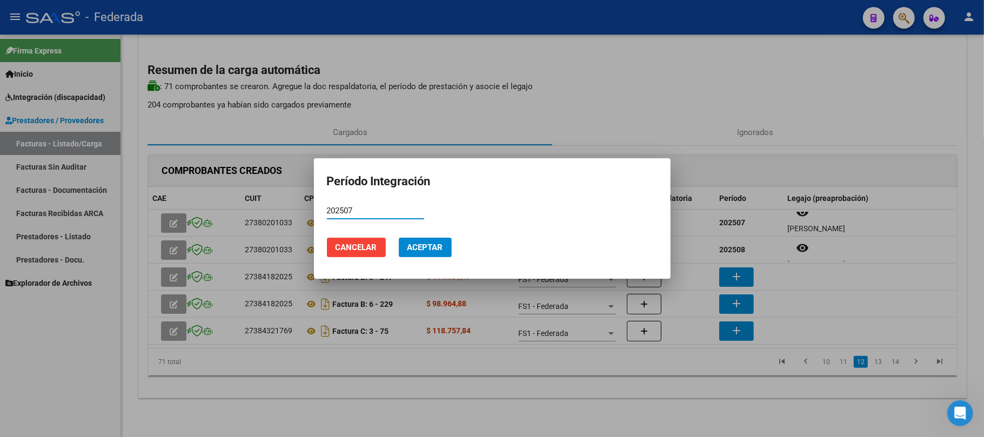
type input "202507"
click at [447, 248] on button "Aceptar" at bounding box center [425, 247] width 53 height 19
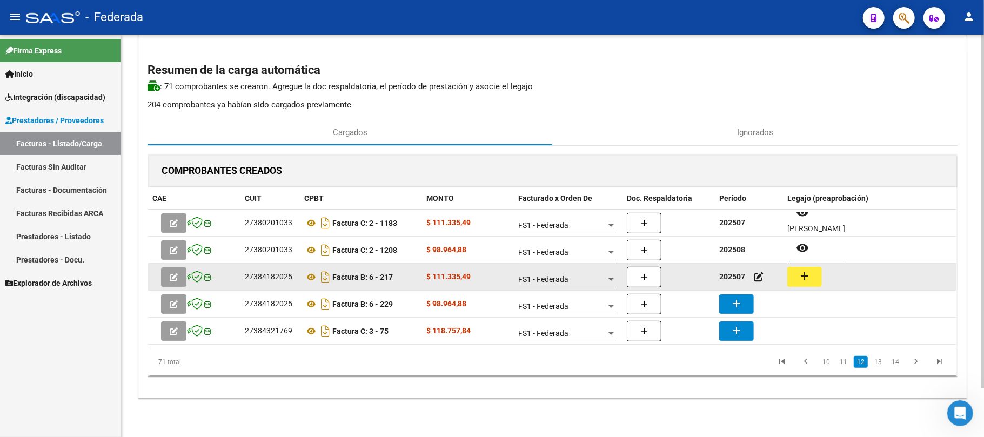
click at [811, 282] on button "add" at bounding box center [804, 277] width 35 height 20
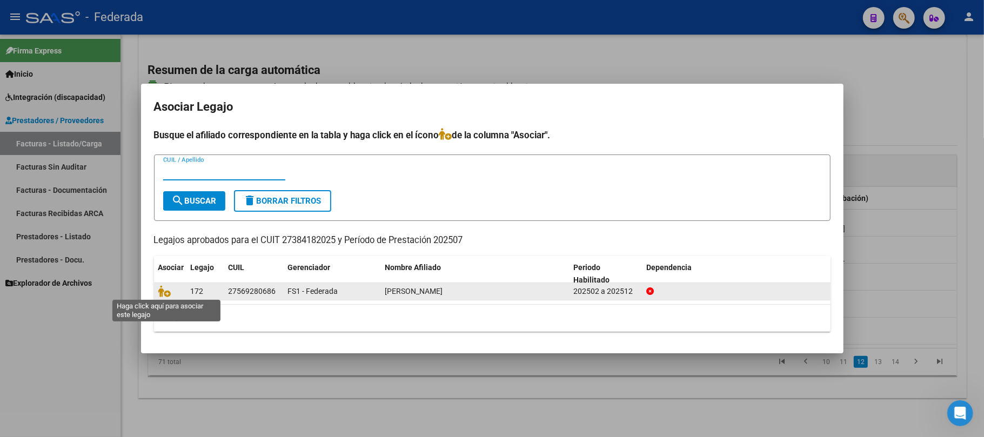
click at [171, 292] on span at bounding box center [166, 291] width 16 height 9
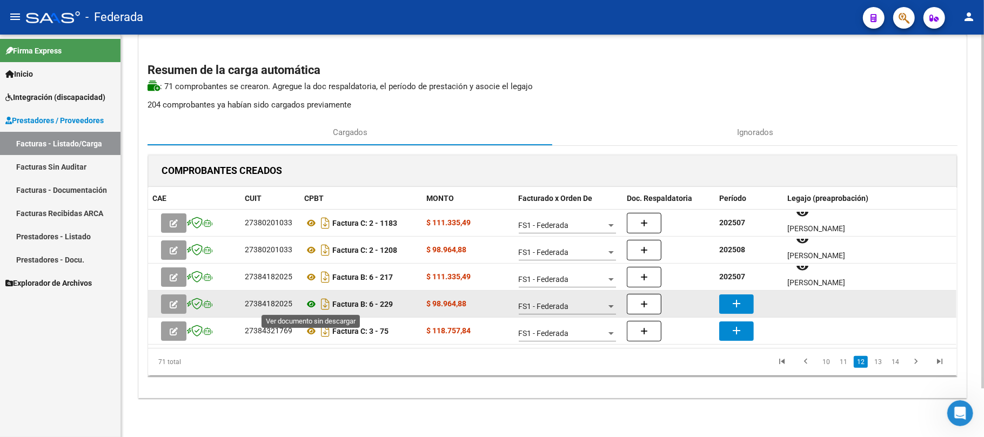
click at [310, 303] on icon at bounding box center [311, 304] width 14 height 13
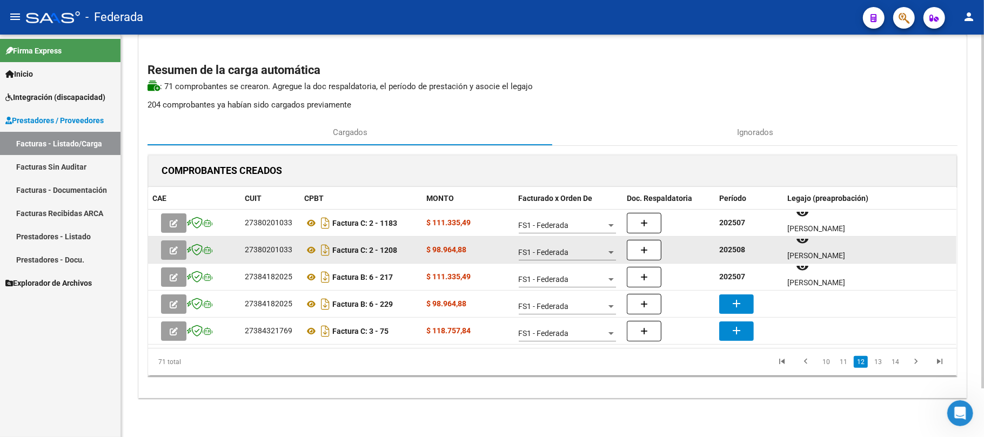
click at [735, 247] on strong "202508" at bounding box center [732, 249] width 26 height 9
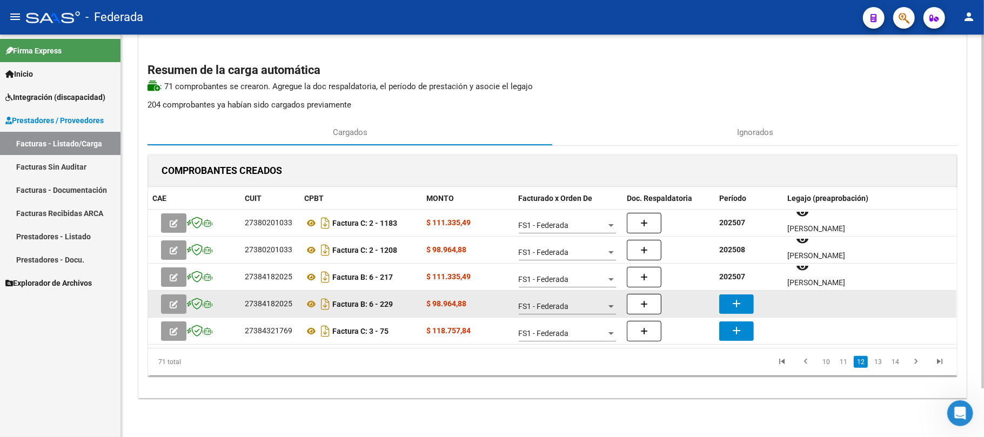
click at [734, 311] on button "add" at bounding box center [736, 303] width 35 height 19
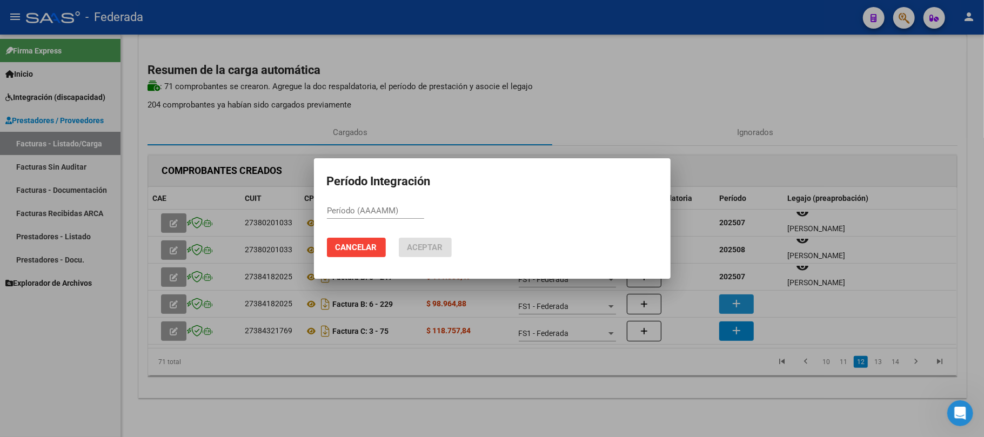
paste input "202508"
type input "202508"
click at [435, 247] on span "Aceptar" at bounding box center [425, 248] width 36 height 10
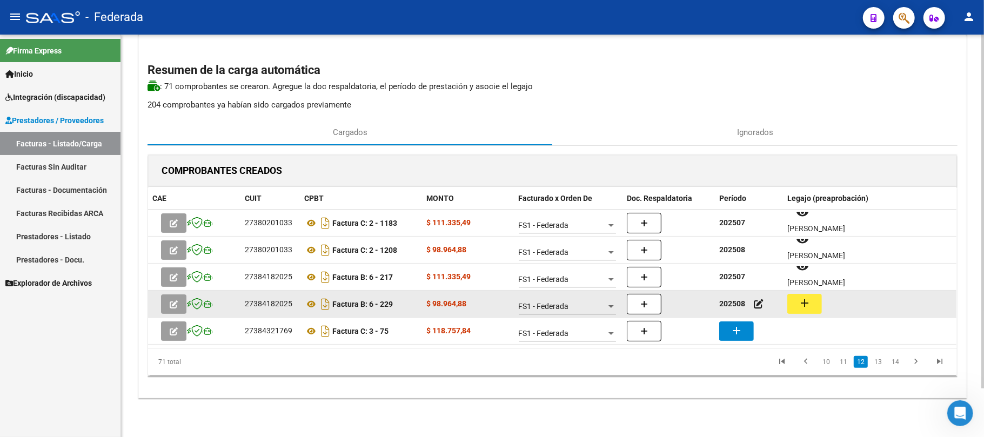
click at [798, 301] on mat-icon "add" at bounding box center [804, 303] width 13 height 13
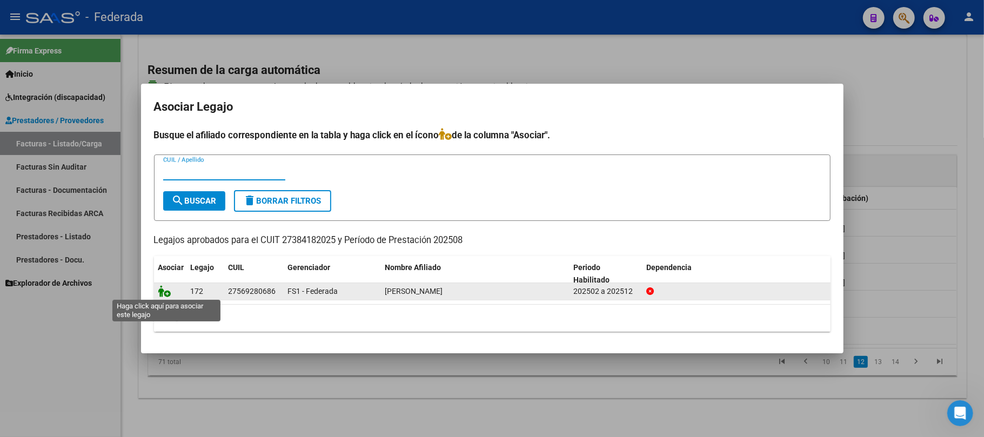
click at [161, 293] on icon at bounding box center [164, 291] width 13 height 12
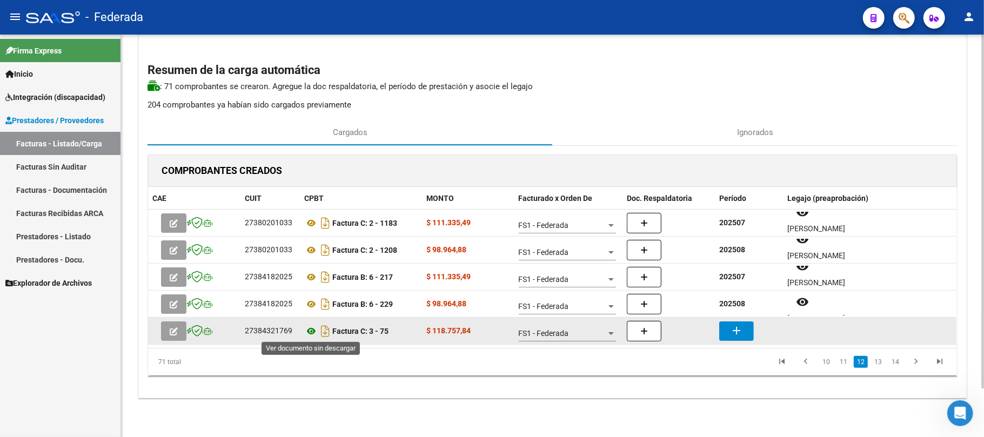
click at [310, 331] on icon at bounding box center [311, 331] width 14 height 13
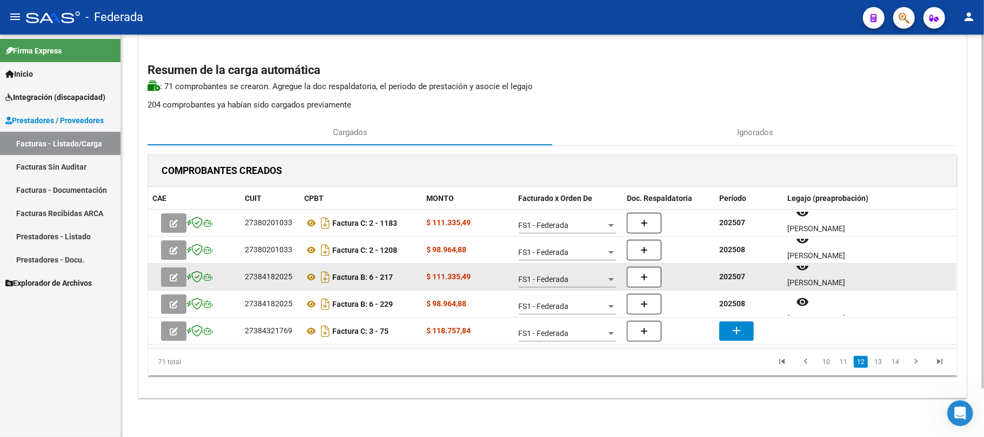
click at [723, 273] on strong "202507" at bounding box center [732, 276] width 26 height 9
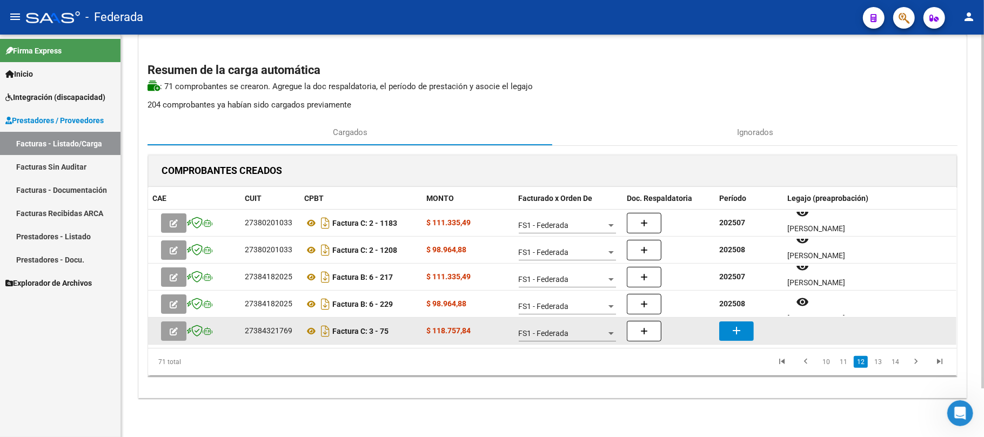
click at [735, 335] on mat-icon "add" at bounding box center [736, 330] width 13 height 13
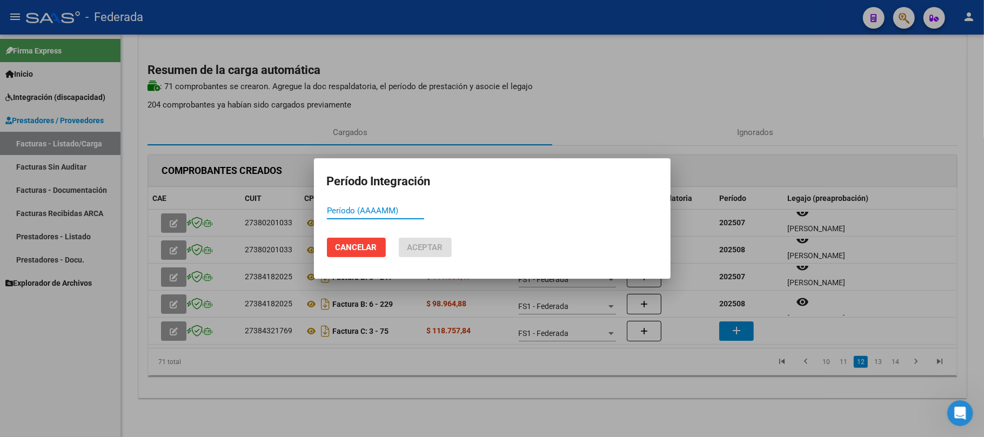
paste input "202507"
type input "202507"
click at [436, 243] on span "Aceptar" at bounding box center [425, 248] width 36 height 10
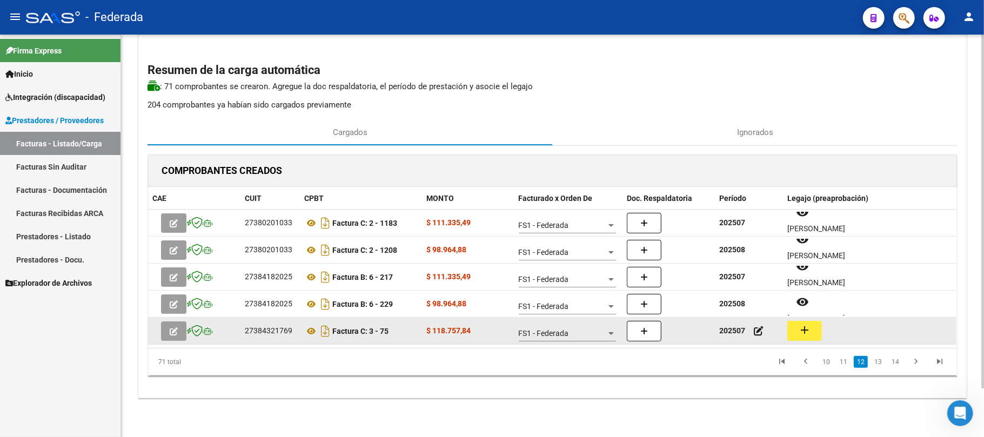
click at [798, 335] on mat-icon "add" at bounding box center [804, 330] width 13 height 13
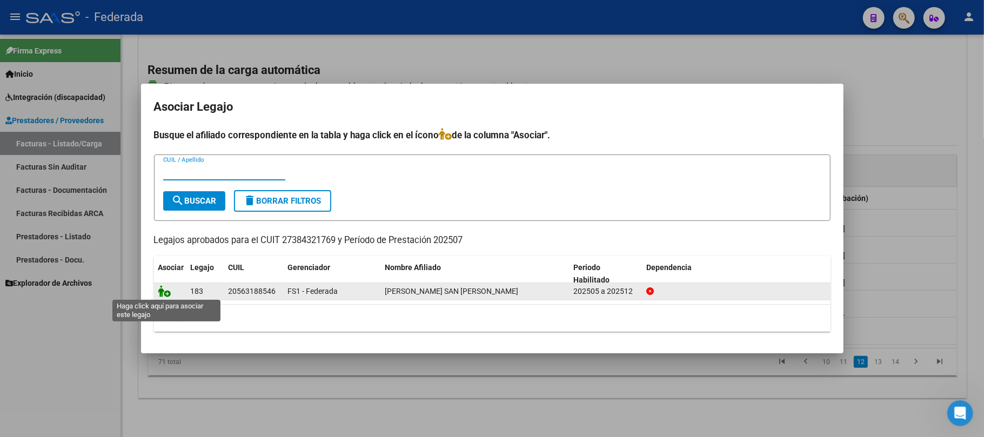
click at [163, 290] on icon at bounding box center [164, 291] width 13 height 12
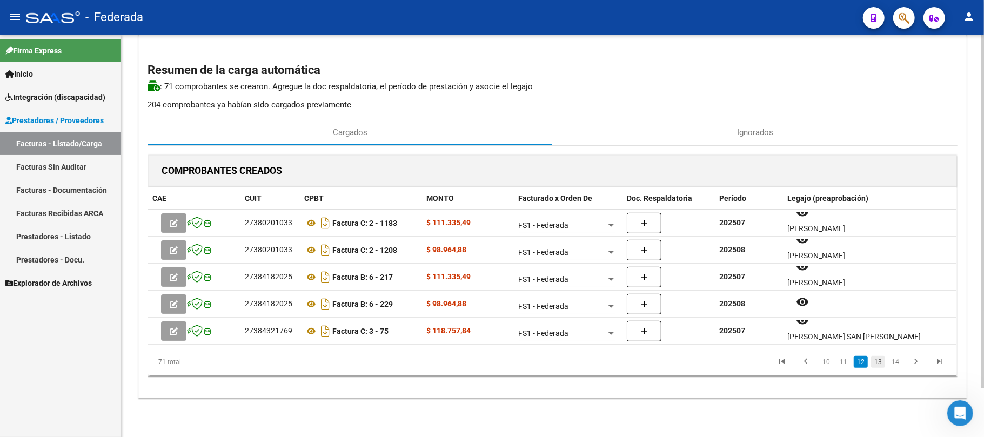
click at [879, 357] on link "13" at bounding box center [878, 362] width 14 height 12
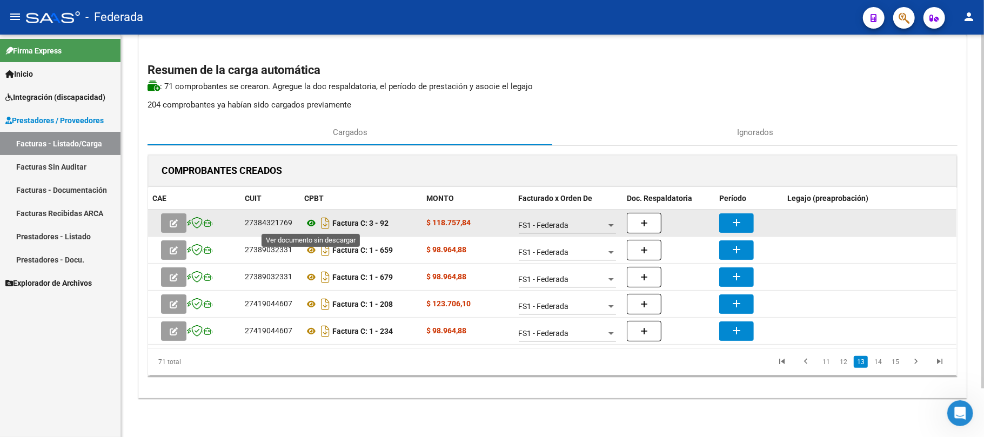
click at [312, 220] on icon at bounding box center [311, 223] width 14 height 13
click at [724, 221] on button "add" at bounding box center [736, 222] width 35 height 19
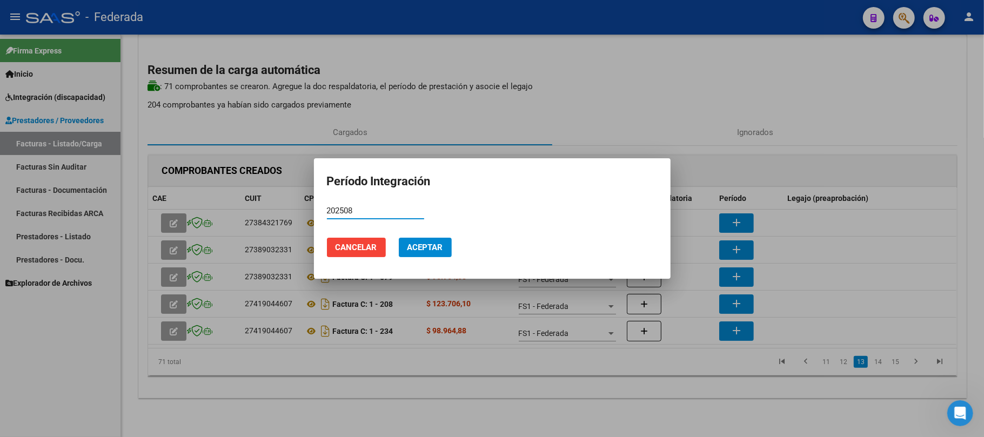
type input "202508"
click at [432, 245] on span "Aceptar" at bounding box center [425, 248] width 36 height 10
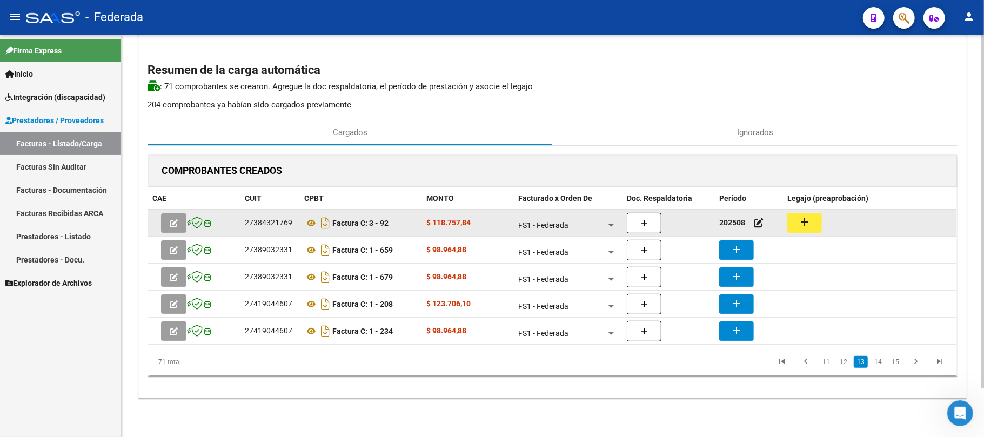
click at [808, 227] on mat-icon "add" at bounding box center [804, 222] width 13 height 13
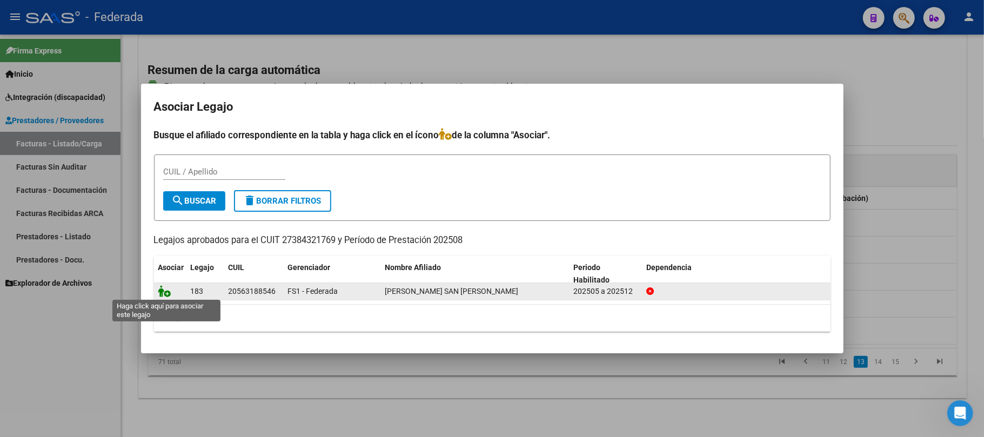
click at [165, 290] on icon at bounding box center [164, 291] width 13 height 12
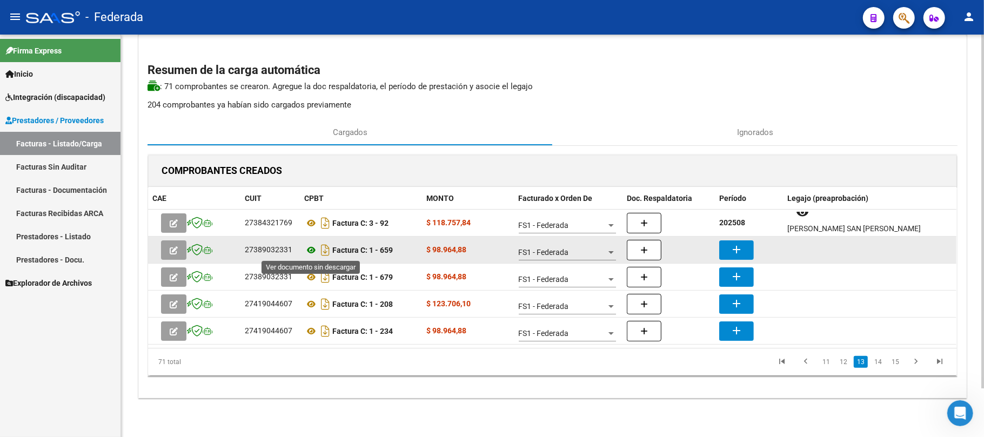
click at [311, 249] on icon at bounding box center [311, 250] width 14 height 13
click at [731, 244] on mat-icon "add" at bounding box center [736, 249] width 13 height 13
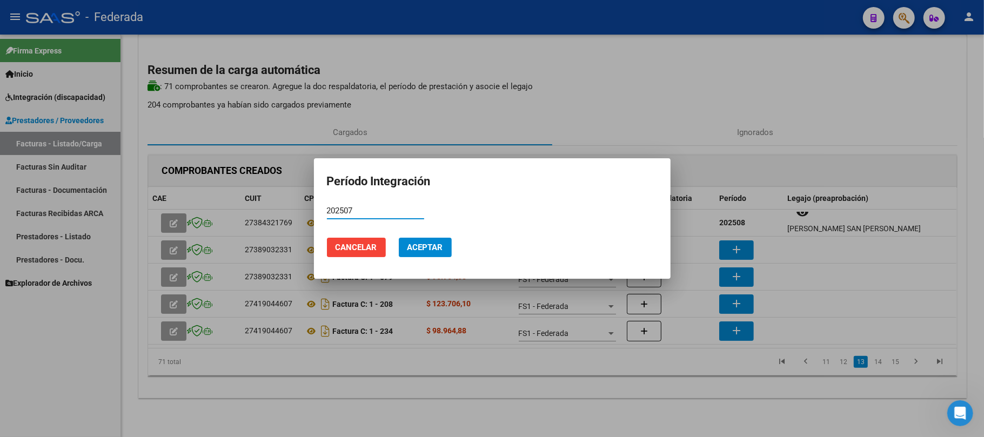
type input "202507"
click at [429, 251] on span "Aceptar" at bounding box center [425, 248] width 36 height 10
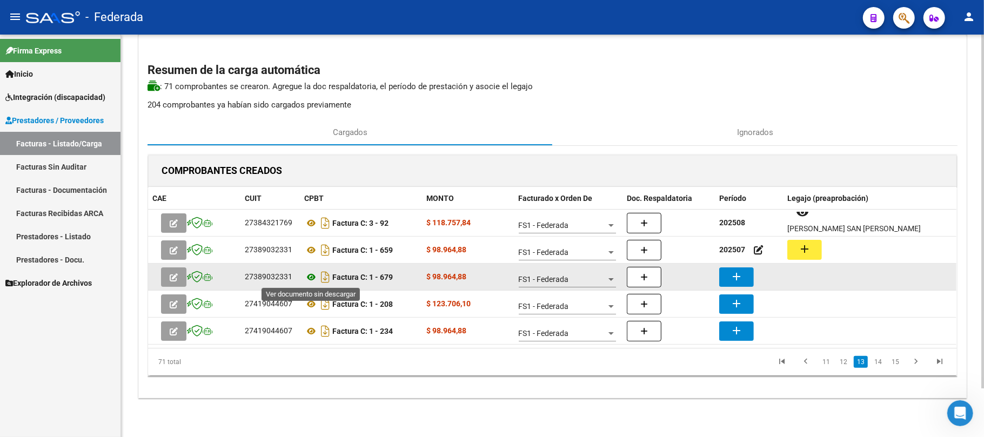
click at [313, 272] on icon at bounding box center [311, 277] width 14 height 13
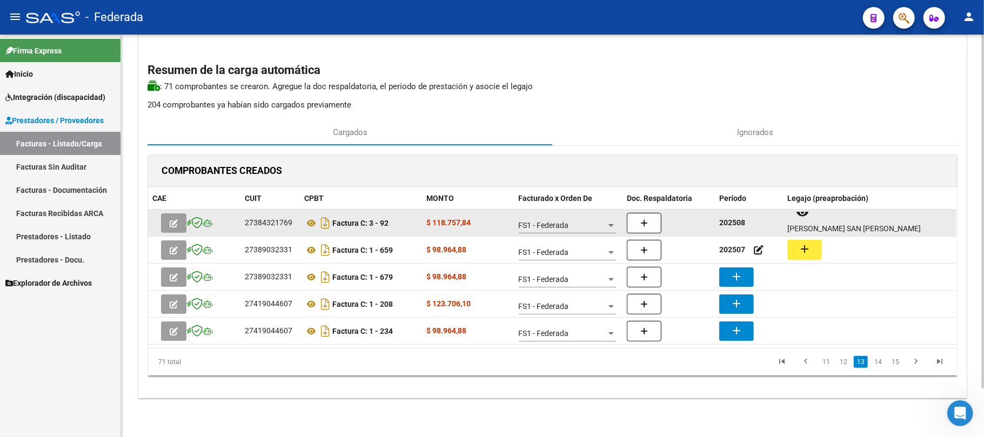
click at [731, 223] on strong "202508" at bounding box center [732, 222] width 26 height 9
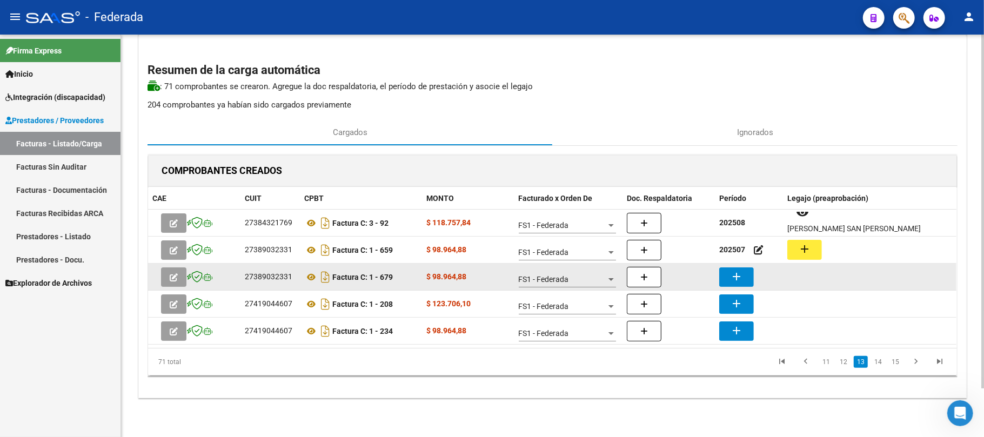
click at [739, 286] on datatable-body-cell "add" at bounding box center [749, 277] width 68 height 26
click at [733, 275] on mat-icon "add" at bounding box center [736, 276] width 13 height 13
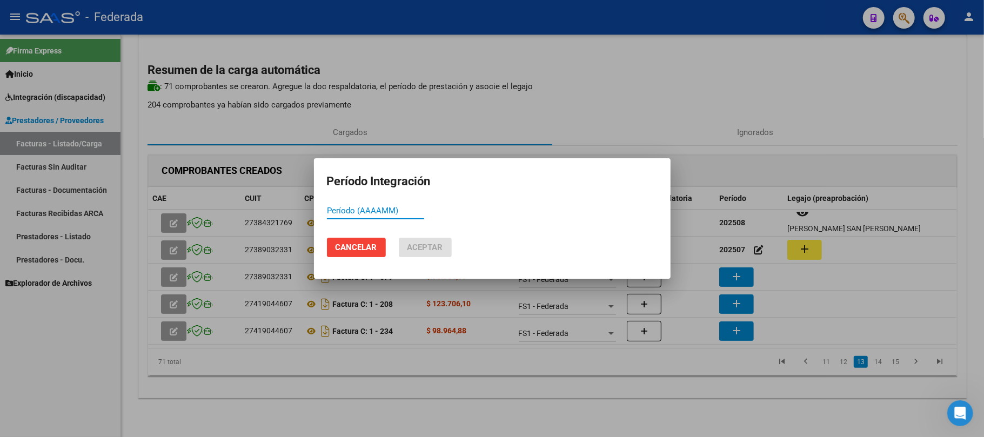
paste input "202508"
type input "202508"
click at [430, 247] on span "Aceptar" at bounding box center [425, 248] width 36 height 10
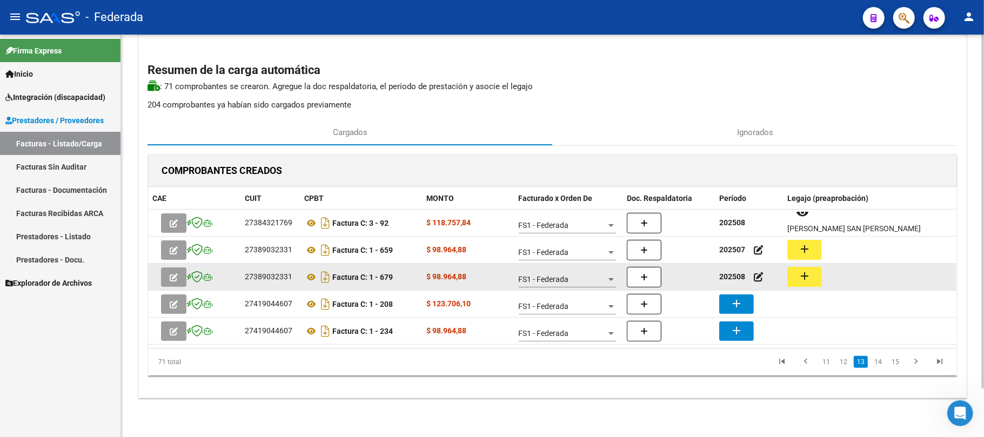
click at [802, 277] on mat-icon "add" at bounding box center [804, 276] width 13 height 13
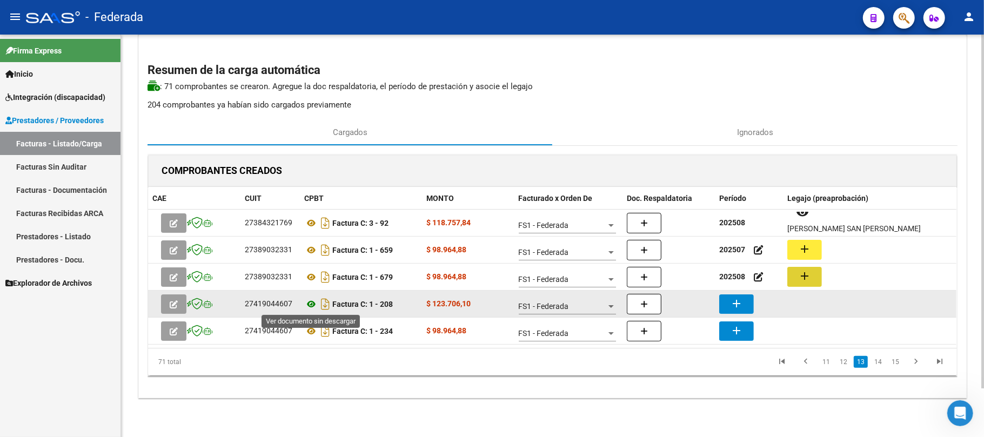
click at [307, 305] on icon at bounding box center [311, 304] width 14 height 13
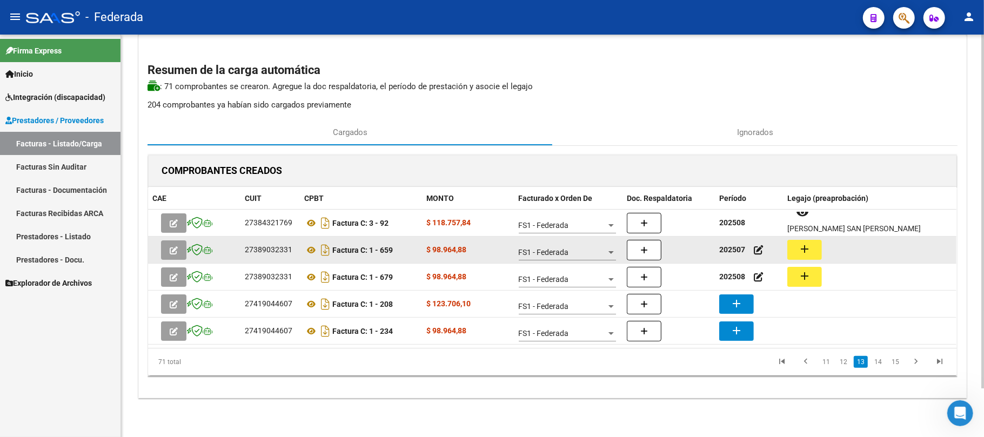
click at [727, 245] on strong "202507" at bounding box center [732, 249] width 26 height 9
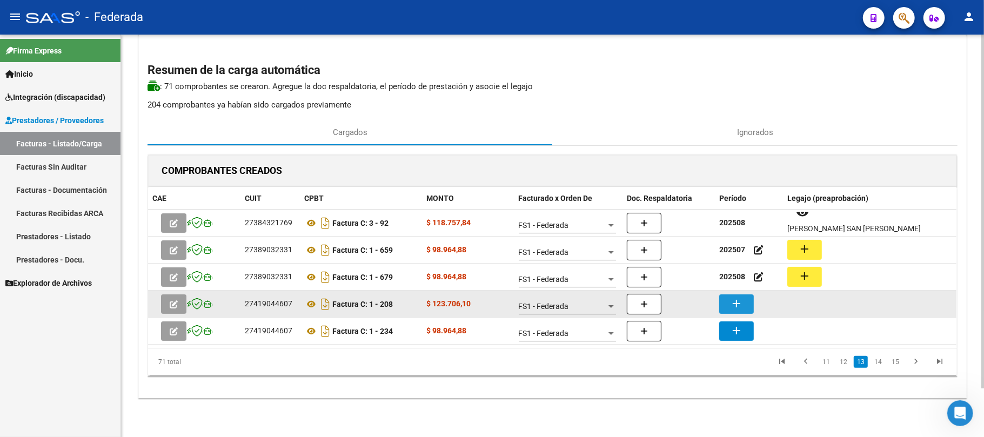
click at [731, 306] on mat-icon "add" at bounding box center [736, 303] width 13 height 13
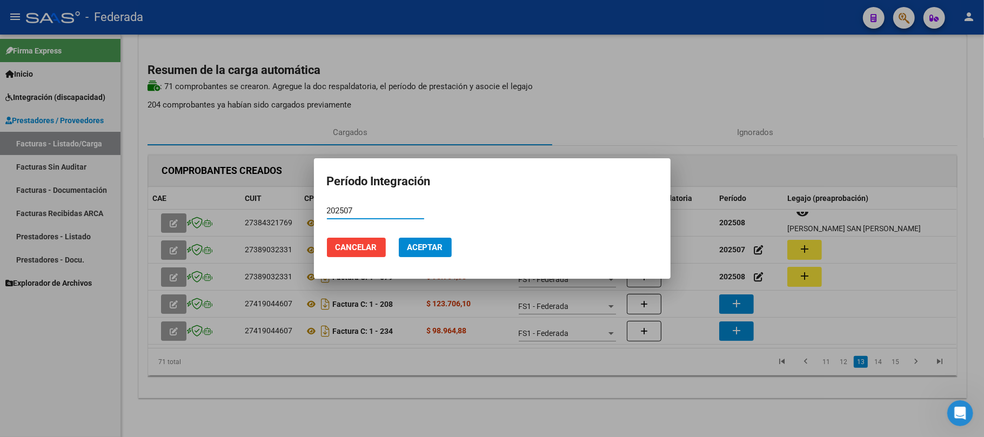
type input "202507"
click at [417, 250] on span "Aceptar" at bounding box center [425, 248] width 36 height 10
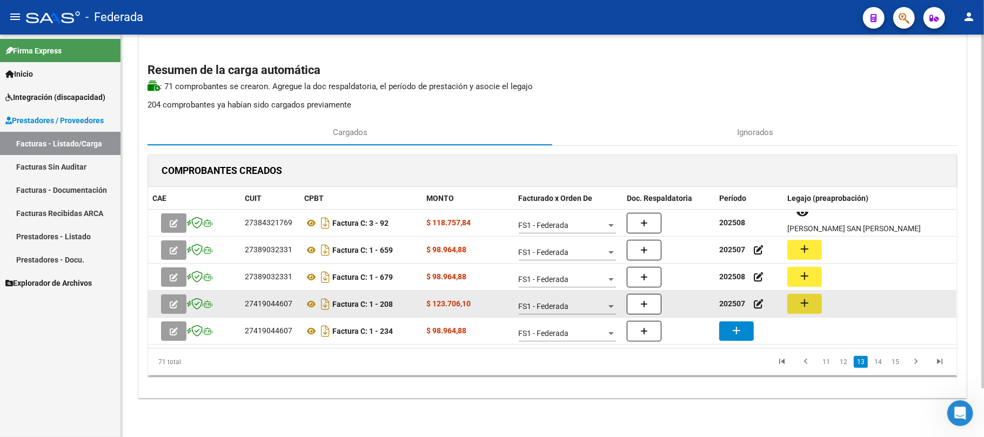
click at [794, 294] on button "add" at bounding box center [804, 304] width 35 height 20
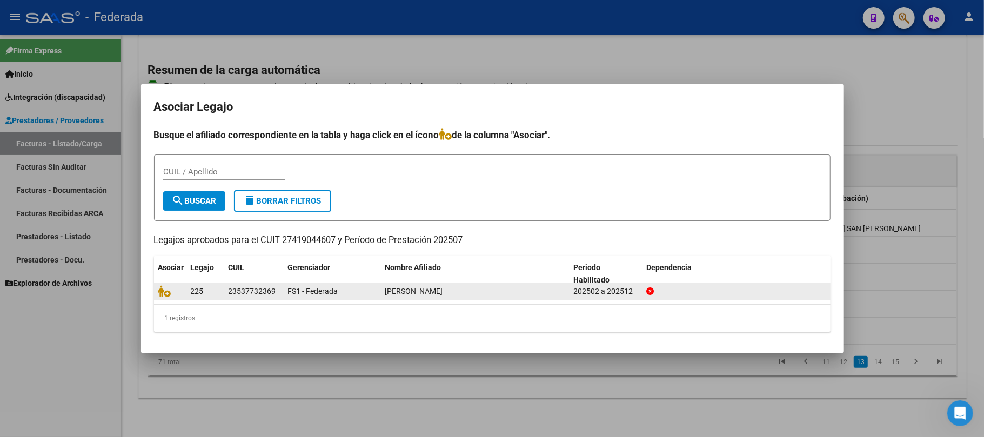
click at [154, 291] on datatable-body-cell at bounding box center [170, 291] width 32 height 17
click at [165, 294] on icon at bounding box center [164, 291] width 13 height 12
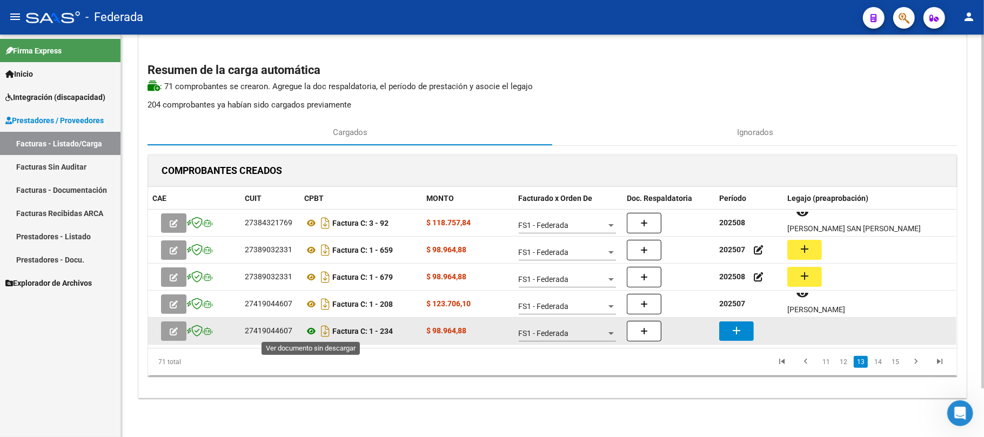
click at [307, 331] on icon at bounding box center [311, 331] width 14 height 13
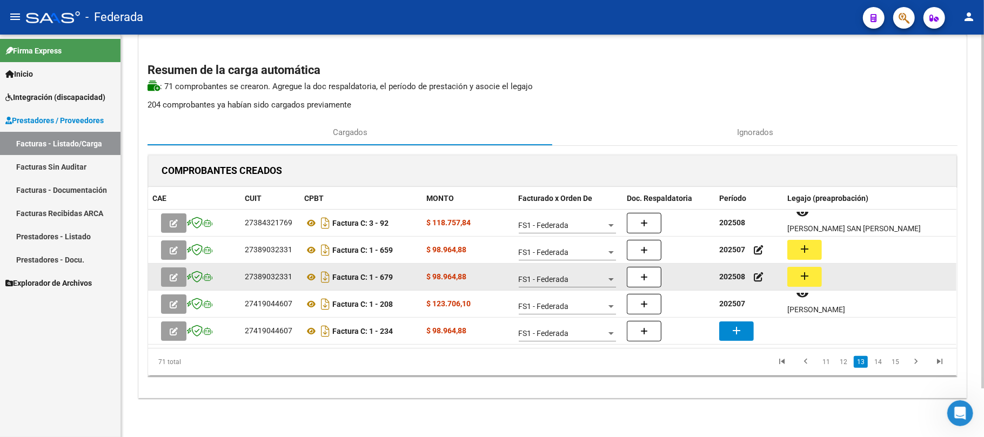
click at [738, 279] on strong "202508" at bounding box center [732, 276] width 26 height 9
click at [737, 279] on strong "202508" at bounding box center [732, 276] width 26 height 9
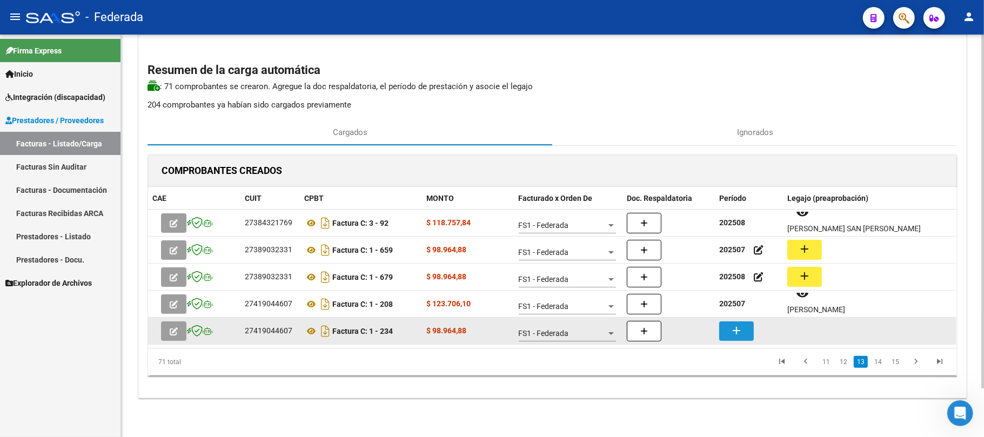
click at [732, 325] on mat-icon "add" at bounding box center [736, 330] width 13 height 13
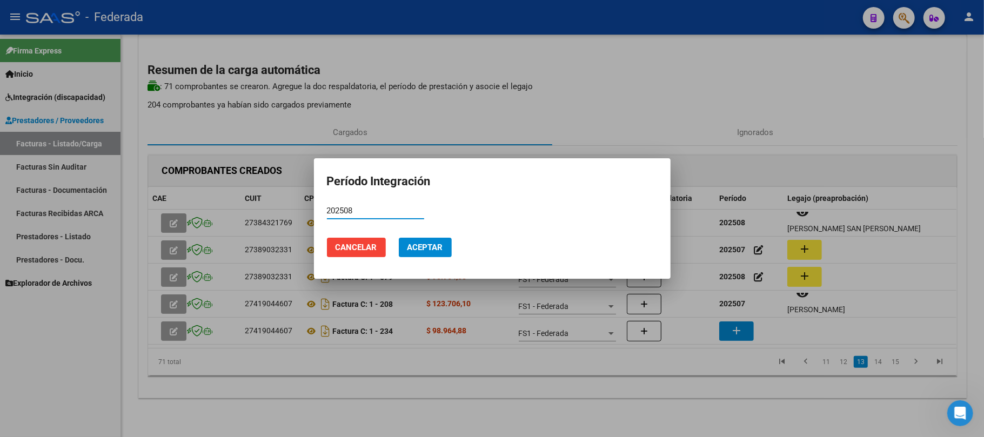
type input "202508"
click at [405, 252] on button "Aceptar" at bounding box center [425, 247] width 53 height 19
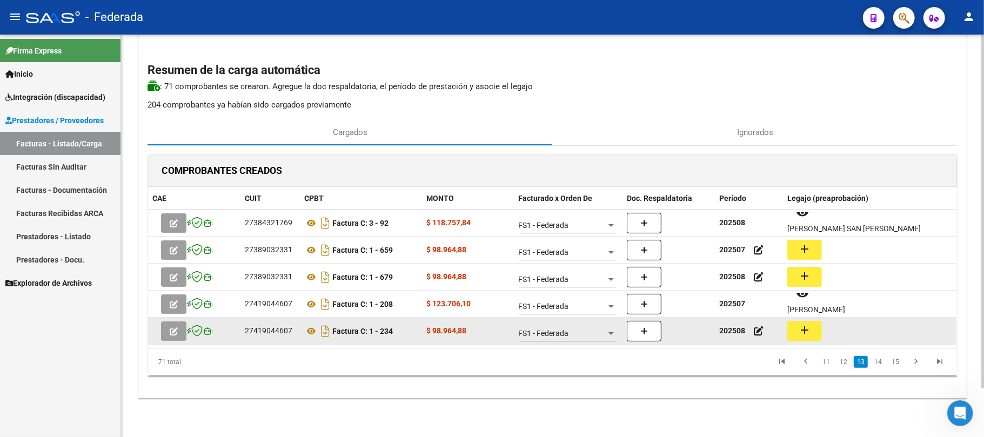
click at [806, 334] on mat-icon "add" at bounding box center [804, 330] width 13 height 13
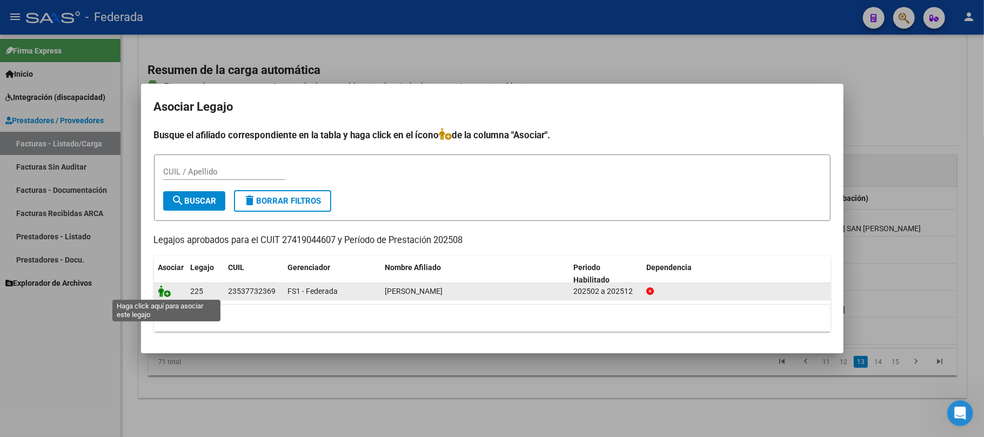
click at [161, 294] on icon at bounding box center [164, 291] width 13 height 12
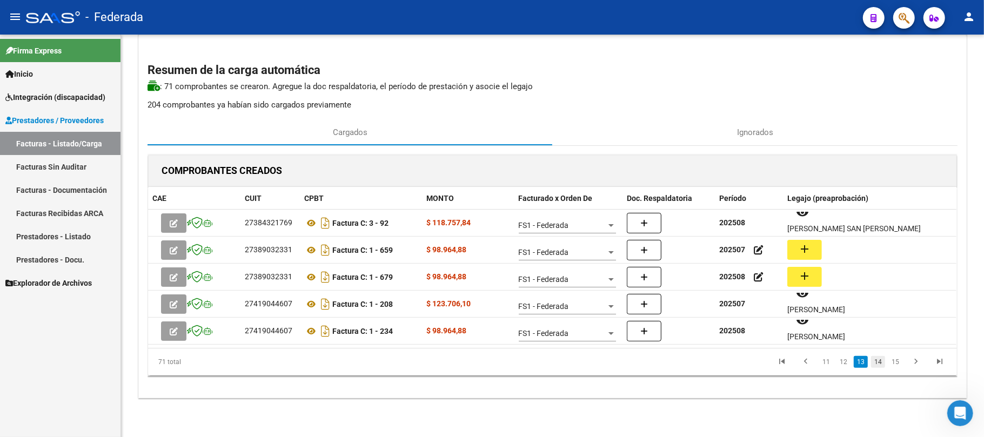
click at [876, 361] on link "14" at bounding box center [878, 362] width 14 height 12
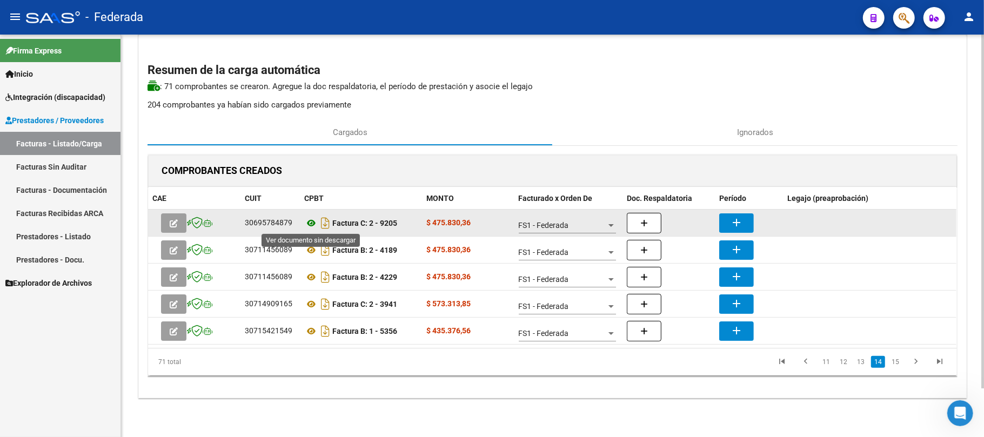
click at [311, 221] on icon at bounding box center [311, 223] width 14 height 13
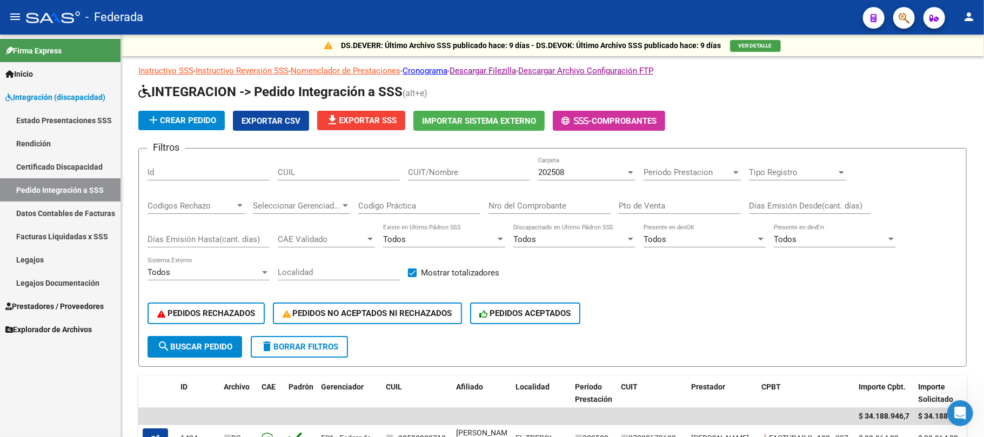
scroll to position [334, 0]
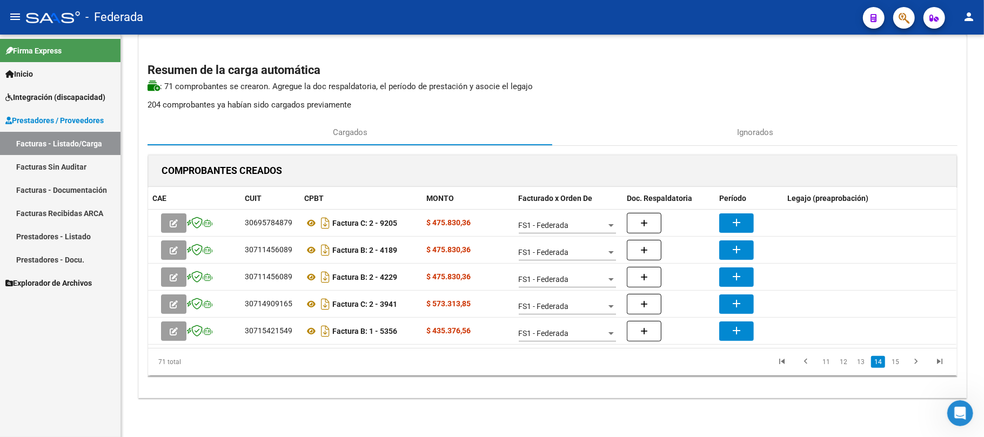
scroll to position [575, 0]
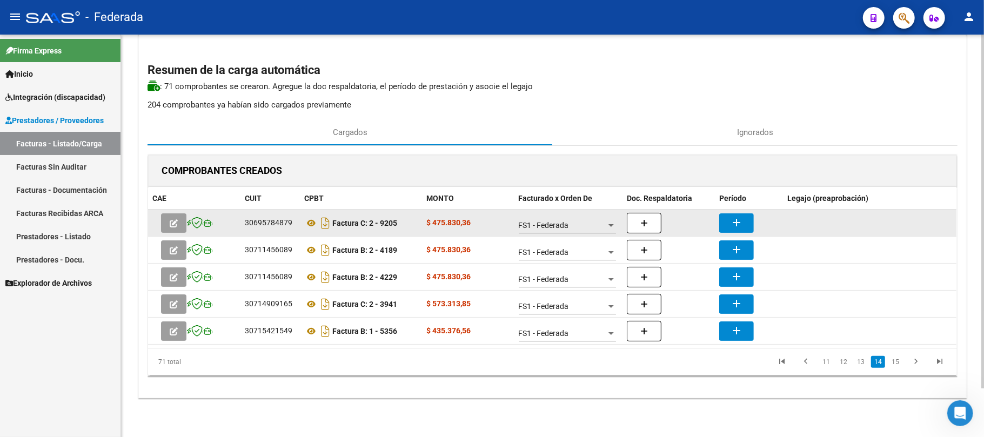
click at [732, 221] on mat-icon "add" at bounding box center [736, 222] width 13 height 13
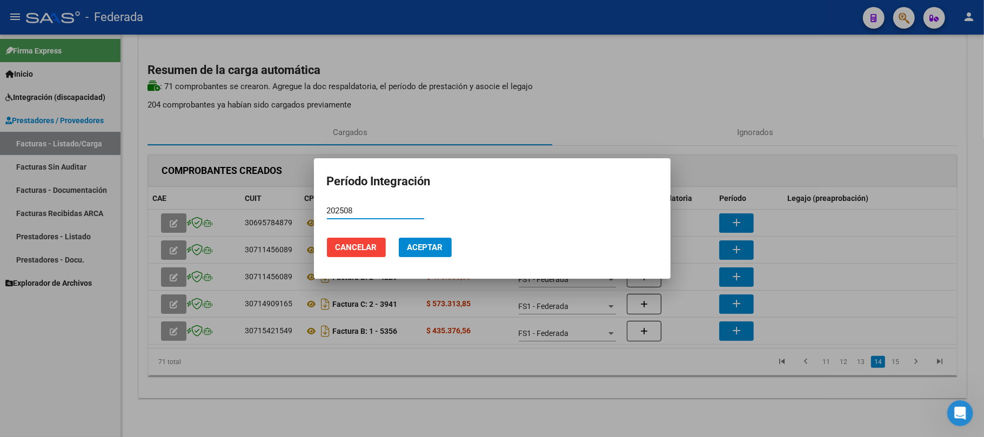
type input "202508"
click at [429, 243] on span "Aceptar" at bounding box center [425, 248] width 36 height 10
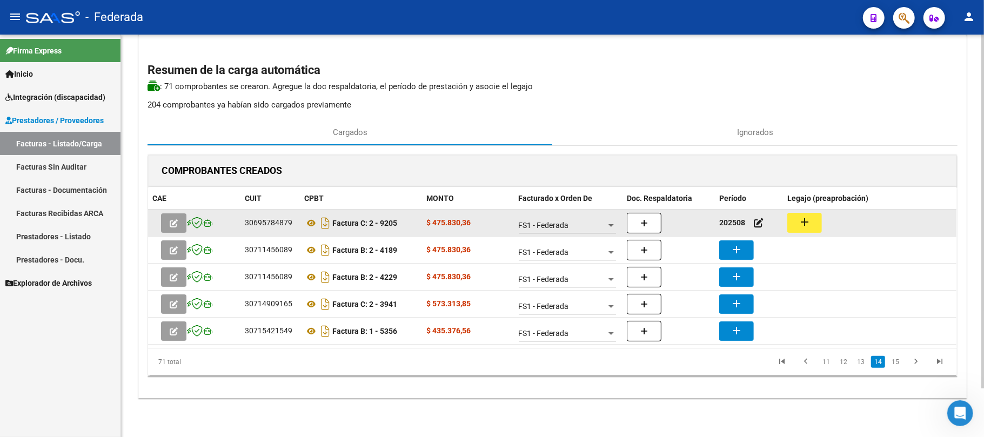
click at [805, 227] on mat-icon "add" at bounding box center [804, 222] width 13 height 13
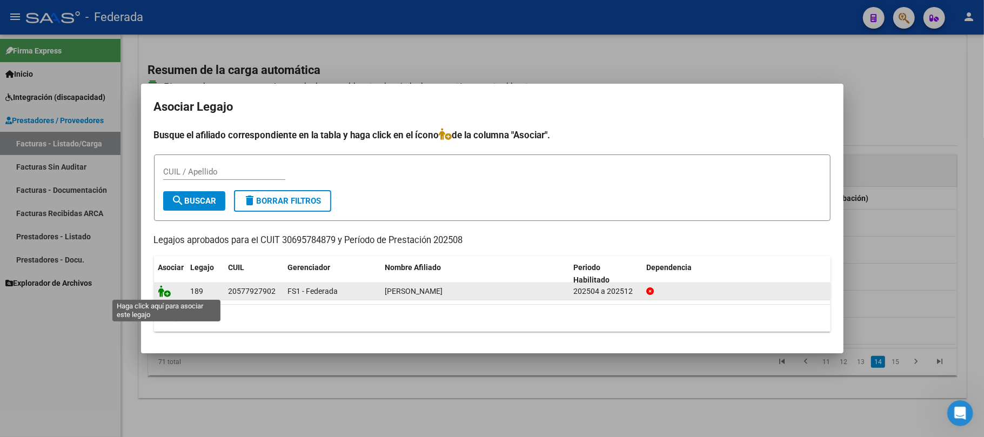
click at [165, 292] on icon at bounding box center [164, 291] width 13 height 12
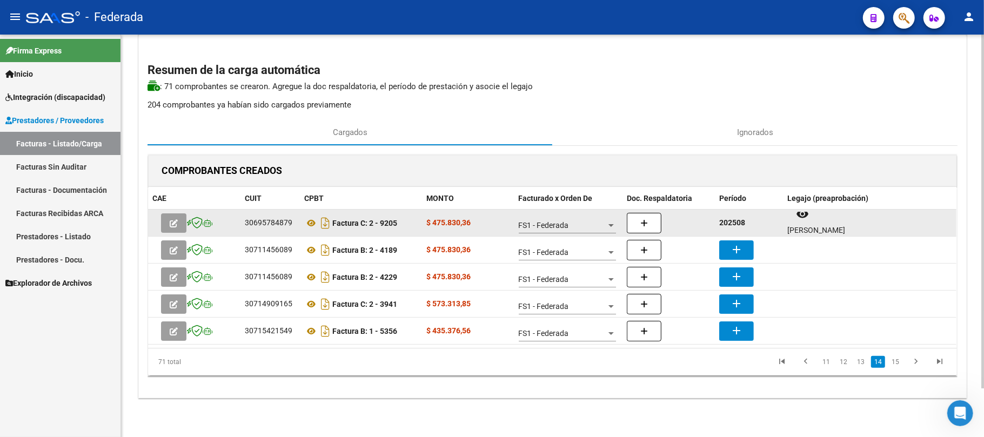
scroll to position [9, 0]
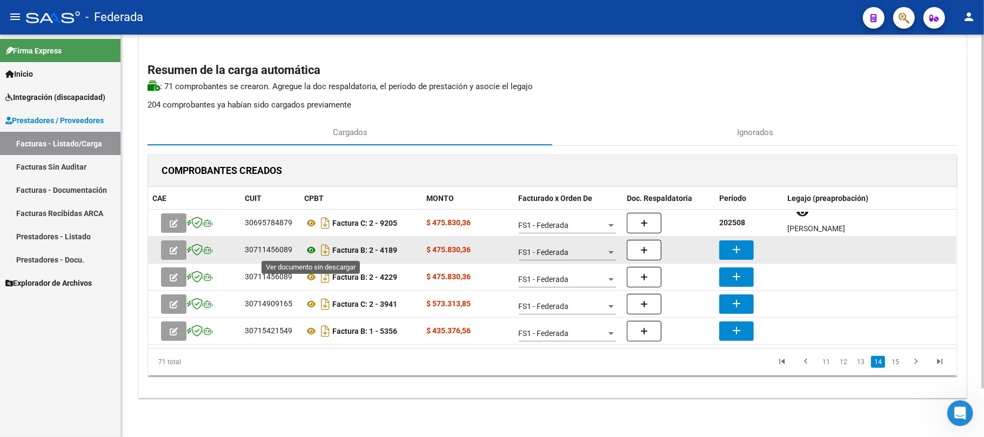
click at [312, 249] on icon at bounding box center [311, 250] width 14 height 13
click at [747, 249] on button "add" at bounding box center [736, 249] width 35 height 19
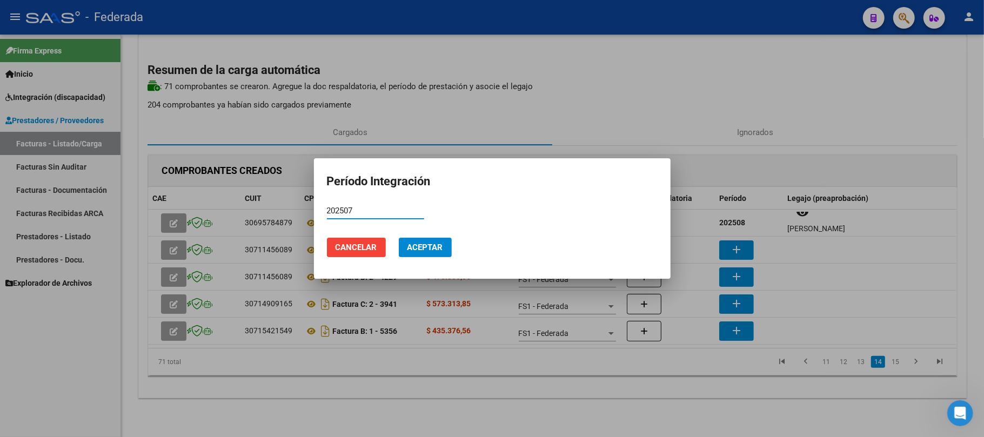
type input "202507"
click at [409, 245] on span "Aceptar" at bounding box center [425, 248] width 36 height 10
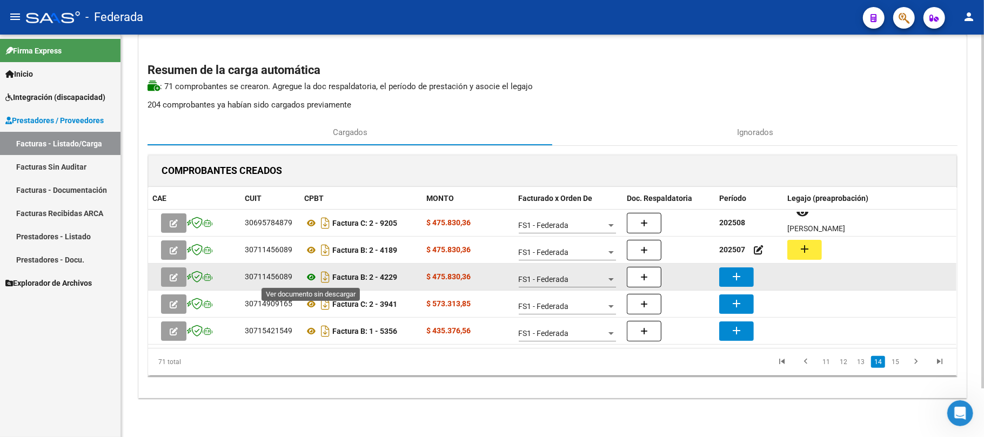
click at [312, 277] on icon at bounding box center [311, 277] width 14 height 13
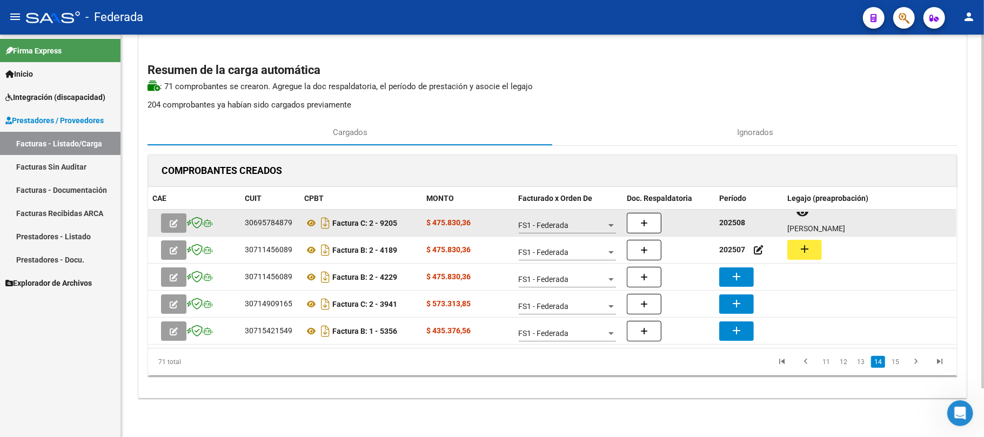
click at [739, 219] on strong "202508" at bounding box center [732, 222] width 26 height 9
copy strong "202508"
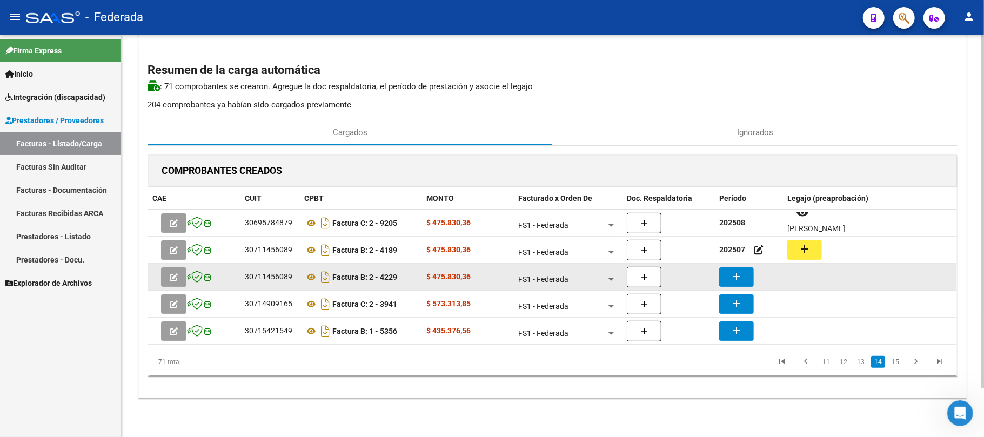
click at [739, 280] on mat-icon "add" at bounding box center [736, 276] width 13 height 13
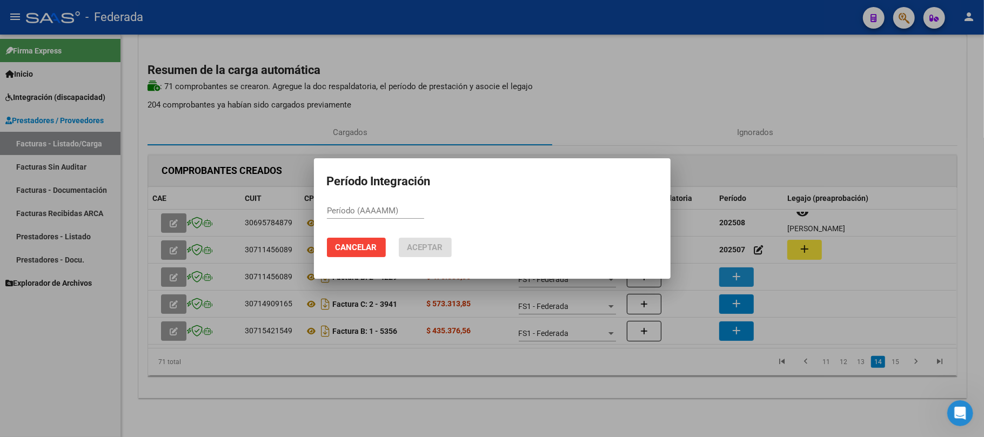
paste input "202508"
type input "202508"
click at [433, 246] on span "Aceptar" at bounding box center [425, 248] width 36 height 10
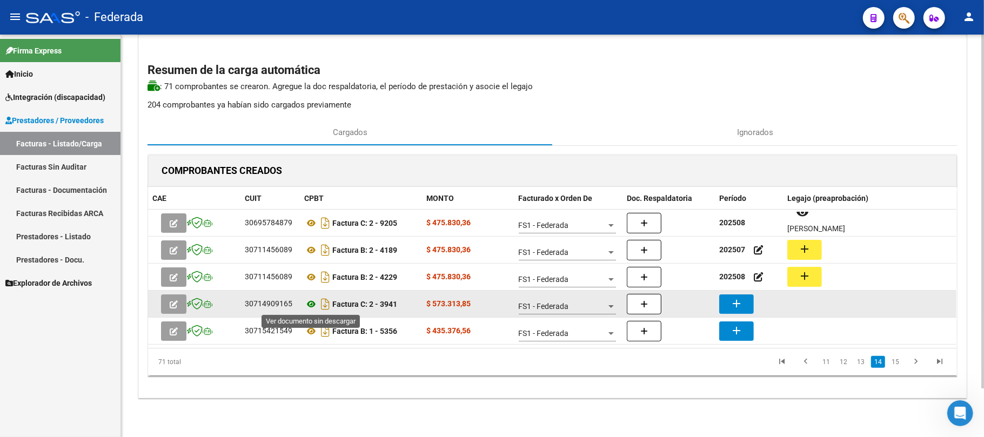
click at [313, 301] on icon at bounding box center [311, 304] width 14 height 13
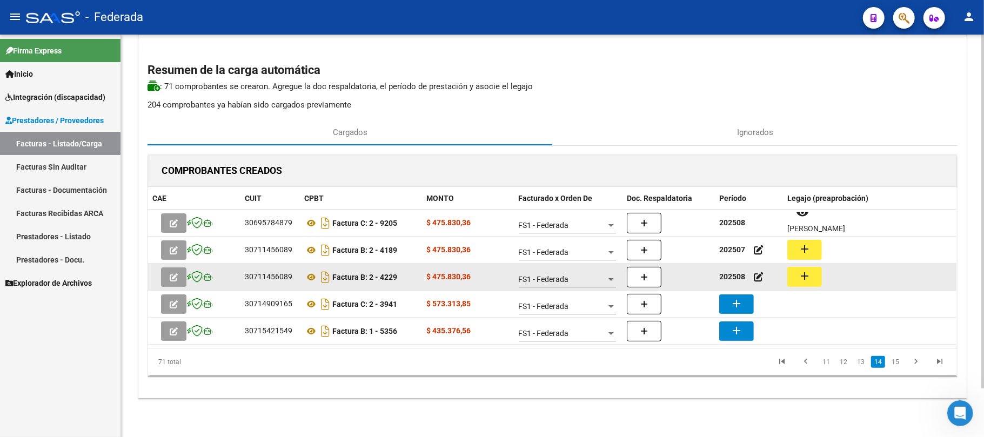
click at [720, 279] on strong "202508" at bounding box center [732, 276] width 26 height 9
click at [722, 279] on strong "202508" at bounding box center [732, 276] width 26 height 9
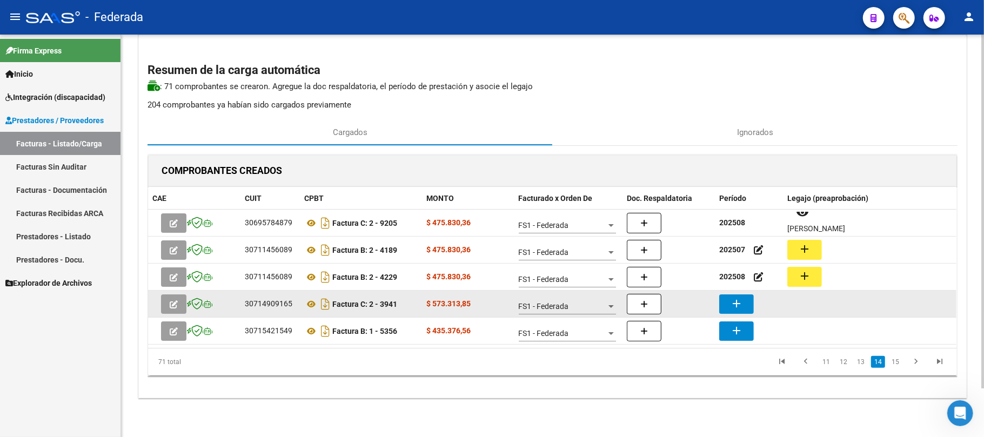
copy strong "202508"
click at [734, 294] on button "add" at bounding box center [736, 303] width 35 height 19
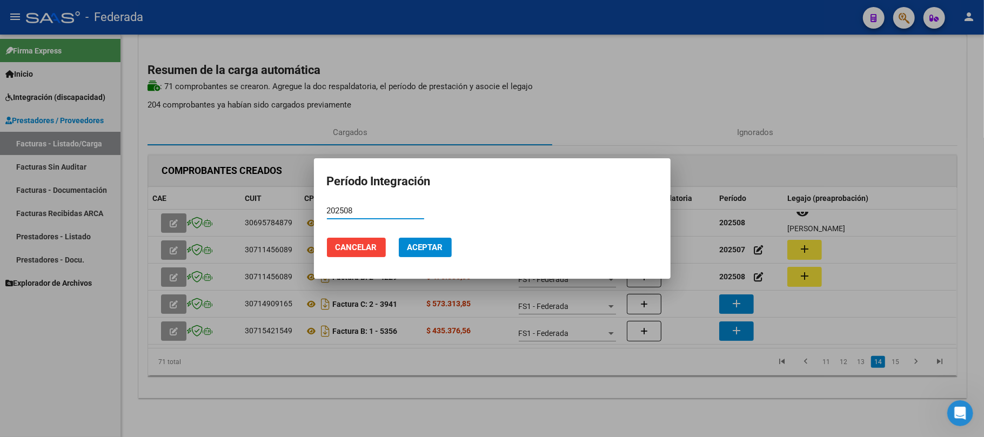
type input "202508"
click at [431, 256] on button "Aceptar" at bounding box center [425, 247] width 53 height 19
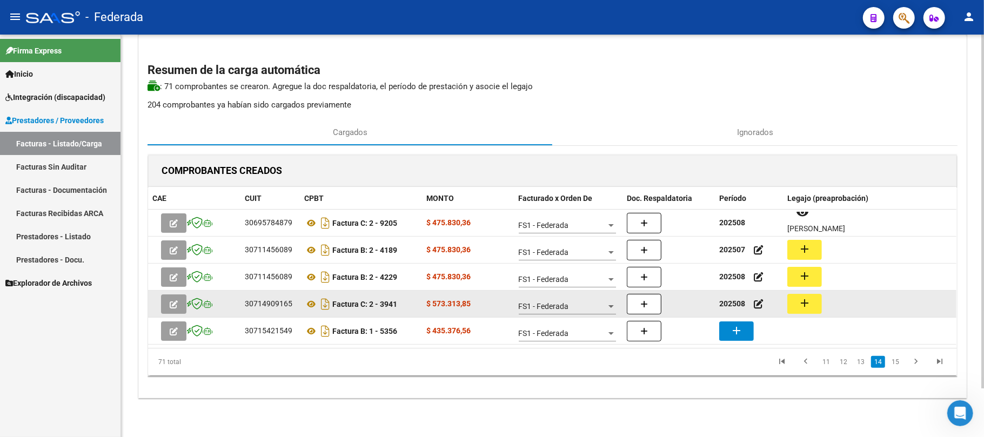
click at [798, 298] on mat-icon "add" at bounding box center [804, 303] width 13 height 13
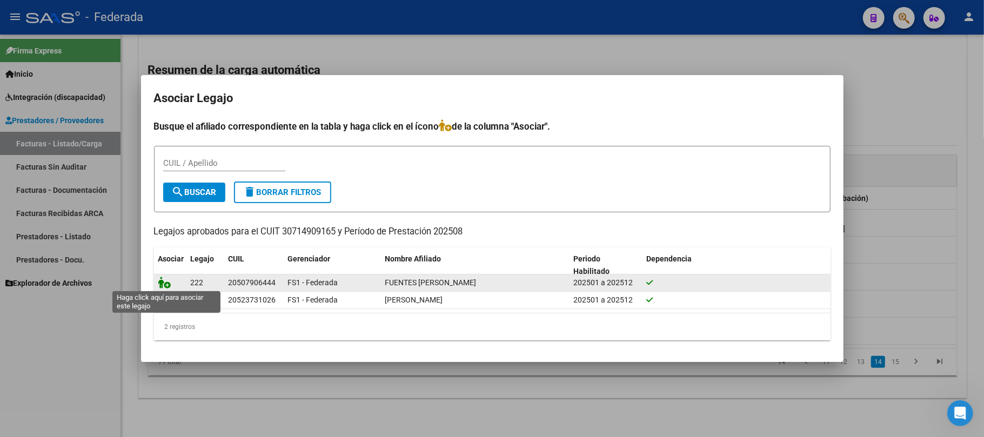
click at [167, 281] on icon at bounding box center [164, 283] width 13 height 12
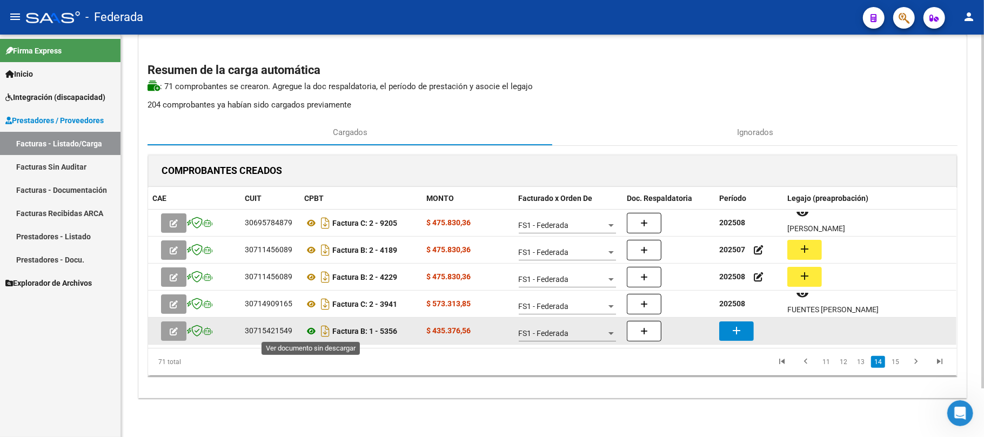
click at [308, 330] on icon at bounding box center [311, 331] width 14 height 13
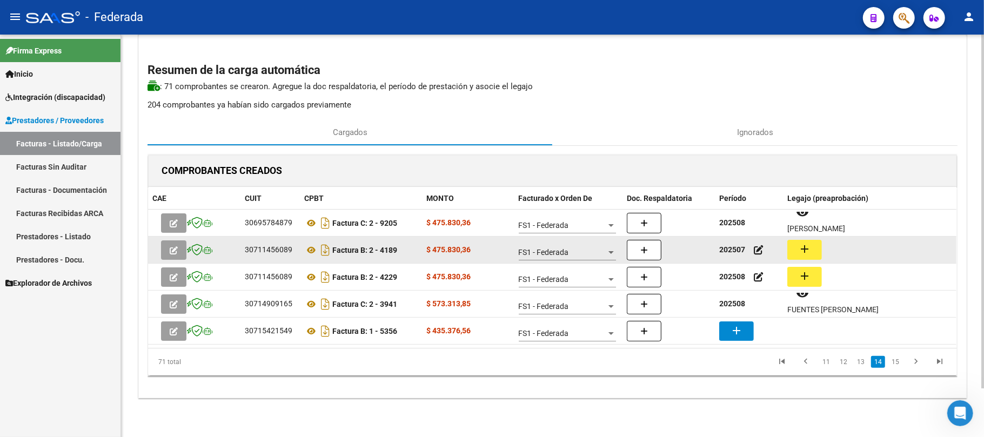
click at [724, 252] on strong "202507" at bounding box center [732, 249] width 26 height 9
copy strong "202507"
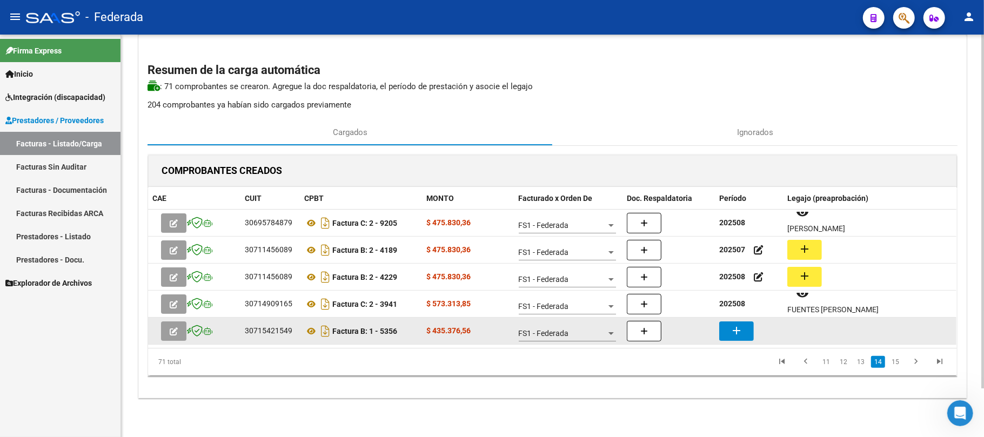
click at [741, 325] on mat-icon "add" at bounding box center [736, 330] width 13 height 13
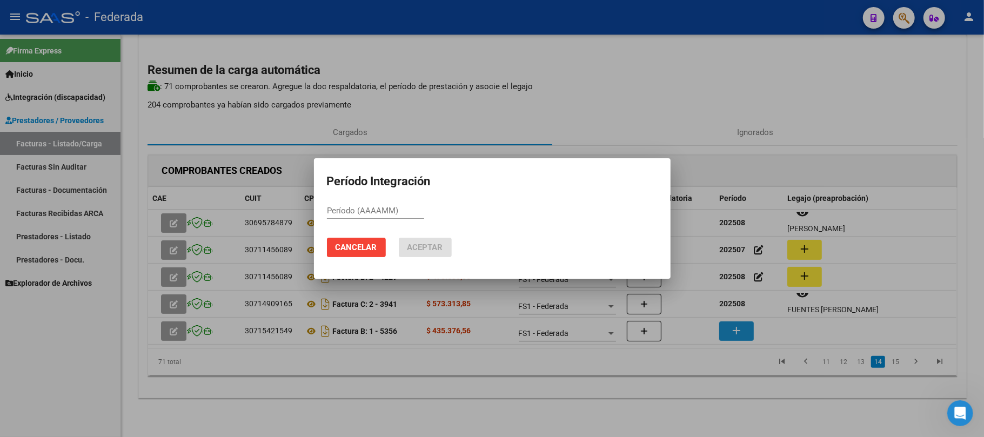
paste input "202507"
type input "202507"
click at [428, 240] on button "Aceptar" at bounding box center [425, 247] width 53 height 19
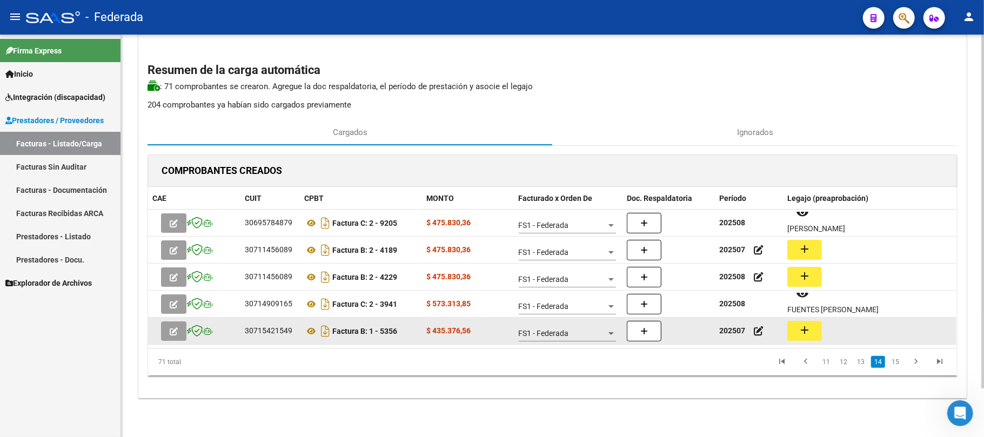
click at [794, 333] on button "add" at bounding box center [804, 331] width 35 height 20
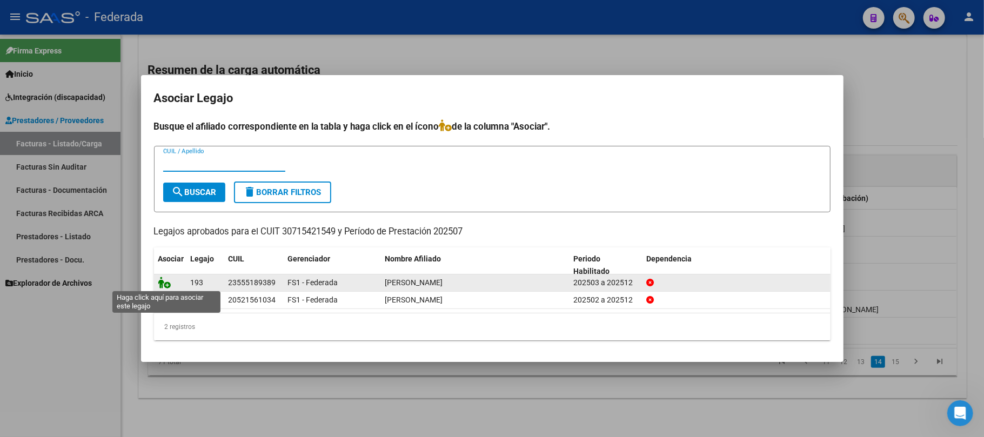
click at [160, 281] on icon at bounding box center [164, 283] width 13 height 12
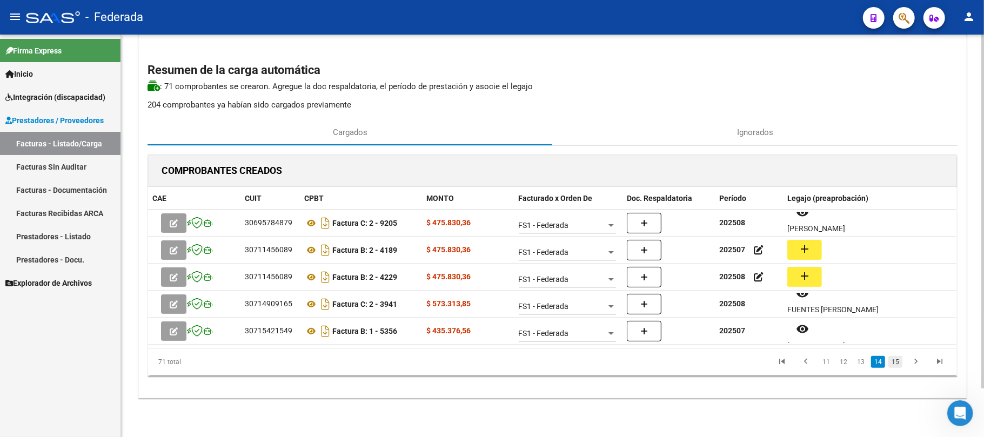
click at [893, 360] on link "15" at bounding box center [895, 362] width 14 height 12
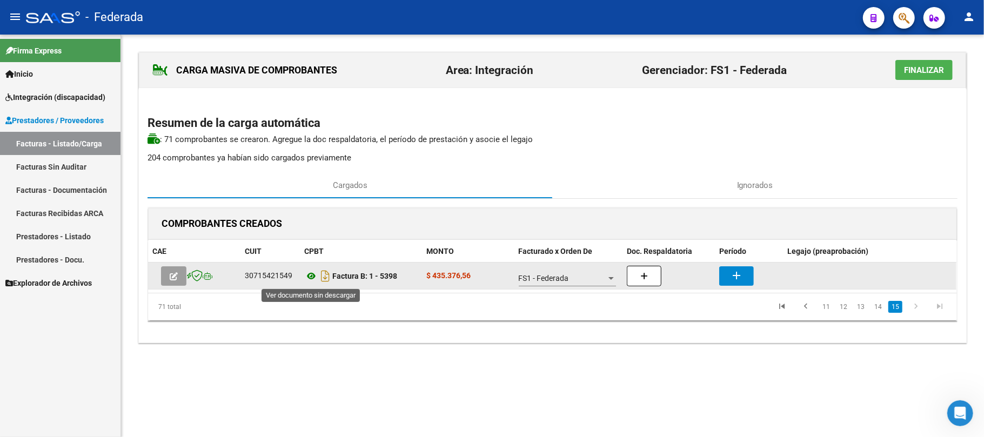
click at [309, 273] on icon at bounding box center [311, 276] width 14 height 13
click at [727, 273] on button "add" at bounding box center [736, 275] width 35 height 19
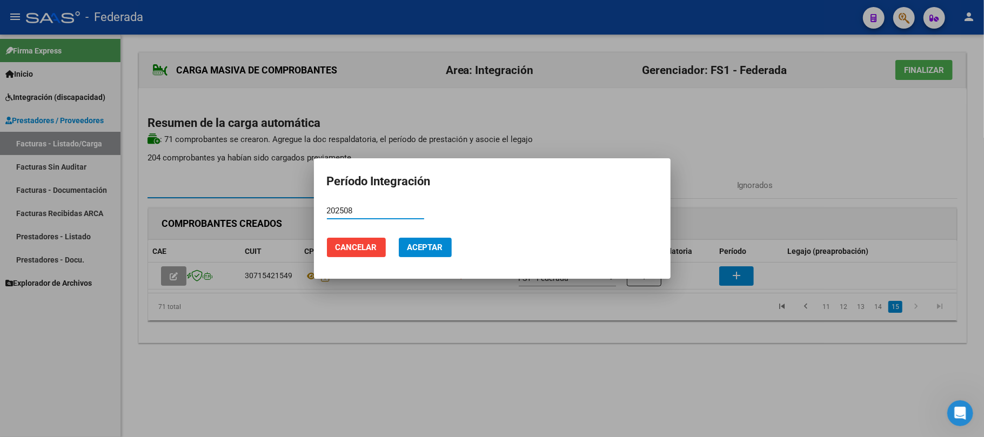
type input "202508"
click at [422, 248] on span "Aceptar" at bounding box center [425, 248] width 36 height 10
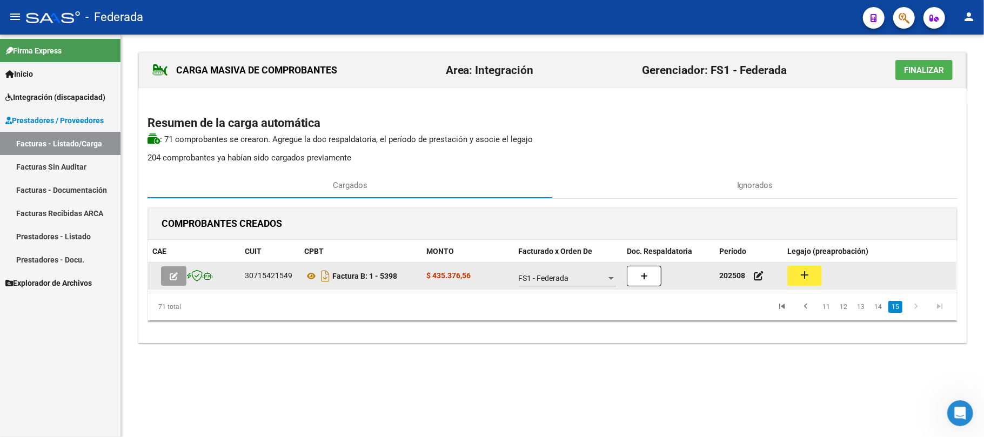
click at [811, 277] on mat-icon "add" at bounding box center [804, 274] width 13 height 13
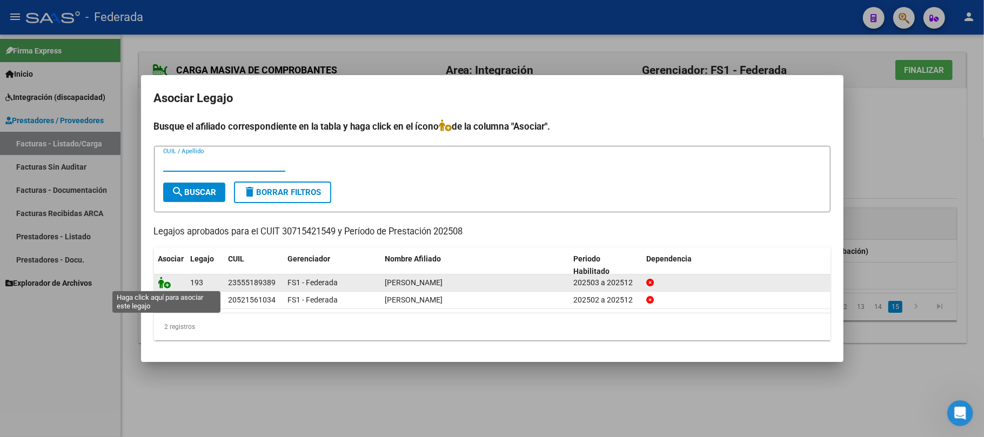
click at [160, 281] on icon at bounding box center [164, 283] width 13 height 12
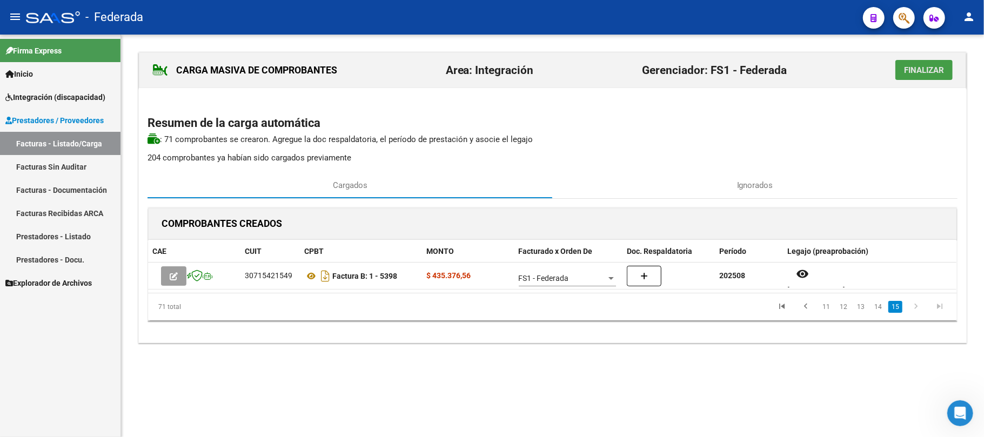
click at [919, 73] on span "Finalizar" at bounding box center [924, 70] width 40 height 10
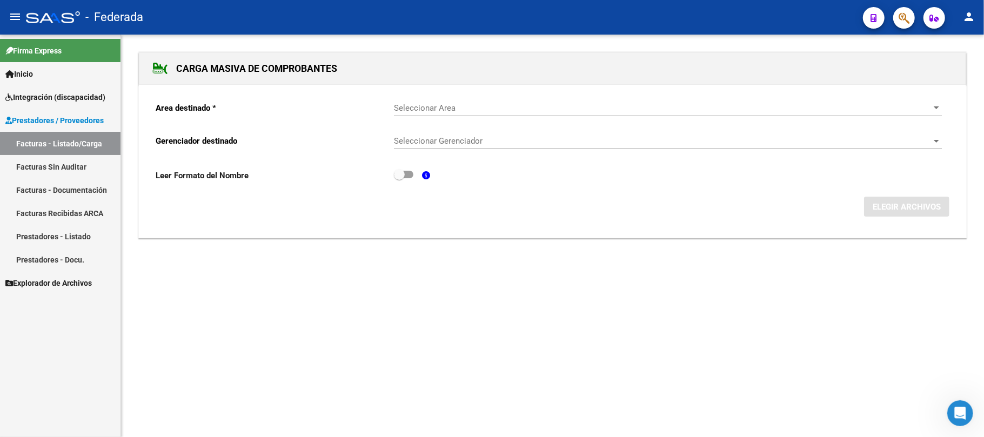
click at [69, 143] on link "Facturas - Listado/Carga" at bounding box center [60, 143] width 120 height 23
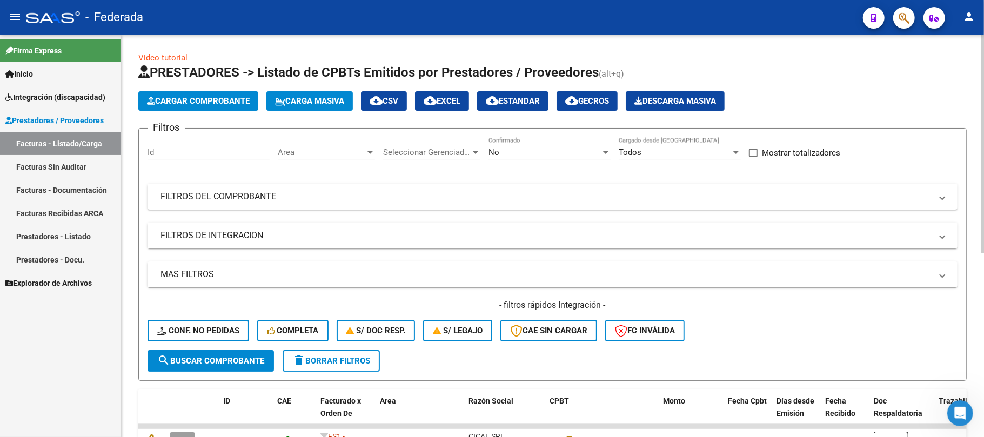
click at [278, 98] on icon at bounding box center [280, 102] width 10 height 8
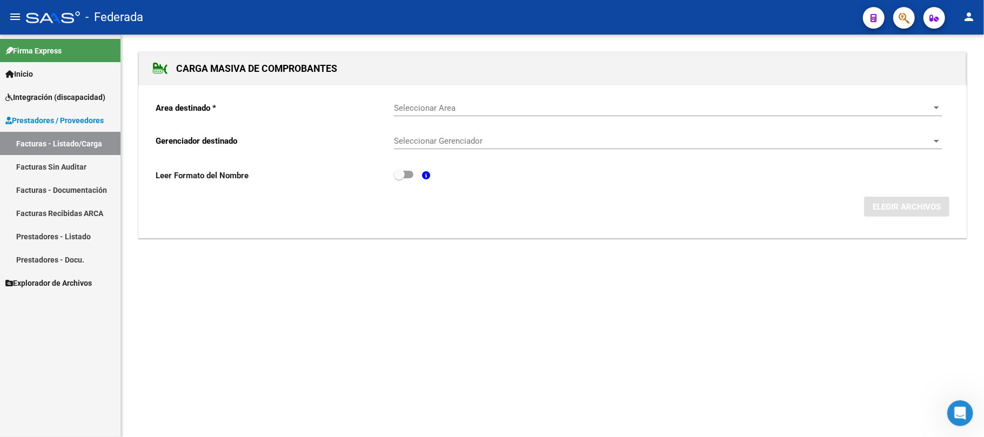
click at [467, 100] on div "Seleccionar Area Seleccionar Area" at bounding box center [668, 104] width 548 height 23
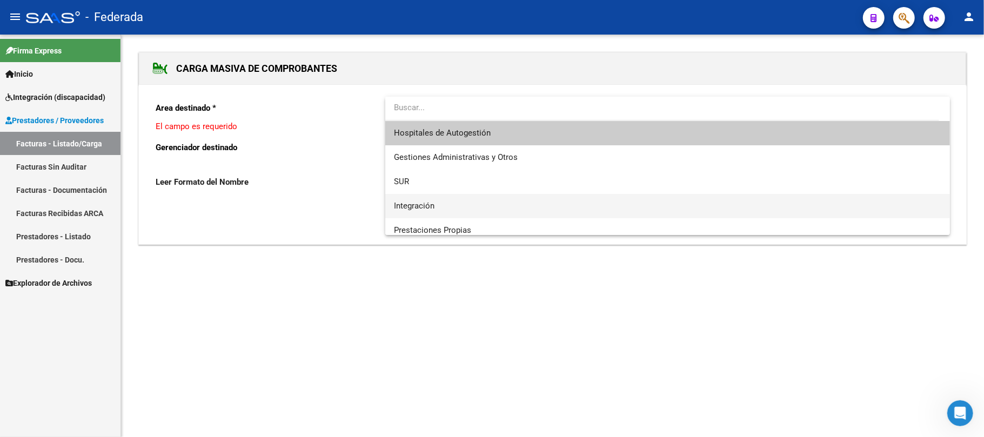
click at [435, 203] on span "Integración" at bounding box center [667, 206] width 547 height 24
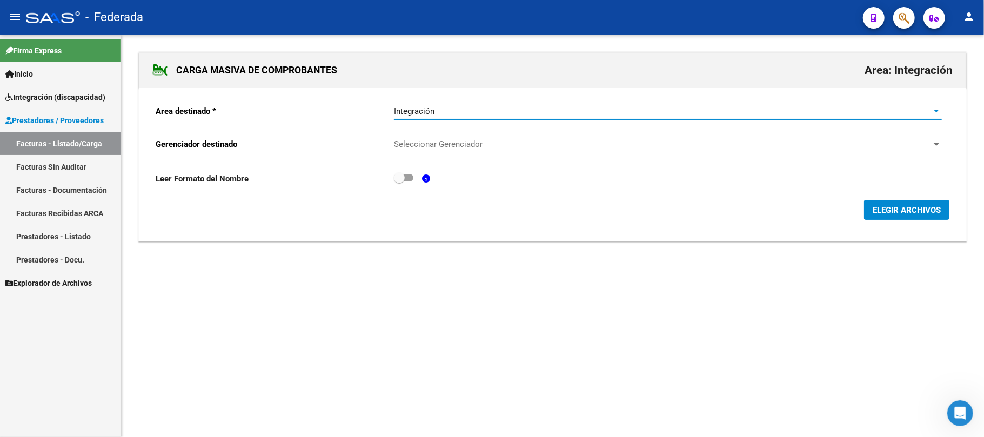
click at [418, 149] on span "Seleccionar Gerenciador" at bounding box center [663, 144] width 538 height 10
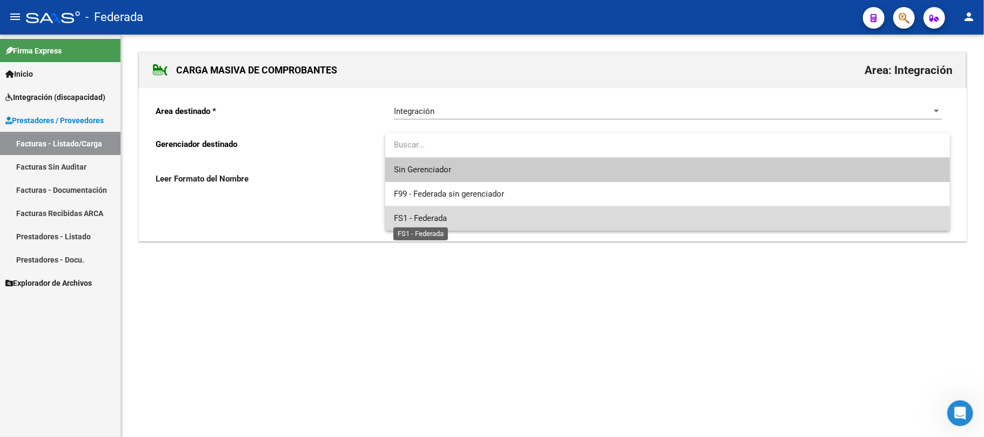
click at [419, 219] on span "FS1 - Federada" at bounding box center [420, 218] width 53 height 10
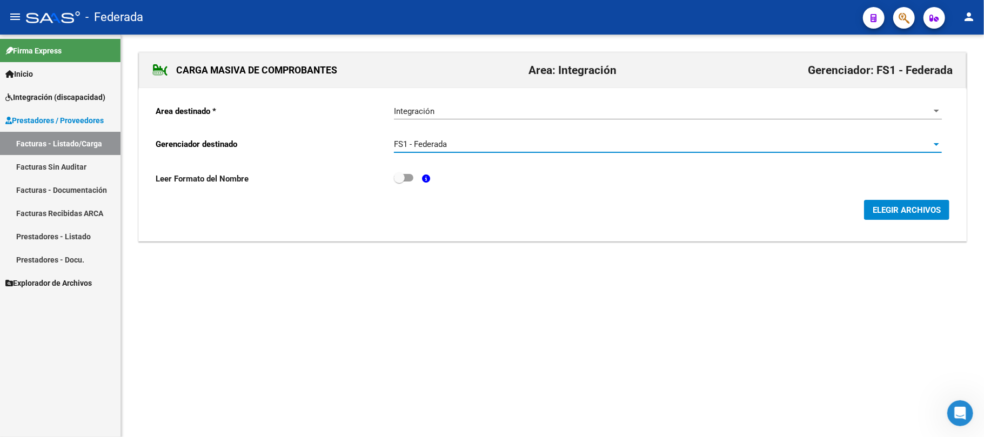
click at [915, 212] on span "ELEGIR ARCHIVOS" at bounding box center [906, 210] width 68 height 10
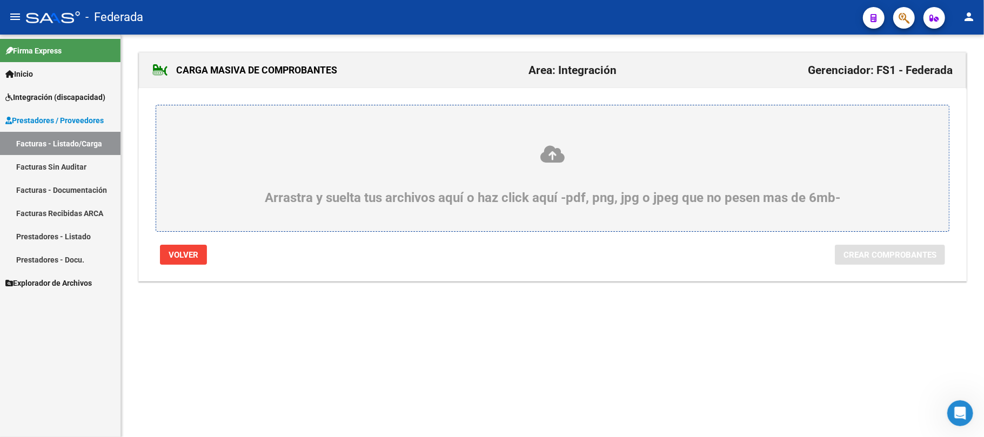
click at [549, 169] on div "Arrastra y suelta tus archivos aquí o haz click aquí -pdf, png, jpg o jpeg que …" at bounding box center [552, 174] width 741 height 61
click at [0, 0] on input "Arrastra y suelta tus archivos aquí o haz click aquí -pdf, png, jpg o jpeg que …" at bounding box center [0, 0] width 0 height 0
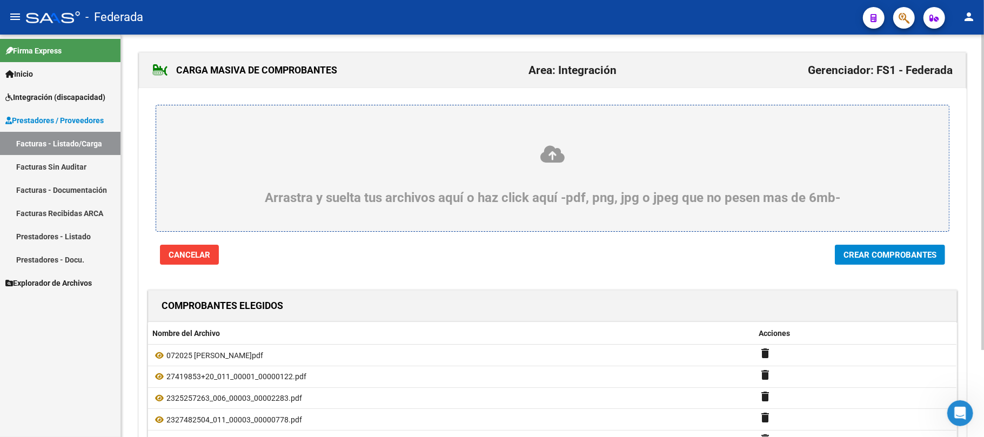
scroll to position [111, 0]
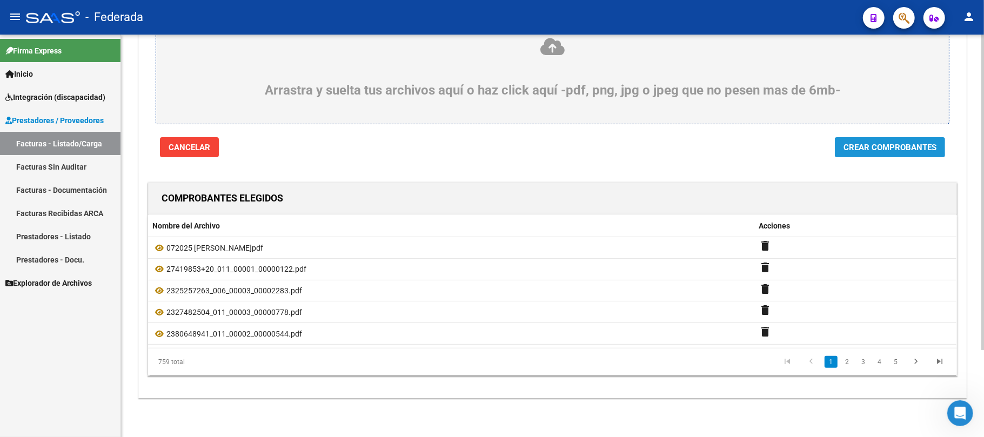
click at [853, 145] on span "Crear Comprobantes" at bounding box center [889, 148] width 93 height 10
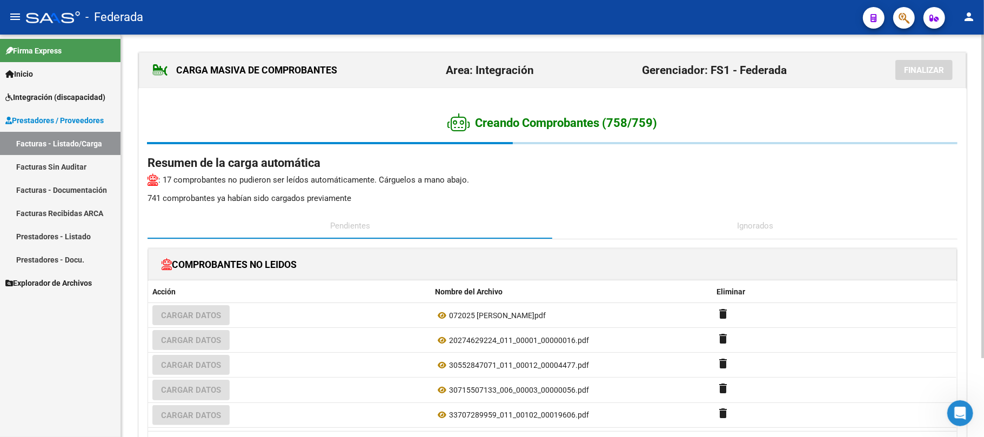
click at [690, 232] on div "Ignorados" at bounding box center [755, 226] width 405 height 26
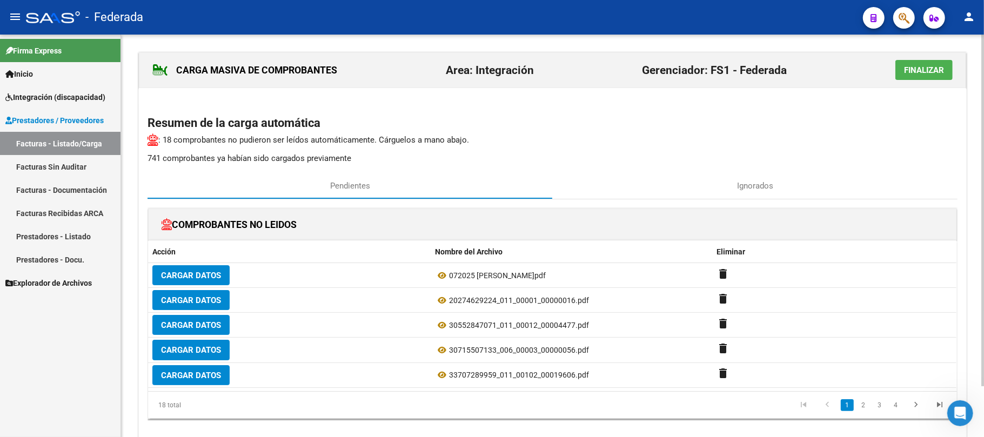
click at [600, 126] on h2 "Resumen de la carga automática" at bounding box center [552, 123] width 810 height 21
click at [909, 65] on span "Finalizar" at bounding box center [924, 70] width 40 height 10
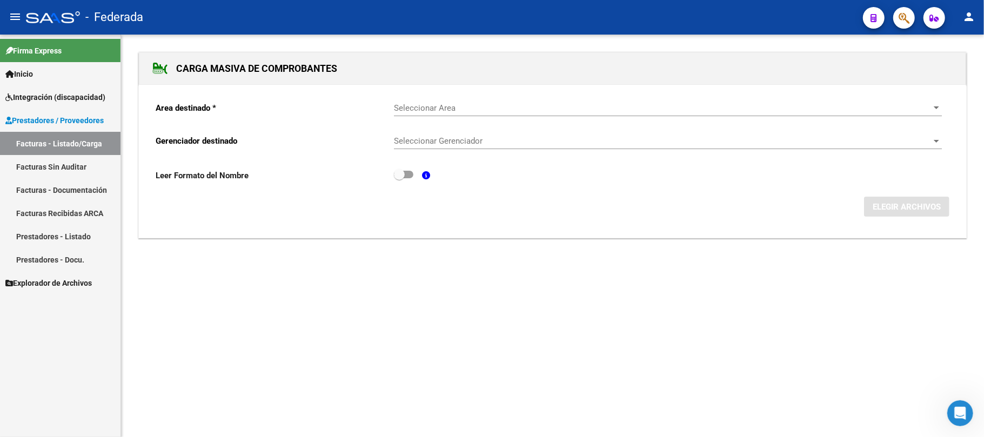
click at [667, 357] on mat-sidenav-content "CARGA MASIVA DE COMPROBANTES Area destinado * Seleccionar Area Seleccionar Area…" at bounding box center [552, 236] width 863 height 402
